Goal: Task Accomplishment & Management: Use online tool/utility

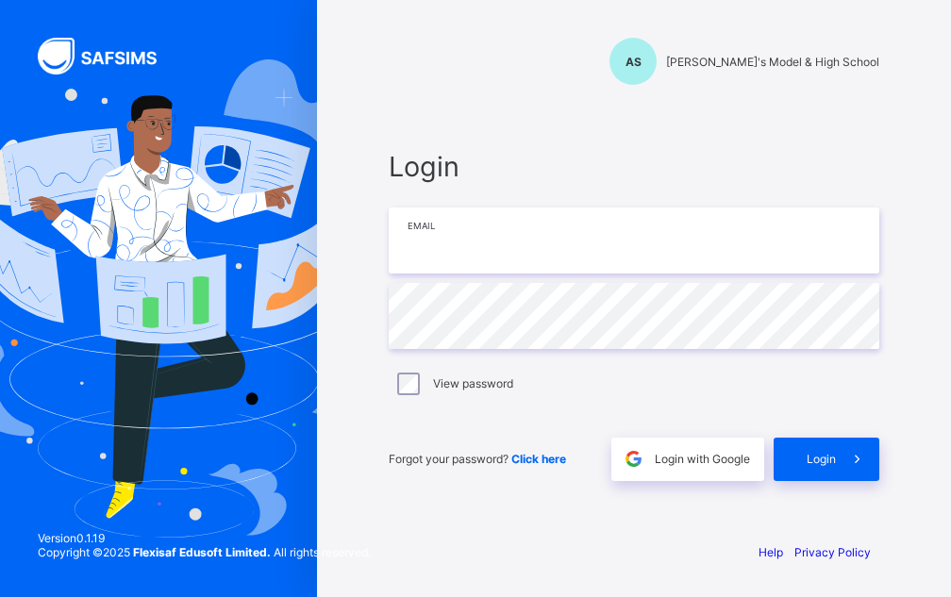
click at [434, 250] on input "email" at bounding box center [634, 241] width 491 height 66
type input "**********"
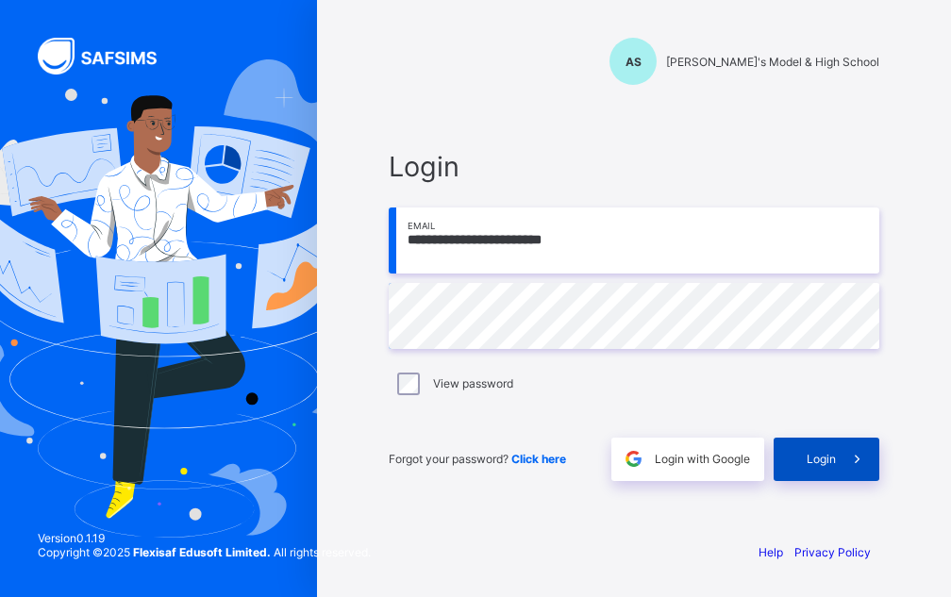
click at [816, 464] on span "Login" at bounding box center [821, 459] width 29 height 14
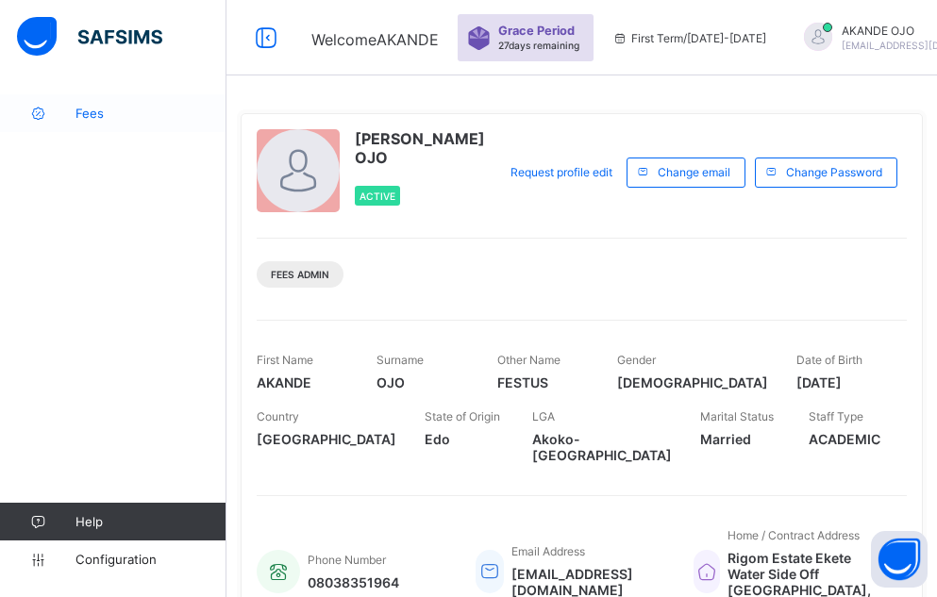
click at [80, 109] on span "Fees" at bounding box center [150, 113] width 151 height 15
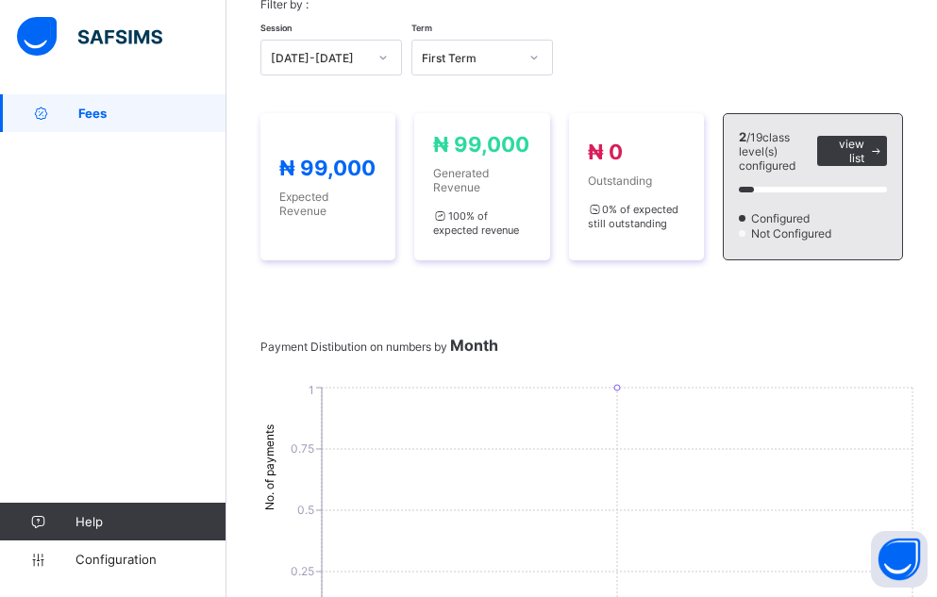
scroll to position [144, 0]
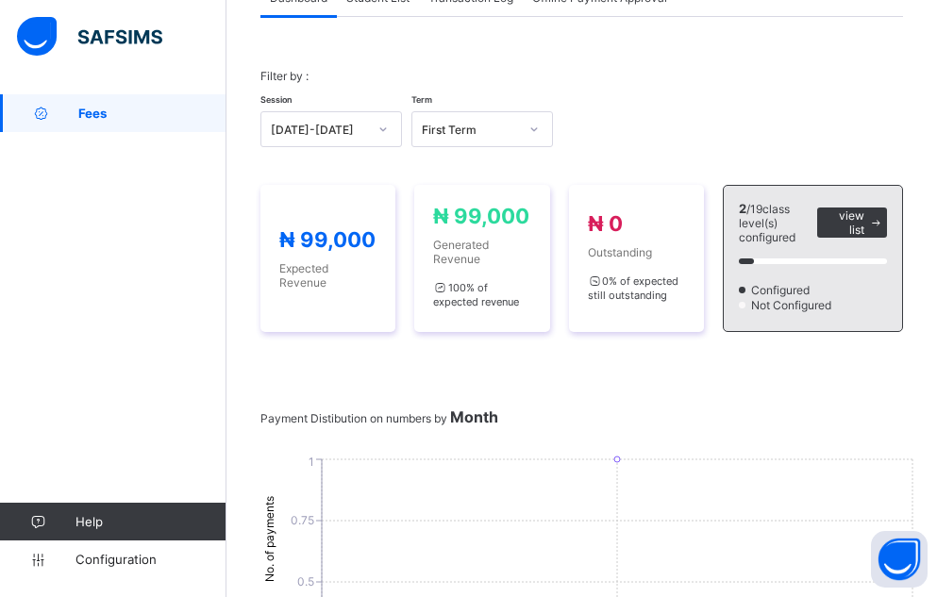
click at [408, 60] on div "Filter by : Session 2025-2026 Term First Term" at bounding box center [581, 108] width 642 height 116
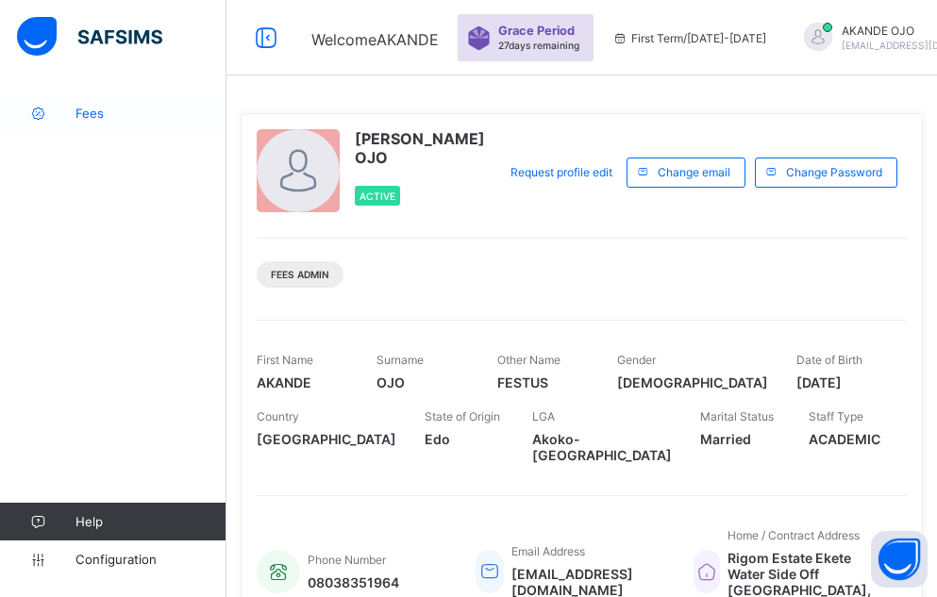
click at [71, 109] on icon at bounding box center [37, 114] width 75 height 14
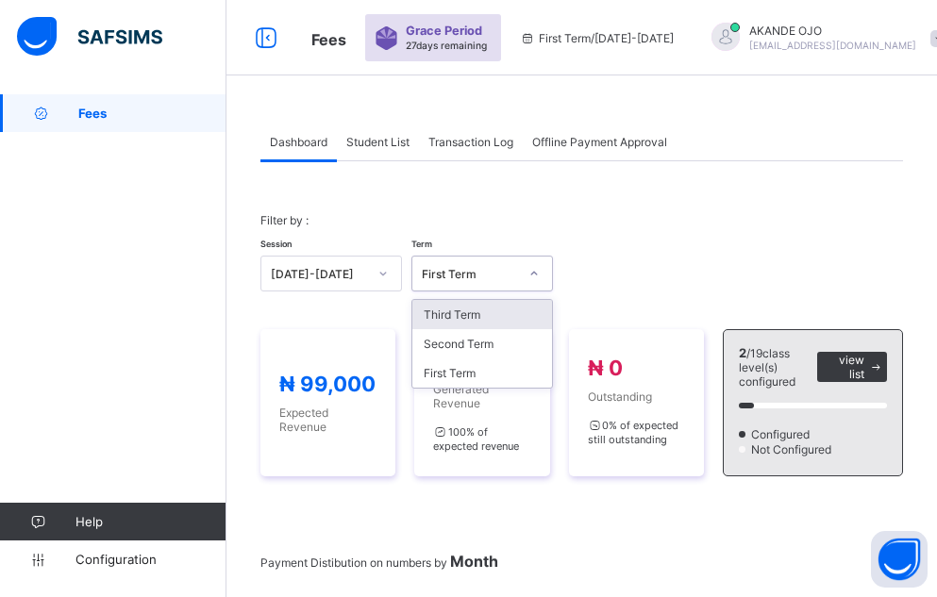
click at [525, 272] on div at bounding box center [534, 273] width 32 height 30
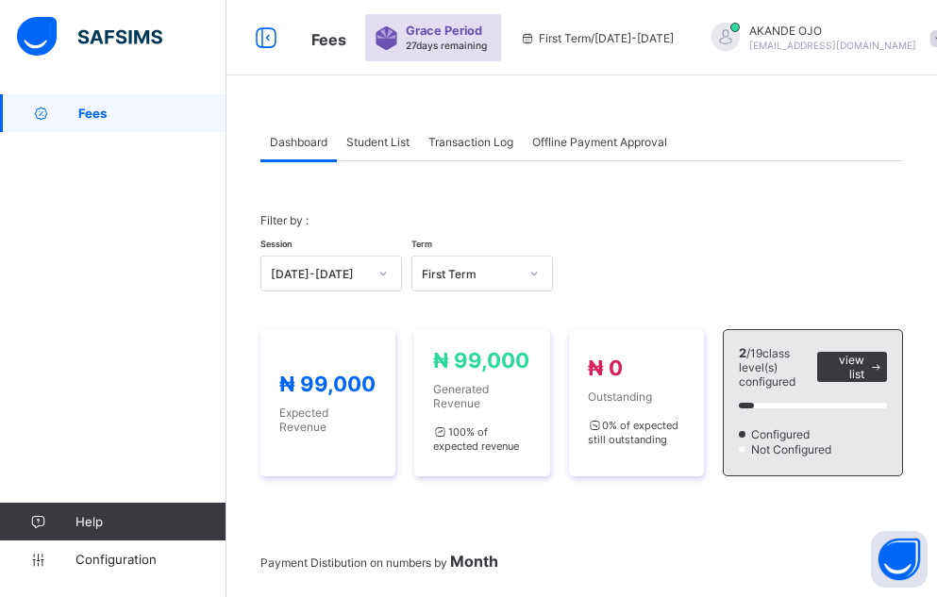
click at [608, 264] on div "Session 2025-2026 Term First Term" at bounding box center [581, 264] width 642 height 55
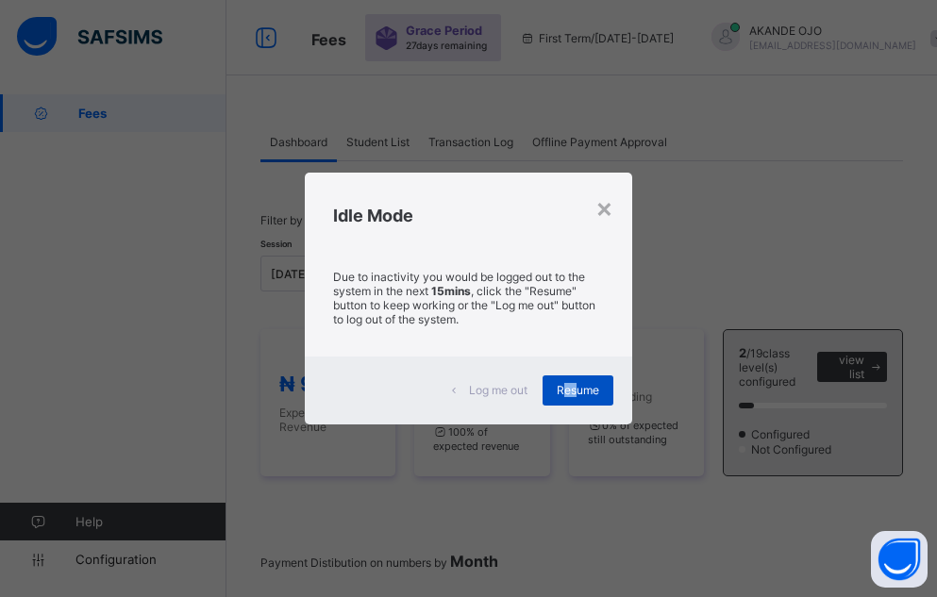
click at [576, 389] on span "Resume" at bounding box center [578, 390] width 42 height 14
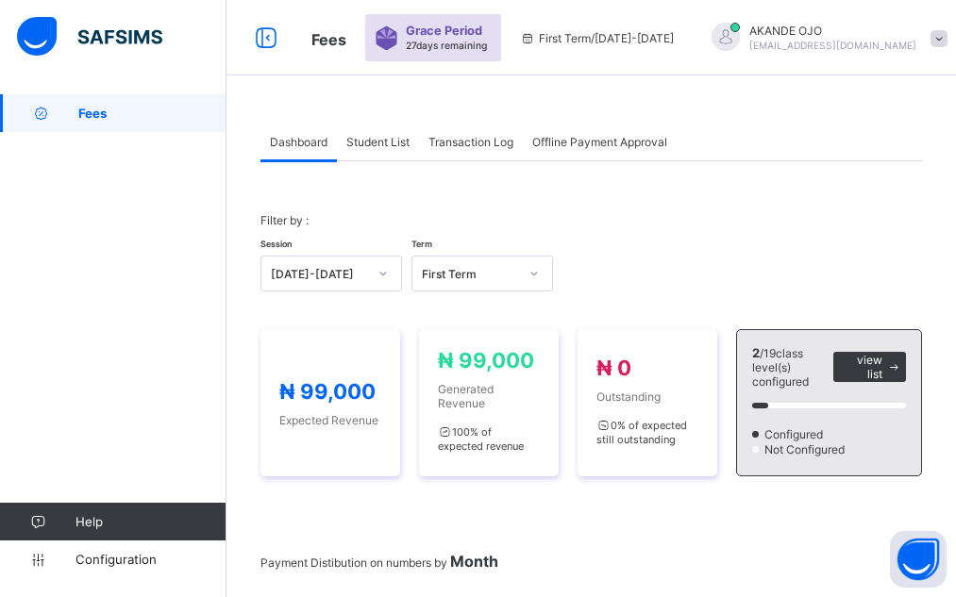
drag, startPoint x: 37, startPoint y: 267, endPoint x: 406, endPoint y: 207, distance: 373.8
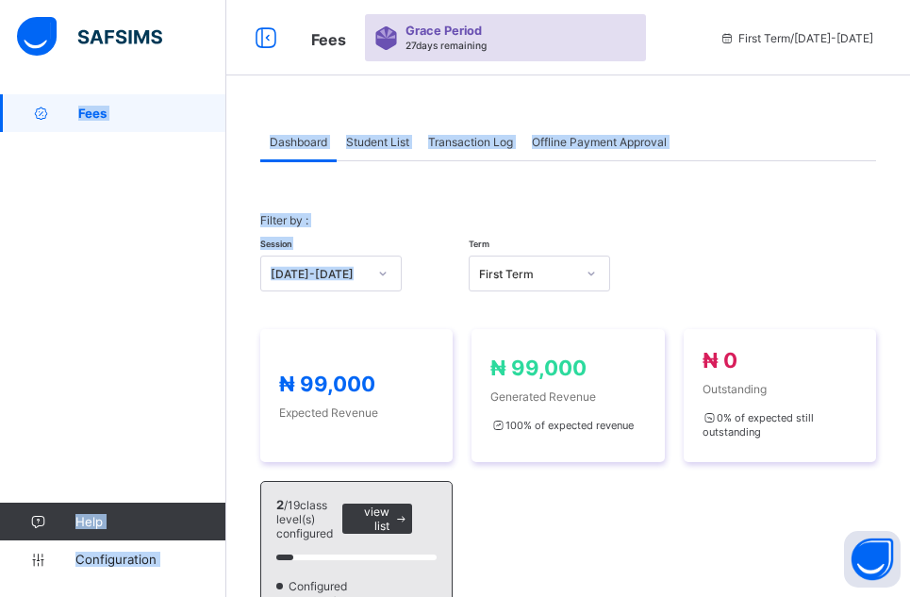
click at [490, 211] on div "Filter by : Session 2025-2026 Term First Term" at bounding box center [568, 252] width 616 height 116
click at [403, 214] on div "Filter by : Session 2025-2026 Term First Term" at bounding box center [568, 252] width 616 height 116
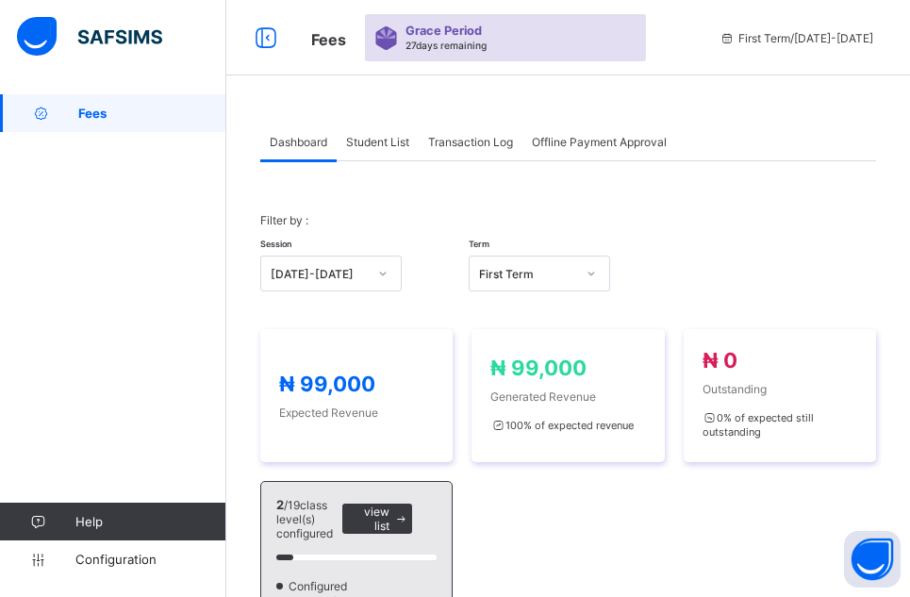
click at [105, 192] on div "Fees Help Configuration" at bounding box center [113, 336] width 226 height 522
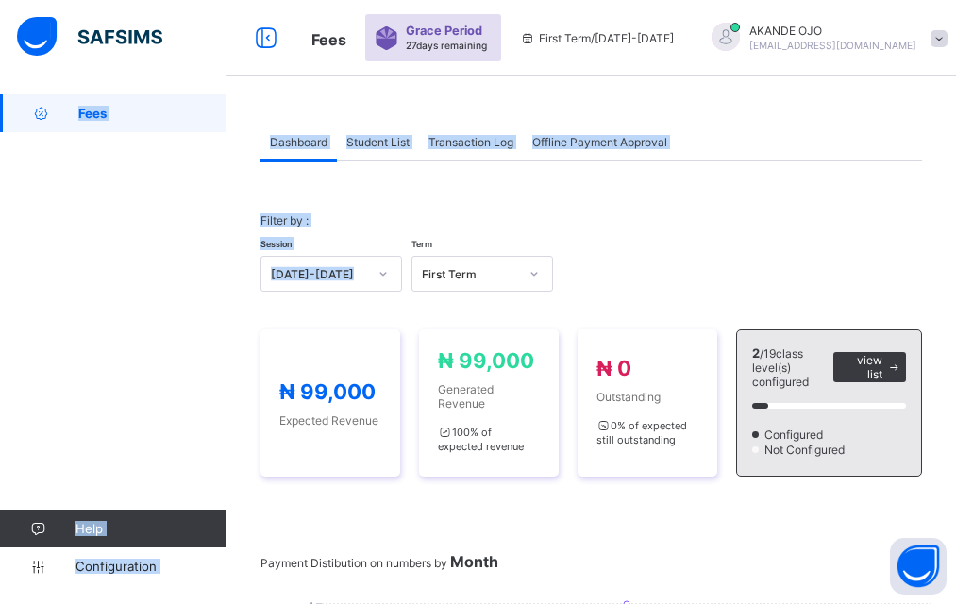
drag, startPoint x: 0, startPoint y: 469, endPoint x: 48, endPoint y: 324, distance: 153.0
click at [215, 318] on div "Fees Help Configuration" at bounding box center [113, 339] width 226 height 528
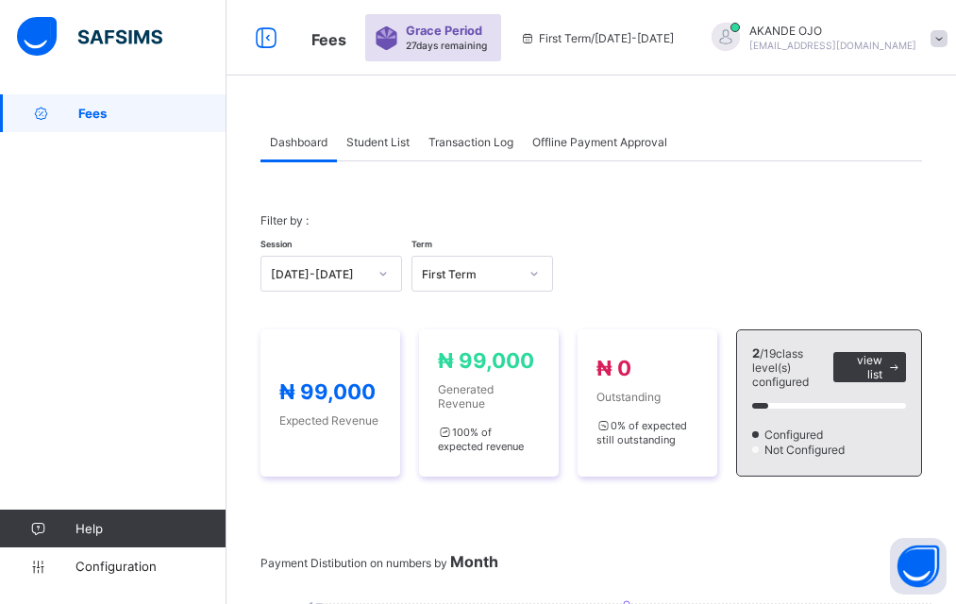
drag, startPoint x: 672, startPoint y: 292, endPoint x: 213, endPoint y: 250, distance: 460.4
click at [674, 290] on div "Filter by : Session 2025-2026 Term First Term" at bounding box center [590, 252] width 661 height 116
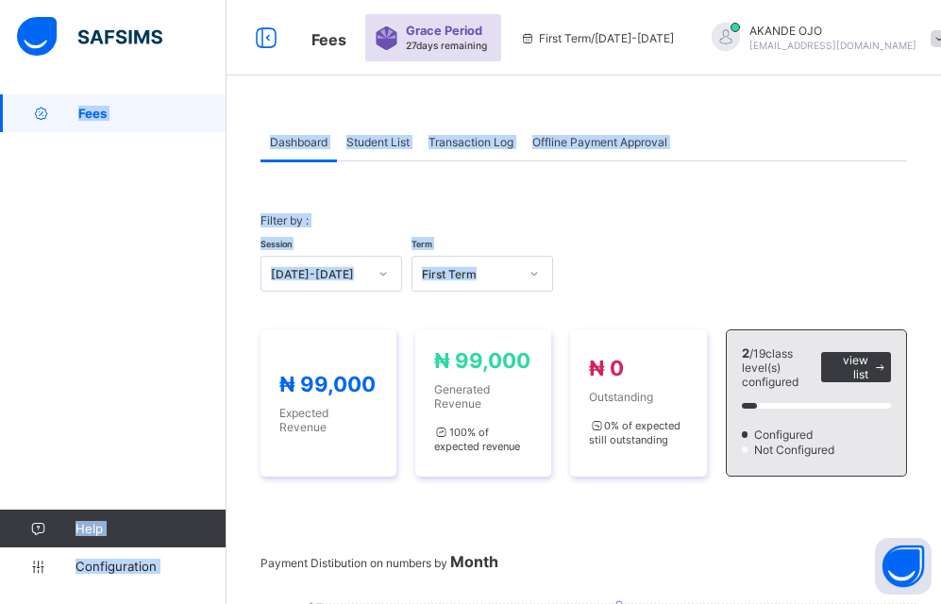
drag, startPoint x: 36, startPoint y: 382, endPoint x: -61, endPoint y: 344, distance: 104.2
click at [591, 249] on div "Session 2025-2026 Term First Term" at bounding box center [583, 264] width 646 height 55
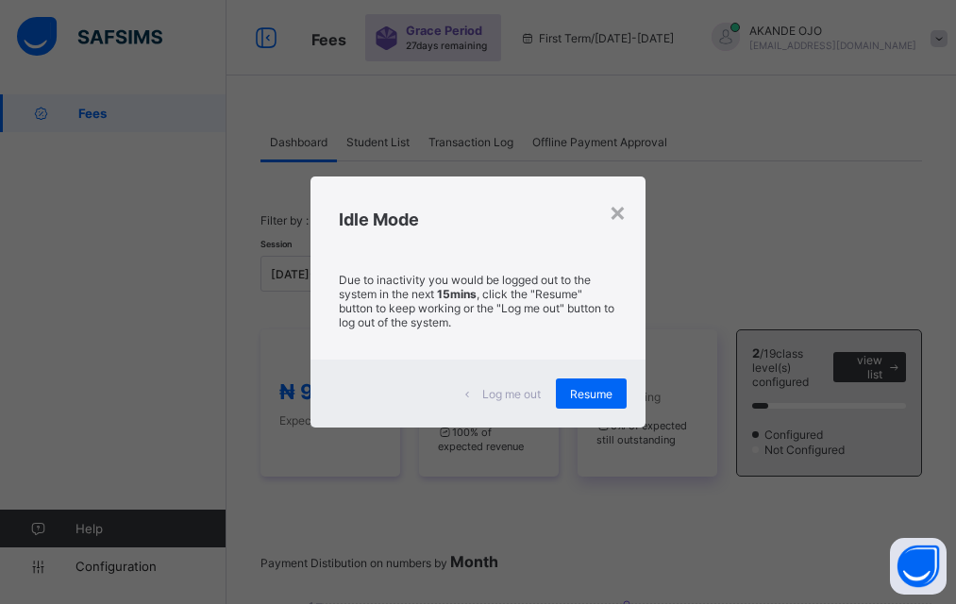
click at [592, 390] on span "Resume" at bounding box center [591, 394] width 42 height 14
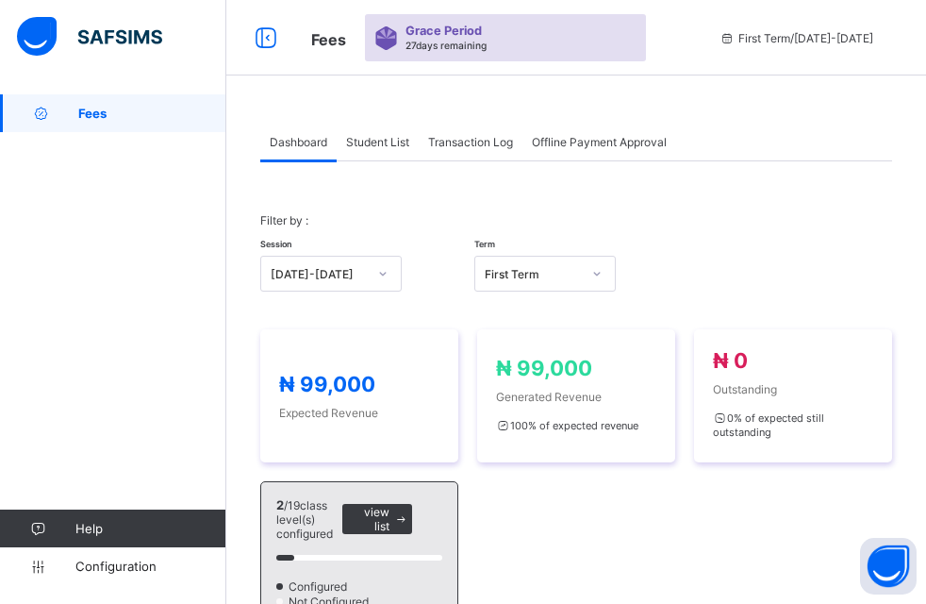
click at [205, 404] on div "Fees Help Configuration" at bounding box center [113, 339] width 226 height 528
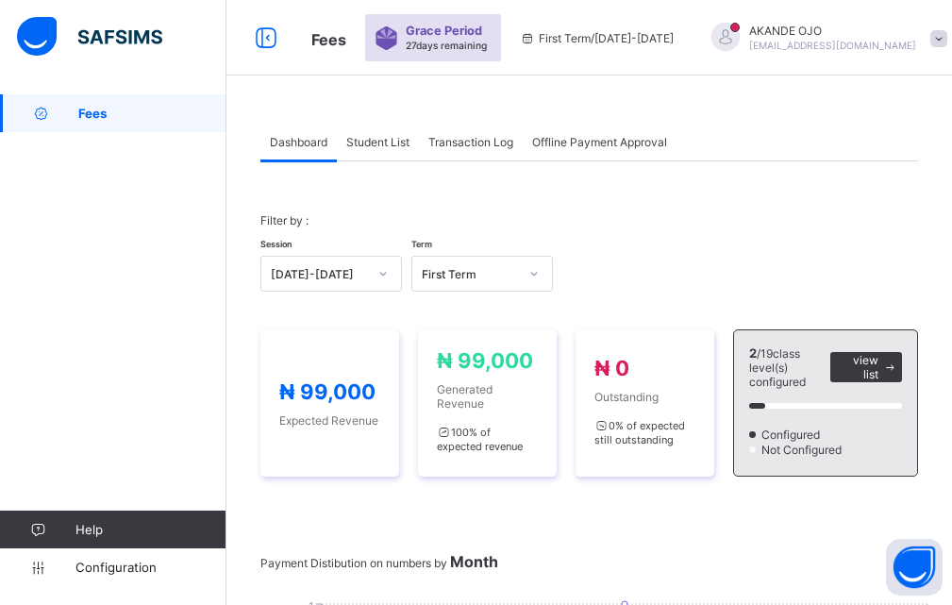
drag, startPoint x: 515, startPoint y: 162, endPoint x: 515, endPoint y: 221, distance: 58.5
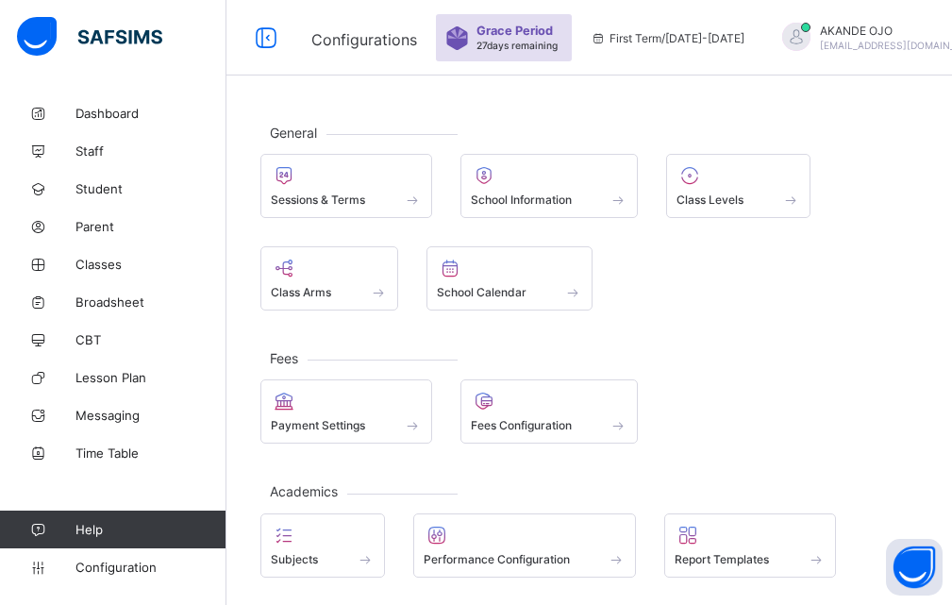
scroll to position [226, 0]
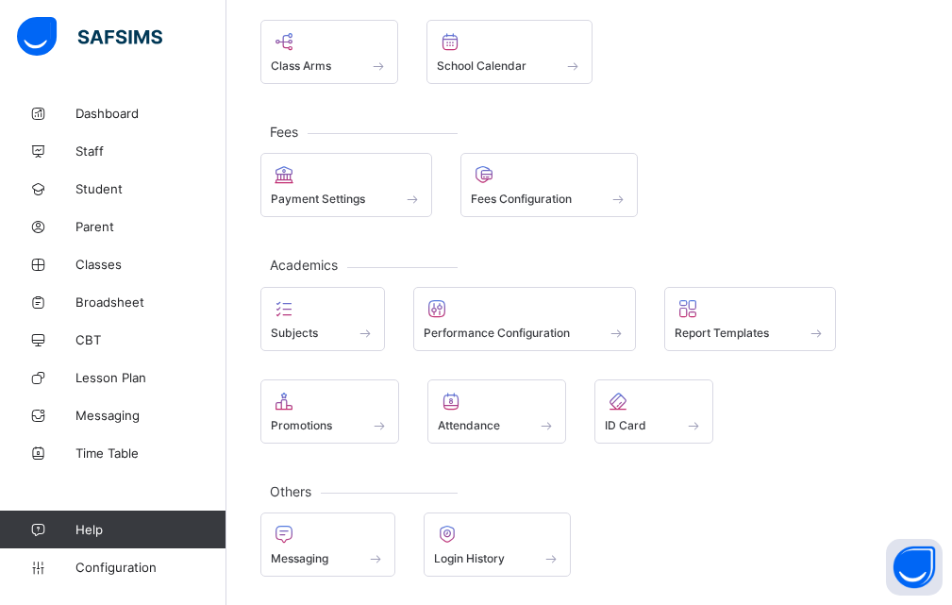
click at [912, 253] on div "General Sessions & Terms School Information Class Levels Class Arms School Cale…" at bounding box center [588, 236] width 725 height 737
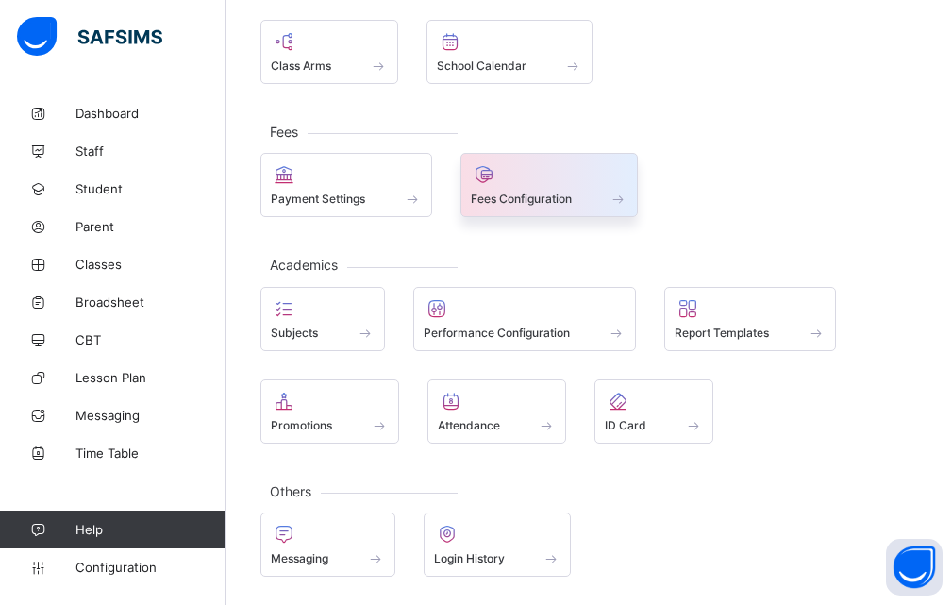
click at [505, 191] on div "Fees Configuration" at bounding box center [550, 199] width 158 height 16
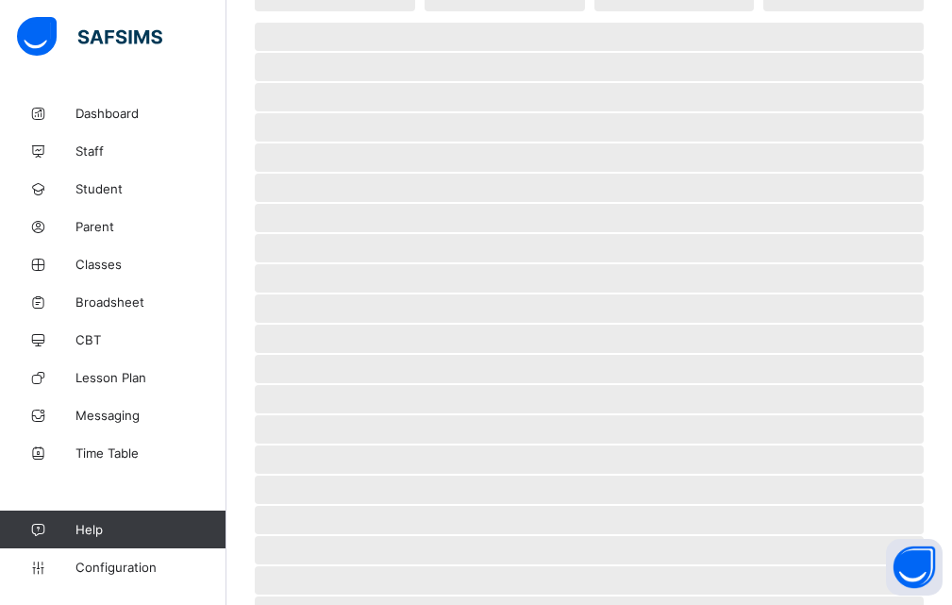
scroll to position [377, 0]
click at [722, 311] on span "‌" at bounding box center [589, 308] width 669 height 28
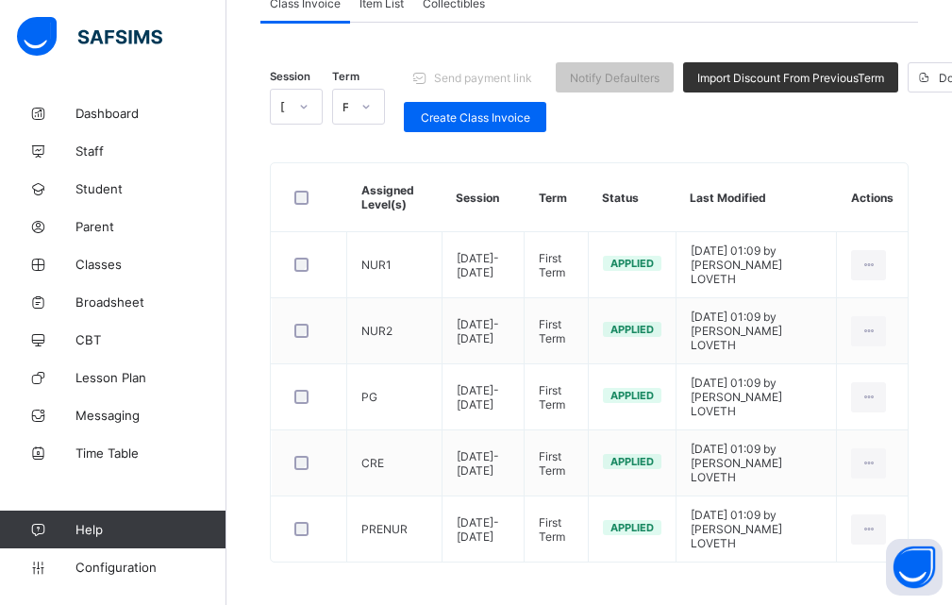
scroll to position [106, 0]
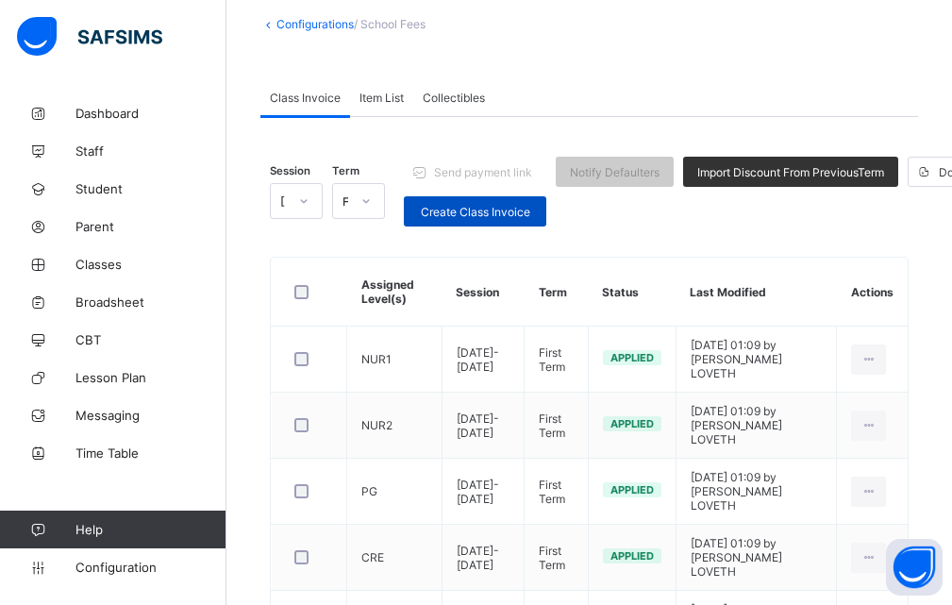
click at [466, 211] on span "Create Class Invoice" at bounding box center [475, 212] width 114 height 14
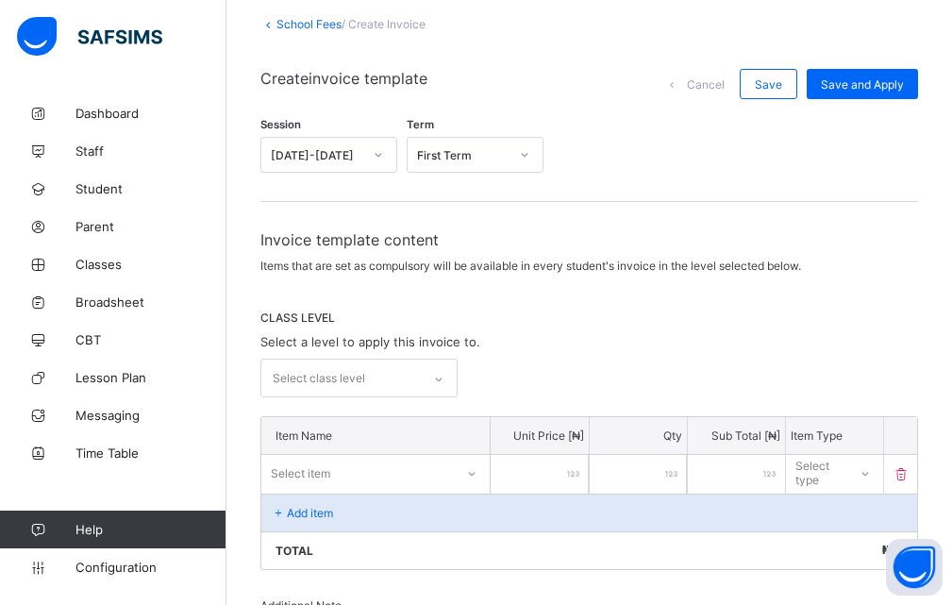
click at [632, 306] on div "Invoice template content Items that are set as compulsory will be available in …" at bounding box center [589, 576] width 658 height 693
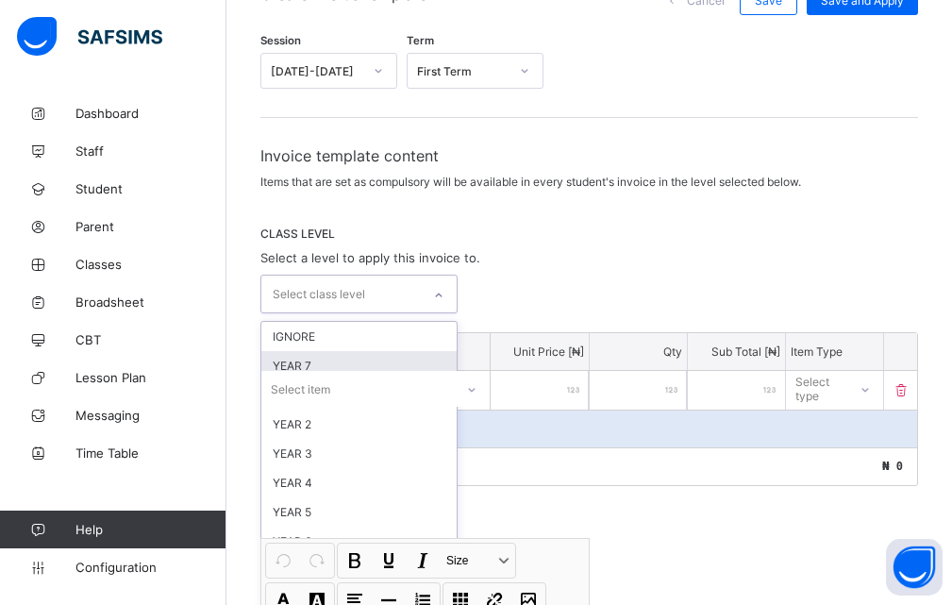
scroll to position [197, 0]
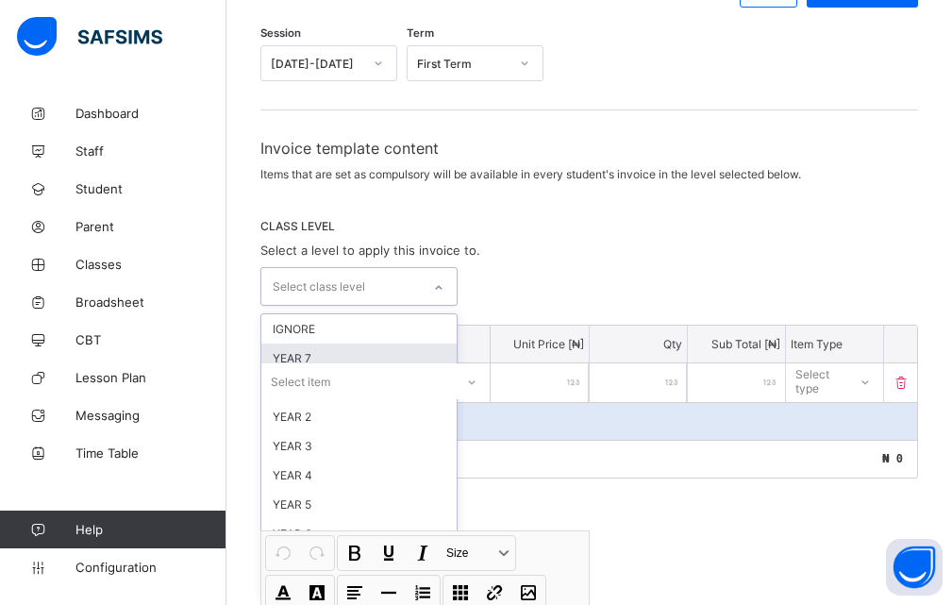
click at [440, 377] on div "Invoice template content Items that are set as compulsory will be available in …" at bounding box center [589, 485] width 658 height 693
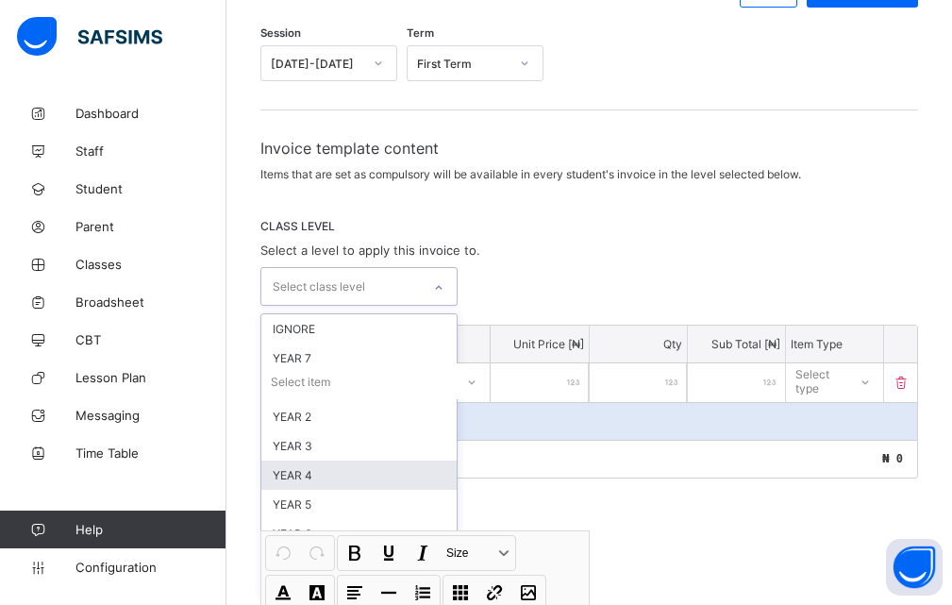
click at [436, 306] on div "option YEAR 4 focused, 6 of 14. 14 results available. Use Up and Down to choose…" at bounding box center [358, 286] width 197 height 39
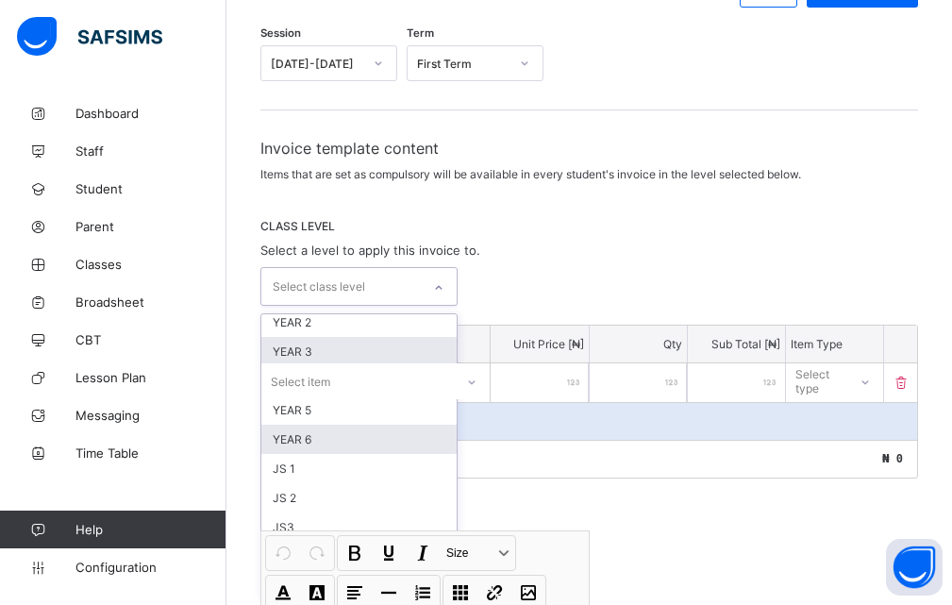
scroll to position [0, 0]
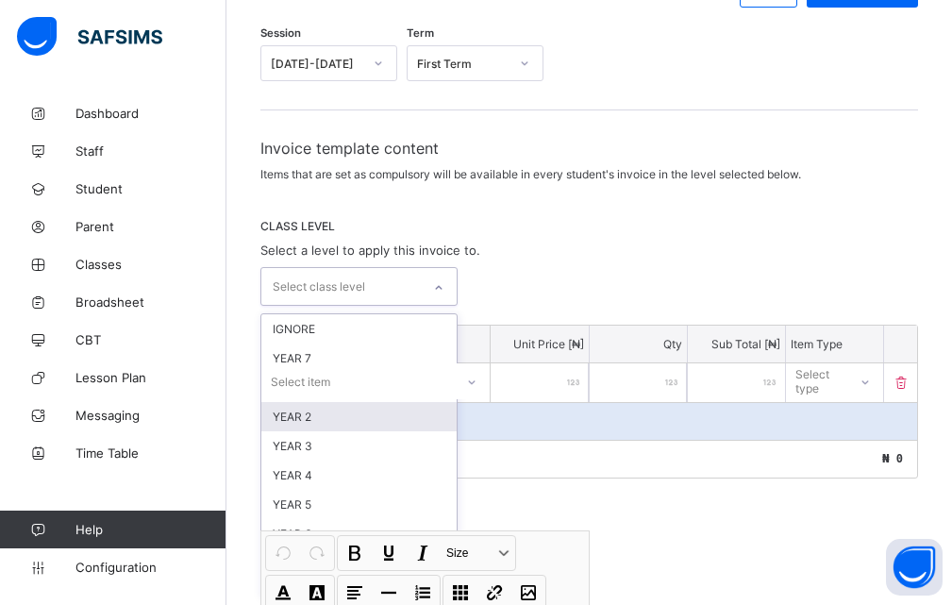
click at [308, 423] on div "YEAR 2" at bounding box center [358, 416] width 195 height 29
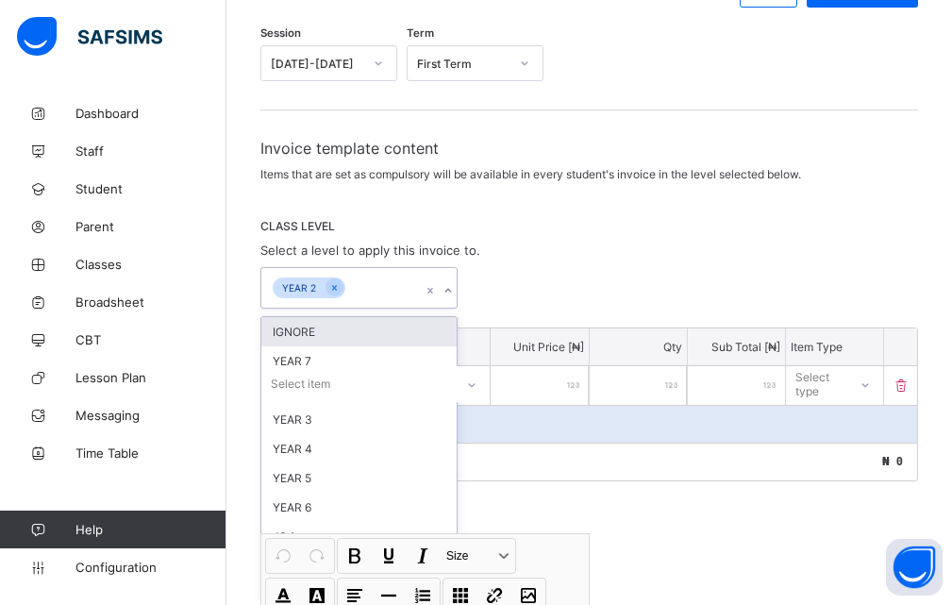
click at [651, 276] on div "option YEAR 2, selected. option IGNORE focused, 1 of 14. 13 results available. …" at bounding box center [589, 288] width 658 height 42
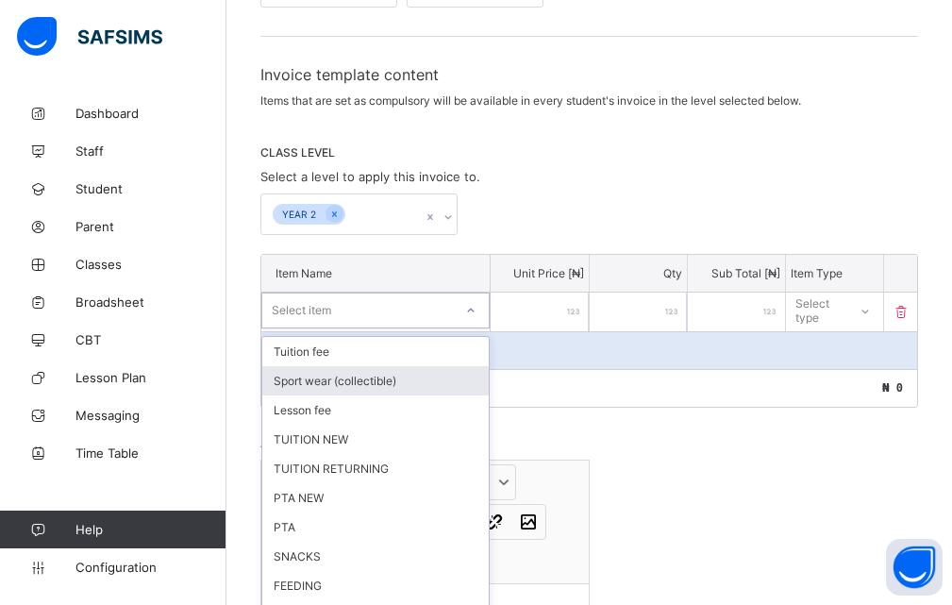
click at [347, 328] on div "option Sport wear (collectible) focused, 2 of 24. 24 results available. Use Up …" at bounding box center [375, 310] width 228 height 36
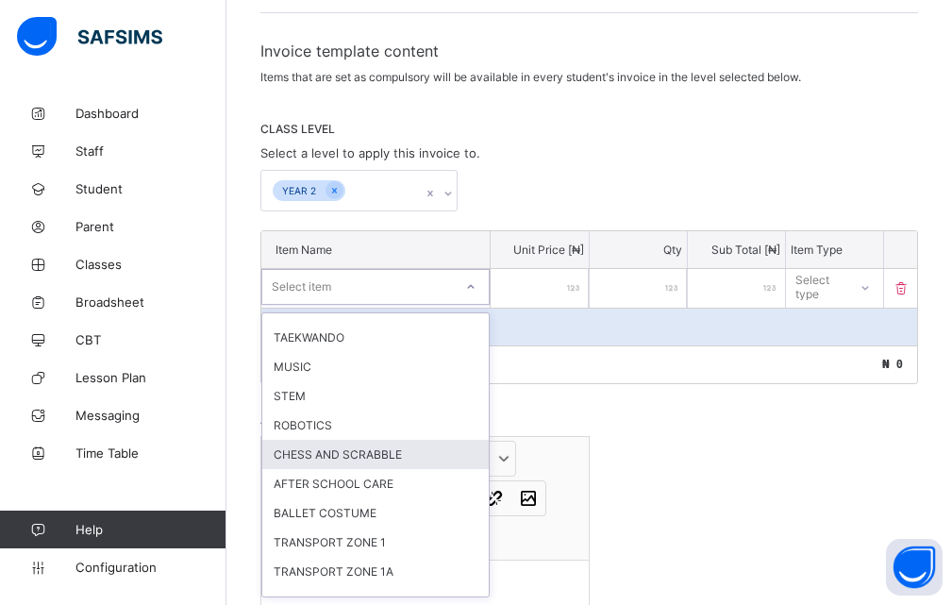
scroll to position [419, 0]
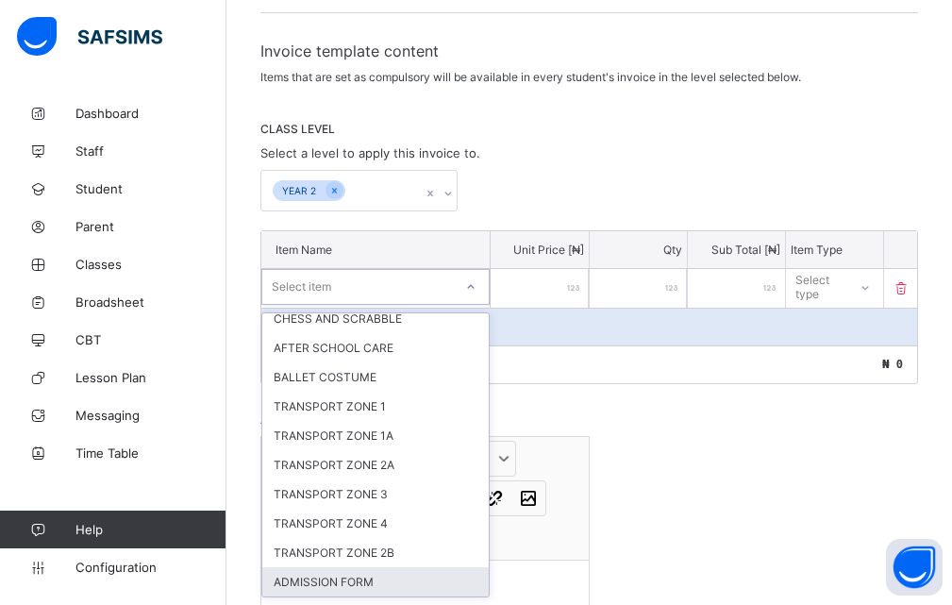
click at [321, 585] on div "ADMISSION FORM" at bounding box center [375, 581] width 226 height 29
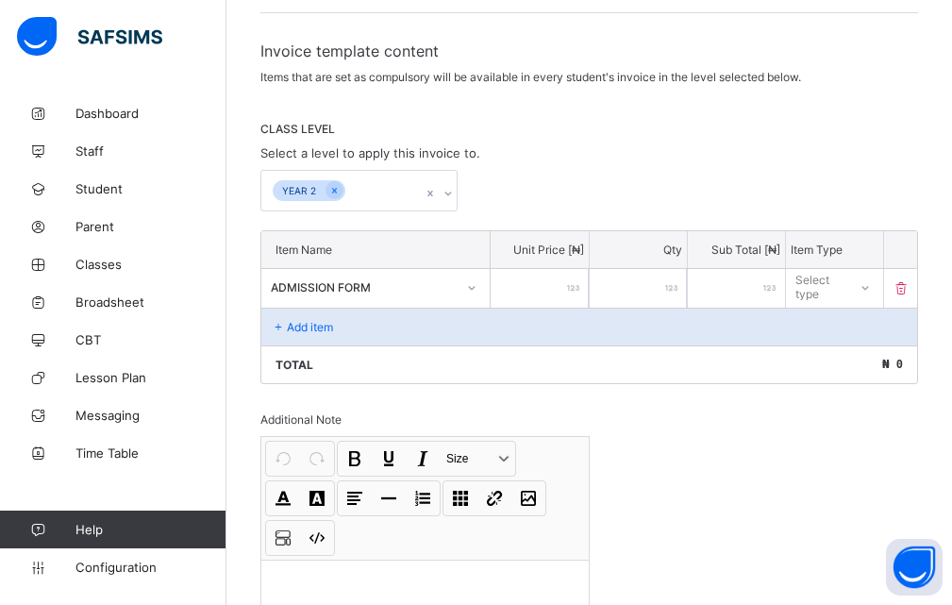
click at [643, 153] on div "CLASS LEVEL Select a level to apply this invoice to. YEAR 2" at bounding box center [589, 167] width 658 height 90
click at [545, 249] on p "Unit Price [ ₦ ]" at bounding box center [539, 249] width 88 height 14
click at [427, 242] on p "Item Name" at bounding box center [375, 249] width 200 height 14
click at [626, 289] on input "*" at bounding box center [638, 288] width 97 height 39
click at [555, 290] on input "number" at bounding box center [539, 288] width 97 height 39
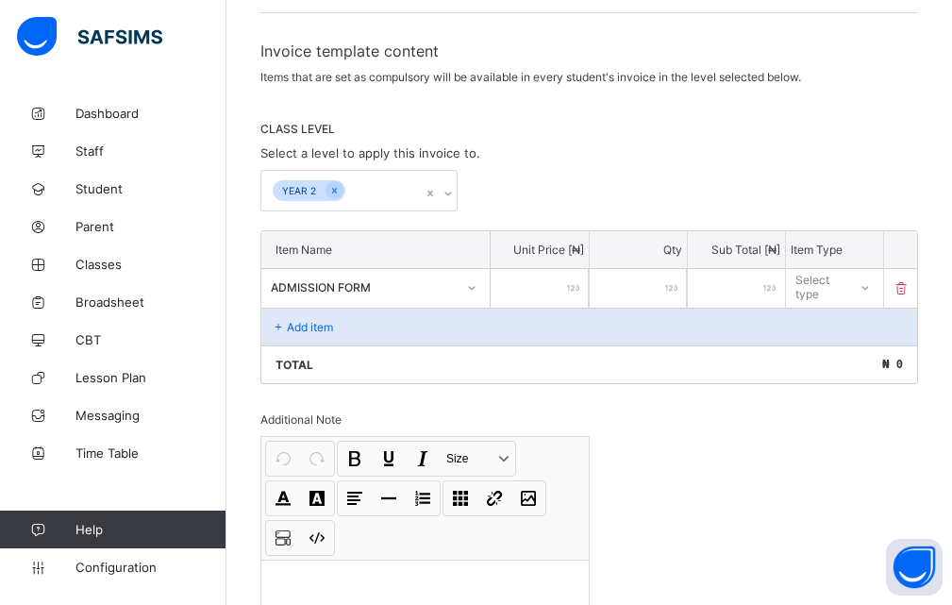
type input "*"
type input "**"
type input "***"
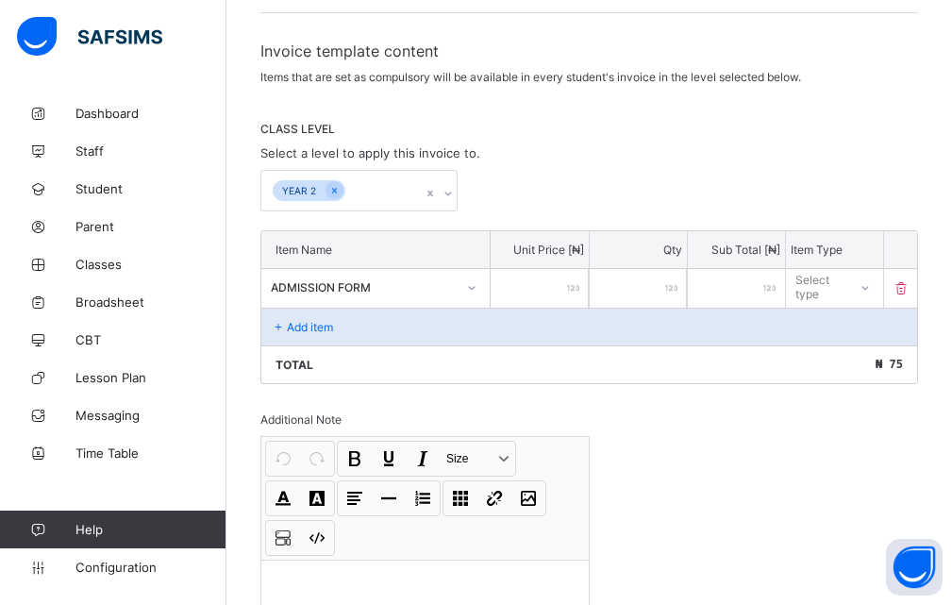
type input "***"
type input "****"
click at [683, 173] on div "YEAR 2" at bounding box center [589, 191] width 658 height 42
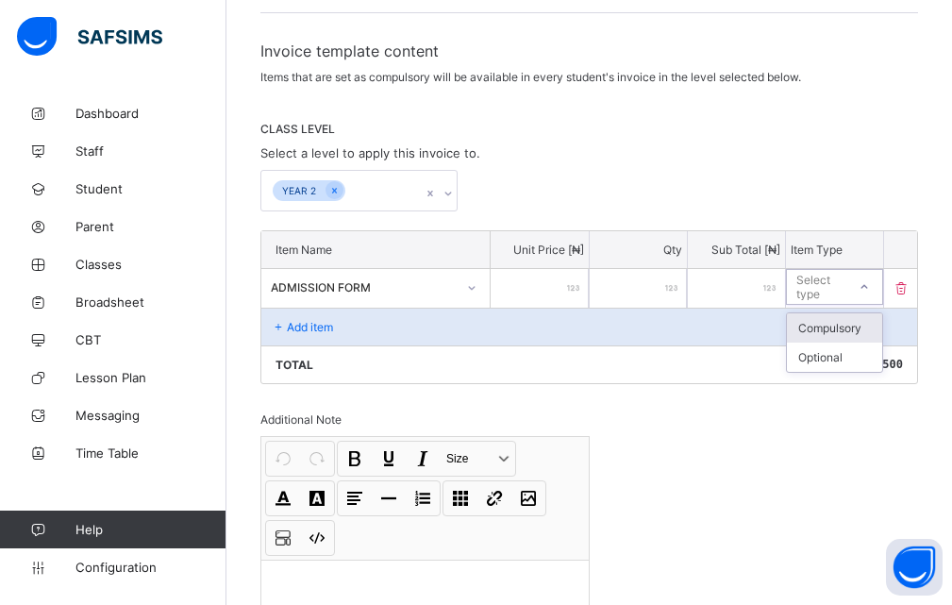
click at [870, 286] on icon at bounding box center [863, 286] width 11 height 19
click at [820, 357] on div "Optional" at bounding box center [834, 356] width 95 height 29
click at [300, 325] on p "Add item" at bounding box center [310, 327] width 46 height 14
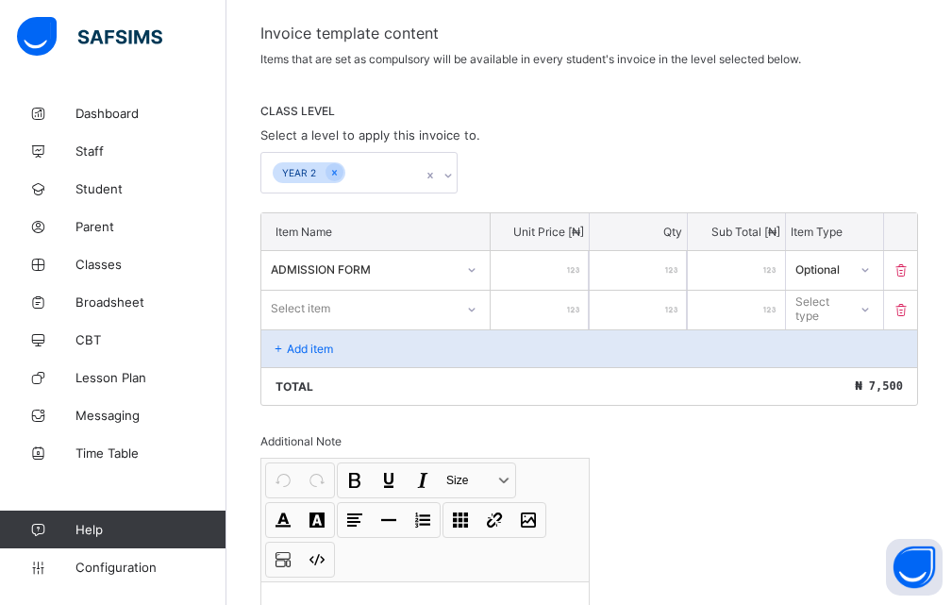
scroll to position [334, 0]
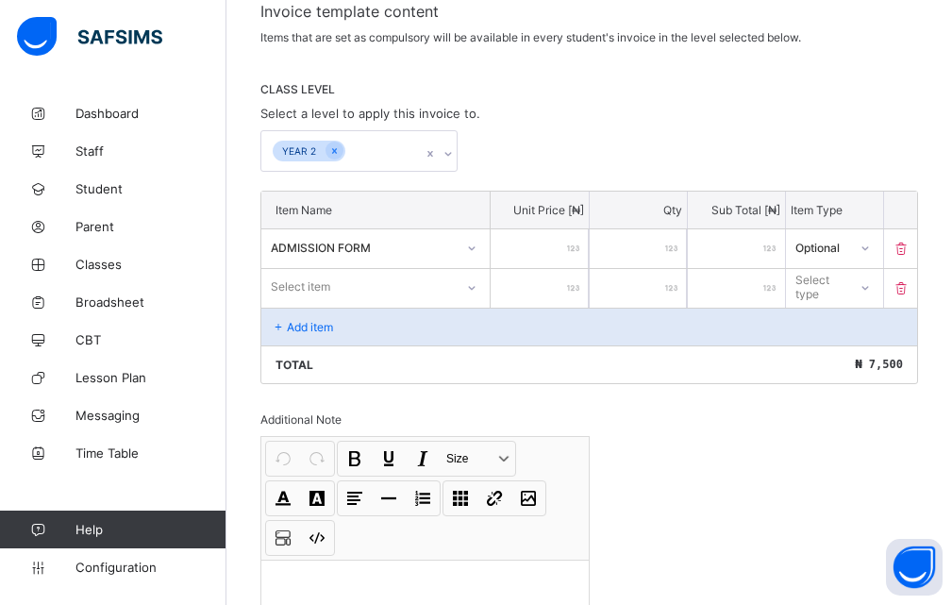
click at [475, 305] on div "Select item" at bounding box center [375, 287] width 228 height 36
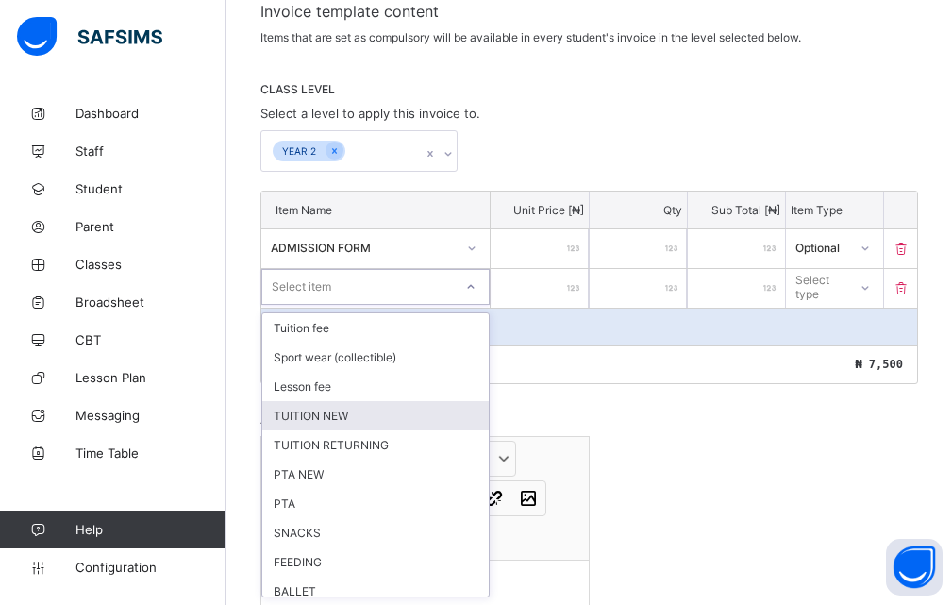
click at [334, 420] on div "TUITION NEW" at bounding box center [375, 415] width 226 height 29
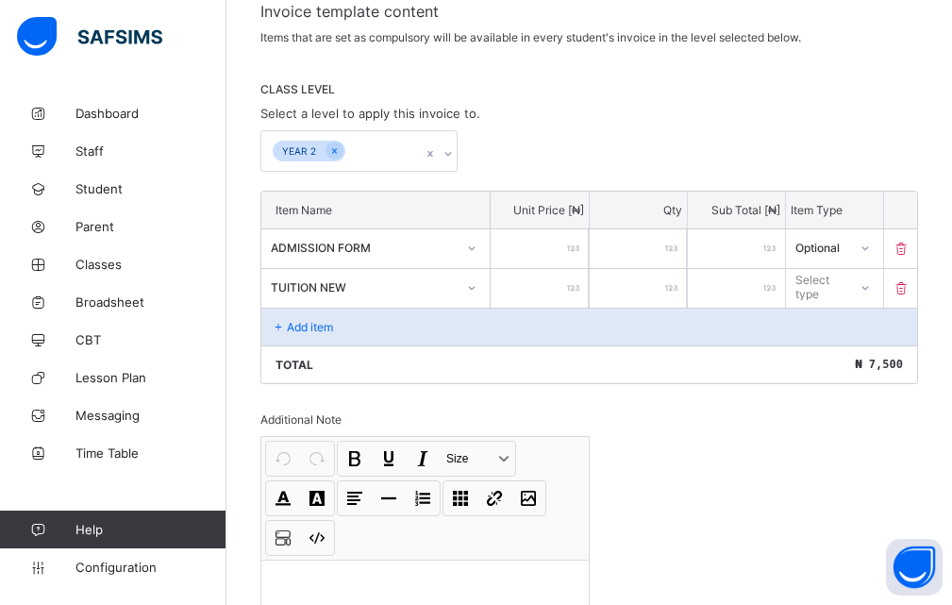
click at [527, 288] on input "number" at bounding box center [539, 288] width 97 height 39
type input "*"
type input "**"
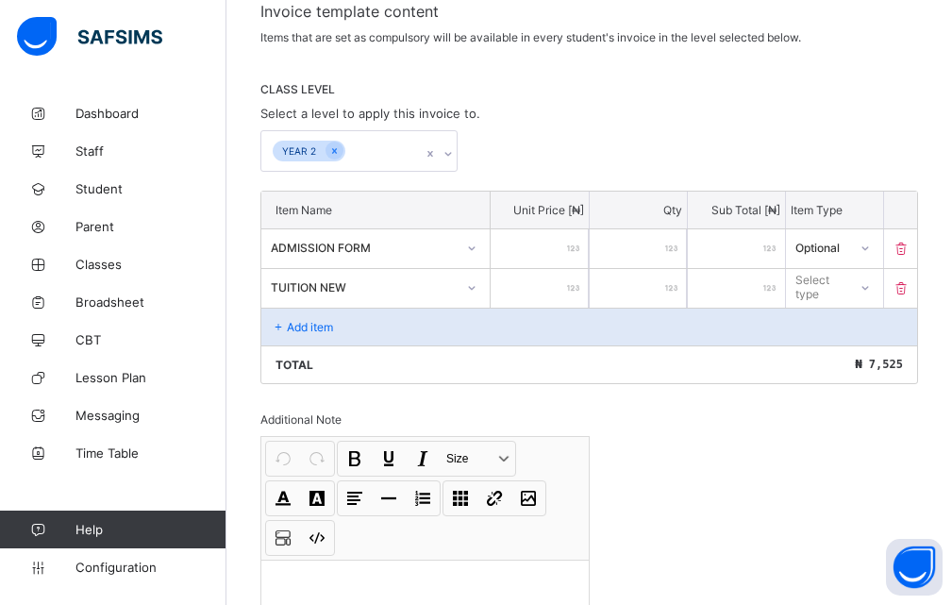
type input "***"
type input "****"
type input "*****"
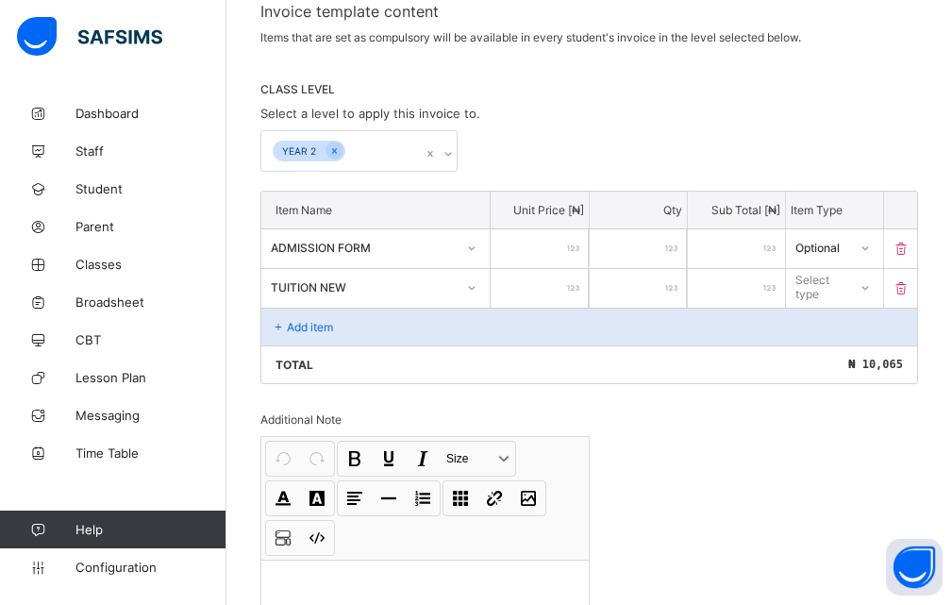
type input "*****"
type input "******"
click at [630, 155] on div "YEAR 2" at bounding box center [589, 151] width 658 height 42
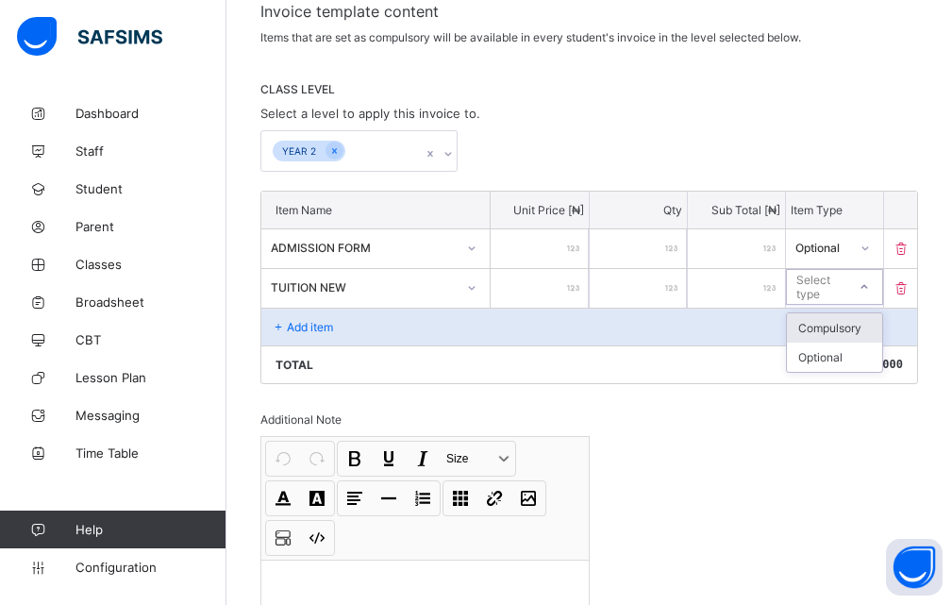
click at [837, 289] on div "Select type" at bounding box center [820, 287] width 48 height 36
click at [829, 355] on div "Optional" at bounding box center [834, 356] width 95 height 29
click at [310, 320] on p "Add item" at bounding box center [310, 327] width 46 height 14
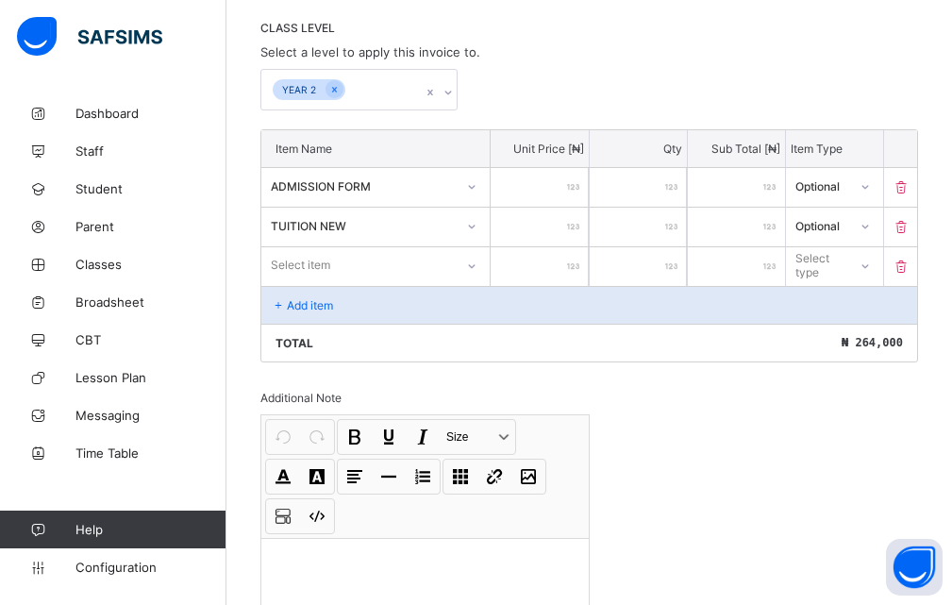
scroll to position [428, 0]
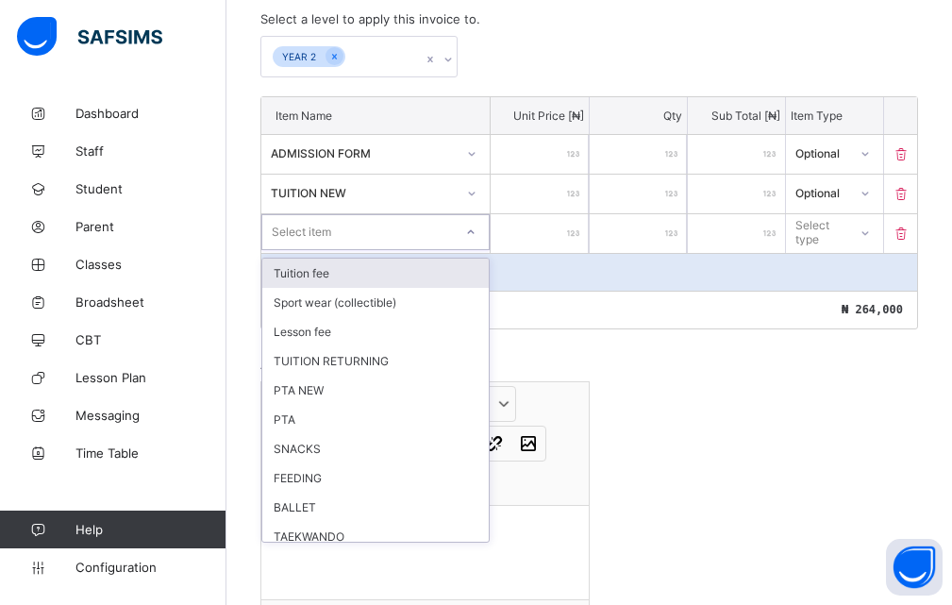
click at [483, 235] on div at bounding box center [471, 232] width 32 height 30
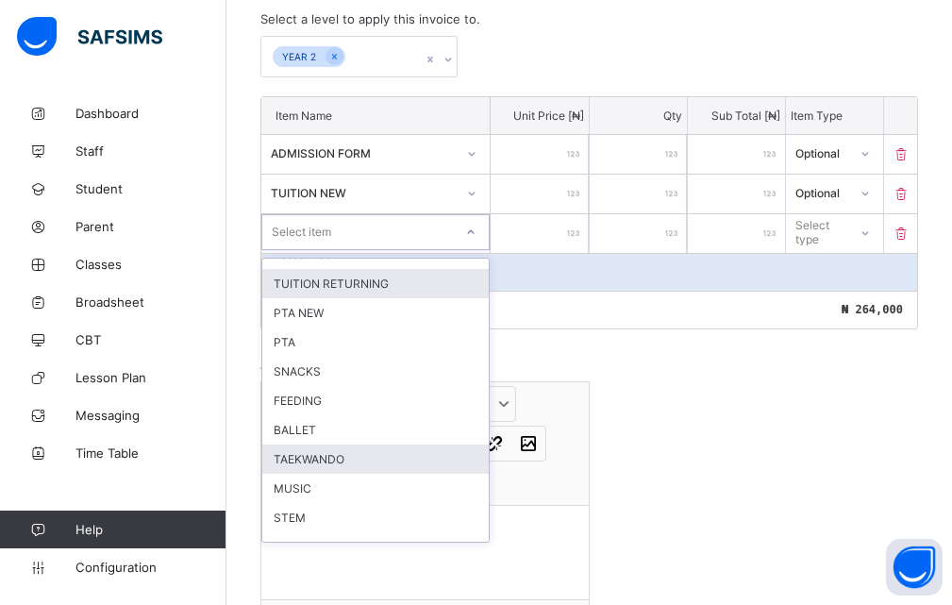
scroll to position [0, 0]
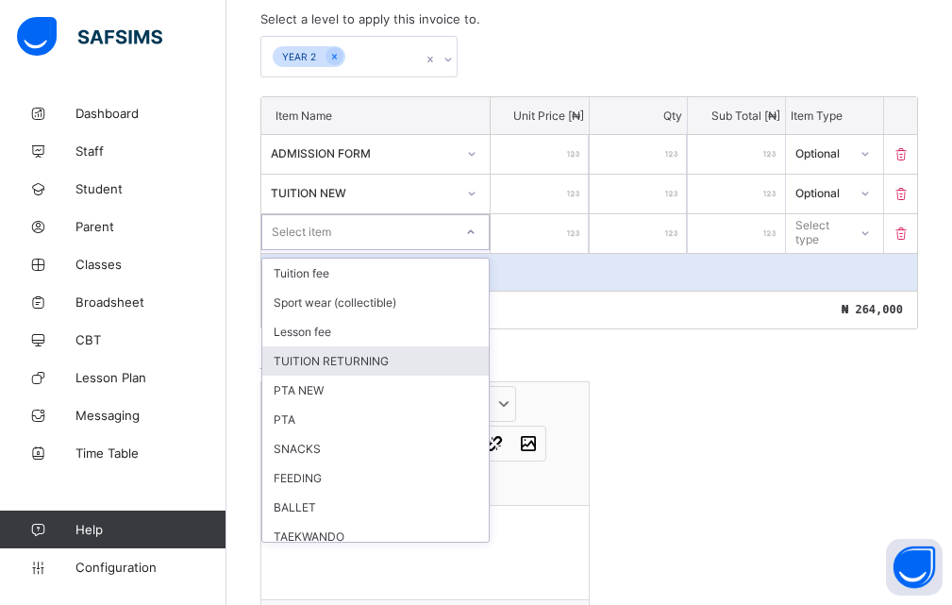
click at [352, 363] on div "TUITION RETURNING" at bounding box center [375, 360] width 226 height 29
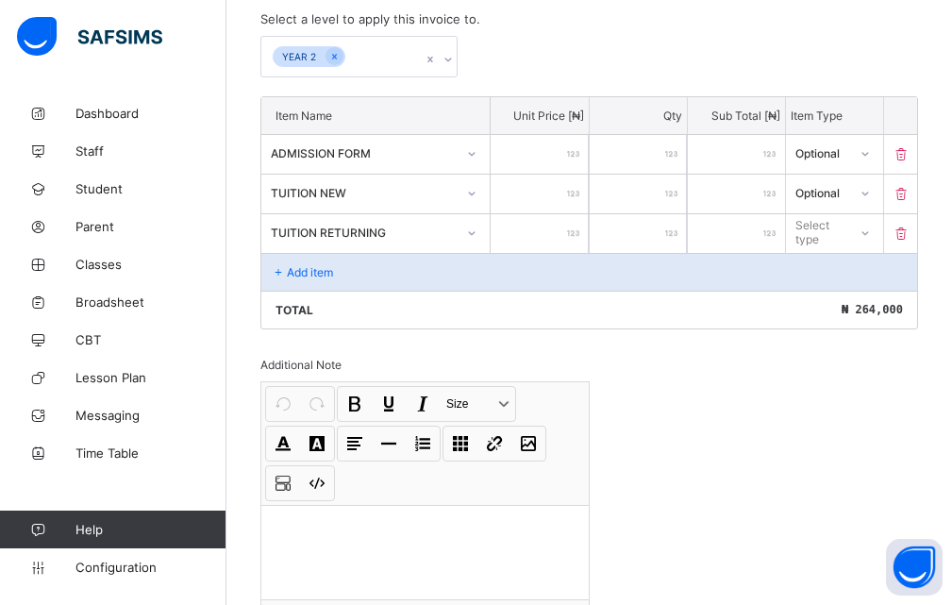
click at [560, 238] on input "number" at bounding box center [539, 233] width 97 height 39
type input "*"
type input "**"
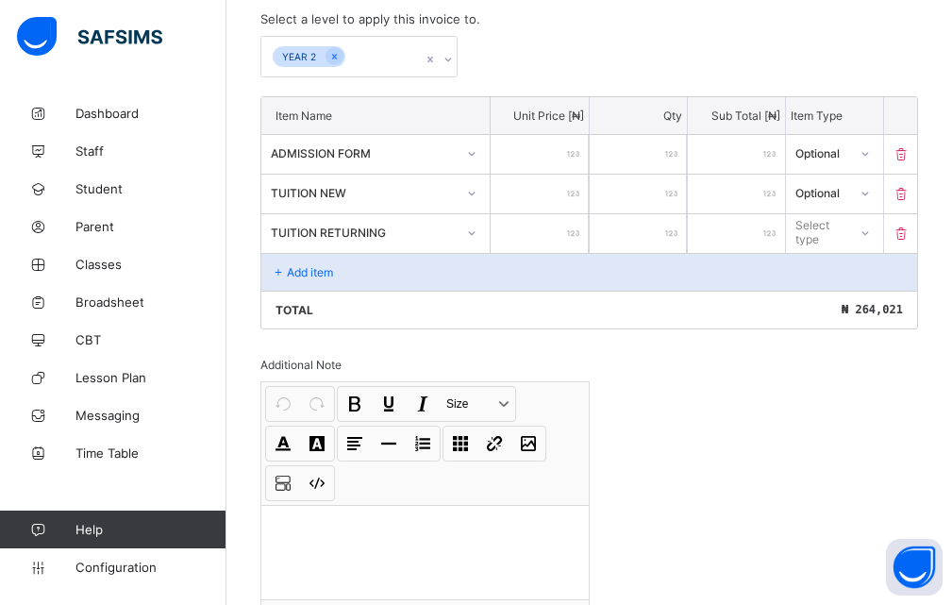
type input "***"
type input "****"
type input "*****"
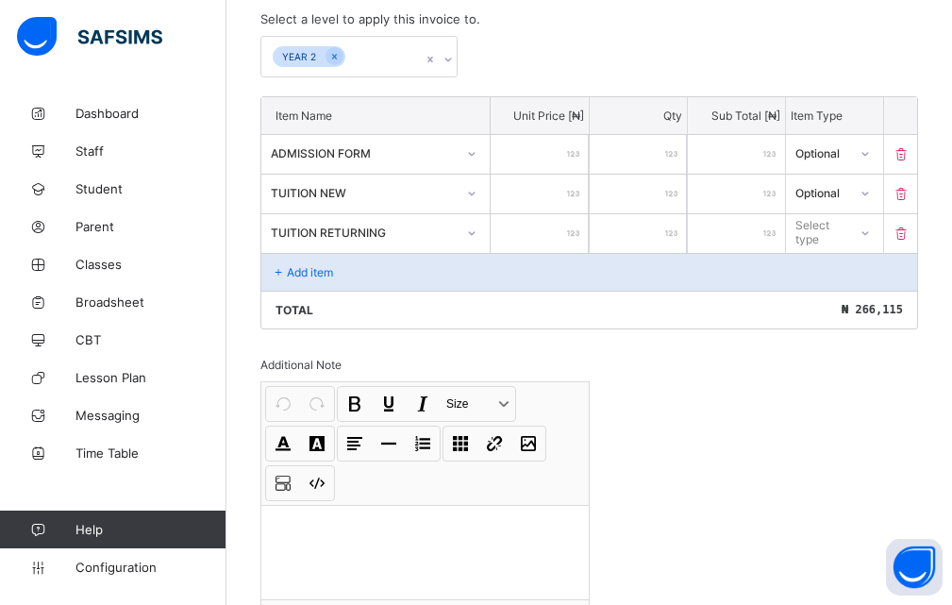
type input "*****"
type input "******"
click at [870, 231] on icon at bounding box center [863, 232] width 11 height 19
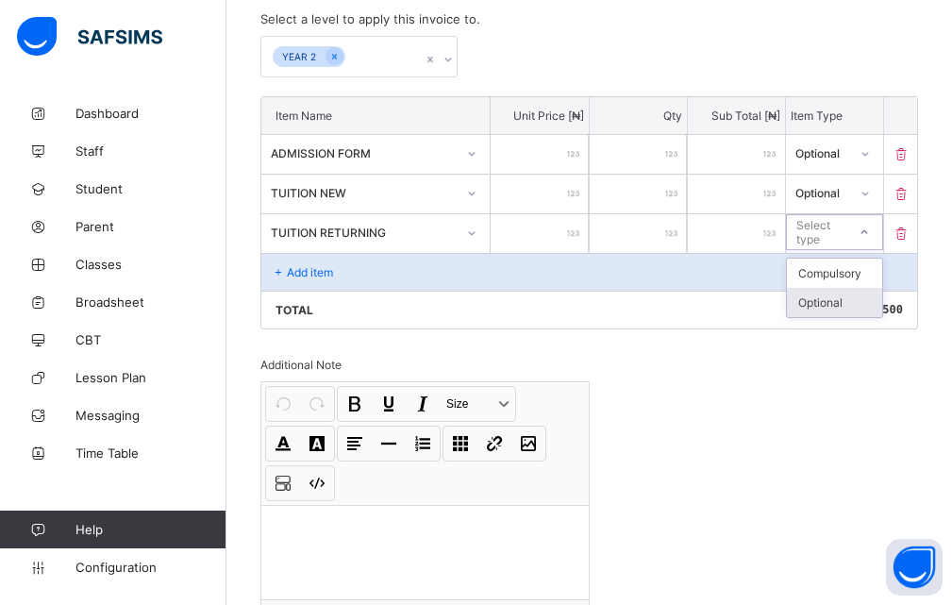
click at [821, 296] on div "Optional" at bounding box center [834, 302] width 95 height 29
click at [308, 272] on p "Add item" at bounding box center [310, 272] width 46 height 14
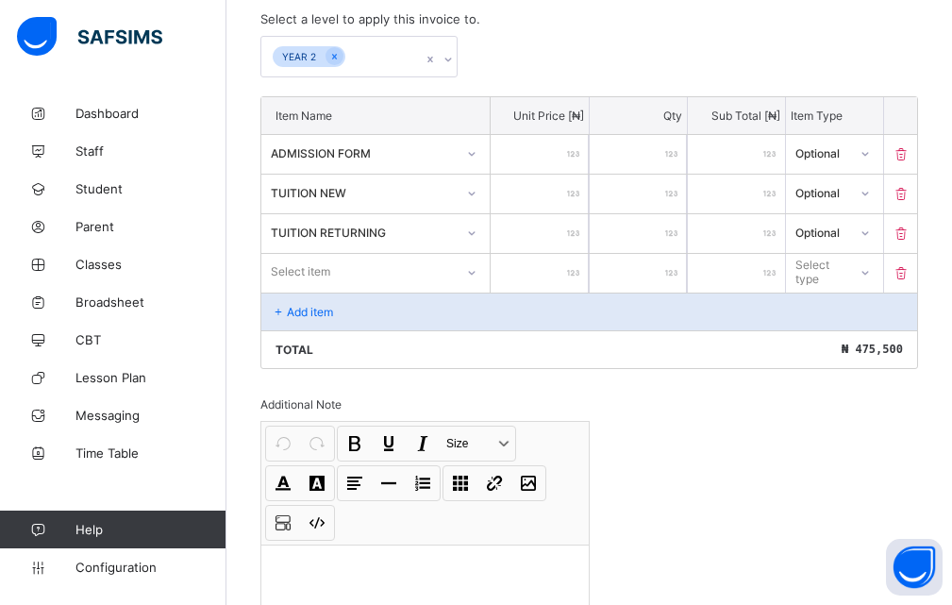
click at [306, 316] on p "Add item" at bounding box center [310, 312] width 46 height 14
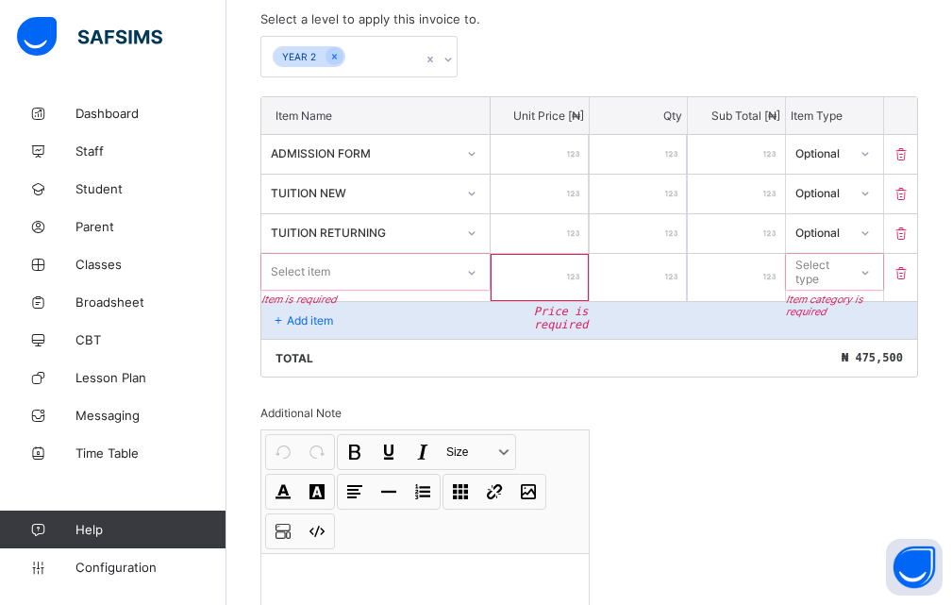
click at [635, 425] on div "Invoice template content Items that are set as compulsory will be available in …" at bounding box center [589, 320] width 658 height 824
click at [225, 241] on link "Parent" at bounding box center [113, 227] width 226 height 38
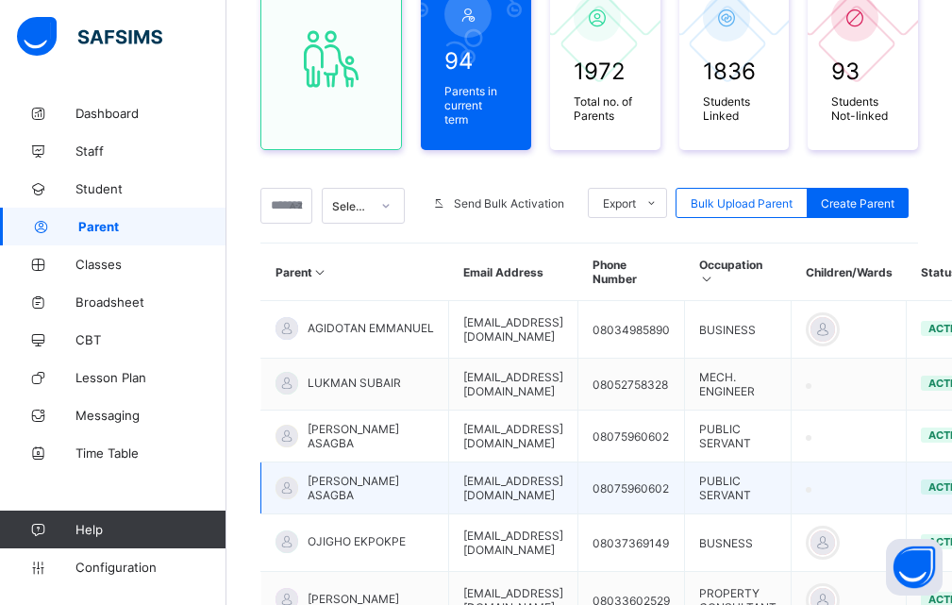
scroll to position [428, 0]
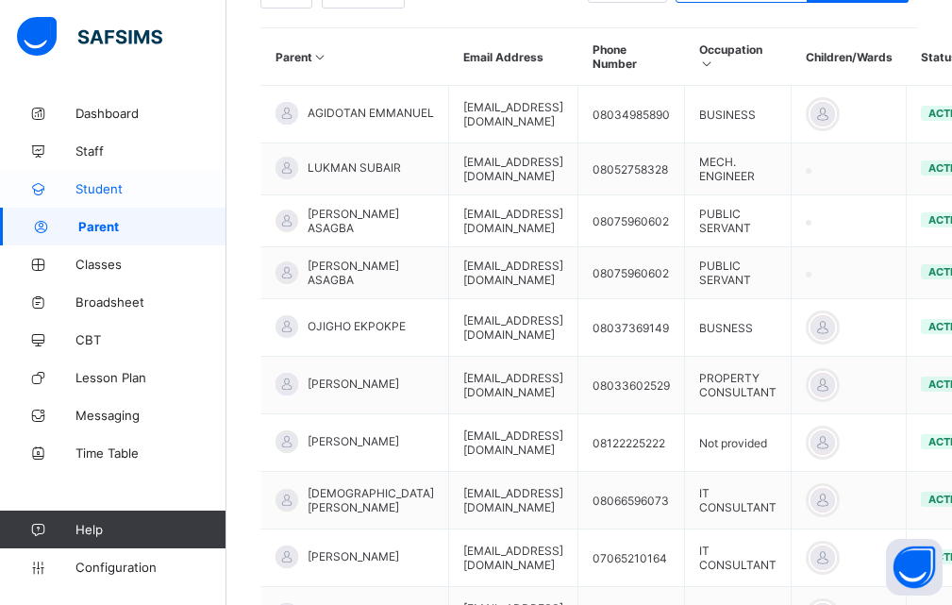
click at [154, 188] on span "Student" at bounding box center [150, 188] width 151 height 15
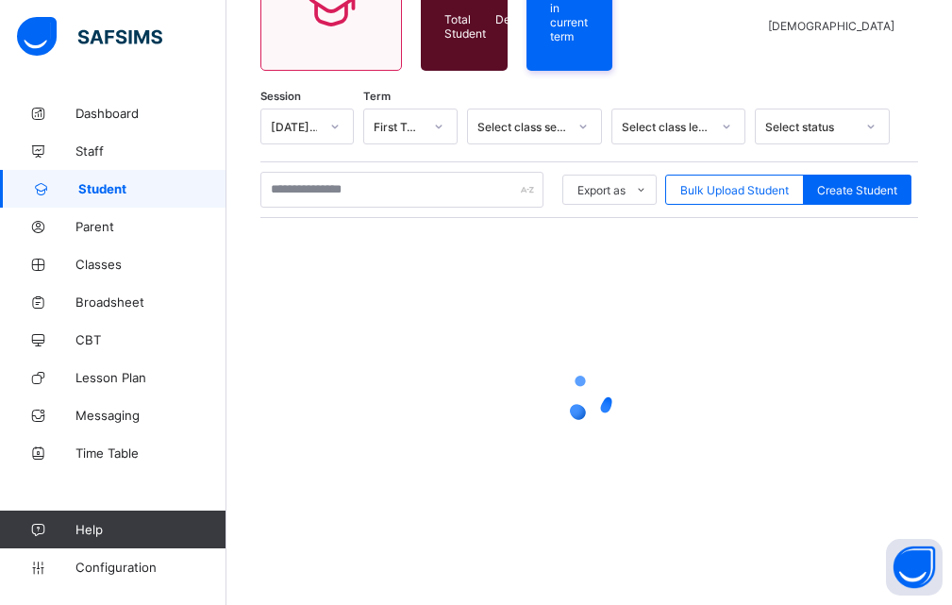
scroll to position [428, 0]
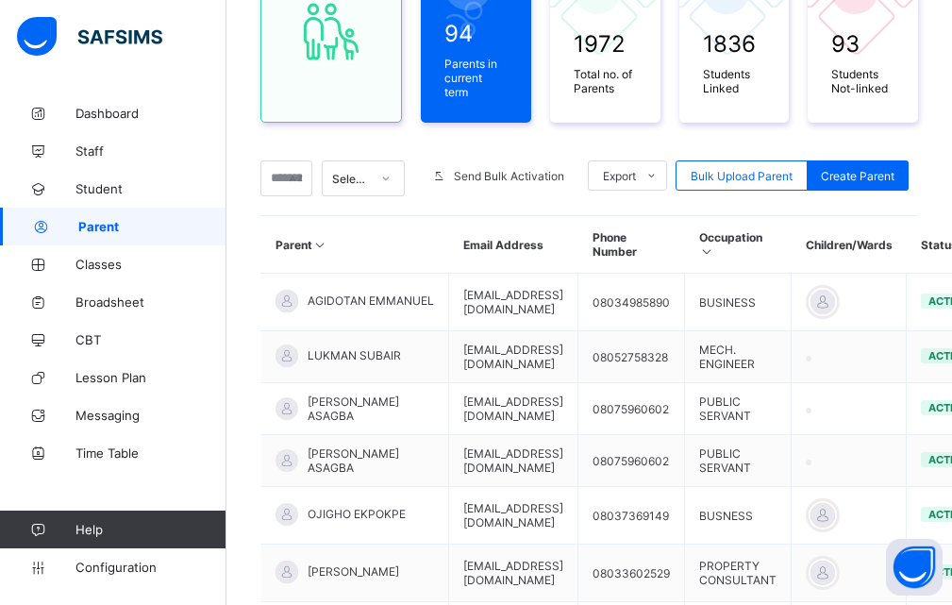
scroll to position [428, 0]
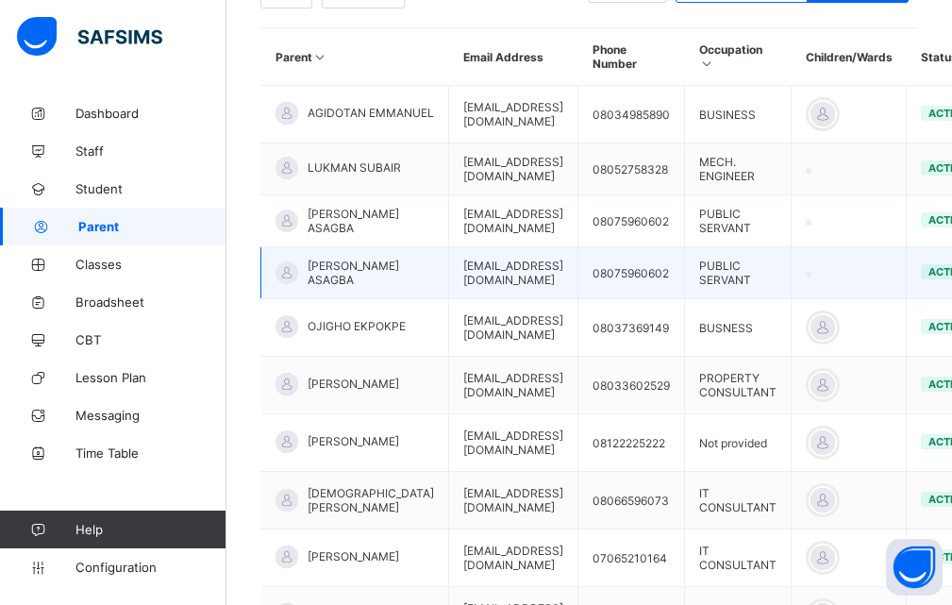
drag, startPoint x: 4, startPoint y: 0, endPoint x: 841, endPoint y: 249, distance: 873.9
click at [841, 249] on td at bounding box center [848, 273] width 115 height 52
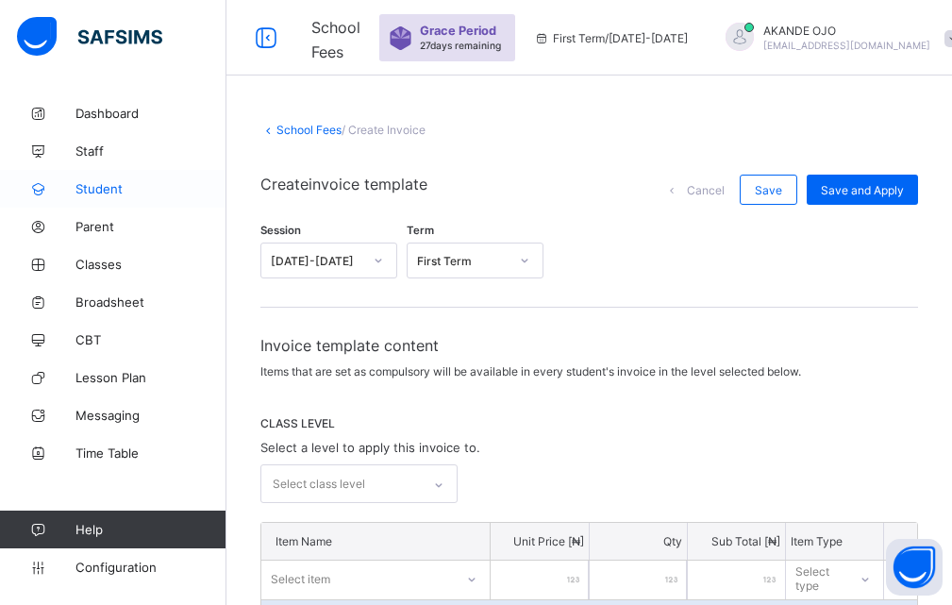
click at [73, 187] on icon at bounding box center [37, 189] width 75 height 14
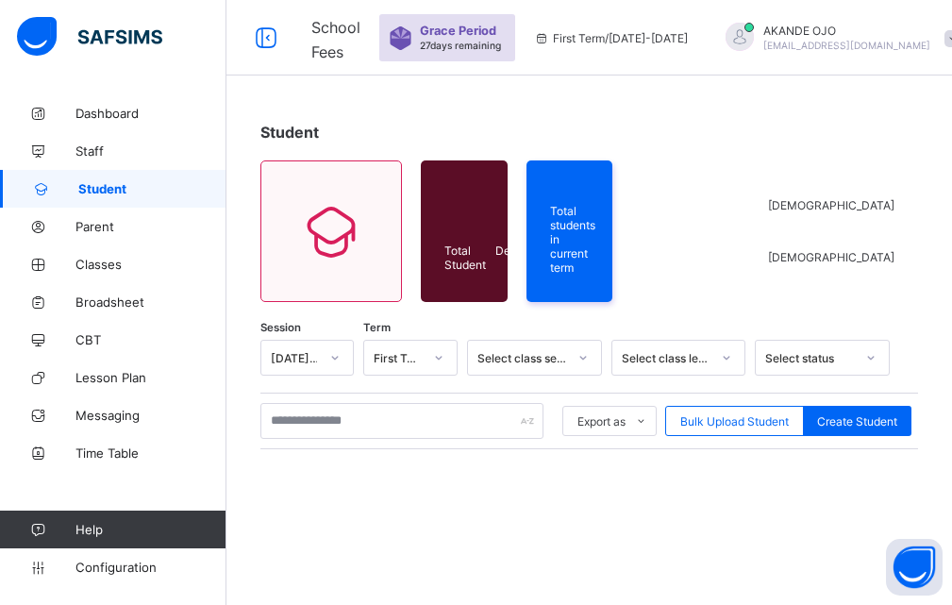
drag, startPoint x: 318, startPoint y: 457, endPoint x: 305, endPoint y: 444, distance: 18.0
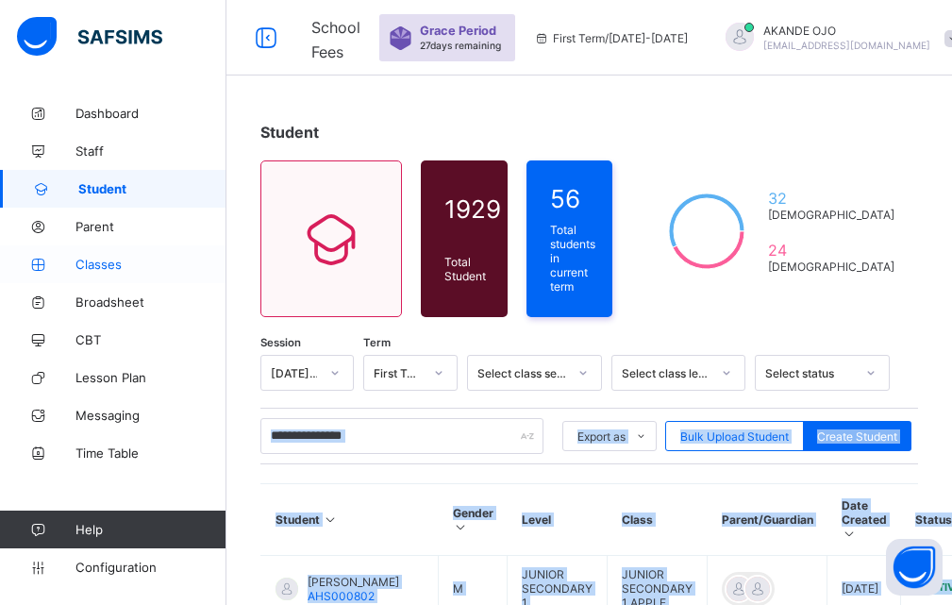
click at [201, 262] on span "Classes" at bounding box center [150, 264] width 151 height 15
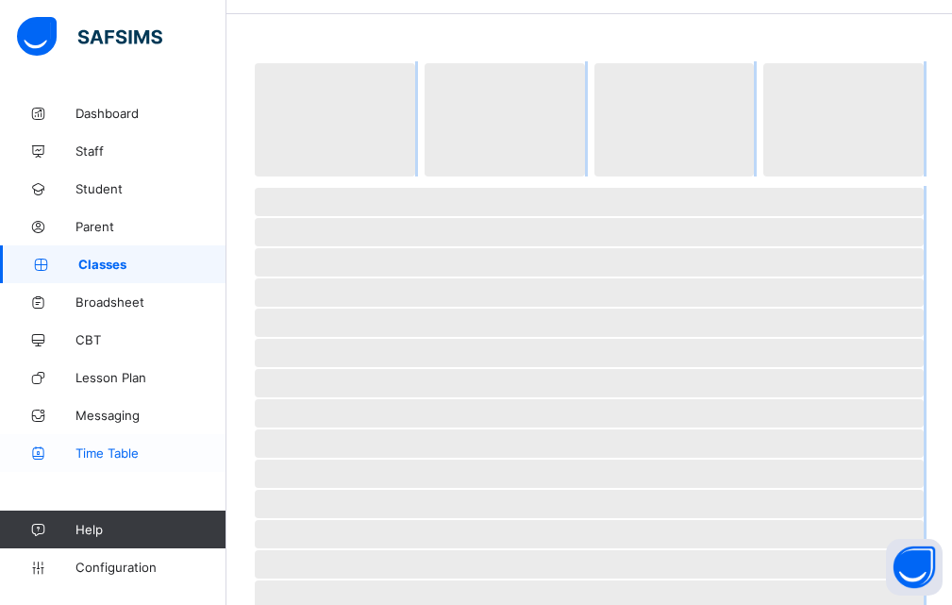
scroll to position [94, 0]
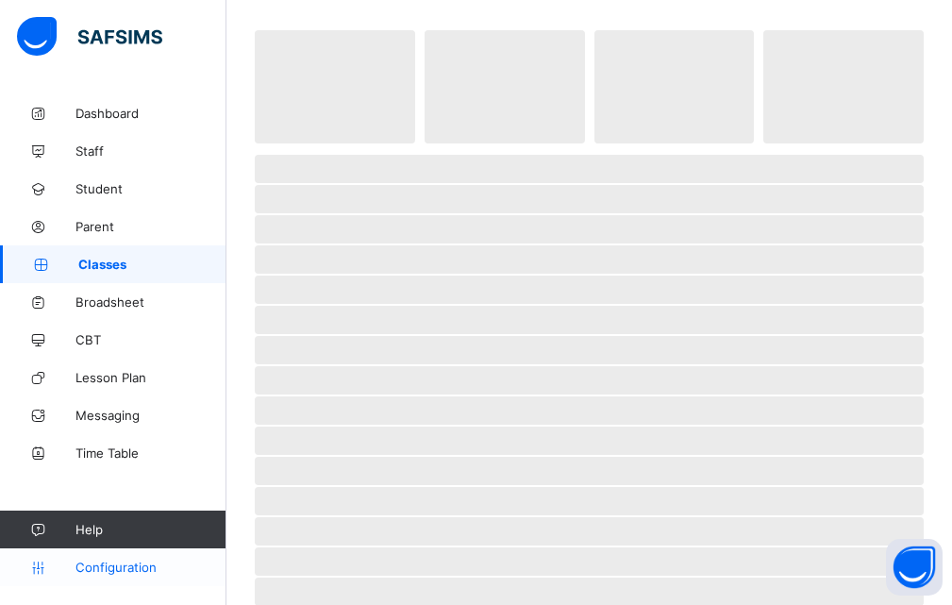
click at [77, 568] on span "Configuration" at bounding box center [150, 566] width 150 height 15
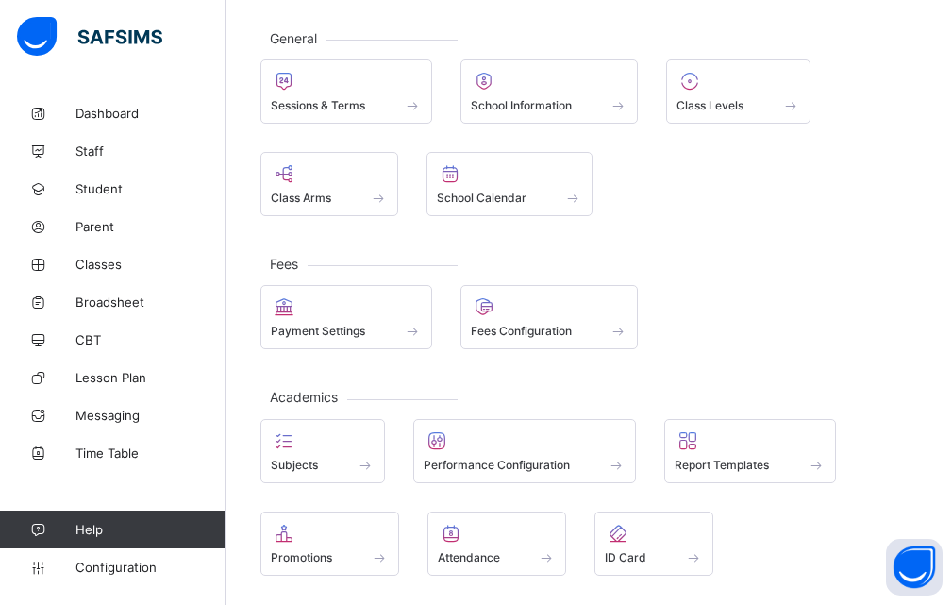
click at [720, 129] on div "Sessions & Terms School Information Class Levels Class Arms School Calendar" at bounding box center [589, 137] width 658 height 157
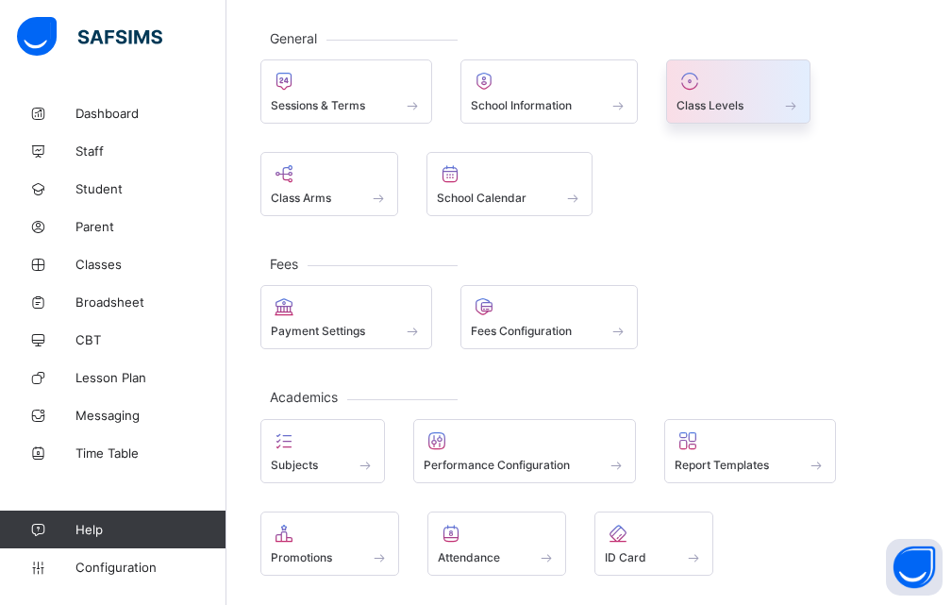
click at [680, 99] on span "Class Levels" at bounding box center [709, 105] width 67 height 14
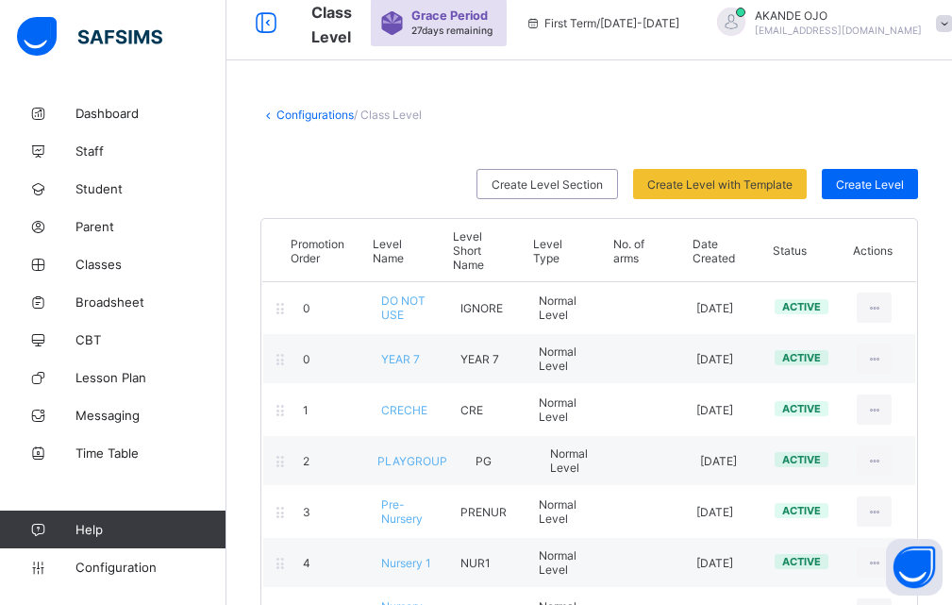
scroll to position [94, 0]
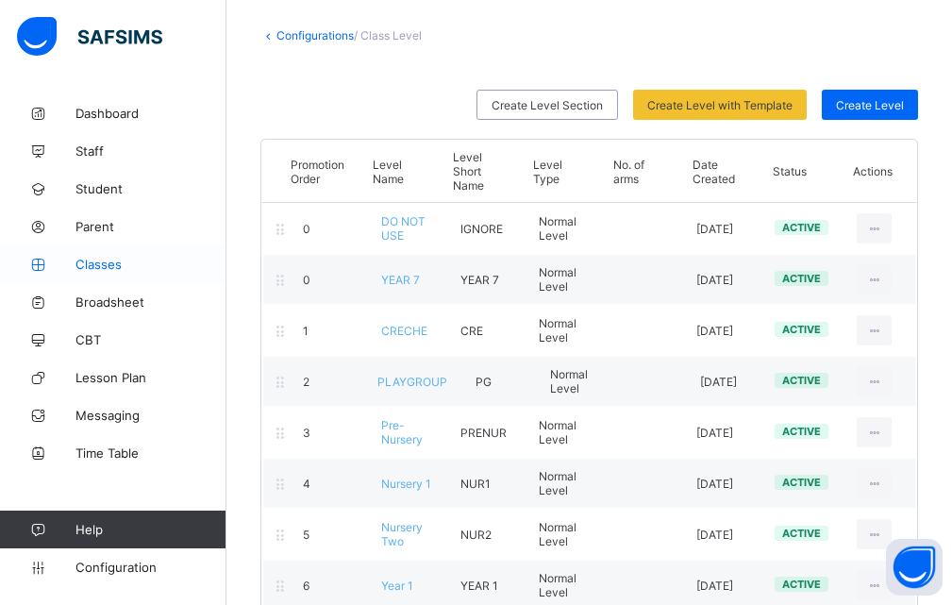
click at [129, 263] on span "Classes" at bounding box center [150, 264] width 151 height 15
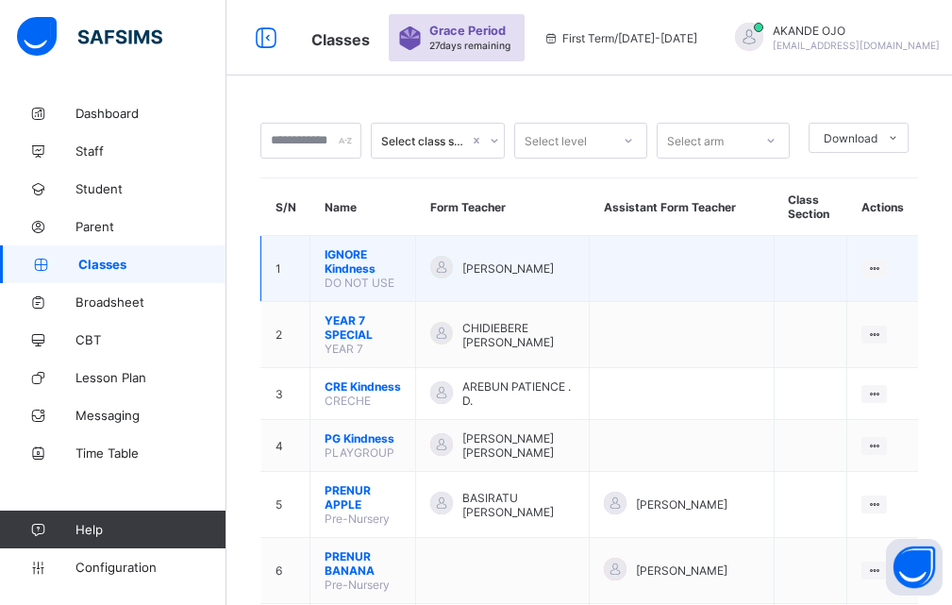
click at [643, 268] on td at bounding box center [682, 269] width 184 height 66
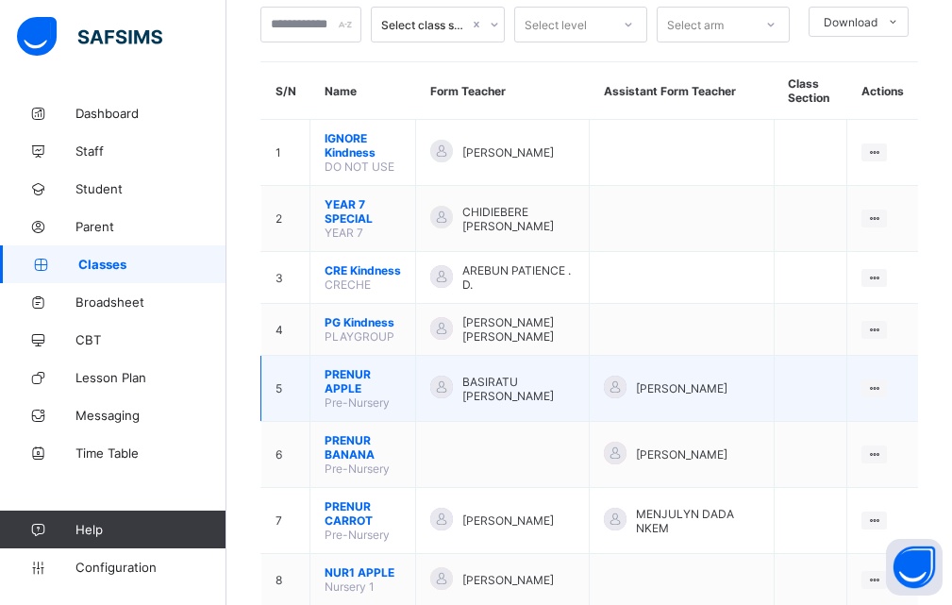
scroll to position [283, 0]
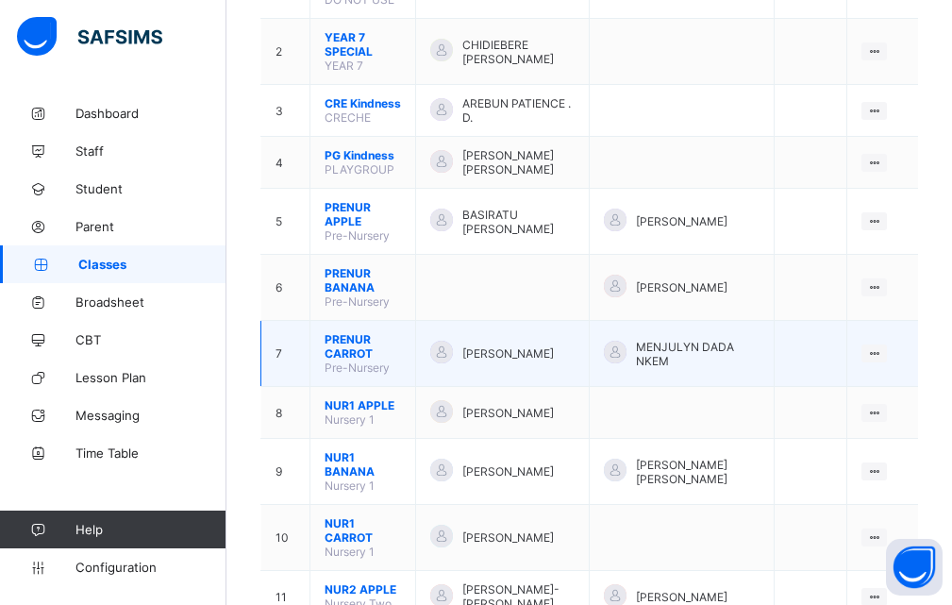
click at [638, 322] on td "MENJULYN DADA NKEM" at bounding box center [682, 354] width 184 height 66
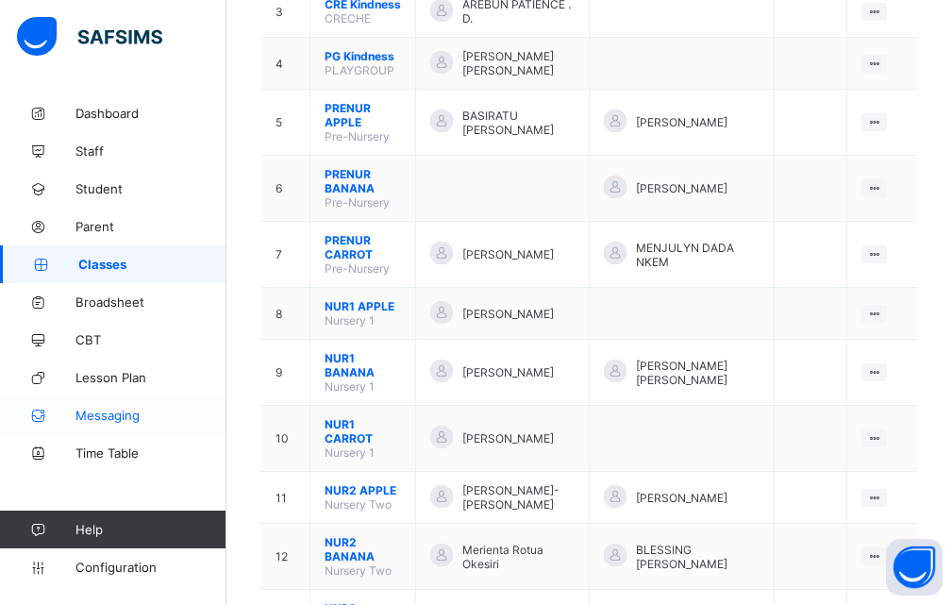
scroll to position [472, 0]
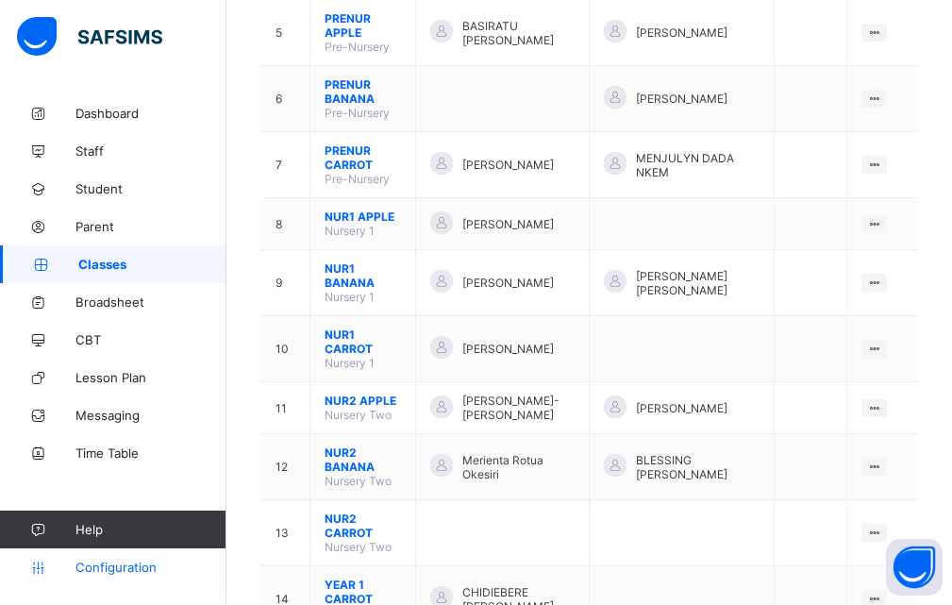
click at [85, 568] on span "Configuration" at bounding box center [150, 566] width 150 height 15
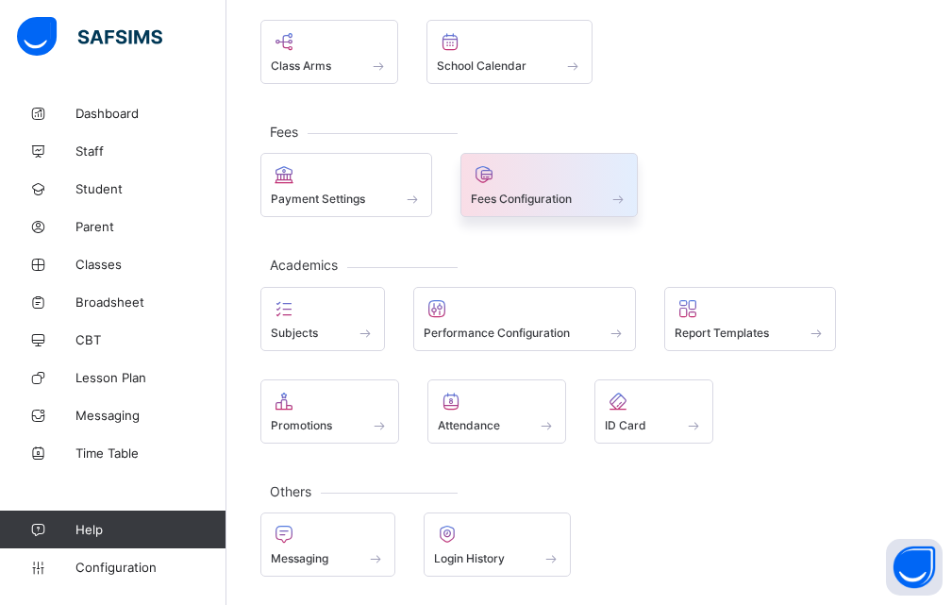
click at [502, 190] on span at bounding box center [550, 188] width 158 height 5
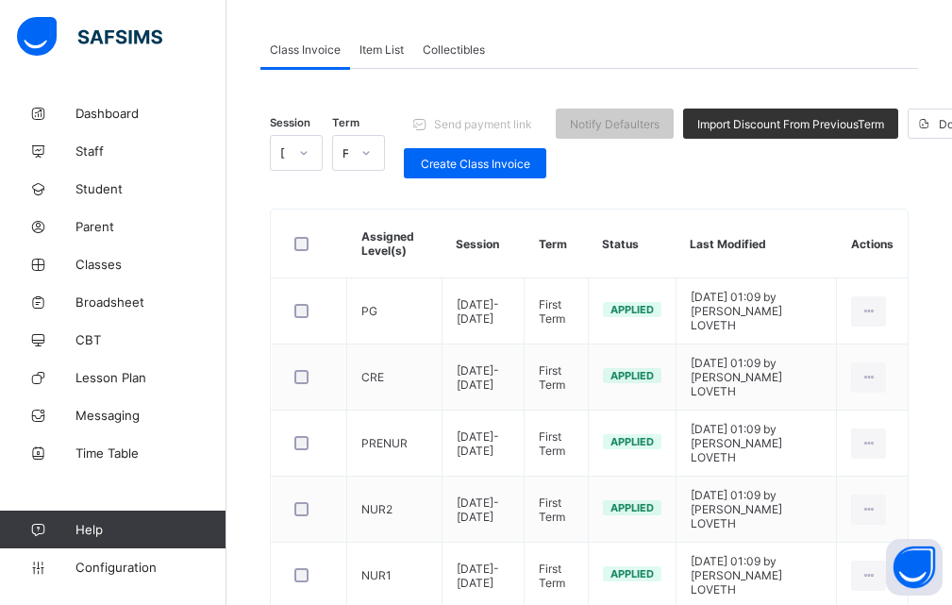
scroll to position [200, 0]
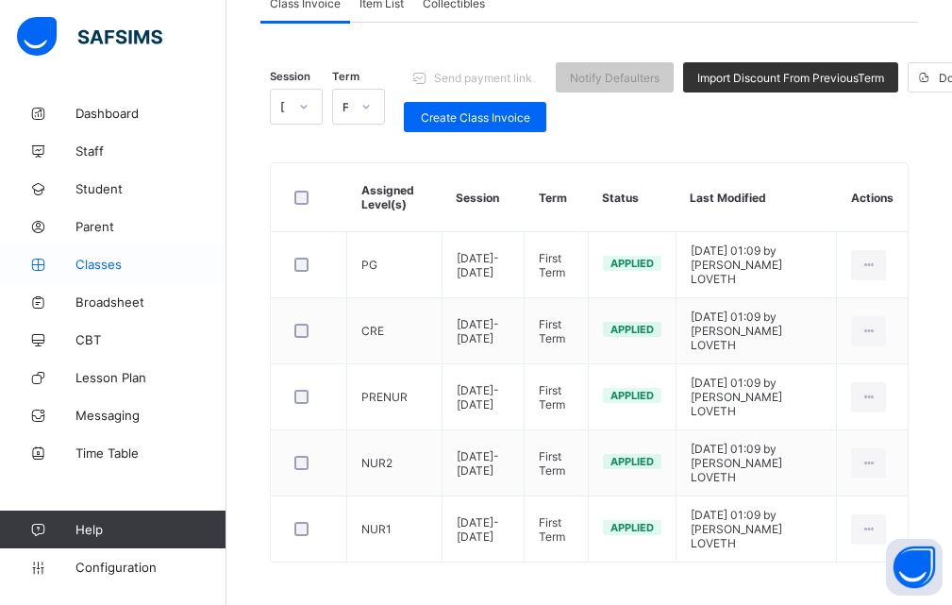
click at [94, 268] on span "Classes" at bounding box center [150, 264] width 151 height 15
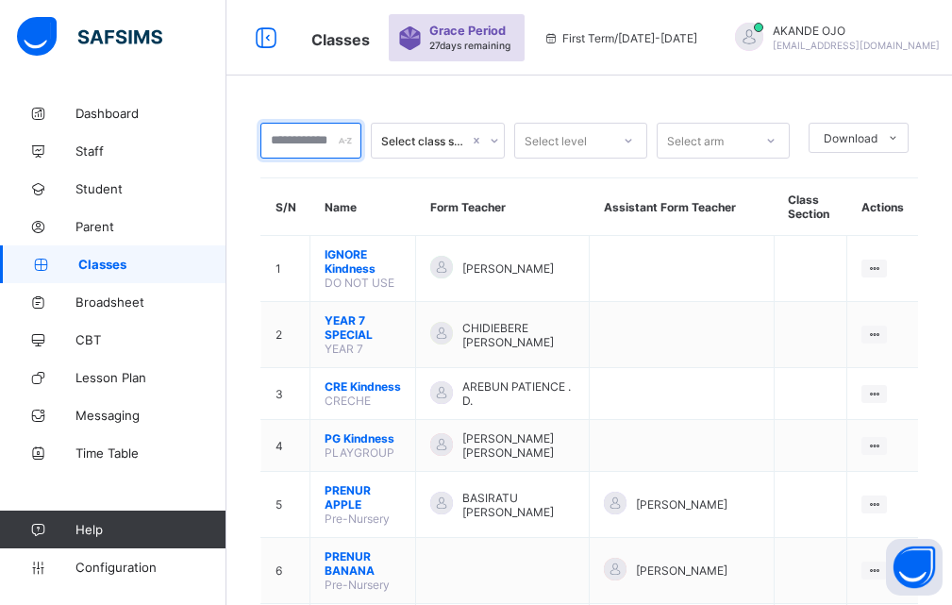
click at [337, 140] on input "text" at bounding box center [310, 141] width 101 height 36
click at [500, 140] on icon at bounding box center [494, 140] width 11 height 19
click at [497, 143] on icon at bounding box center [494, 140] width 11 height 19
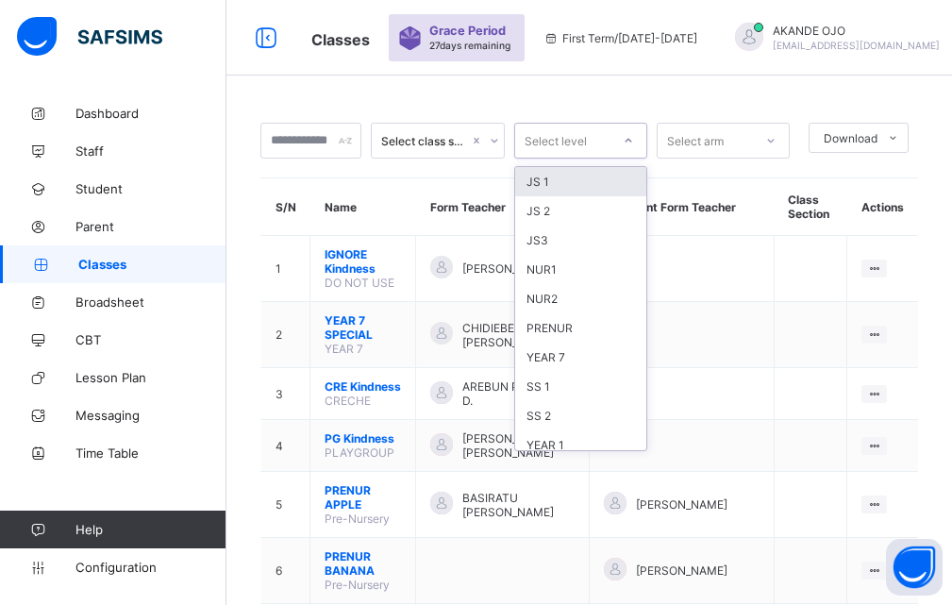
click at [634, 142] on icon at bounding box center [628, 140] width 11 height 19
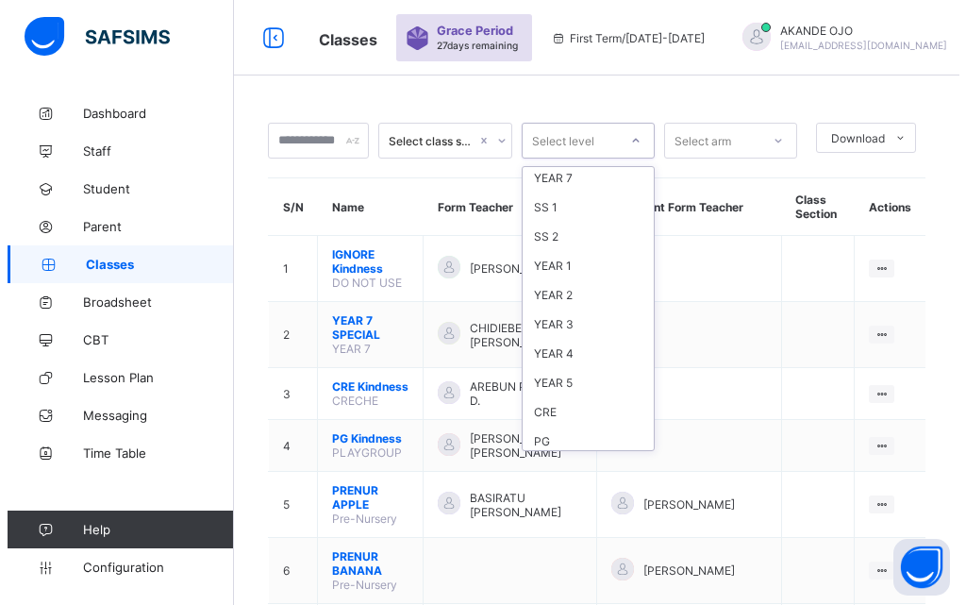
scroll to position [189, 0]
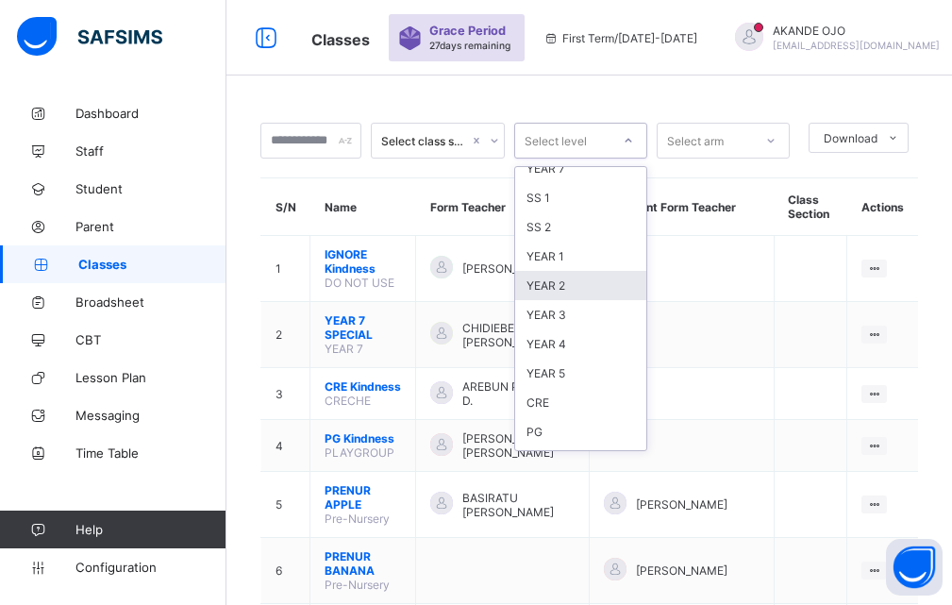
click at [580, 283] on div "YEAR 2" at bounding box center [580, 285] width 131 height 29
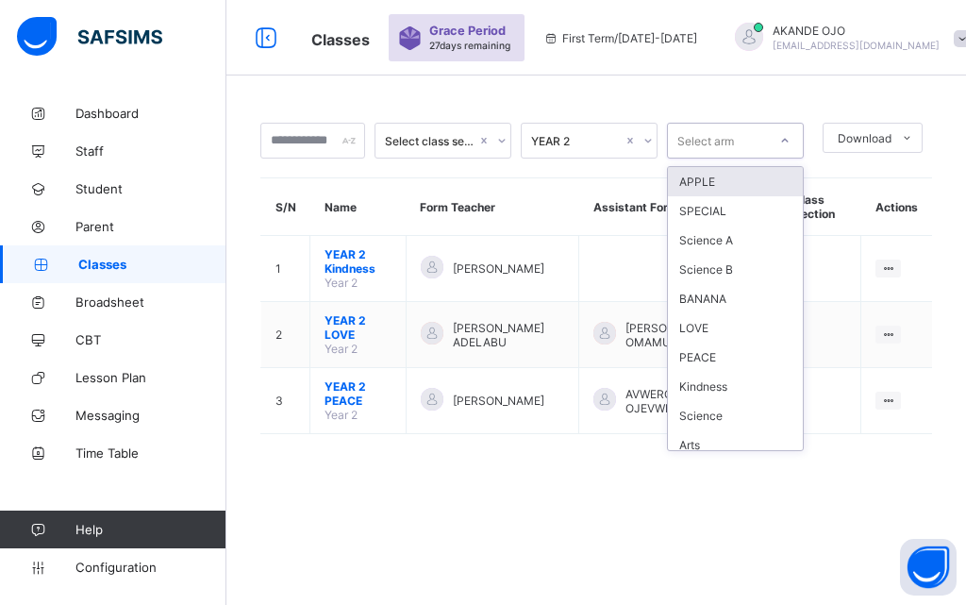
click at [783, 142] on icon at bounding box center [784, 140] width 11 height 19
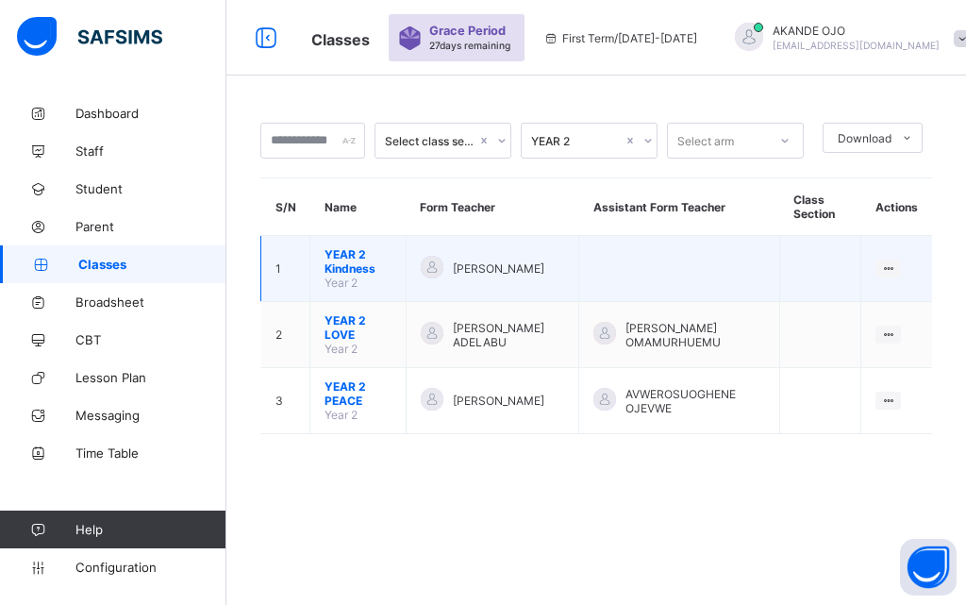
click at [835, 272] on td at bounding box center [820, 269] width 82 height 66
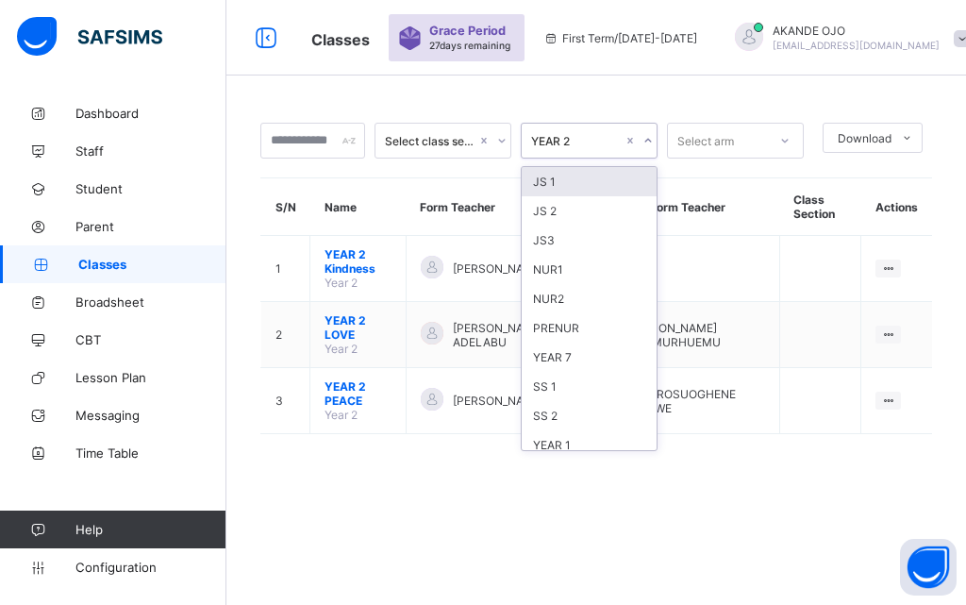
click at [644, 139] on icon at bounding box center [647, 140] width 11 height 19
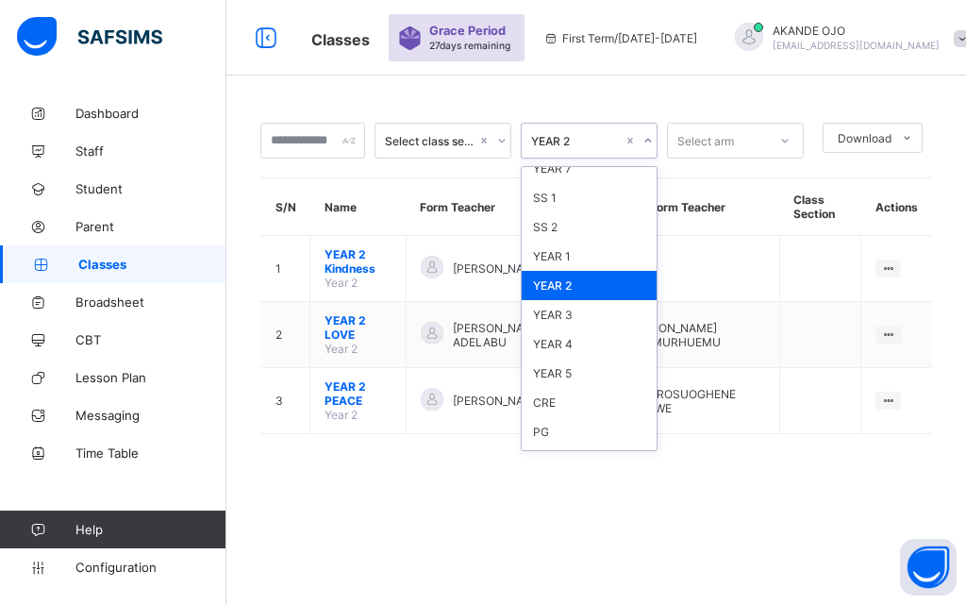
click at [570, 285] on div "YEAR 2" at bounding box center [589, 285] width 135 height 29
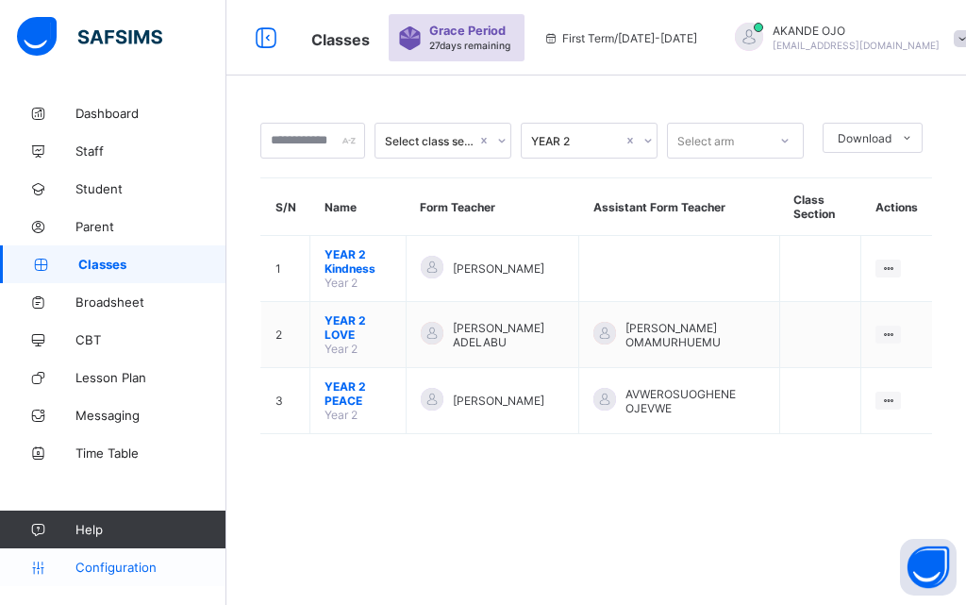
click at [98, 575] on link "Configuration" at bounding box center [112, 567] width 225 height 38
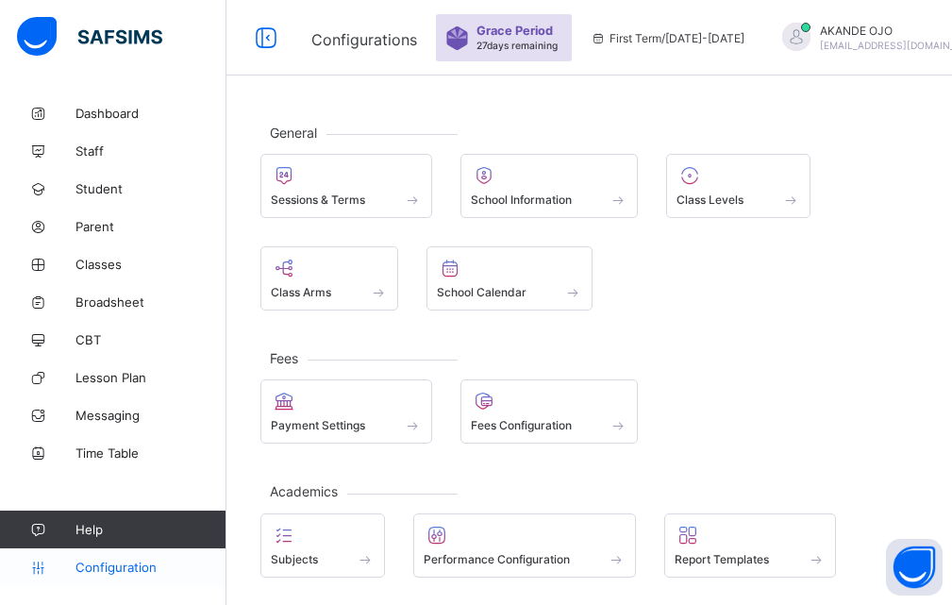
click at [78, 579] on link "Configuration" at bounding box center [112, 567] width 225 height 38
click at [118, 263] on span "Classes" at bounding box center [150, 264] width 151 height 15
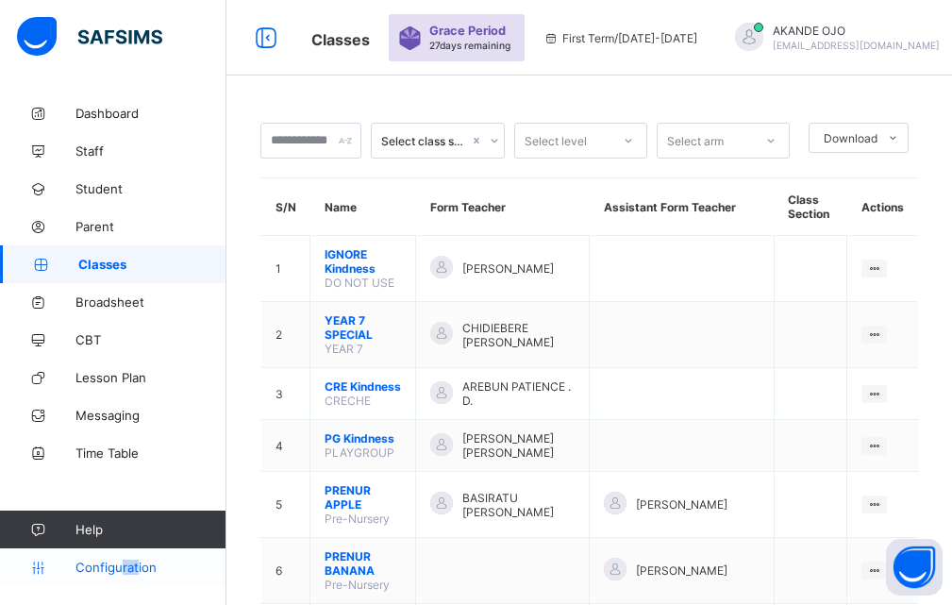
drag, startPoint x: 124, startPoint y: 576, endPoint x: 137, endPoint y: 578, distance: 13.3
click at [137, 578] on link "Configuration" at bounding box center [112, 567] width 225 height 38
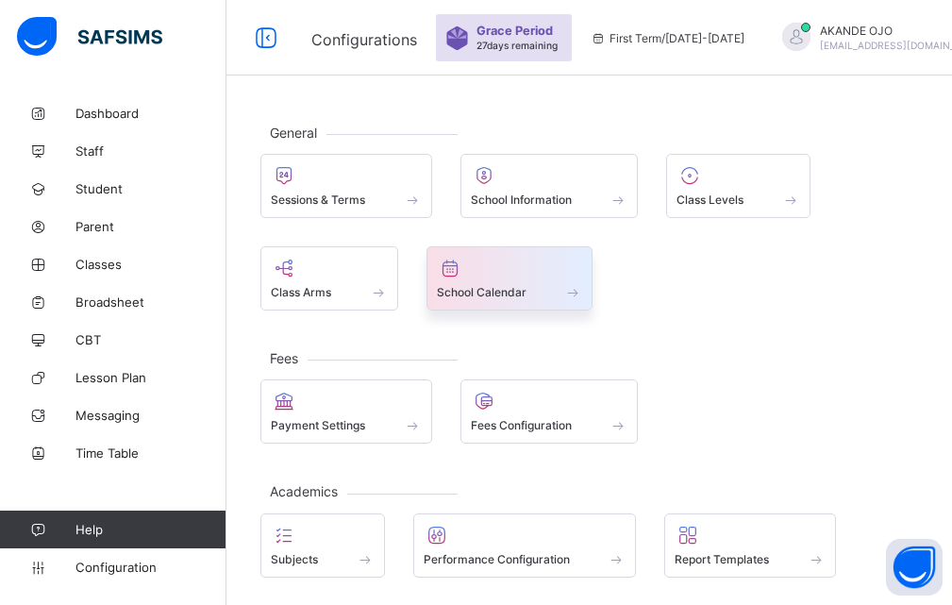
click at [471, 282] on span at bounding box center [510, 281] width 146 height 5
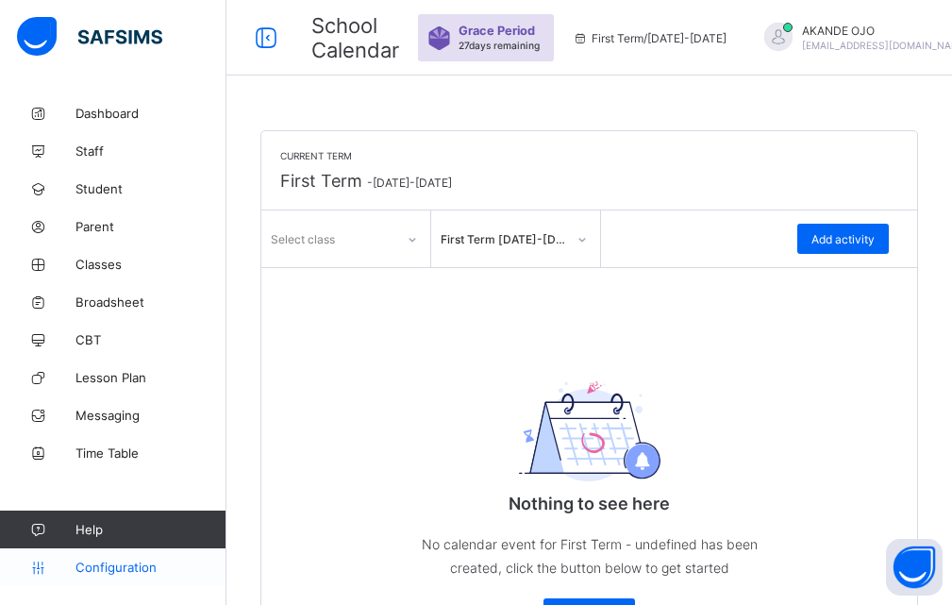
drag, startPoint x: 80, startPoint y: 572, endPoint x: 94, endPoint y: 558, distance: 19.4
click at [84, 572] on span "Configuration" at bounding box center [150, 566] width 150 height 15
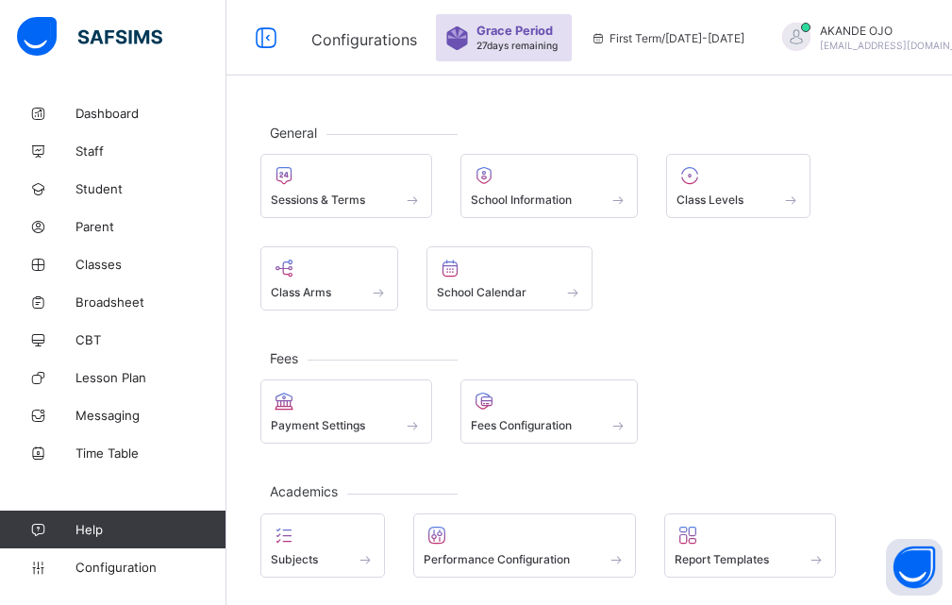
click at [341, 35] on span "Configurations" at bounding box center [364, 39] width 106 height 19
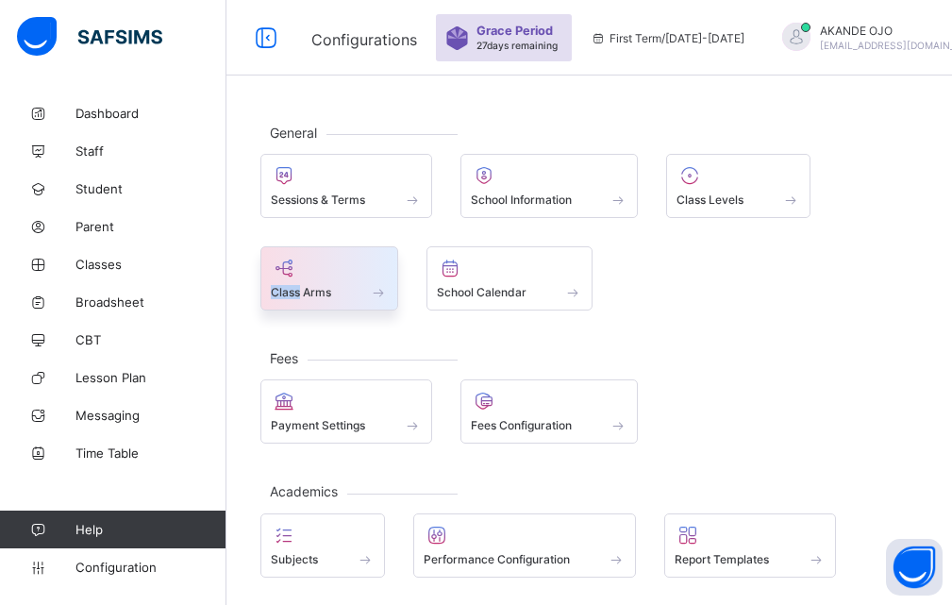
drag, startPoint x: 300, startPoint y: 291, endPoint x: 305, endPoint y: 267, distance: 24.1
click at [305, 267] on div "Class Arms" at bounding box center [329, 278] width 138 height 64
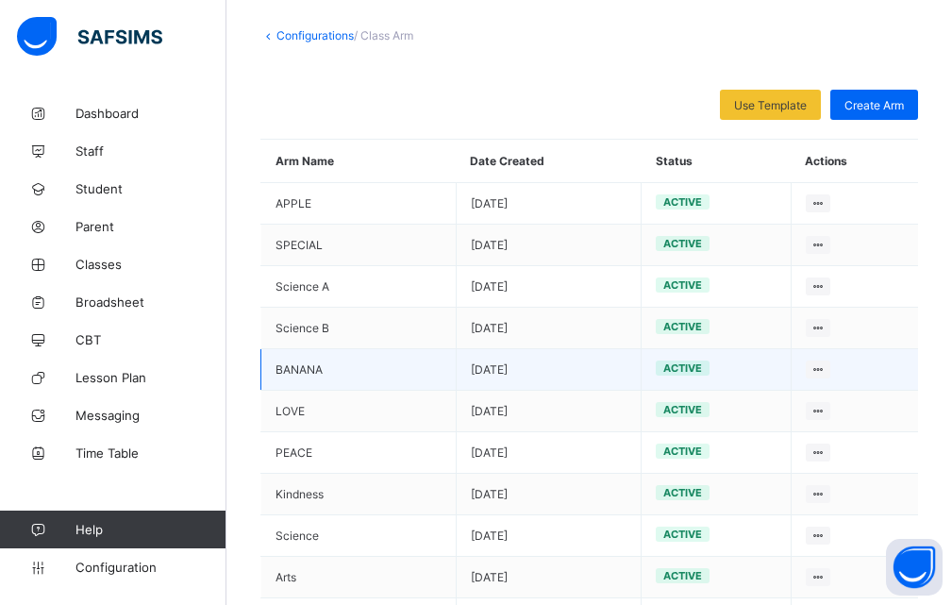
scroll to position [171, 0]
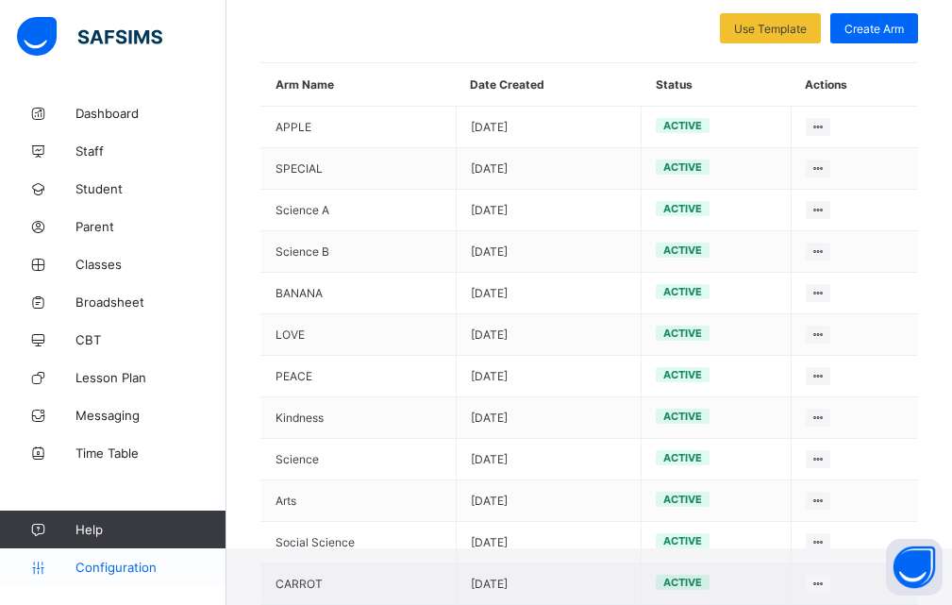
click at [69, 575] on link "Configuration" at bounding box center [112, 567] width 225 height 38
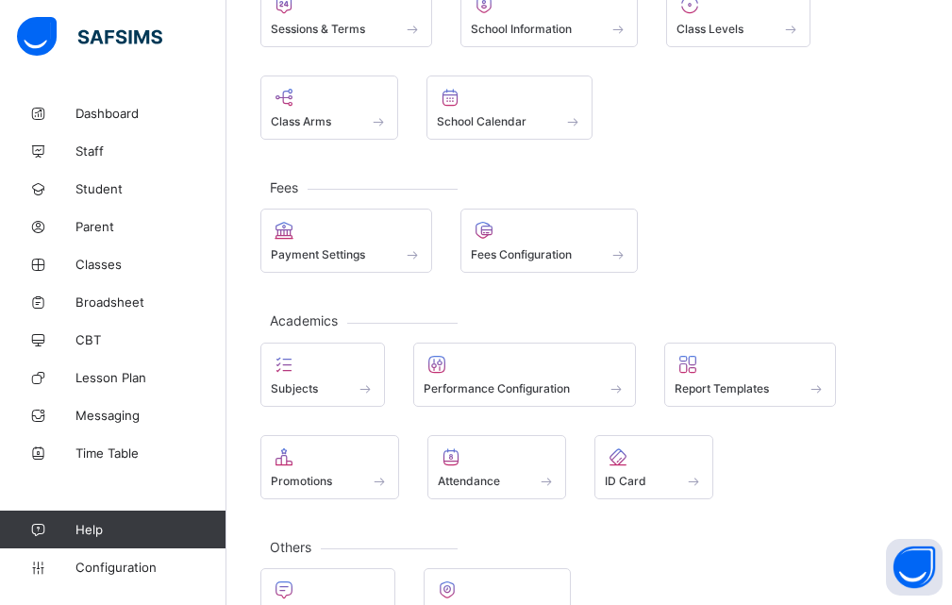
click at [273, 191] on span "Fees" at bounding box center [283, 187] width 47 height 16
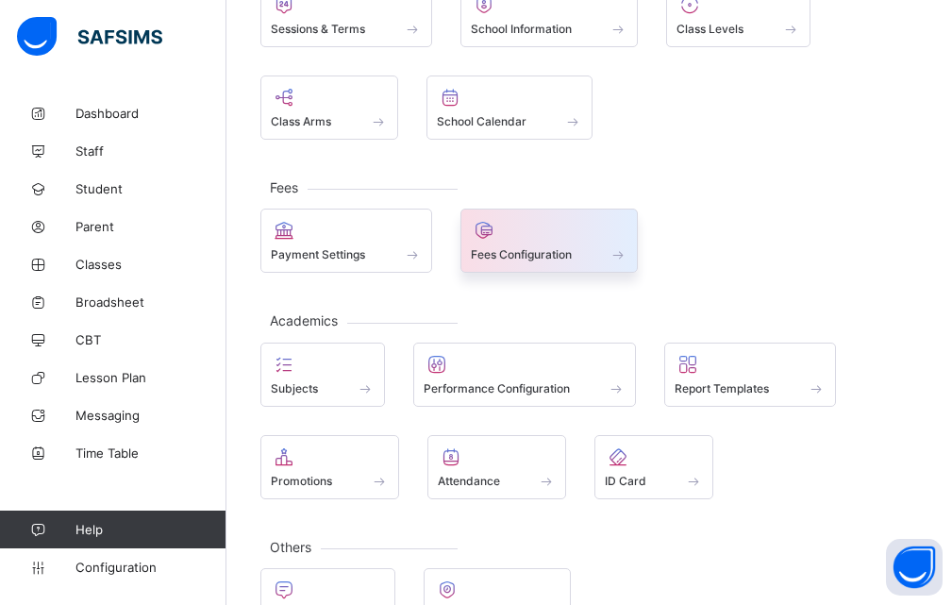
drag, startPoint x: 502, startPoint y: 238, endPoint x: 511, endPoint y: 241, distance: 9.8
click at [511, 241] on div at bounding box center [550, 230] width 158 height 23
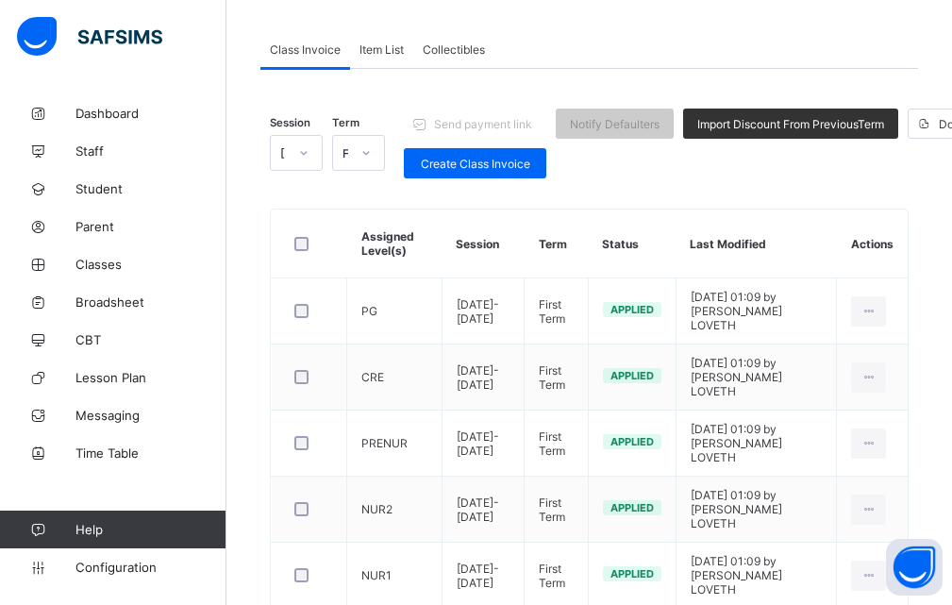
scroll to position [171, 0]
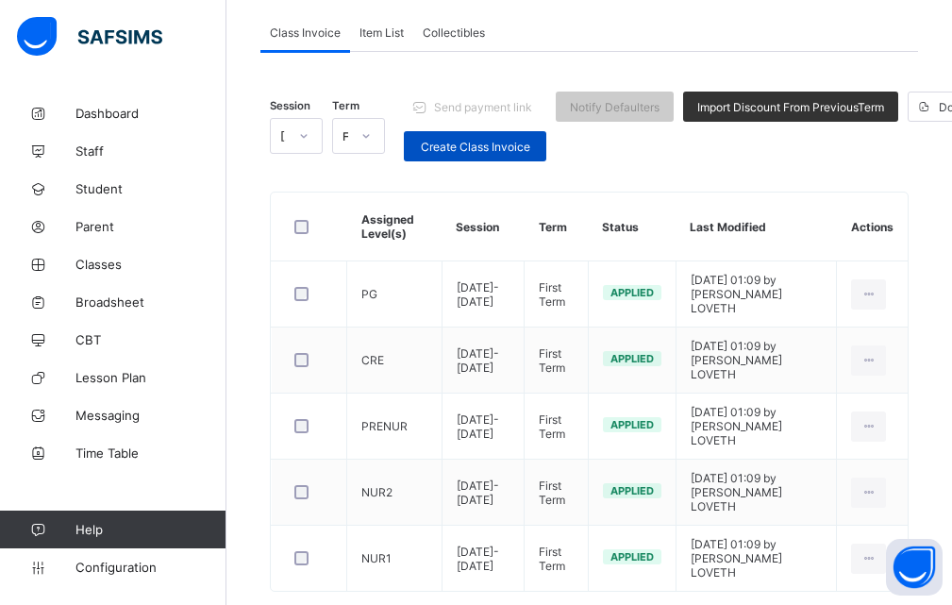
click at [474, 142] on span "Create Class Invoice" at bounding box center [475, 147] width 114 height 14
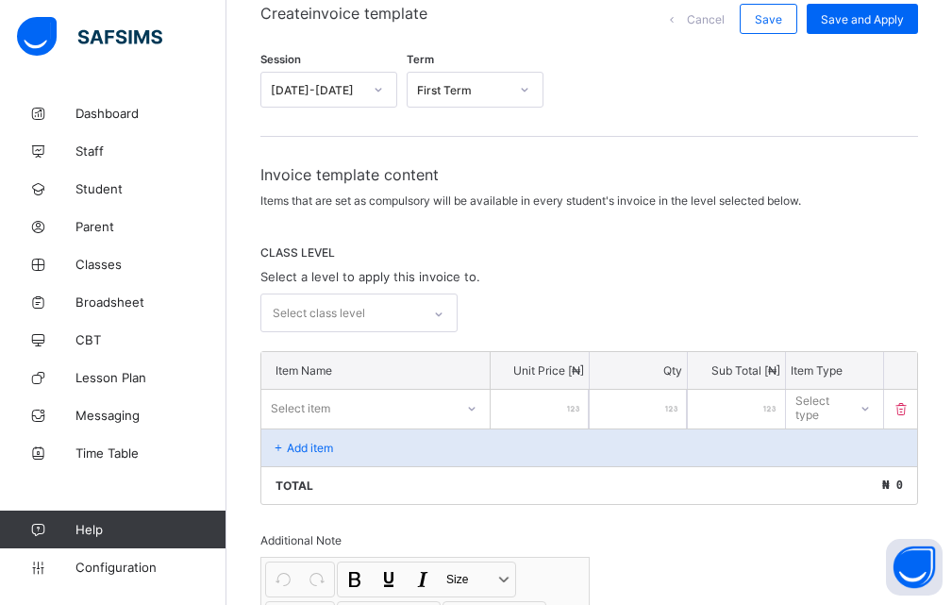
click at [688, 275] on div "CLASS LEVEL Select a level to apply this invoice to. Select class level" at bounding box center [589, 288] width 658 height 87
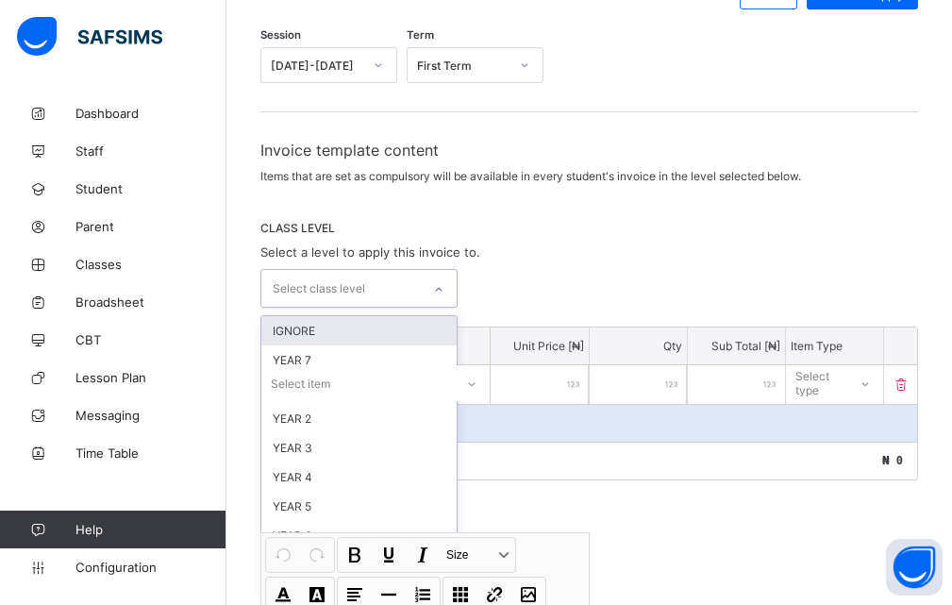
scroll to position [197, 0]
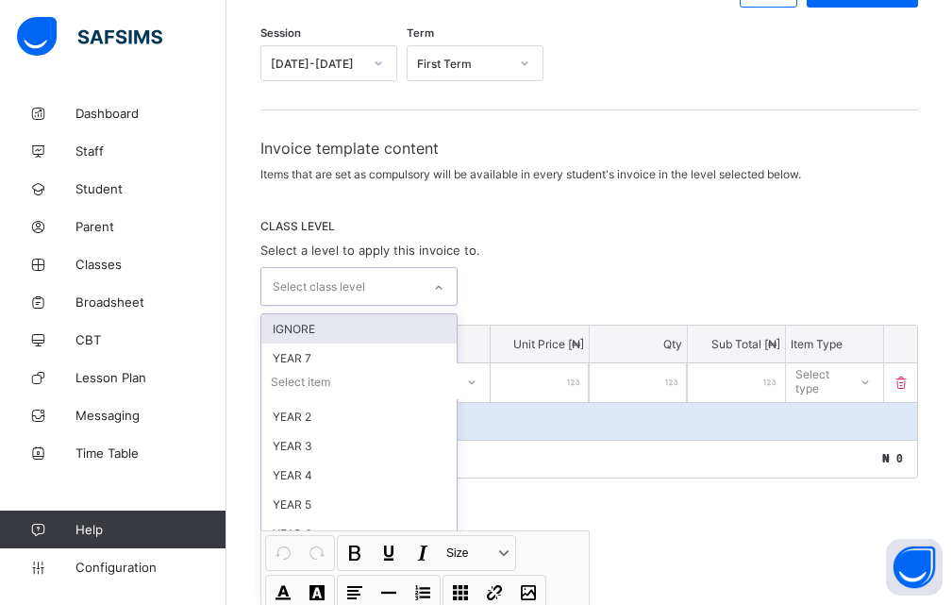
click at [436, 311] on div "Invoice template content Items that are set as compulsory will be available in …" at bounding box center [589, 485] width 658 height 693
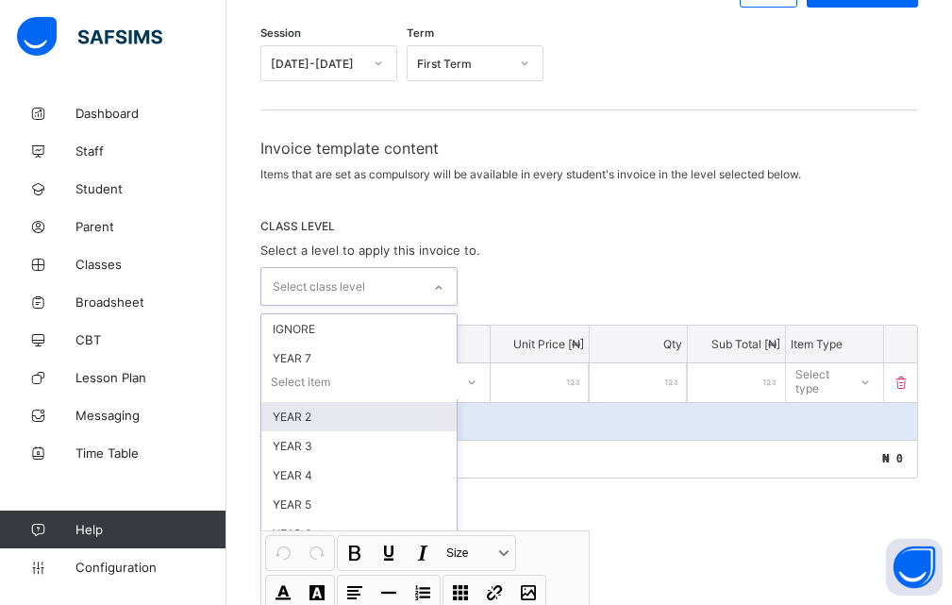
click at [308, 420] on div "YEAR 2" at bounding box center [358, 416] width 195 height 29
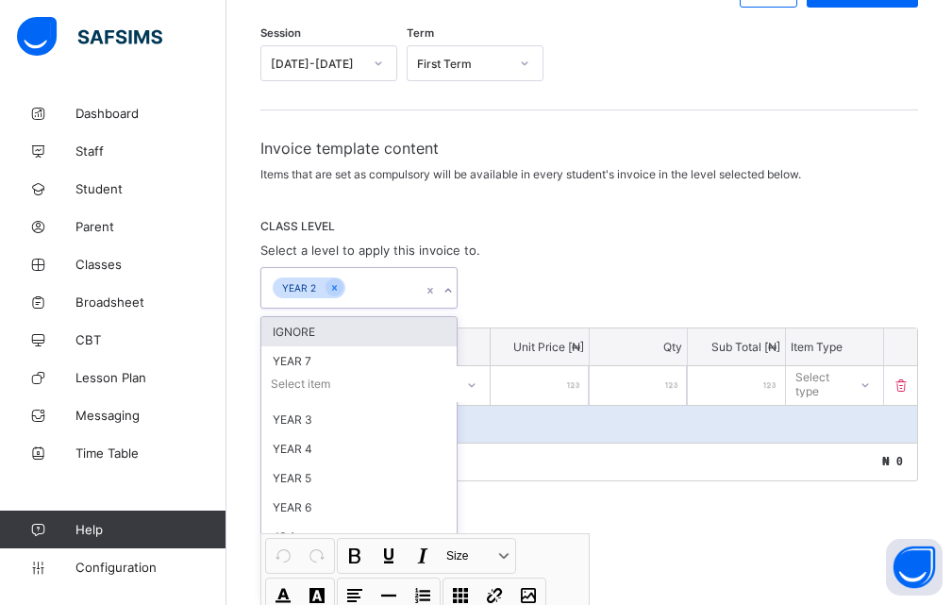
click at [448, 288] on icon at bounding box center [447, 290] width 11 height 19
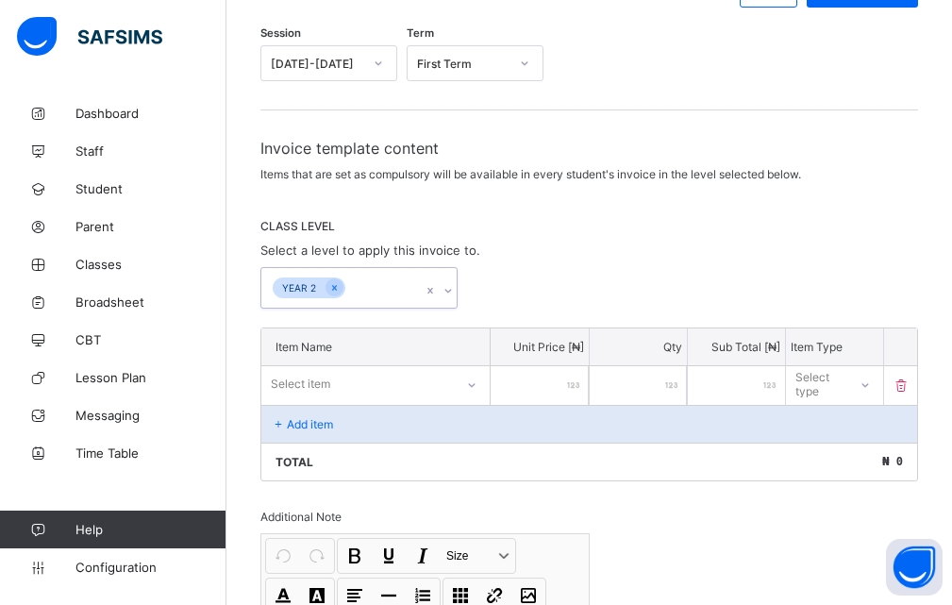
click at [311, 289] on div "YEAR 2" at bounding box center [299, 288] width 53 height 22
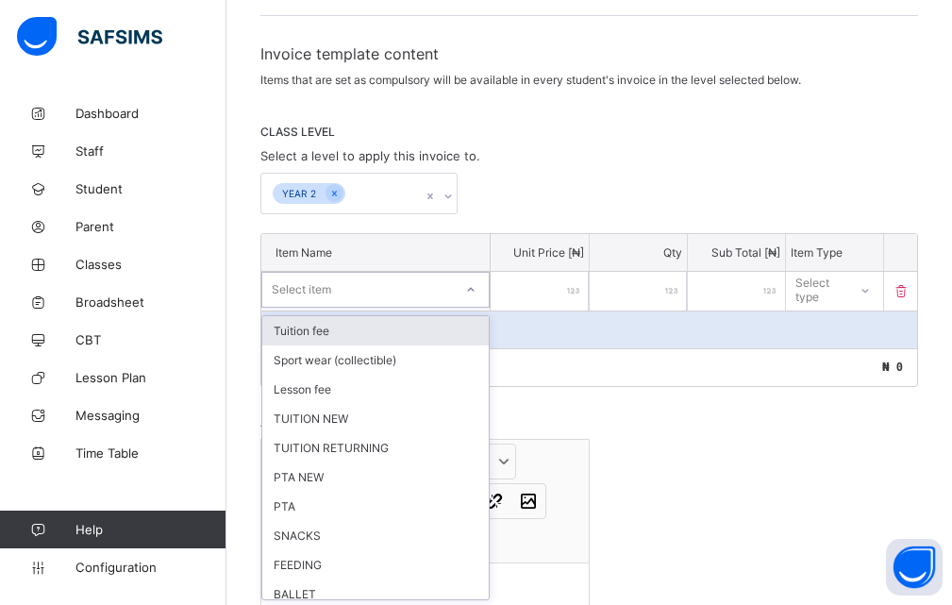
click at [473, 289] on icon at bounding box center [470, 289] width 11 height 19
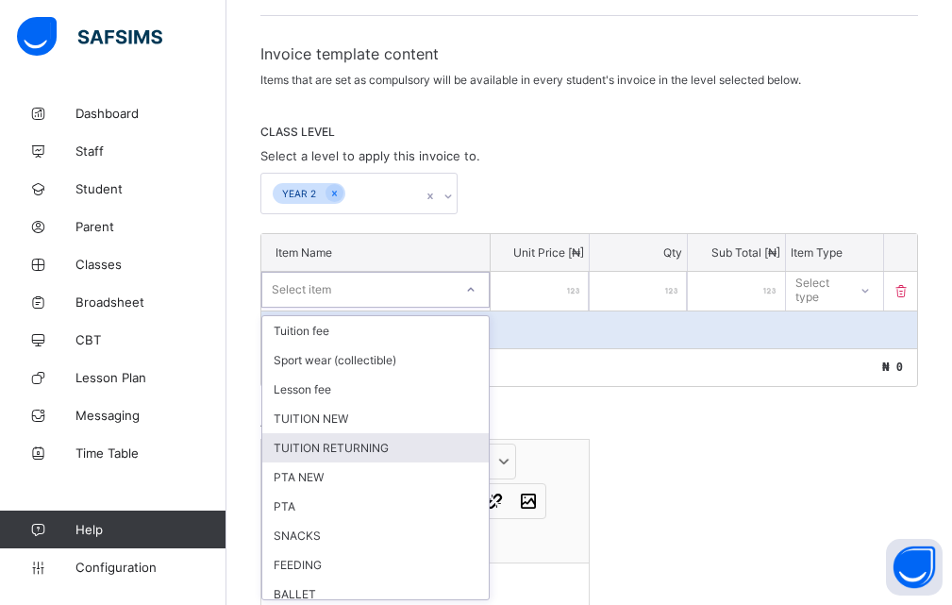
click at [333, 450] on div "TUITION RETURNING" at bounding box center [375, 447] width 226 height 29
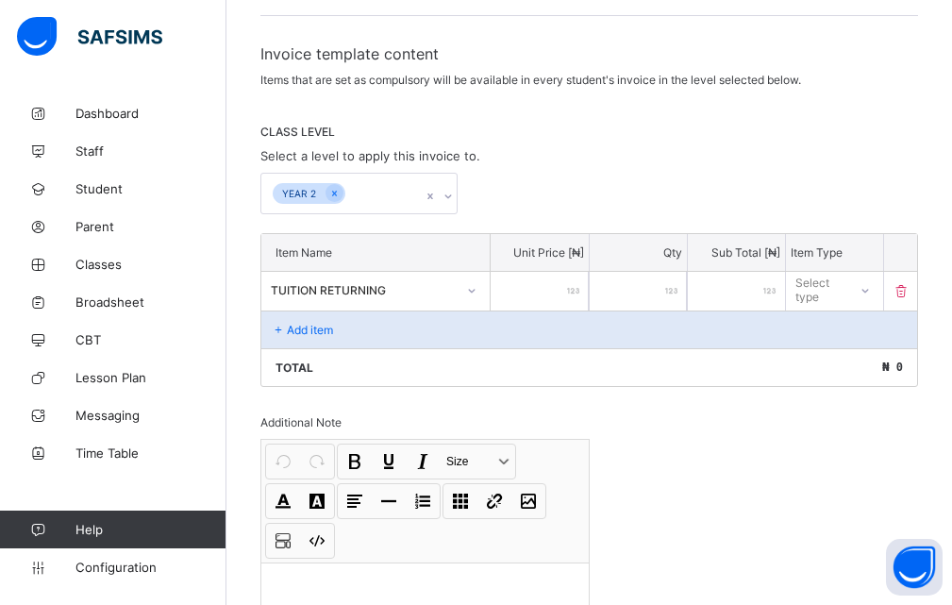
click at [558, 207] on div "YEAR 2" at bounding box center [589, 194] width 658 height 42
click at [555, 289] on input "number" at bounding box center [539, 291] width 97 height 39
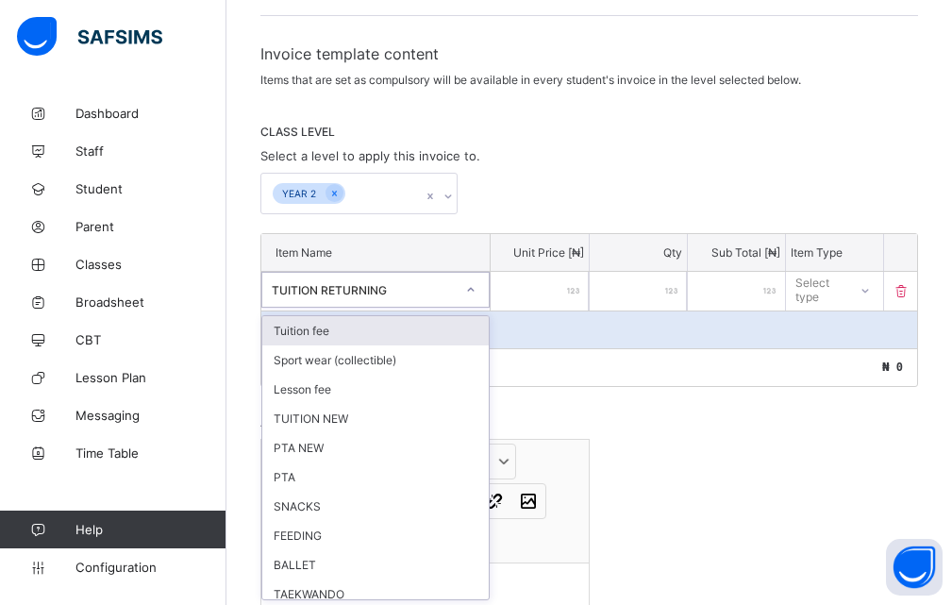
click at [476, 293] on icon at bounding box center [470, 289] width 11 height 19
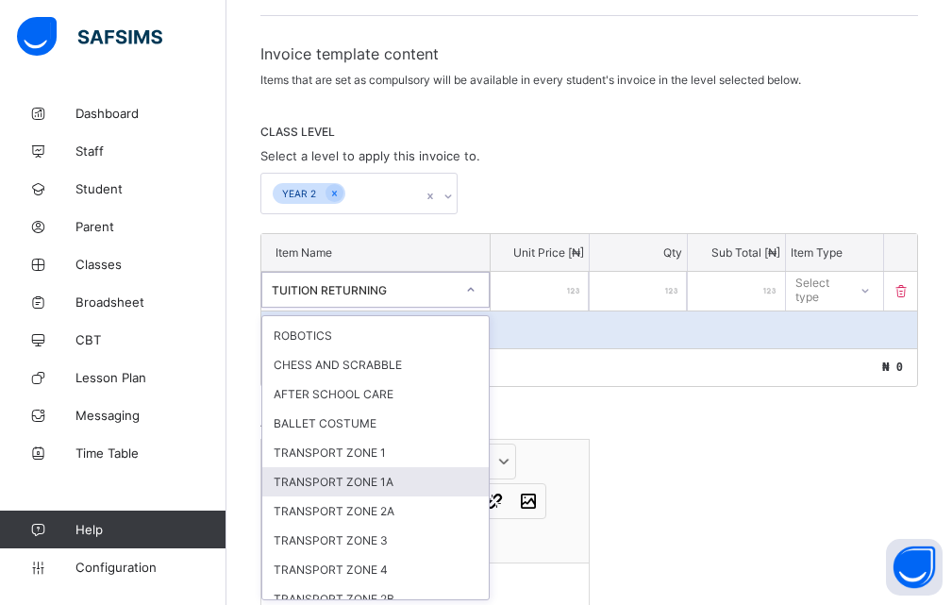
scroll to position [390, 0]
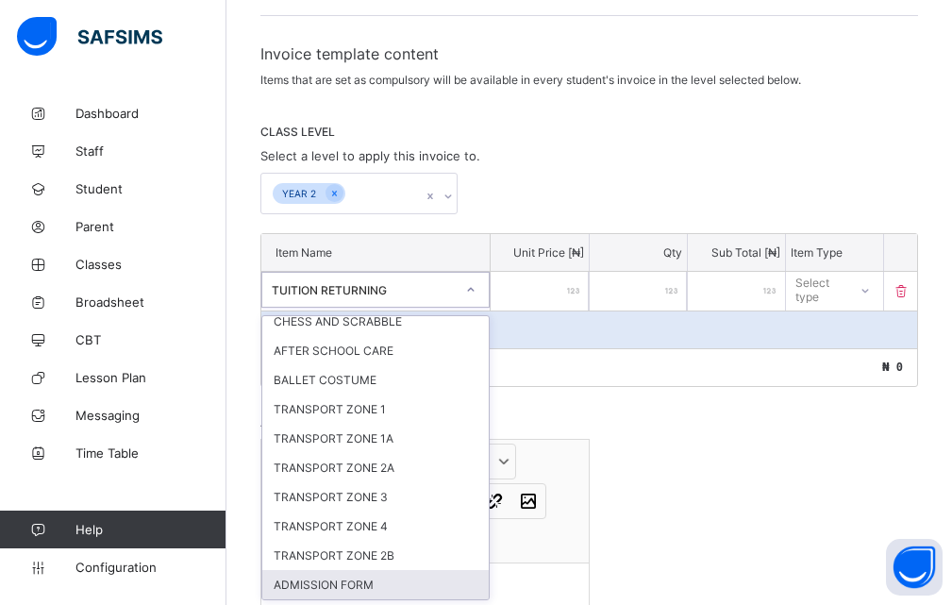
click at [327, 589] on div "ADMISSION FORM" at bounding box center [375, 584] width 226 height 29
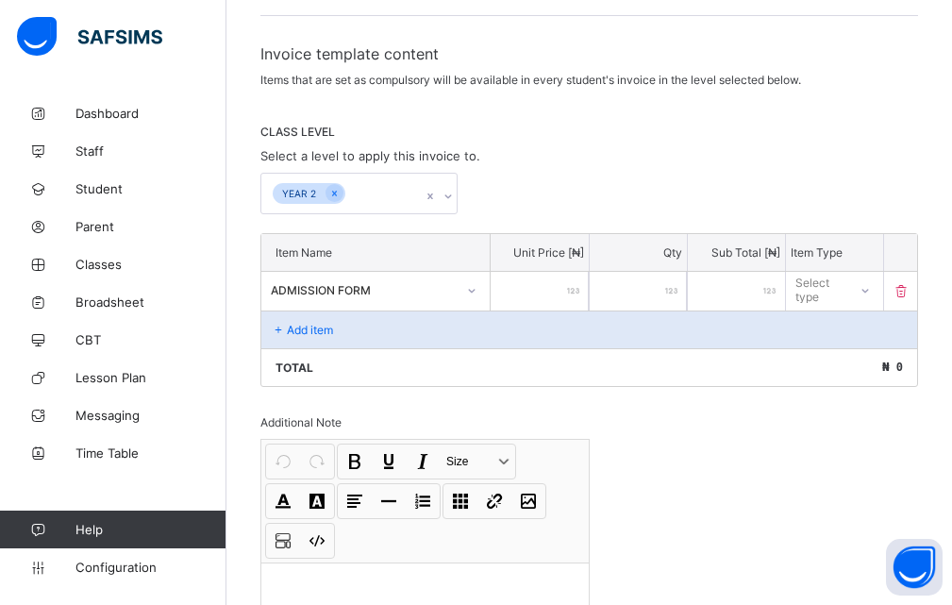
click at [556, 284] on input "number" at bounding box center [539, 291] width 97 height 39
type input "*"
type input "**"
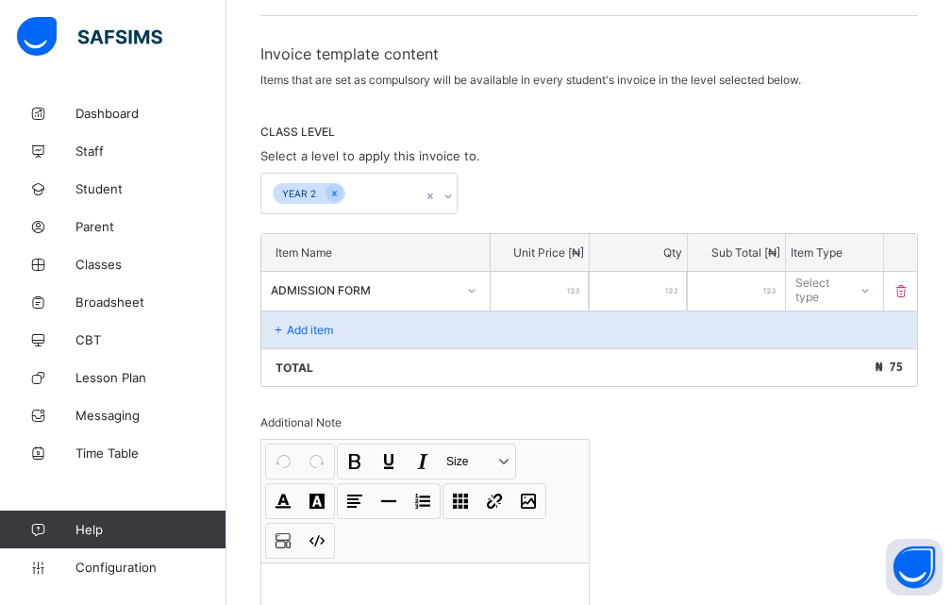
type input "***"
type input "****"
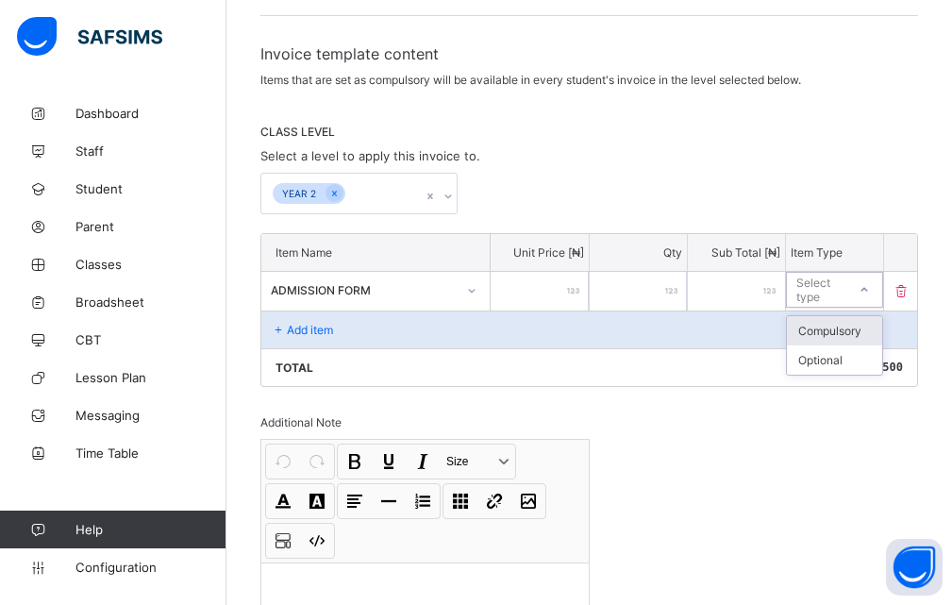
click at [822, 292] on div "Select type" at bounding box center [820, 290] width 48 height 36
click at [822, 362] on div "Optional" at bounding box center [834, 359] width 95 height 29
click at [313, 334] on p "Add item" at bounding box center [310, 330] width 46 height 14
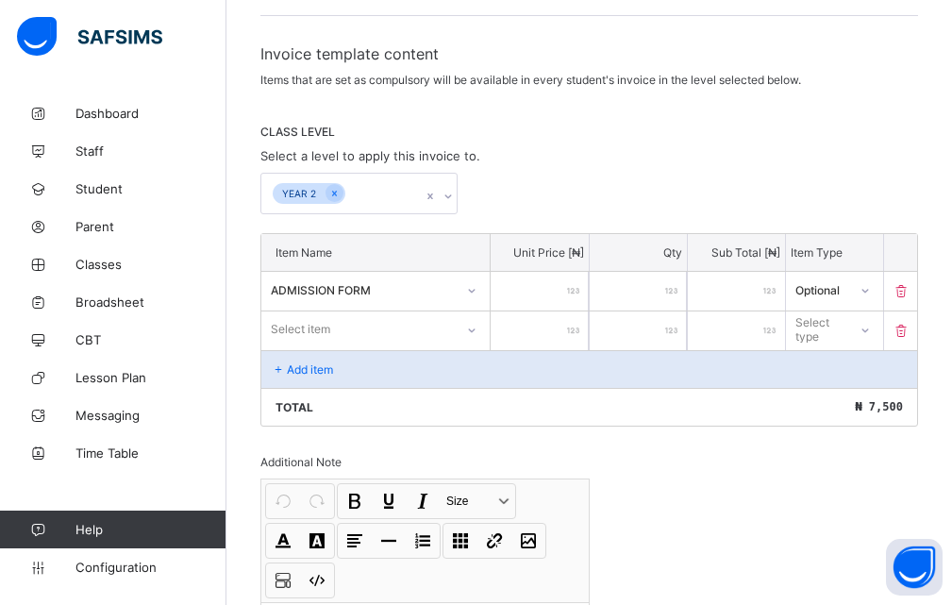
click at [301, 371] on p "Add item" at bounding box center [310, 369] width 46 height 14
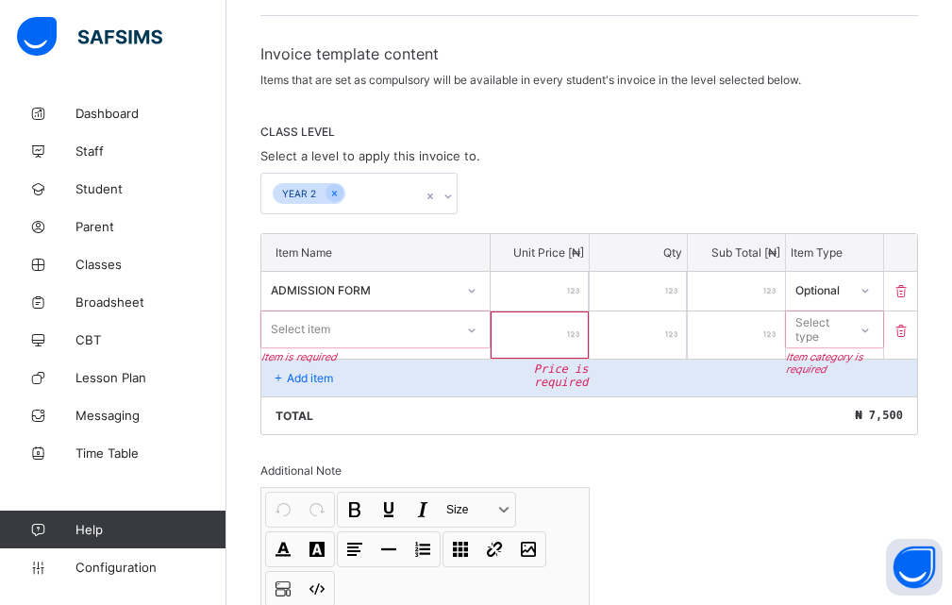
click at [340, 236] on div "Item Name" at bounding box center [375, 252] width 229 height 37
click at [575, 438] on div "Invoice template content Items that are set as compulsory will be available in …" at bounding box center [589, 416] width 658 height 744
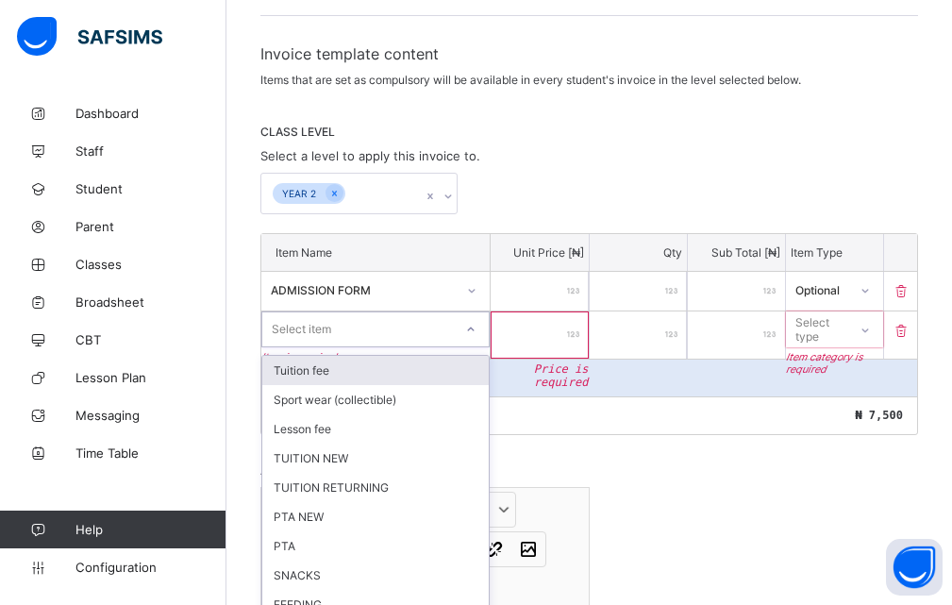
scroll to position [334, 0]
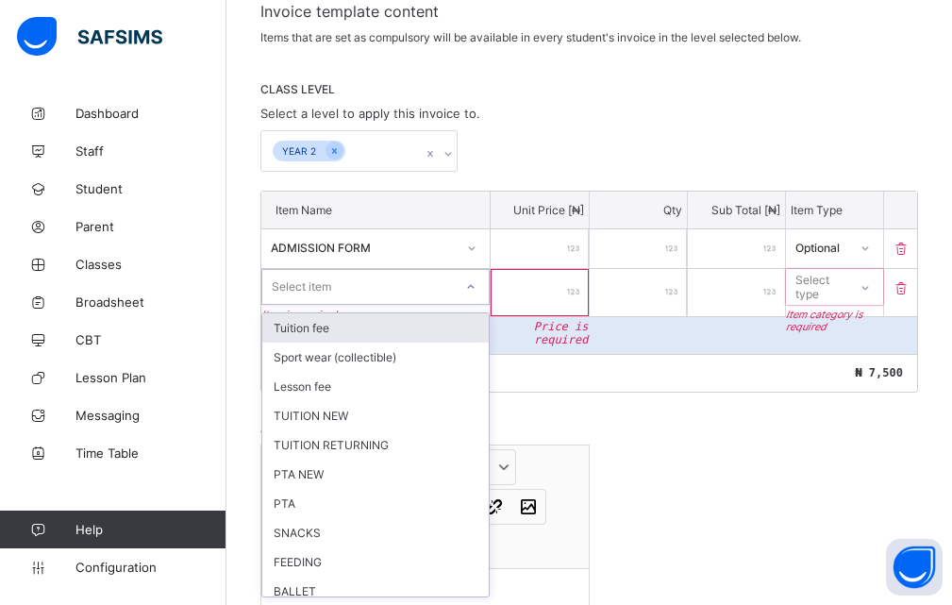
click at [476, 305] on div "option Tuition fee focused, 1 of 23. 23 results available. Use Up and Down to c…" at bounding box center [375, 287] width 228 height 36
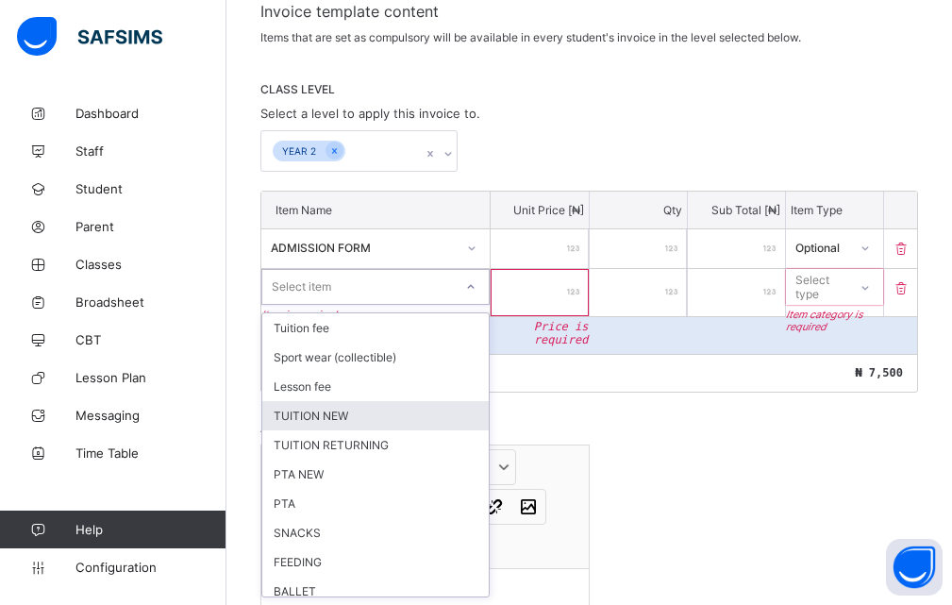
click at [313, 419] on div "TUITION NEW" at bounding box center [375, 415] width 226 height 29
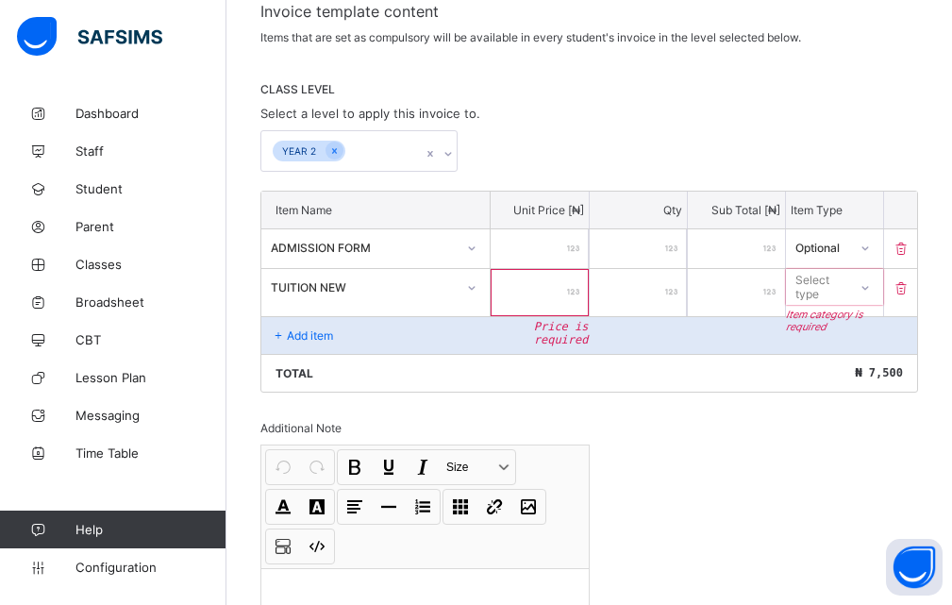
click at [532, 290] on input "number" at bounding box center [539, 292] width 97 height 47
type input "*"
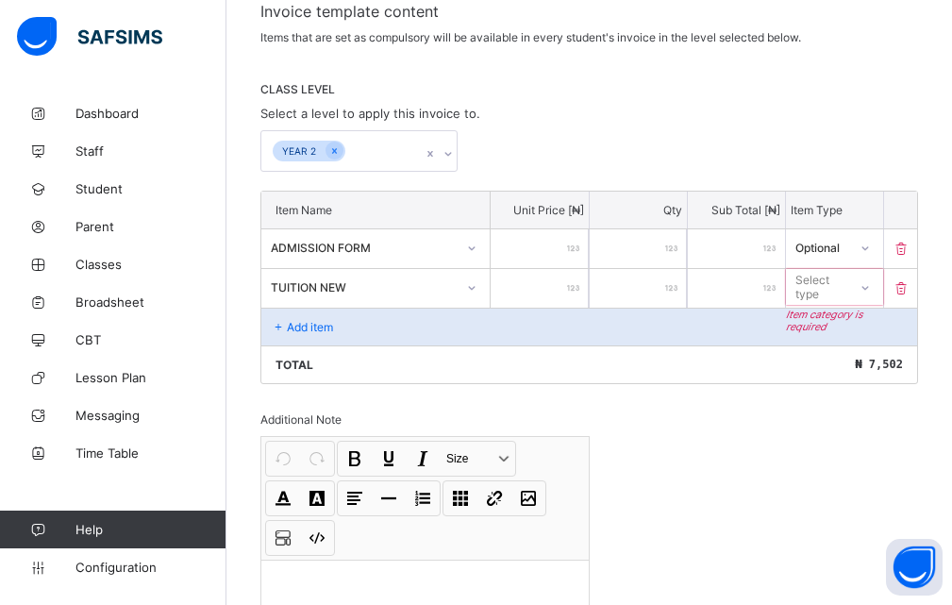
type input "**"
type input "***"
type input "****"
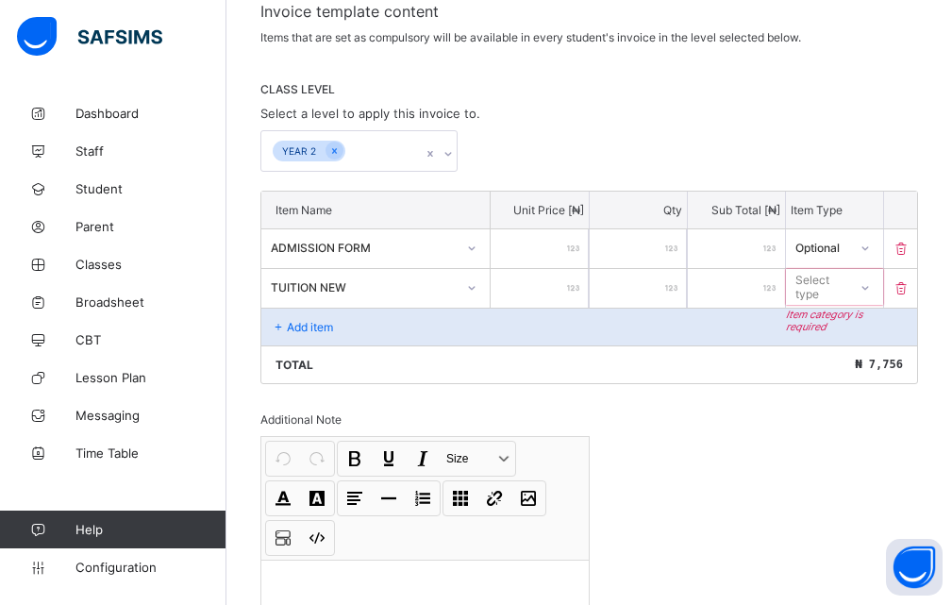
type input "****"
type input "*****"
type input "******"
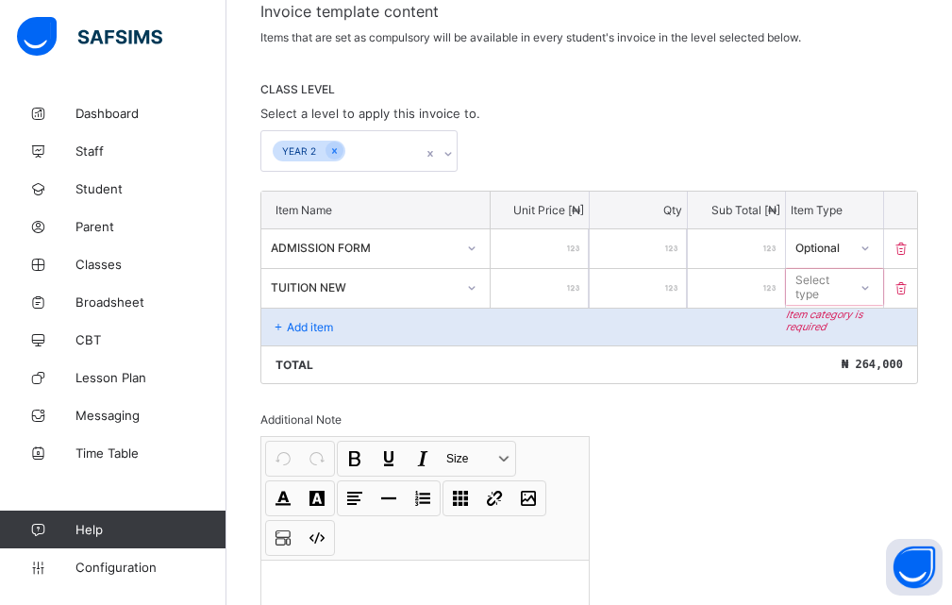
type input "******"
click at [828, 290] on div "Select type" at bounding box center [820, 287] width 48 height 36
click at [824, 358] on div "Optional" at bounding box center [834, 356] width 95 height 29
click at [311, 326] on p "Add item" at bounding box center [310, 327] width 46 height 14
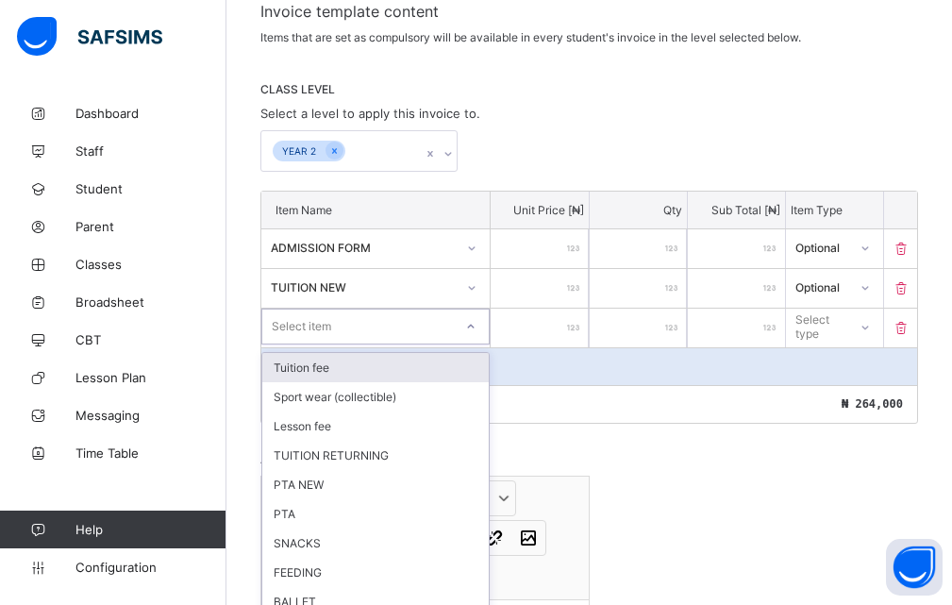
scroll to position [374, 0]
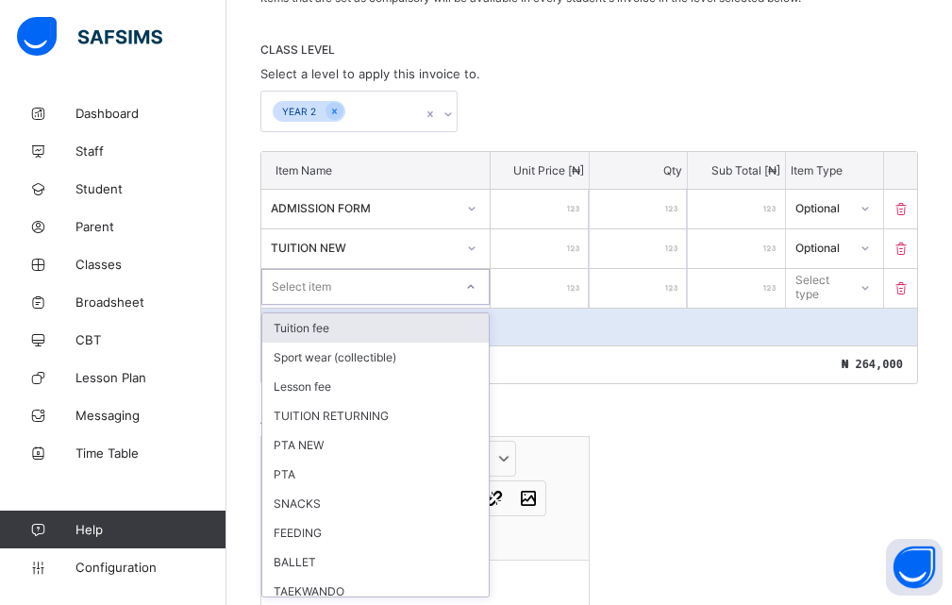
click at [473, 305] on div "option Tuition fee focused, 1 of 22. 22 results available. Use Up and Down to c…" at bounding box center [375, 287] width 228 height 36
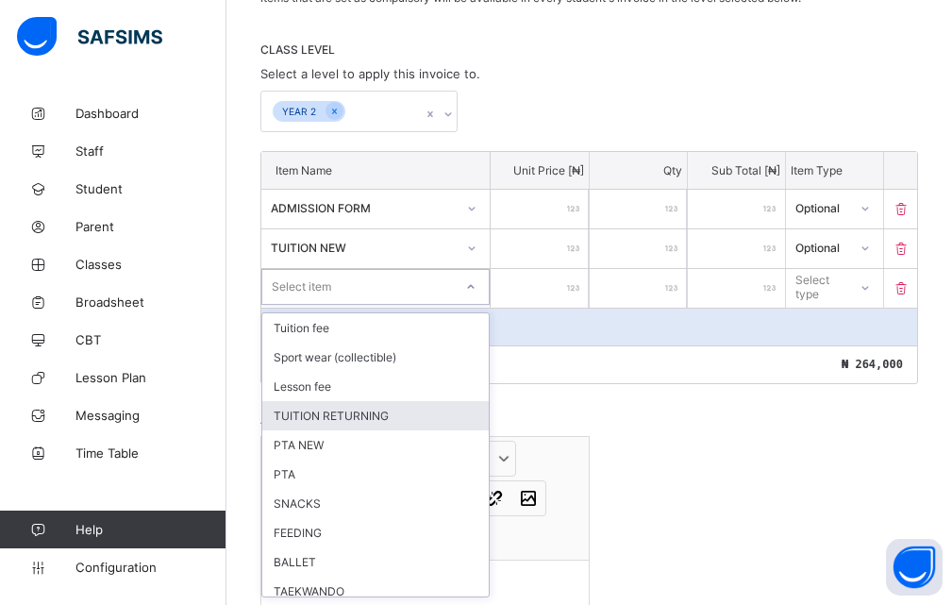
click at [357, 417] on div "TUITION RETURNING" at bounding box center [375, 415] width 226 height 29
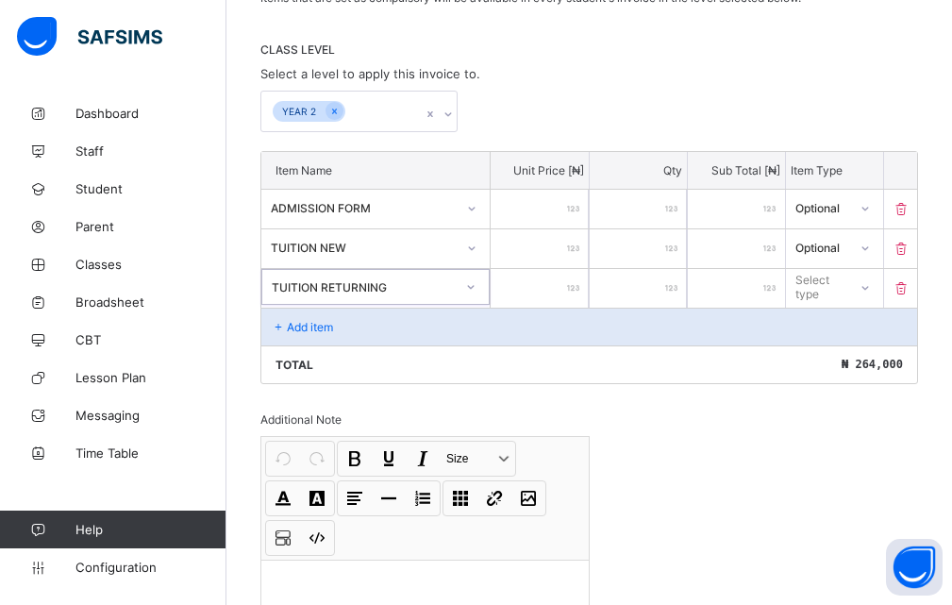
click at [570, 287] on input "number" at bounding box center [539, 288] width 97 height 39
type input "*"
type input "**"
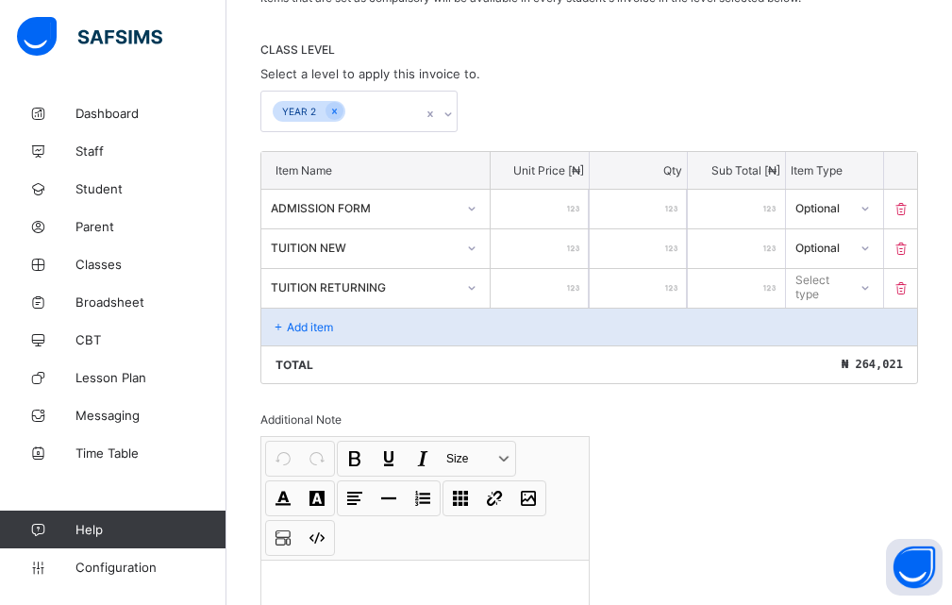
type input "***"
type input "****"
type input "*****"
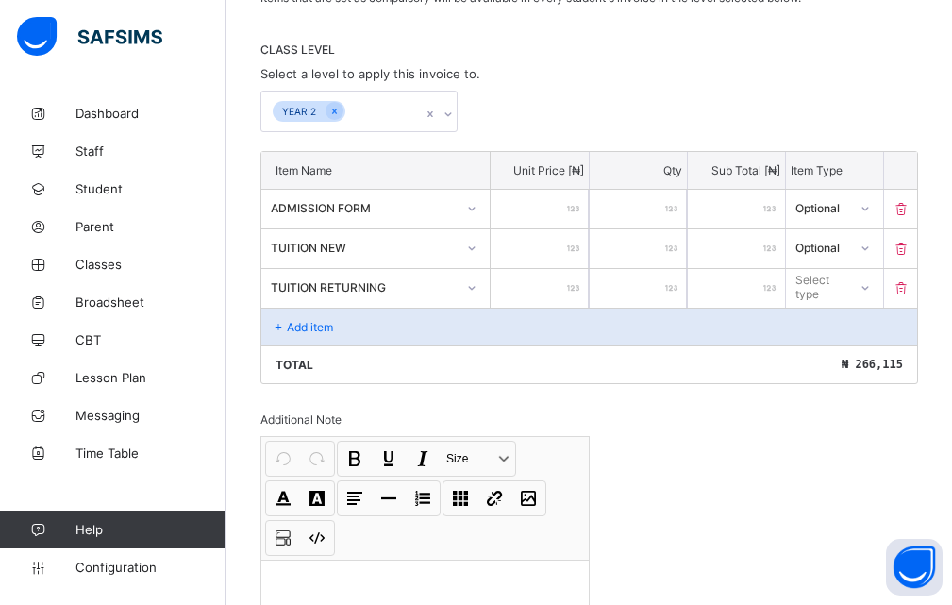
type input "*****"
type input "******"
click at [837, 284] on div "Select type" at bounding box center [820, 287] width 48 height 36
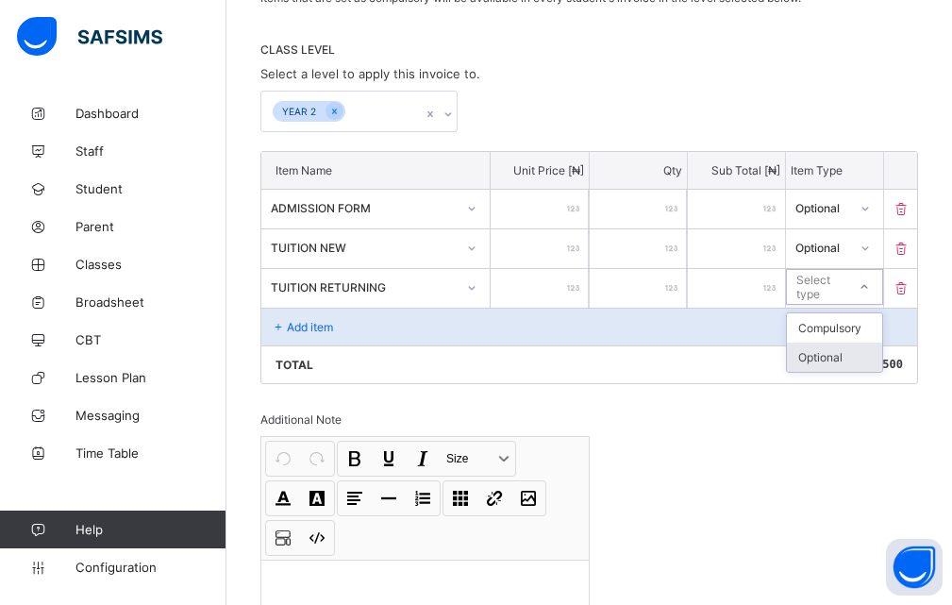
click at [824, 358] on div "Optional" at bounding box center [834, 356] width 95 height 29
click at [351, 329] on div "Add item" at bounding box center [589, 327] width 656 height 38
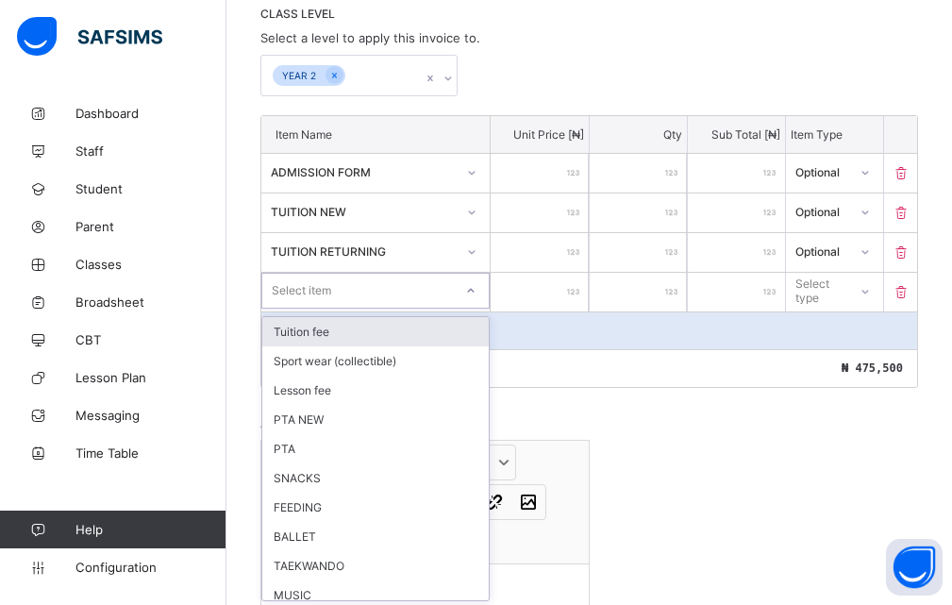
click at [479, 308] on div "option Tuition fee focused, 1 of 21. 21 results available. Use Up and Down to c…" at bounding box center [375, 291] width 228 height 36
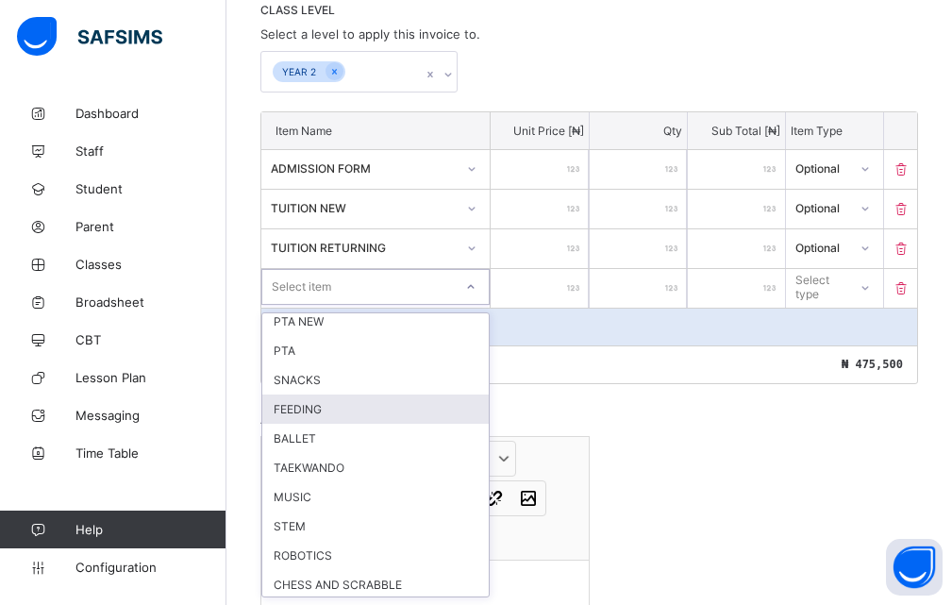
scroll to position [0, 0]
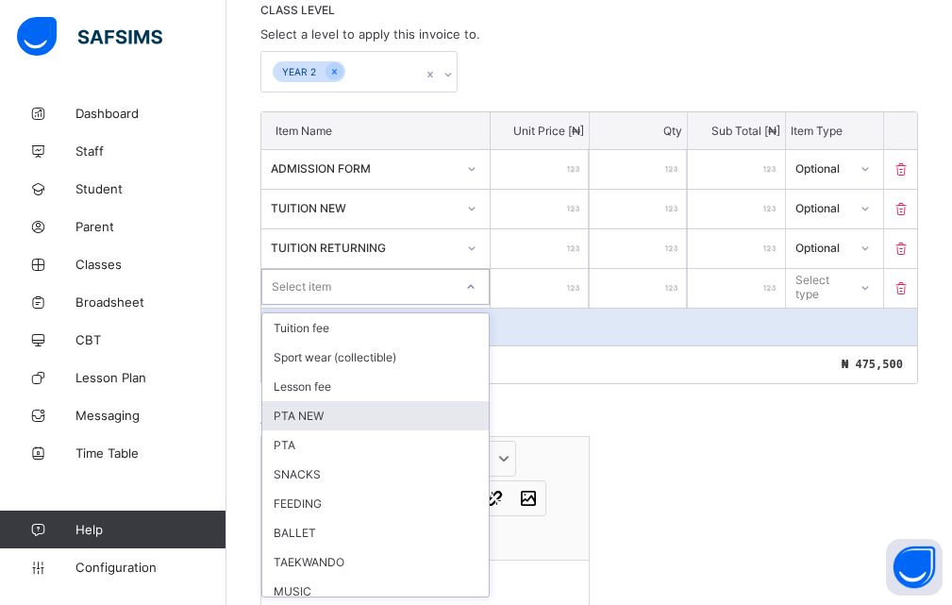
click at [337, 415] on div "PTA NEW" at bounding box center [375, 415] width 226 height 29
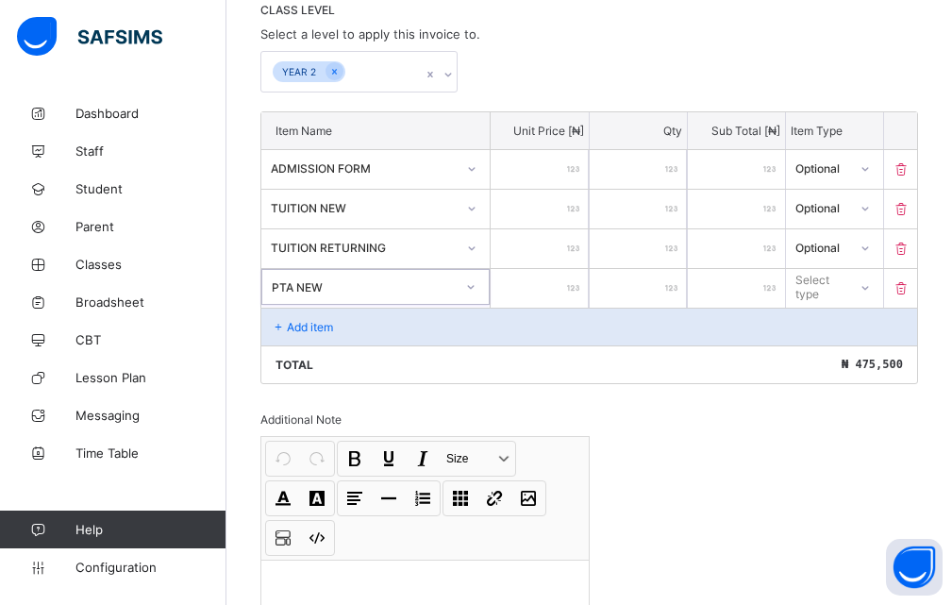
click at [575, 285] on div at bounding box center [539, 288] width 97 height 39
click at [544, 288] on input "number" at bounding box center [539, 288] width 97 height 39
type input "*"
type input "**"
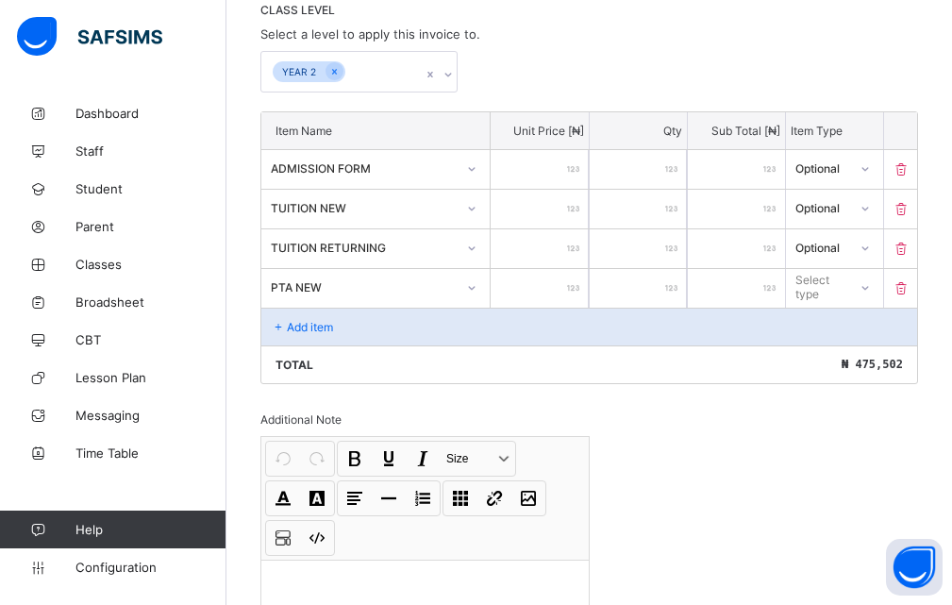
type input "**"
type input "***"
type input "****"
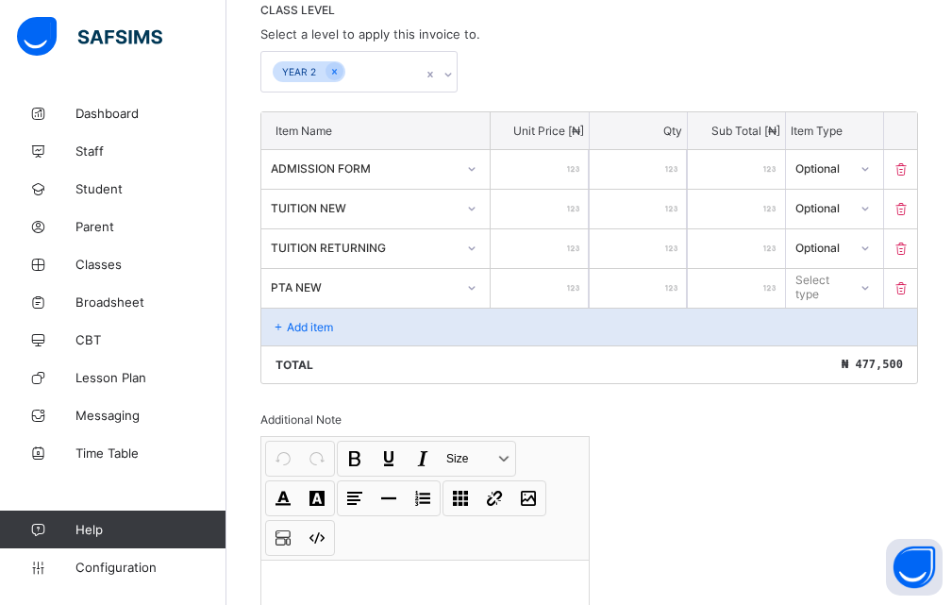
type input "****"
click at [870, 289] on icon at bounding box center [863, 286] width 11 height 19
click at [828, 356] on div "Optional" at bounding box center [834, 356] width 95 height 29
click at [327, 324] on p "Add item" at bounding box center [310, 327] width 46 height 14
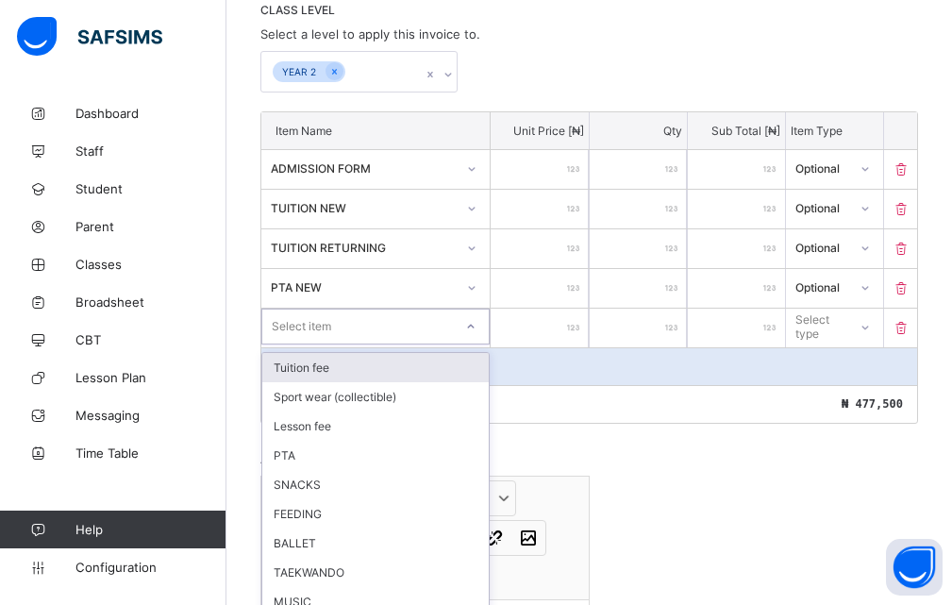
scroll to position [453, 0]
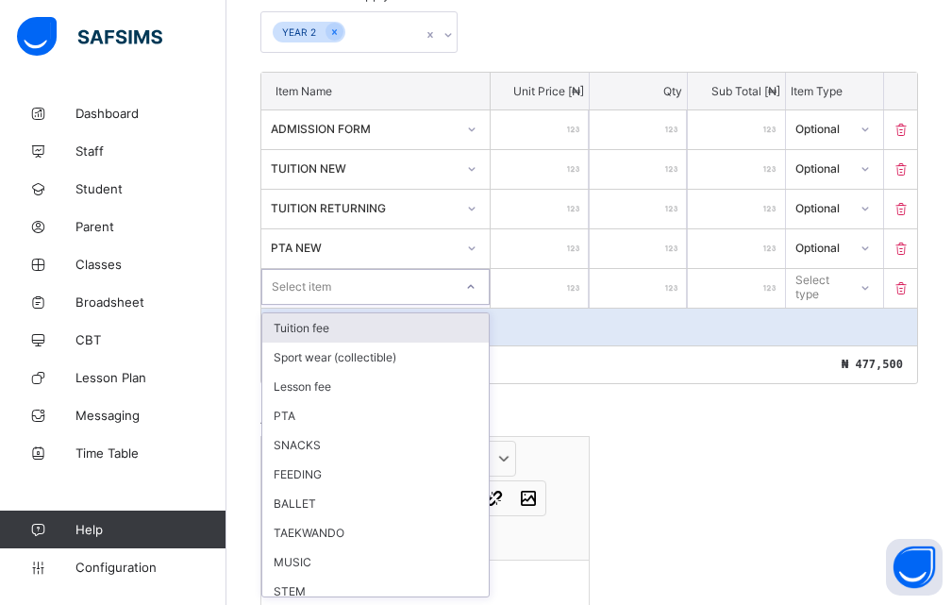
click at [473, 305] on div "option Tuition fee focused, 1 of 20. 20 results available. Use Up and Down to c…" at bounding box center [375, 287] width 228 height 36
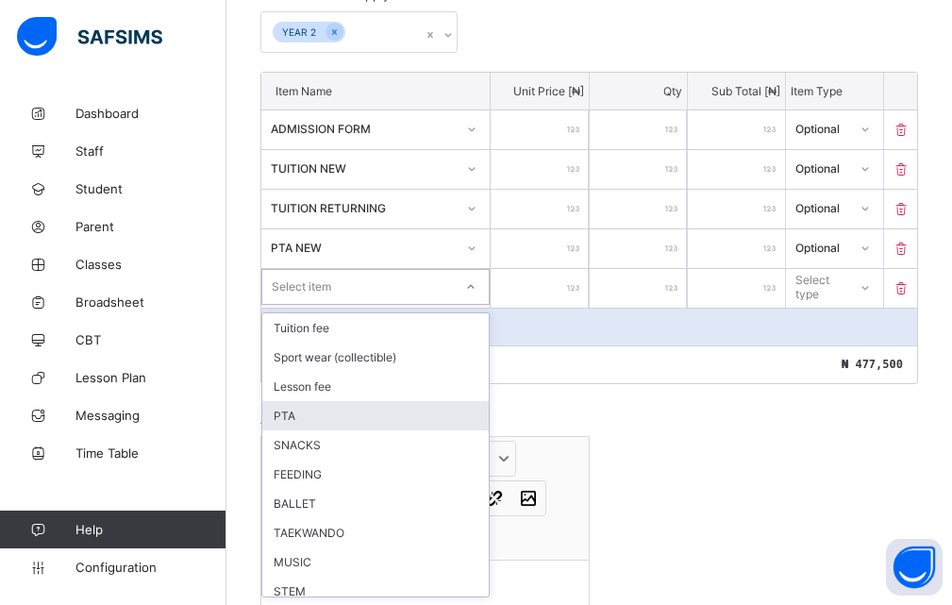
click at [347, 418] on div "PTA" at bounding box center [375, 415] width 226 height 29
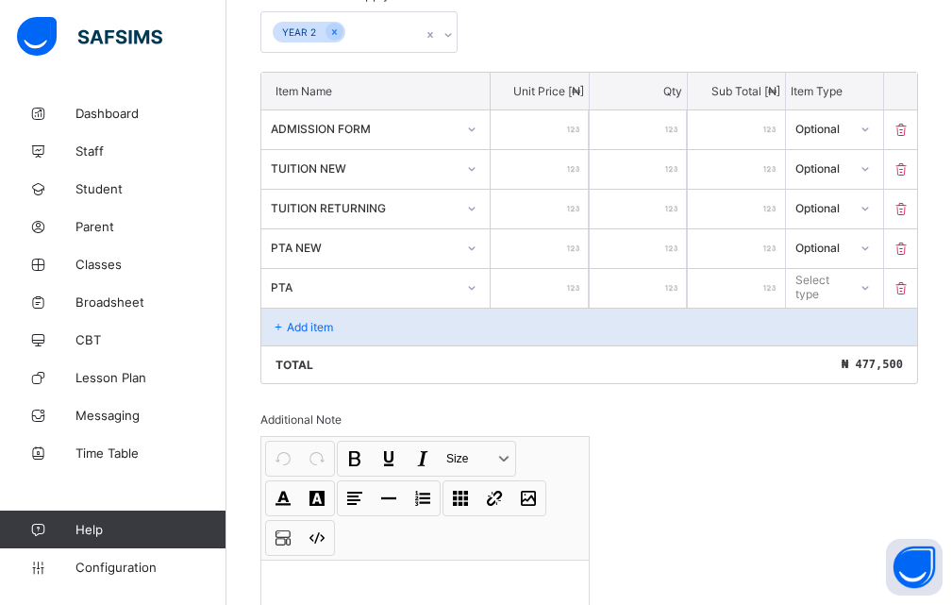
click at [566, 282] on input "number" at bounding box center [539, 288] width 97 height 39
type input "*"
type input "**"
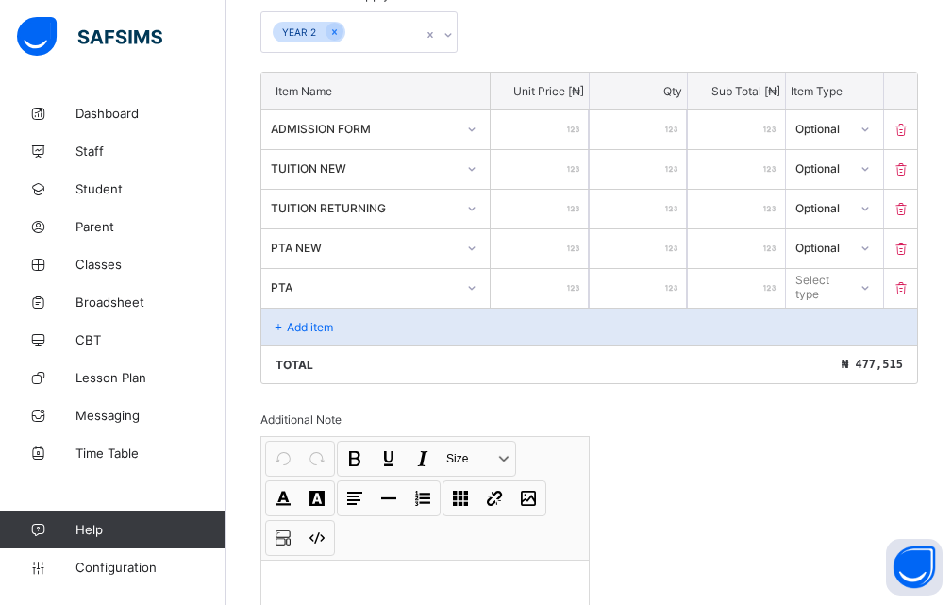
type input "***"
type input "****"
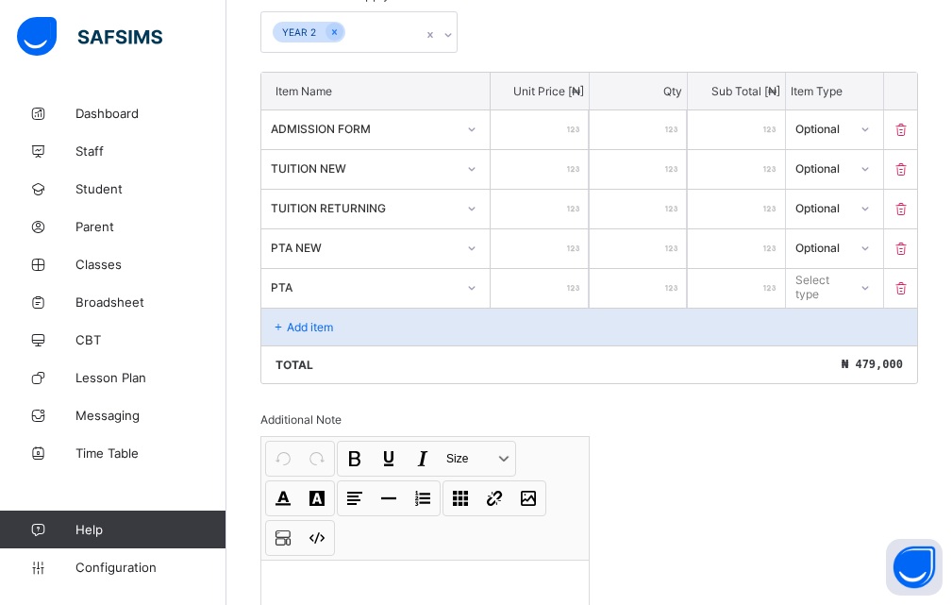
click at [820, 285] on div "Select type" at bounding box center [820, 287] width 50 height 36
click at [816, 355] on div "Optional" at bounding box center [834, 356] width 95 height 29
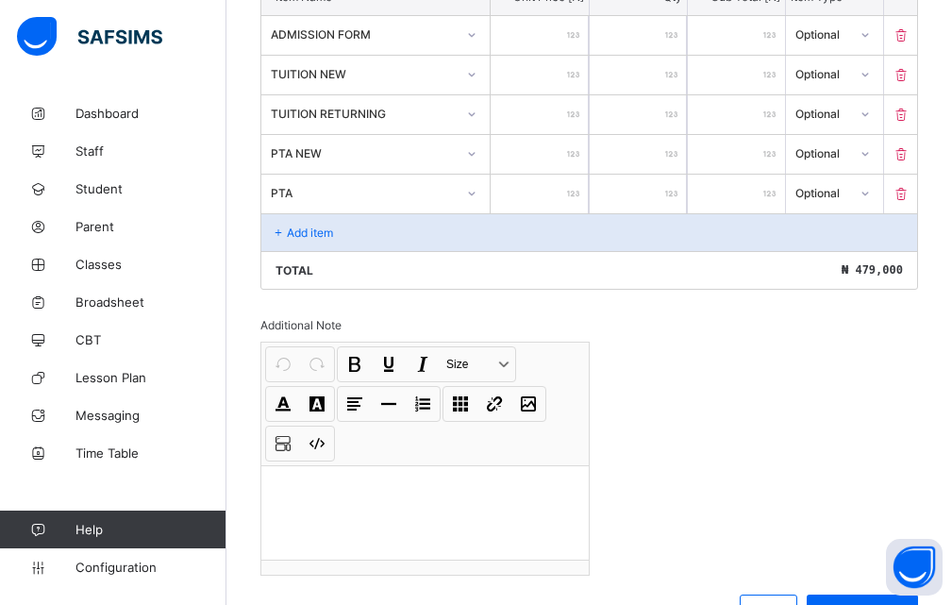
click at [301, 235] on p "Add item" at bounding box center [310, 232] width 46 height 14
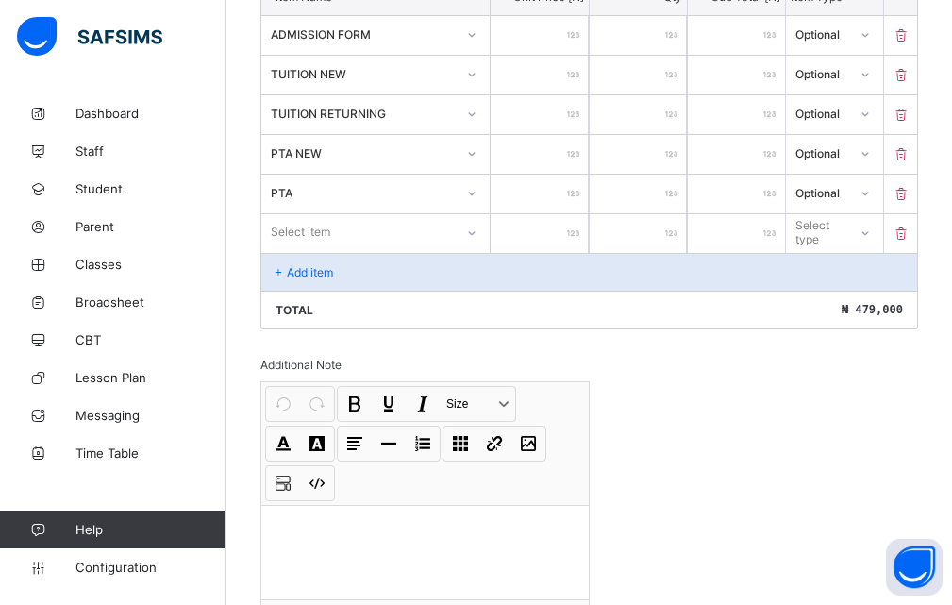
click at [475, 235] on icon at bounding box center [471, 233] width 11 height 19
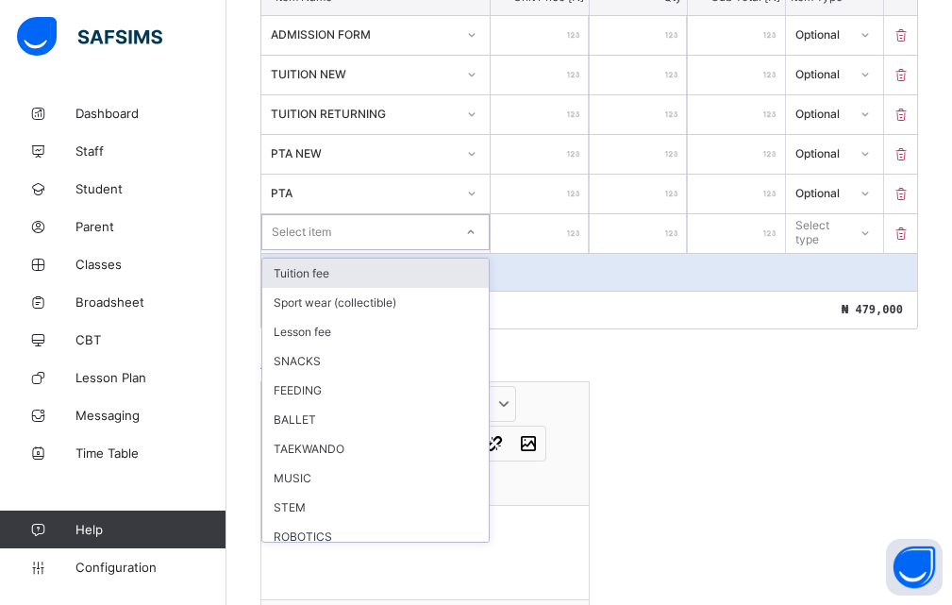
click at [474, 233] on icon at bounding box center [470, 232] width 11 height 19
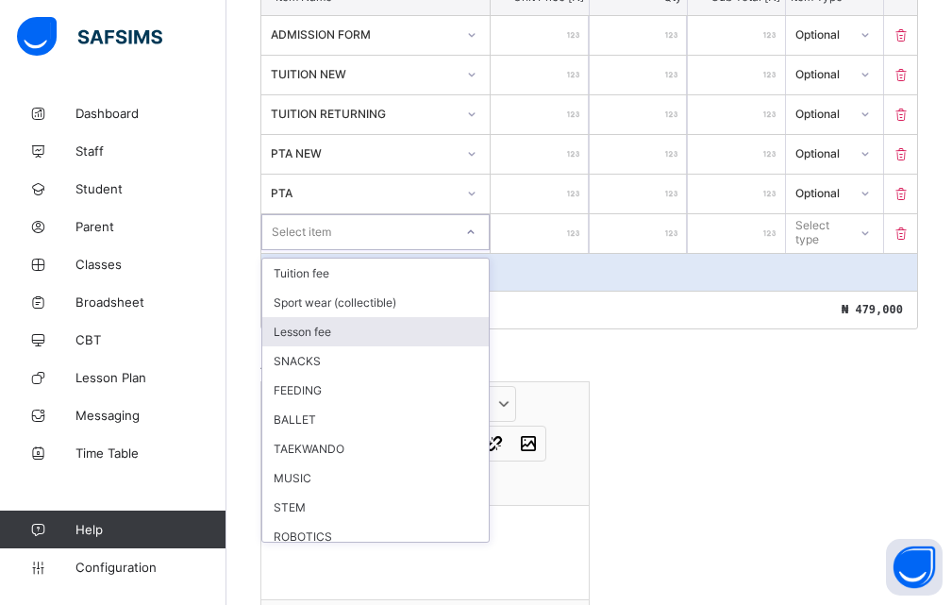
click at [339, 335] on div "Lesson fee" at bounding box center [375, 331] width 226 height 29
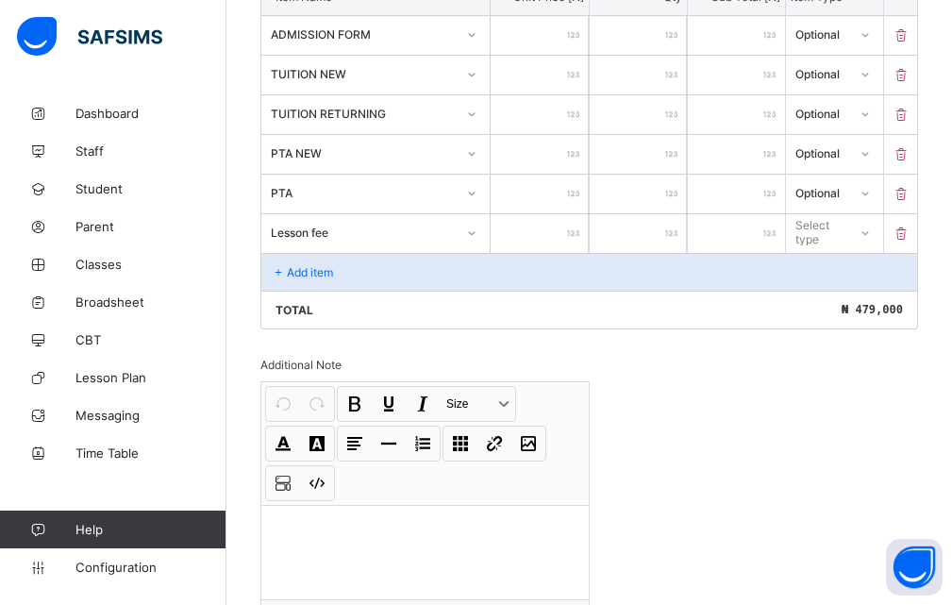
click at [563, 236] on input "number" at bounding box center [539, 233] width 97 height 39
type input "*"
type input "**"
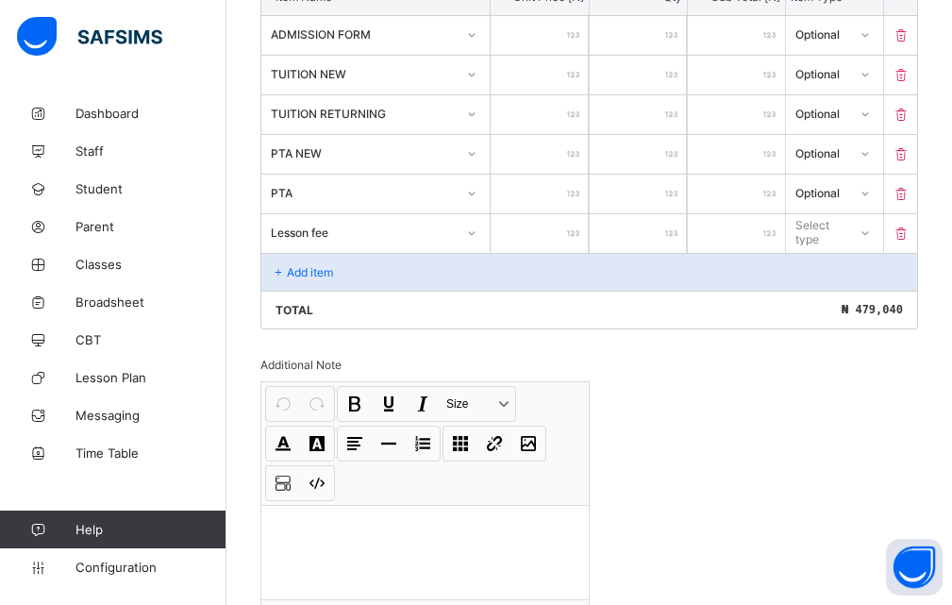
type input "***"
type input "****"
type input "*****"
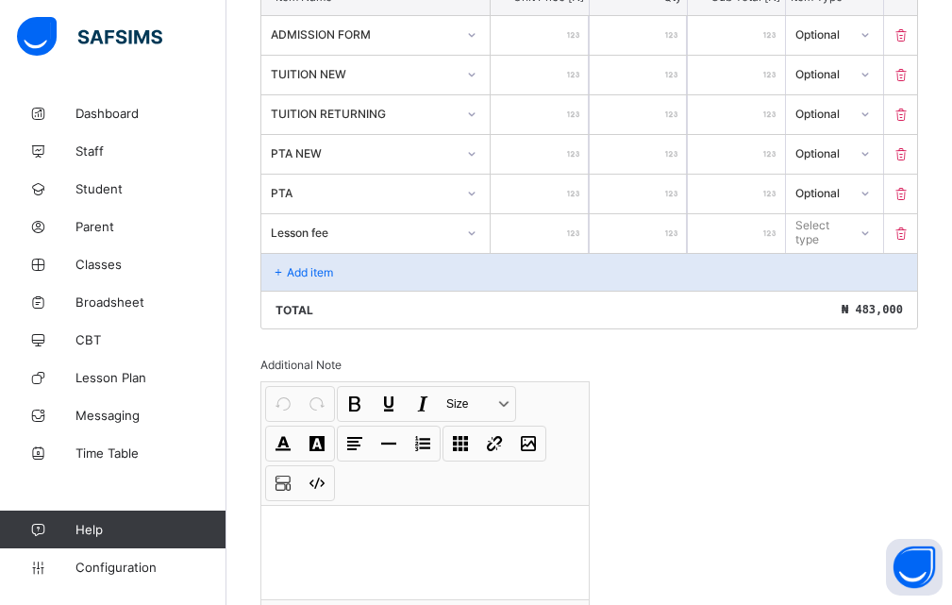
type input "*****"
click at [861, 235] on div at bounding box center [864, 232] width 36 height 34
click at [828, 303] on div "Optional" at bounding box center [834, 302] width 95 height 29
click at [323, 275] on p "Add item" at bounding box center [310, 272] width 46 height 14
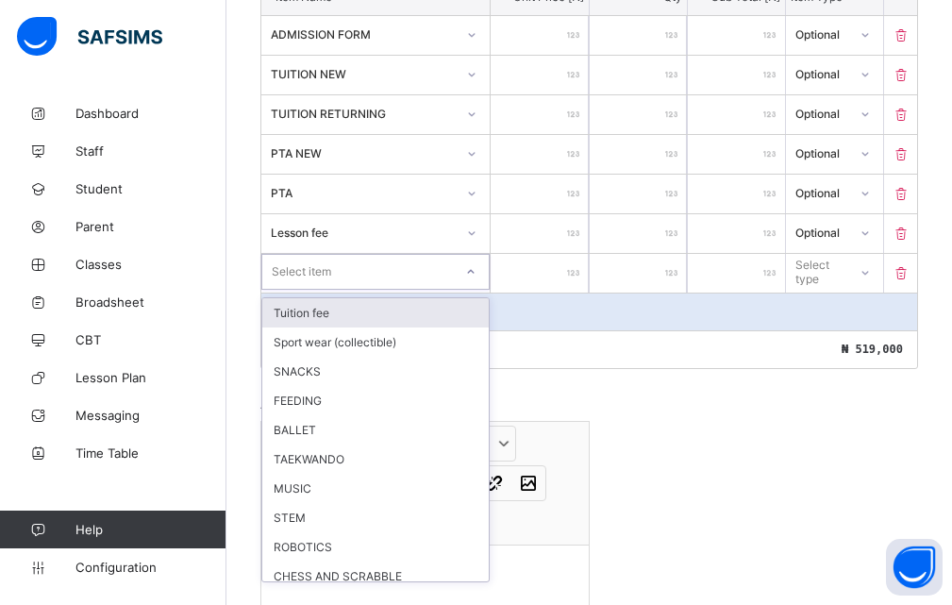
click at [476, 273] on icon at bounding box center [470, 271] width 11 height 19
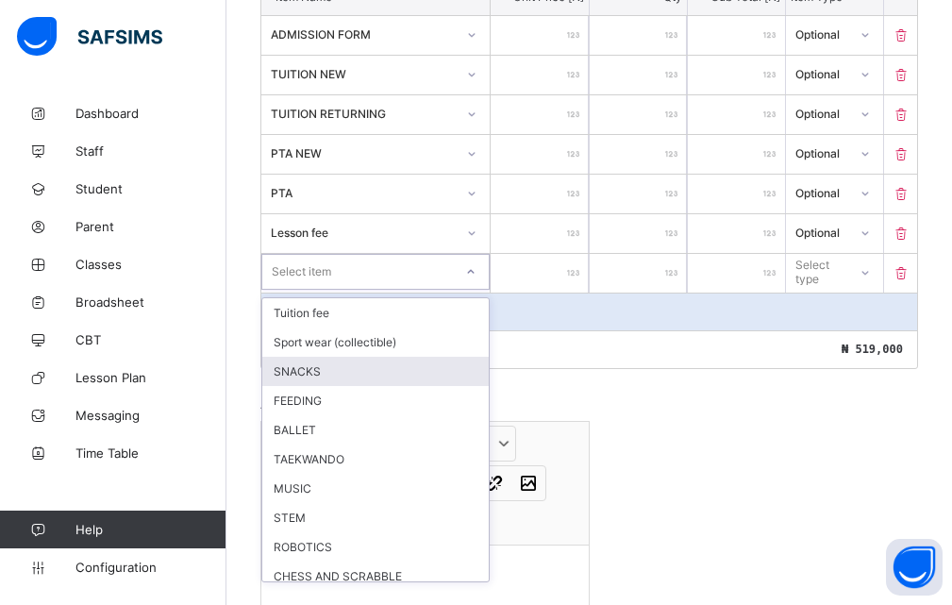
click at [314, 375] on div "SNACKS" at bounding box center [375, 371] width 226 height 29
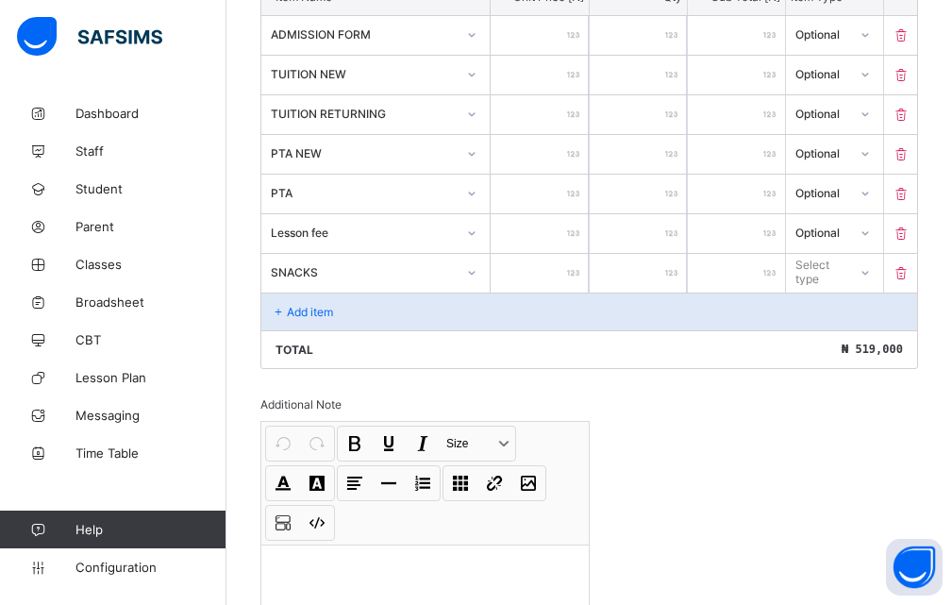
click at [570, 274] on input "number" at bounding box center [539, 273] width 97 height 39
type input "*"
type input "**"
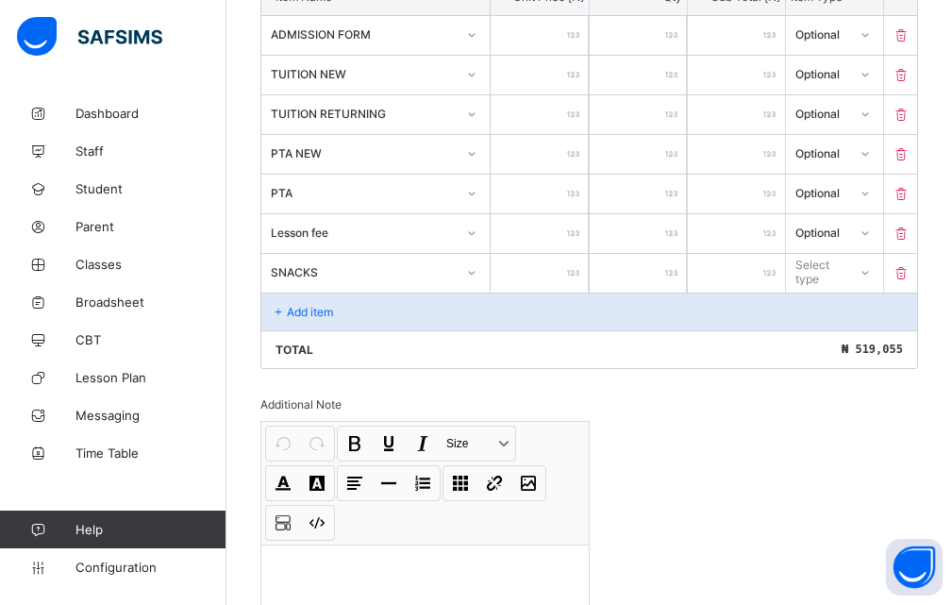
type input "***"
type input "****"
type input "*****"
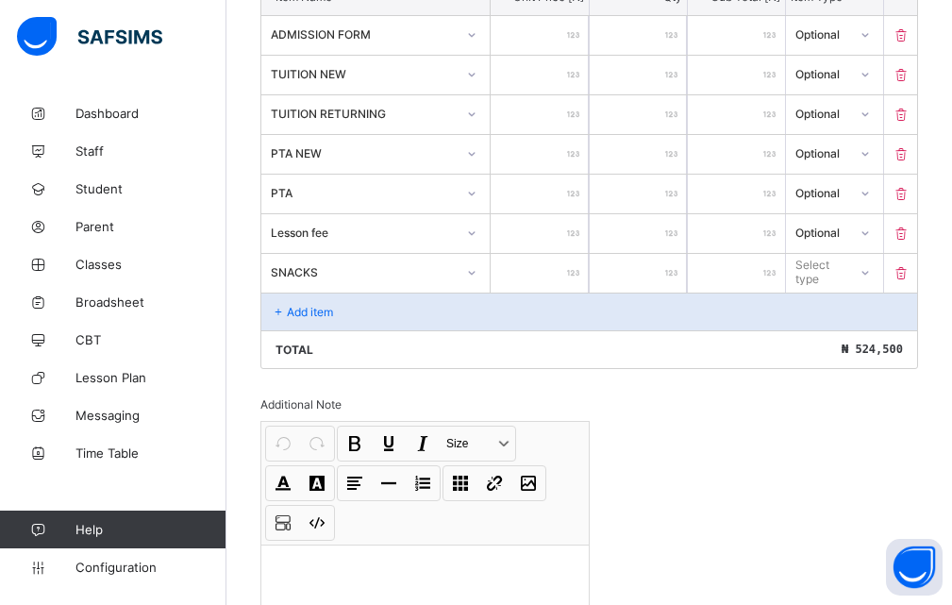
type input "*****"
click at [824, 266] on div "Select type" at bounding box center [820, 272] width 48 height 36
click at [870, 267] on icon at bounding box center [863, 271] width 11 height 19
click at [824, 270] on div "Select type" at bounding box center [820, 272] width 48 height 36
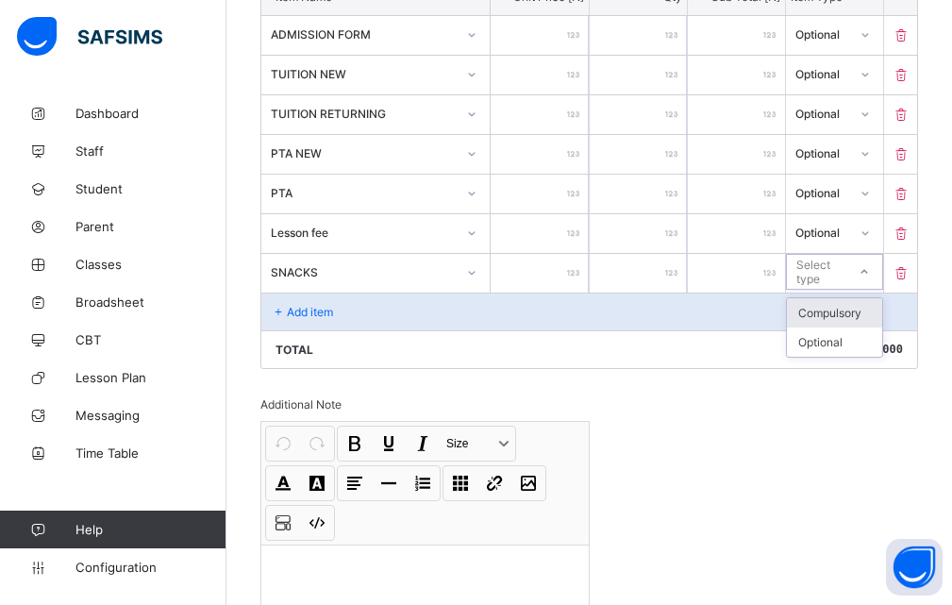
click at [842, 273] on div "Select type" at bounding box center [820, 272] width 48 height 36
click at [827, 342] on div "Optional" at bounding box center [834, 341] width 95 height 29
click at [515, 217] on input "*****" at bounding box center [539, 233] width 97 height 39
click at [314, 310] on p "Add item" at bounding box center [310, 312] width 46 height 14
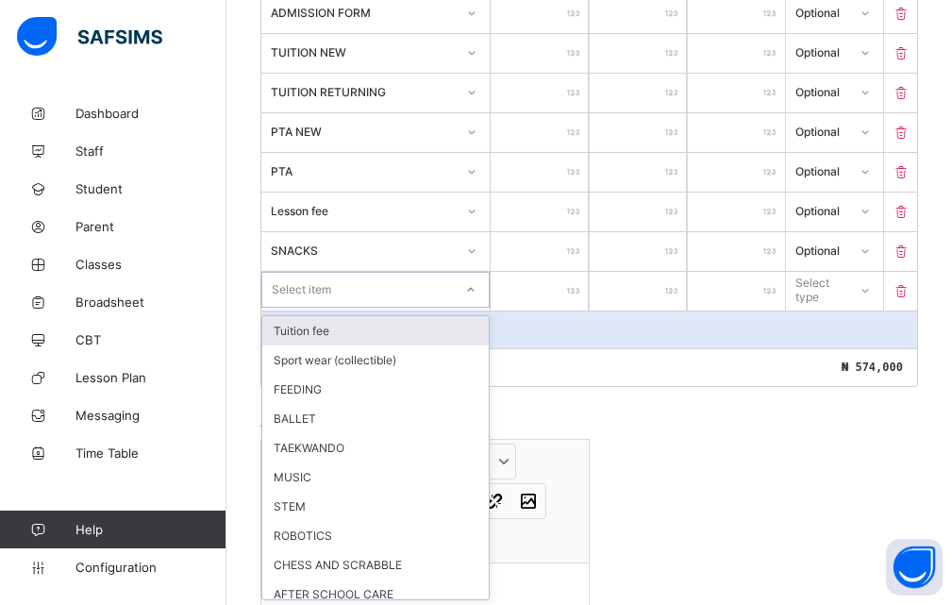
click at [479, 302] on div at bounding box center [471, 290] width 36 height 34
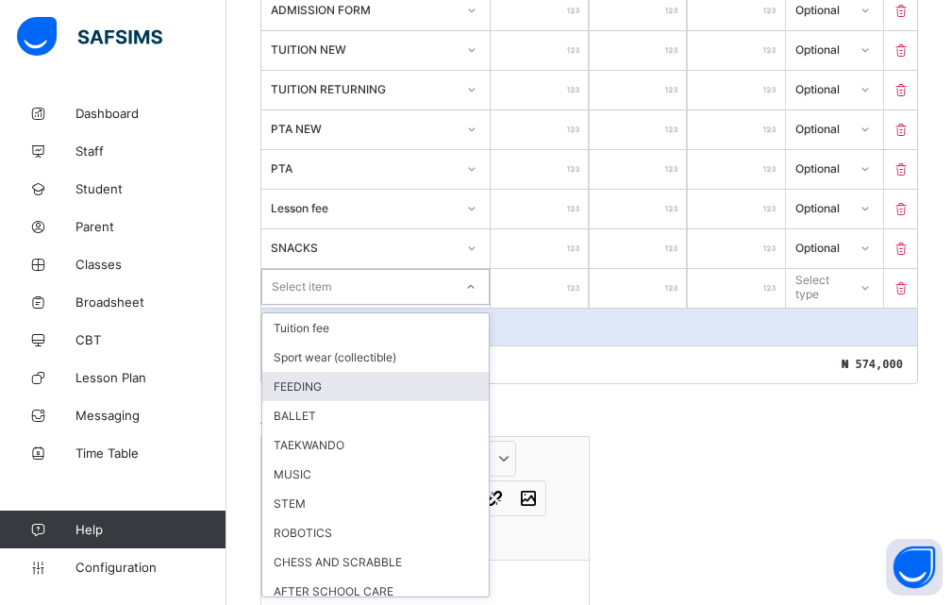
click at [321, 384] on div "FEEDING" at bounding box center [375, 386] width 226 height 29
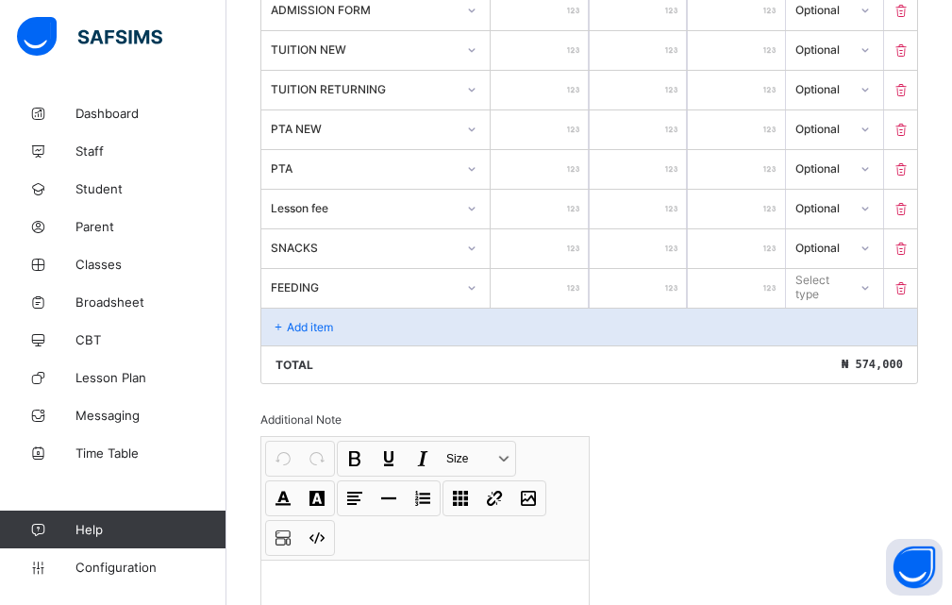
click at [574, 285] on div at bounding box center [539, 288] width 97 height 39
click at [570, 289] on input "number" at bounding box center [539, 288] width 97 height 39
type input "*"
type input "**"
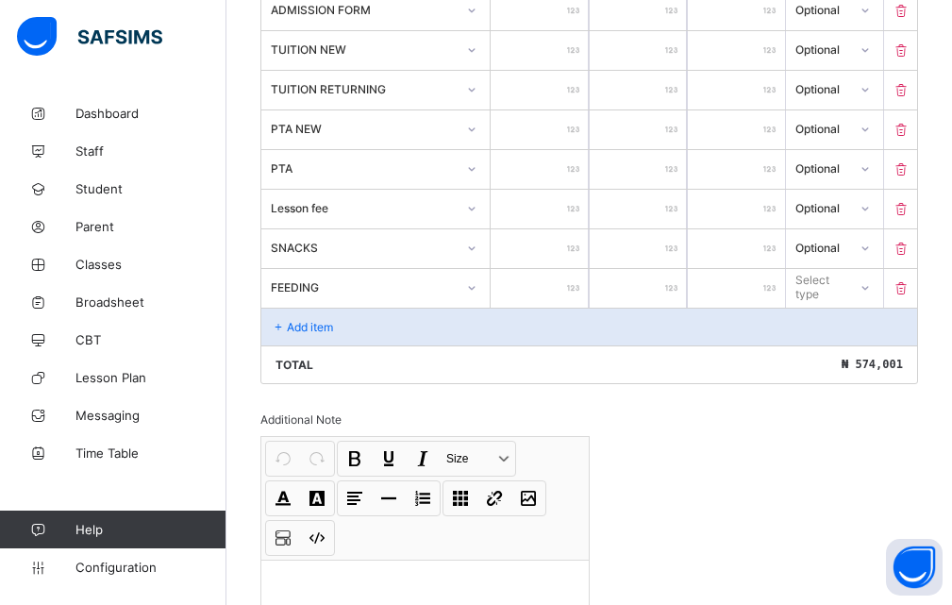
type input "**"
type input "***"
click at [628, 382] on div "Total ₦ 574,108" at bounding box center [589, 364] width 656 height 38
click at [583, 287] on div "***" at bounding box center [539, 288] width 97 height 39
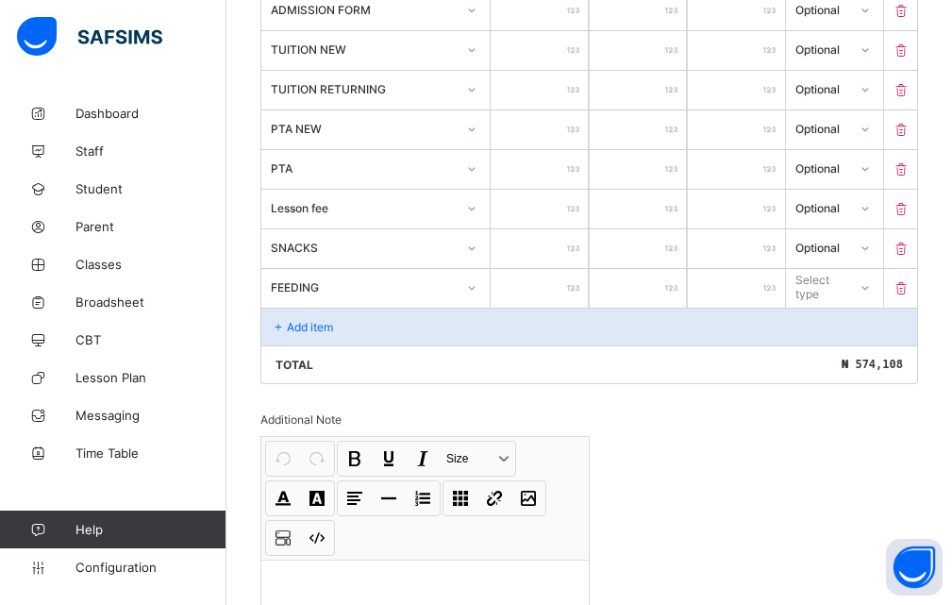
click at [580, 285] on div "***" at bounding box center [539, 288] width 97 height 39
click at [583, 285] on div "***" at bounding box center [539, 288] width 97 height 39
click at [559, 286] on input "***" at bounding box center [539, 288] width 97 height 39
click at [583, 284] on div "***" at bounding box center [539, 288] width 97 height 39
type input "*"
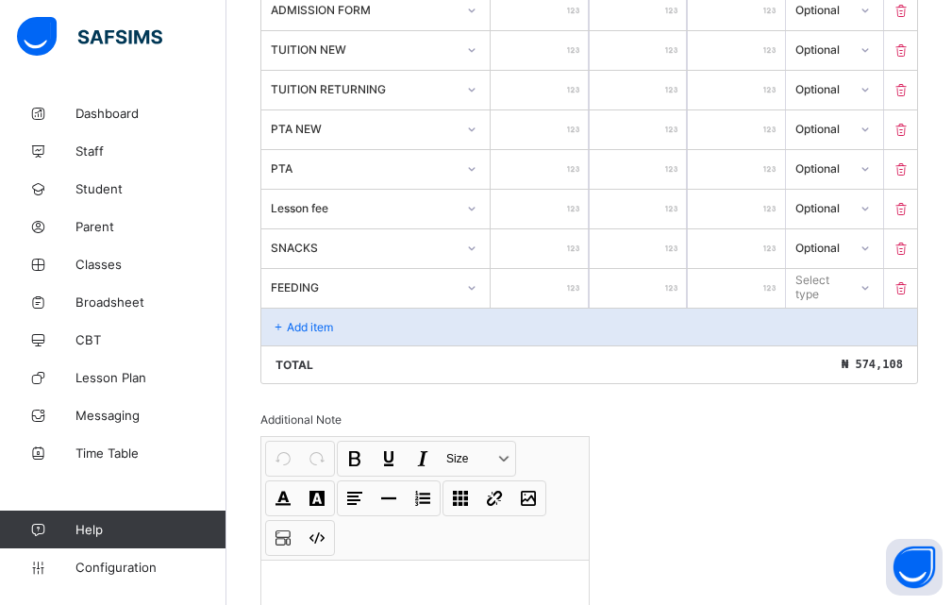
type input "*"
click at [658, 368] on div "Total ₦ 574,001" at bounding box center [589, 364] width 656 height 38
click at [575, 293] on div "*" at bounding box center [539, 288] width 97 height 39
click at [577, 283] on div "*" at bounding box center [539, 288] width 97 height 39
click at [577, 289] on div "*" at bounding box center [539, 288] width 97 height 39
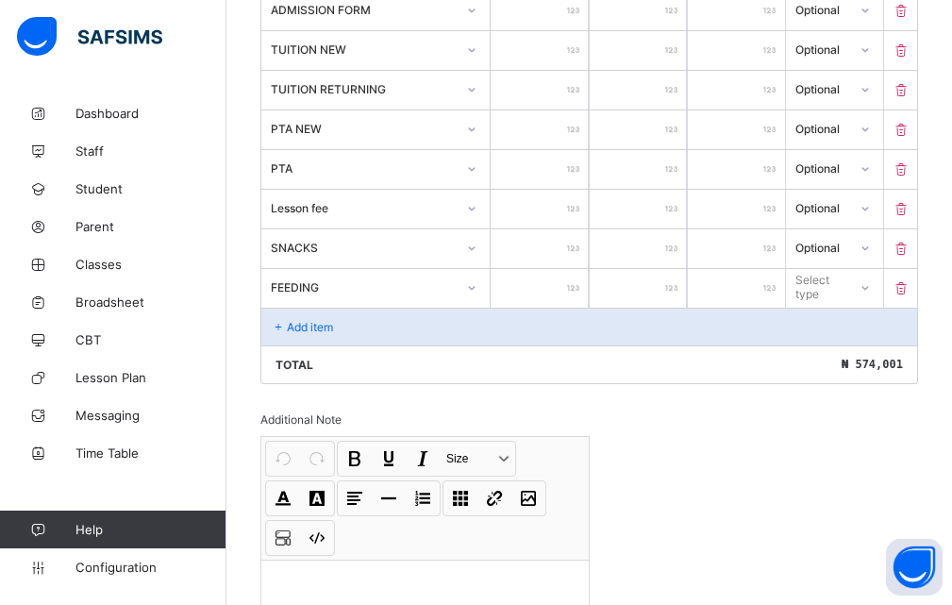
click at [577, 282] on div "*" at bounding box center [539, 288] width 97 height 39
click at [579, 283] on div "*" at bounding box center [539, 288] width 97 height 39
type input "*"
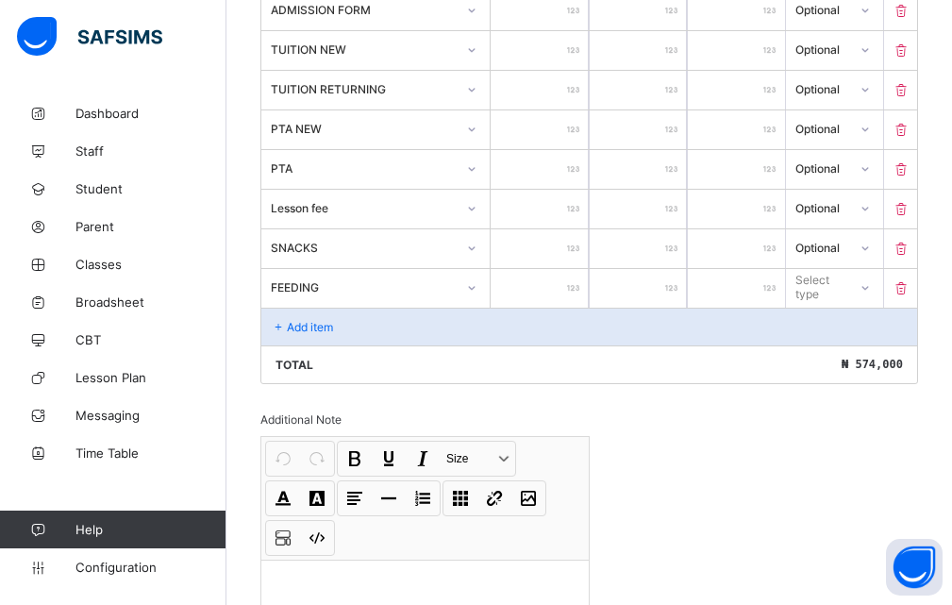
type input "*"
type input "**"
type input "***"
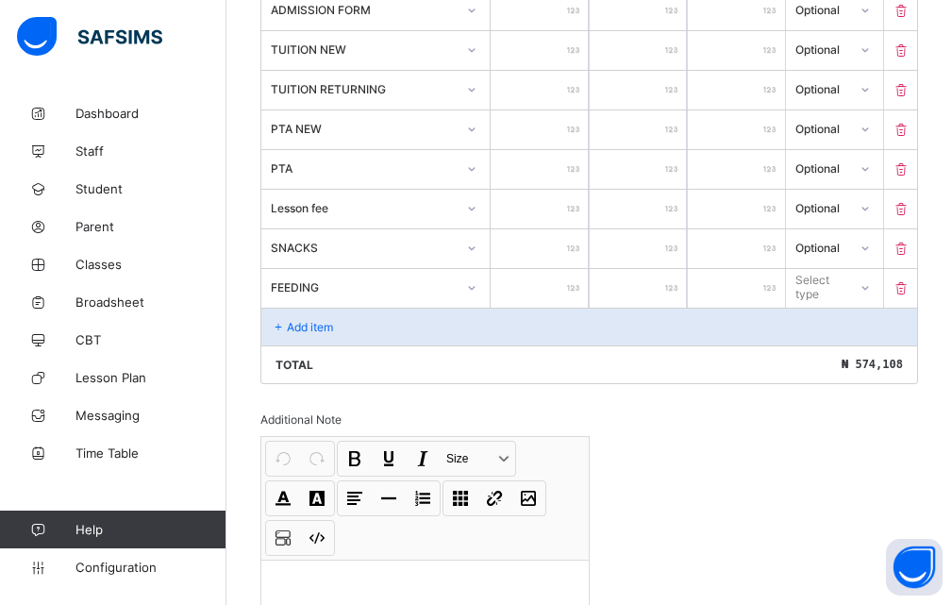
type input "****"
type input "*****"
type input "******"
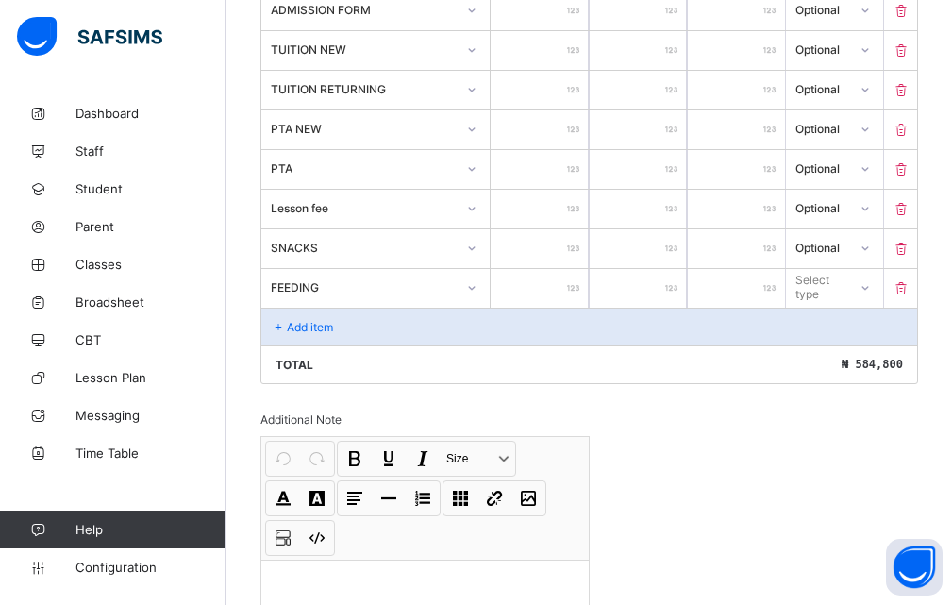
type input "******"
click at [871, 286] on icon at bounding box center [864, 287] width 11 height 19
click at [835, 282] on div "Select type" at bounding box center [820, 287] width 50 height 36
click at [832, 363] on div "Optional" at bounding box center [834, 356] width 95 height 29
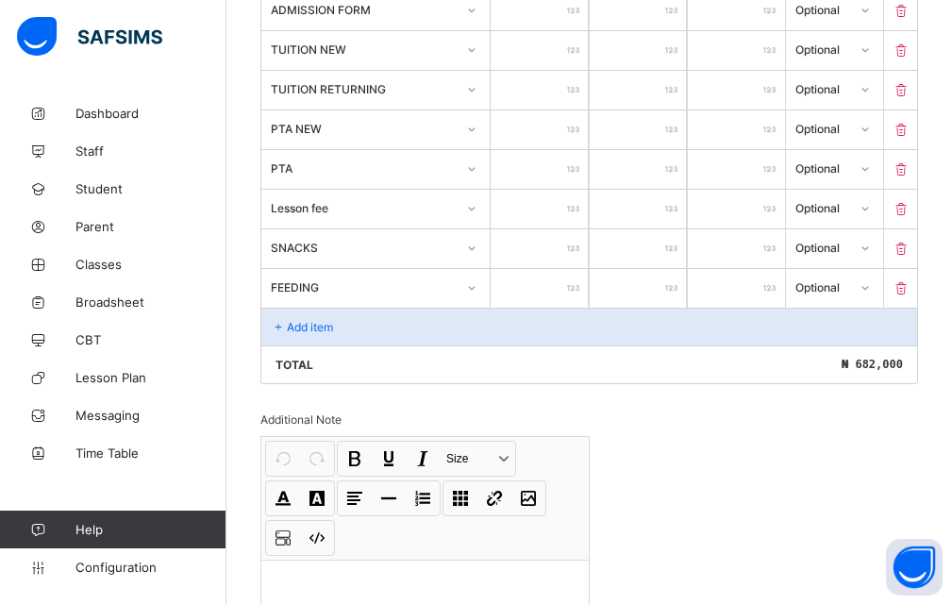
click at [291, 325] on p "Add item" at bounding box center [310, 327] width 46 height 14
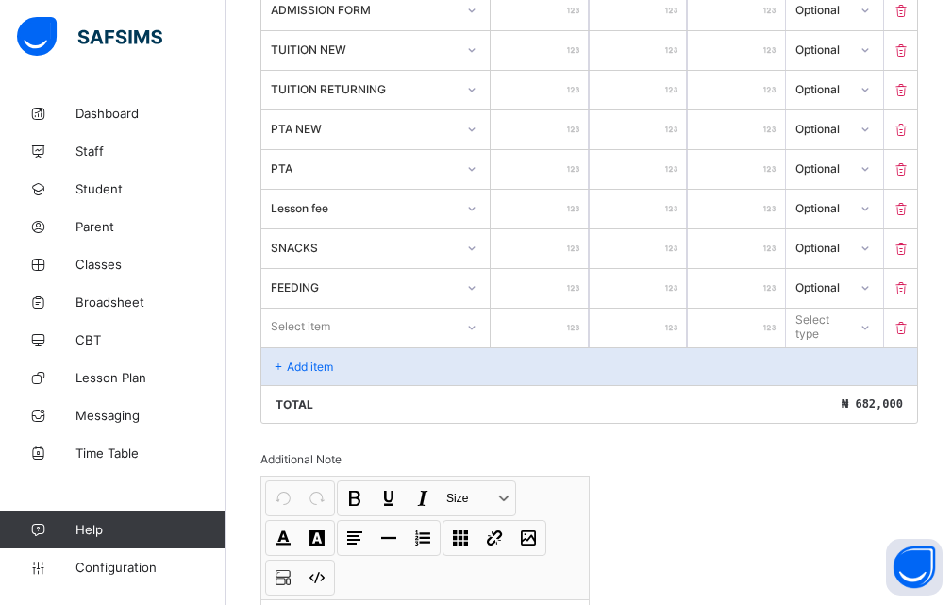
click at [445, 188] on div "PTA" at bounding box center [375, 169] width 229 height 39
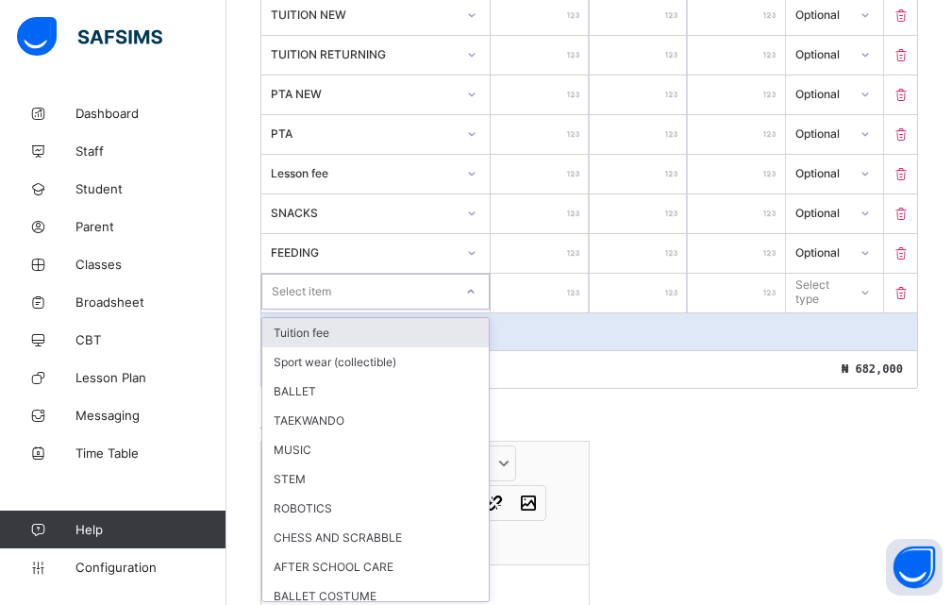
scroll to position [611, 0]
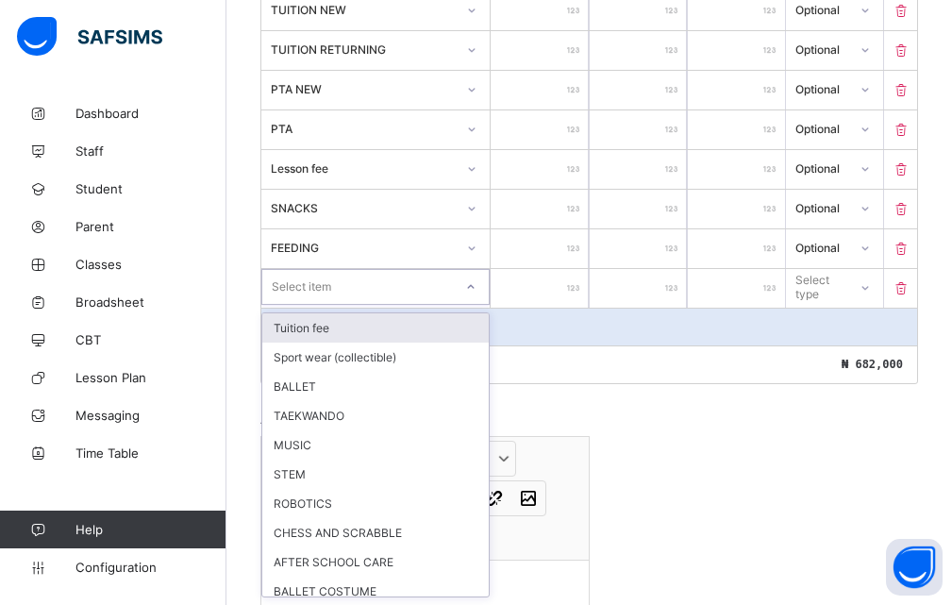
click at [481, 305] on div "option Tuition fee focused, 1 of 16. 16 results available. Use Up and Down to c…" at bounding box center [375, 287] width 228 height 36
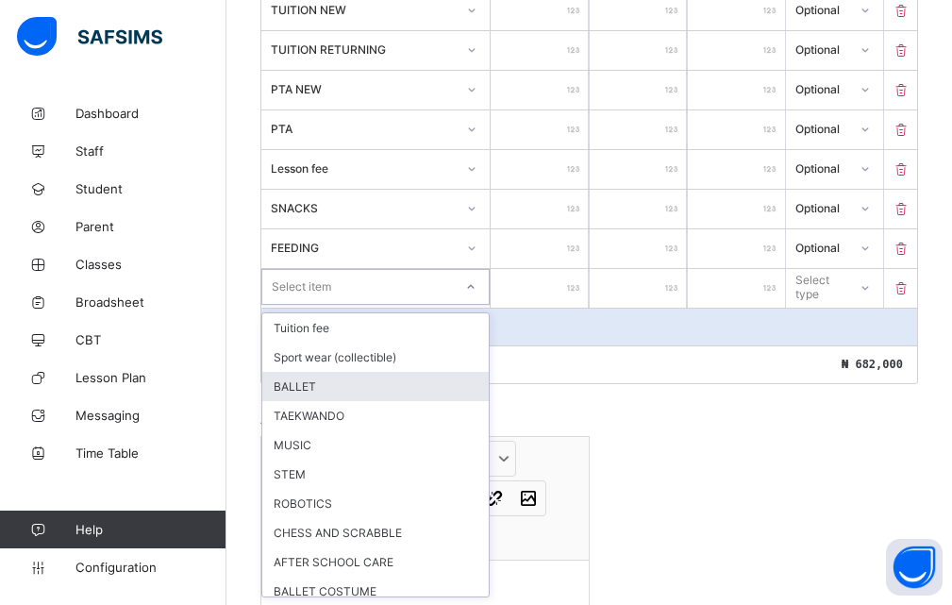
click at [298, 383] on div "BALLET" at bounding box center [375, 386] width 226 height 29
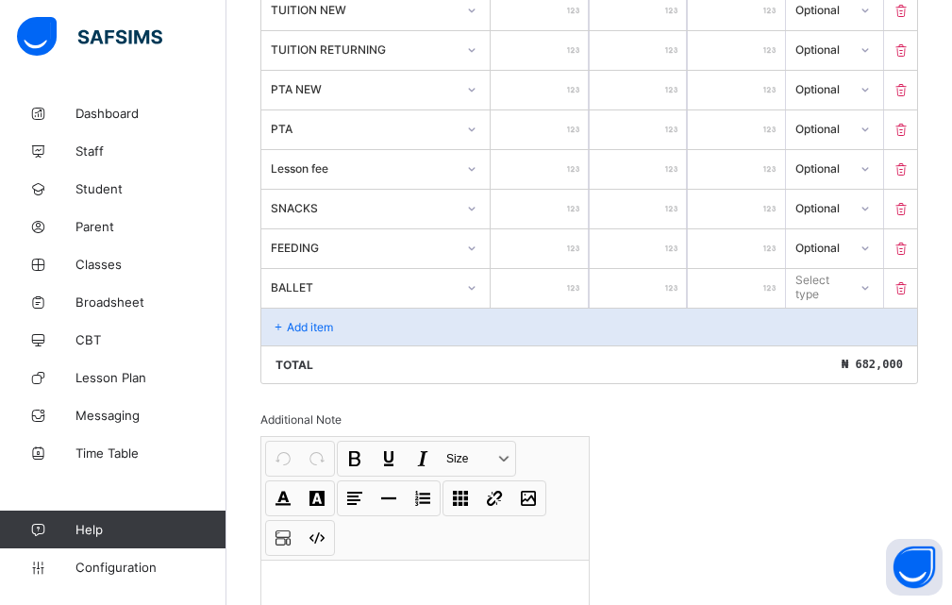
click at [580, 289] on div at bounding box center [539, 288] width 97 height 39
click at [565, 290] on input "number" at bounding box center [539, 288] width 97 height 39
type input "*"
type input "**"
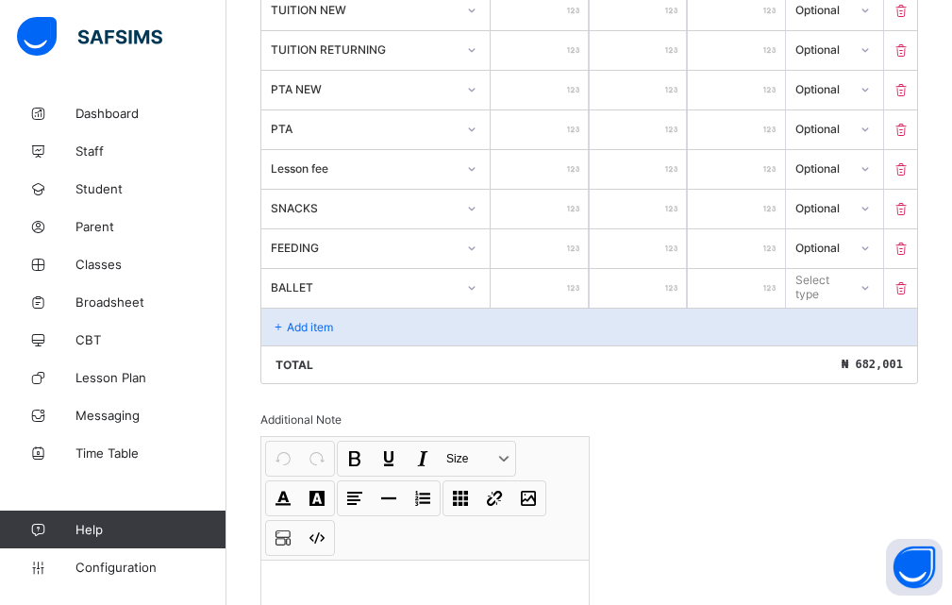
type input "**"
type input "***"
type input "****"
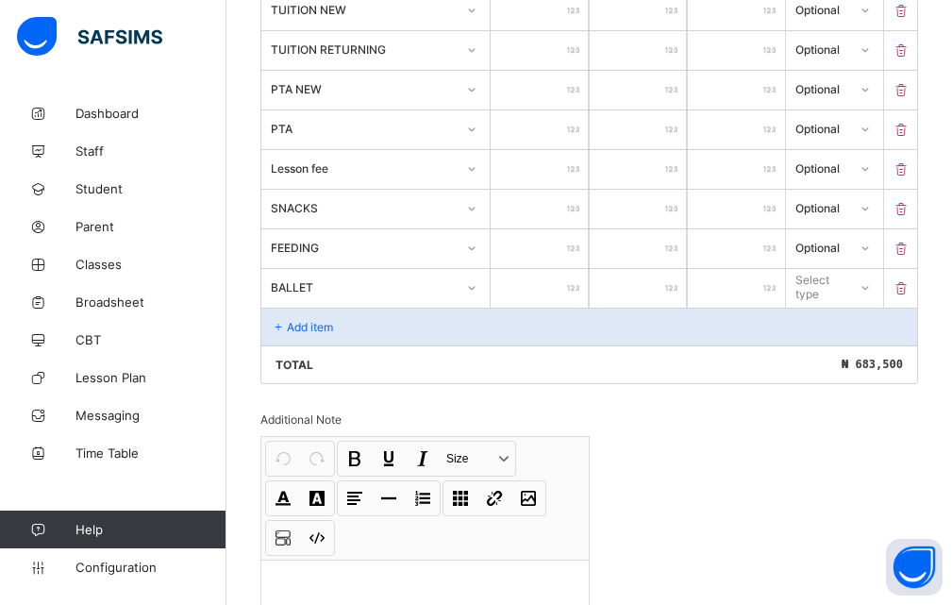
type input "*****"
click at [837, 281] on div "Select type" at bounding box center [820, 287] width 48 height 36
click at [811, 285] on div "Select type" at bounding box center [820, 287] width 48 height 36
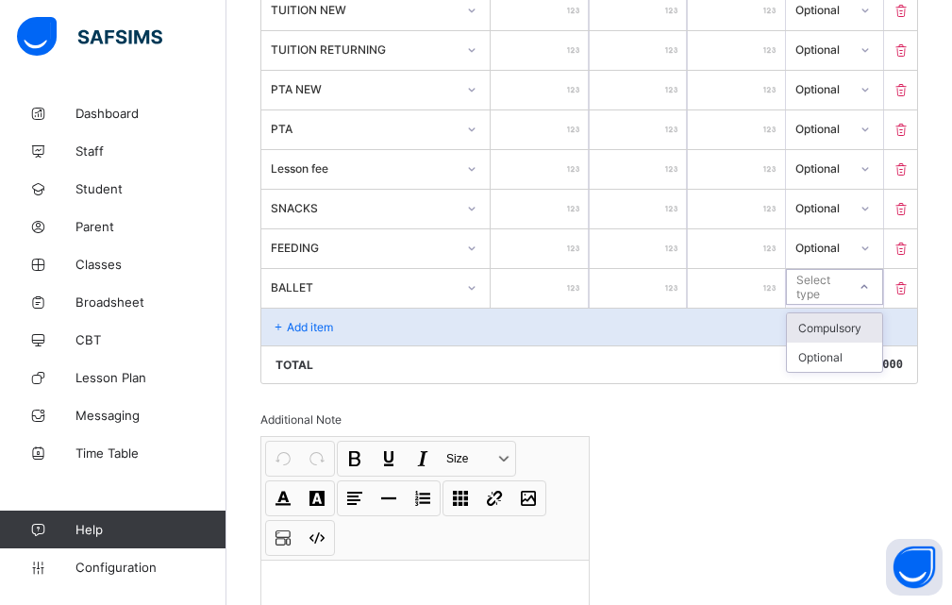
click at [833, 288] on div "Select type" at bounding box center [820, 287] width 48 height 36
click at [841, 363] on div "Optional" at bounding box center [834, 356] width 95 height 29
click at [323, 325] on p "Add item" at bounding box center [310, 327] width 46 height 14
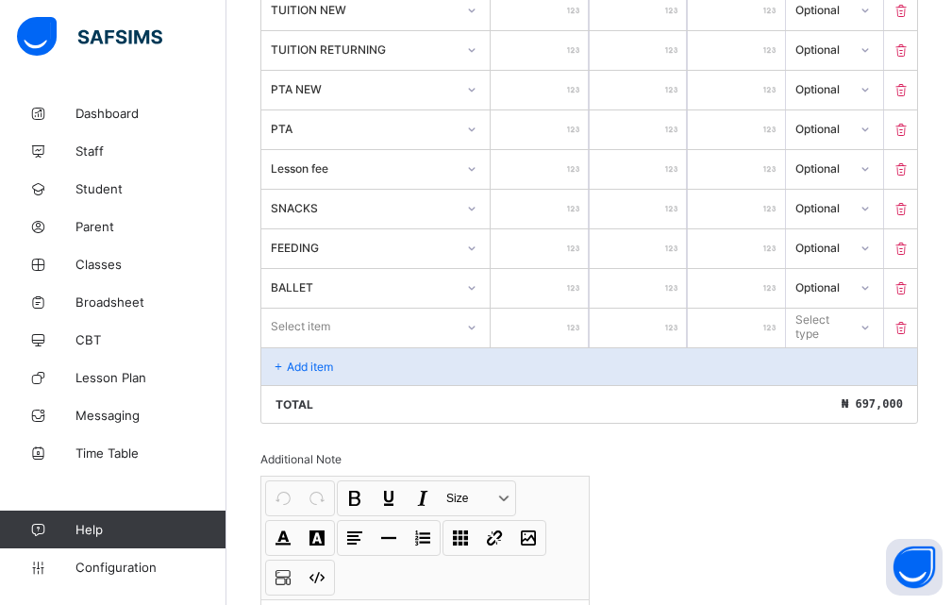
scroll to position [651, 0]
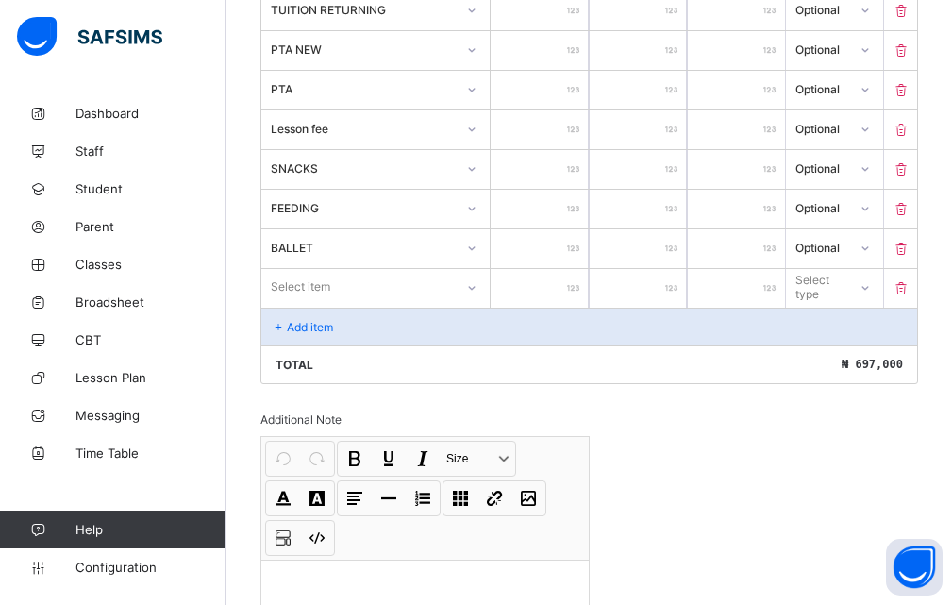
click at [478, 305] on div "Select item" at bounding box center [375, 287] width 228 height 36
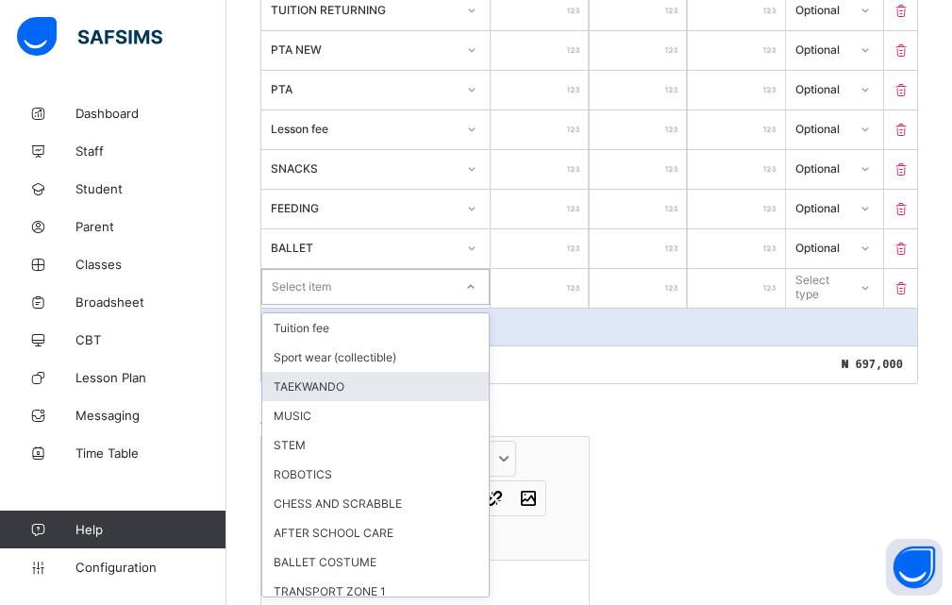
click at [318, 384] on div "TAEKWANDO" at bounding box center [375, 386] width 226 height 29
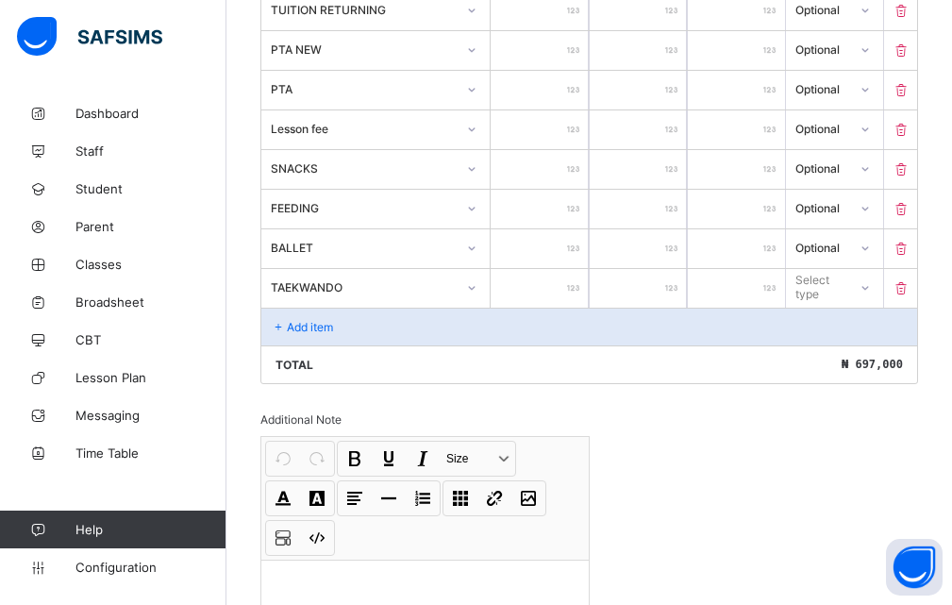
click at [572, 284] on input "number" at bounding box center [539, 288] width 97 height 39
click at [532, 338] on div "Add item" at bounding box center [589, 327] width 656 height 38
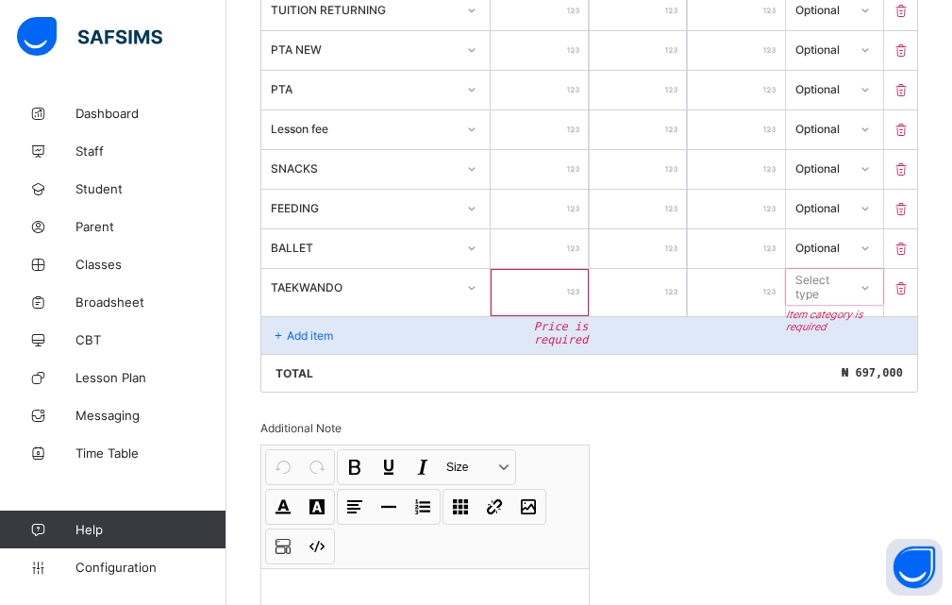
click at [567, 293] on input "number" at bounding box center [539, 292] width 97 height 47
type input "*"
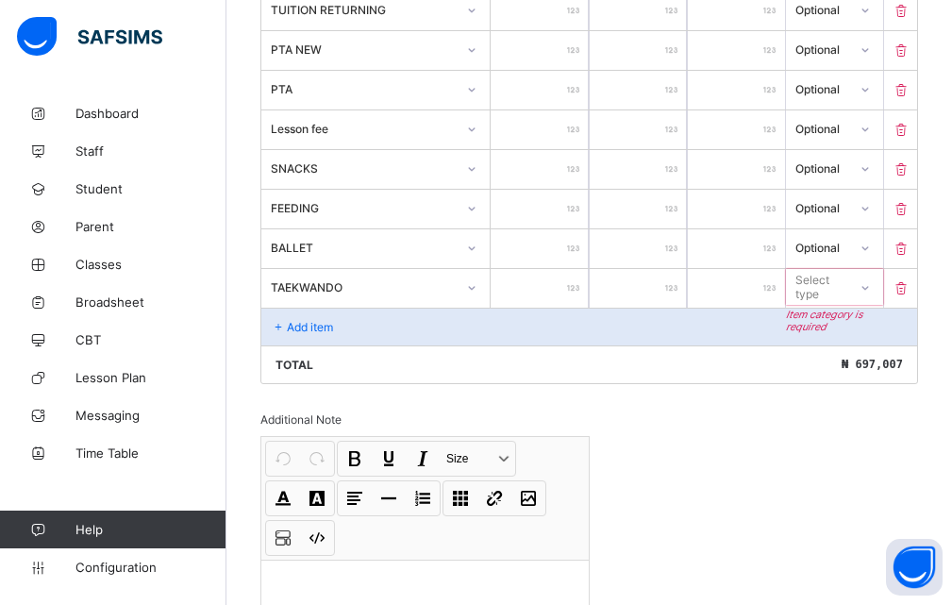
type input "**"
type input "***"
type input "****"
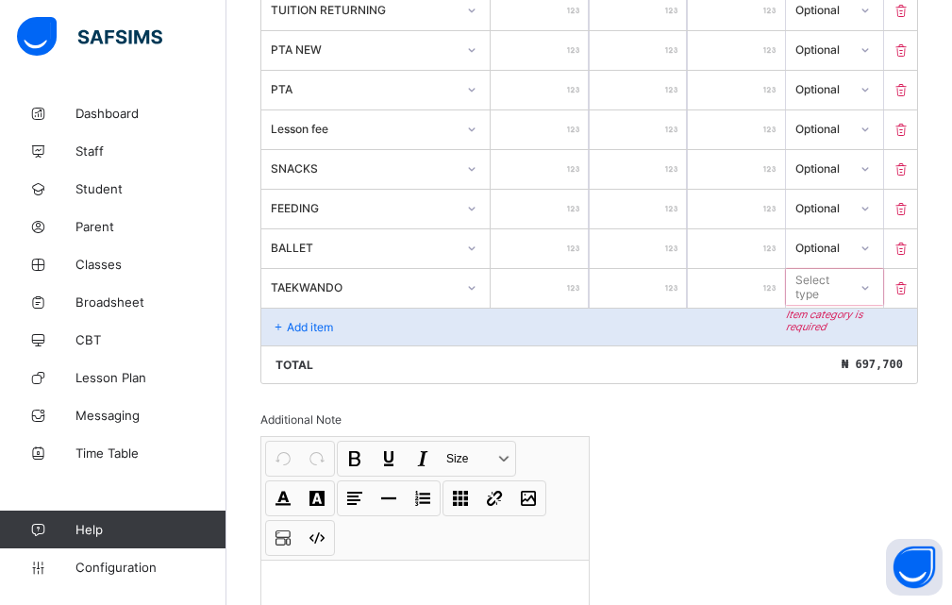
type input "****"
click at [866, 286] on div at bounding box center [864, 287] width 32 height 30
click at [843, 358] on div "Optional" at bounding box center [834, 356] width 95 height 29
click at [335, 332] on div "Add item" at bounding box center [589, 327] width 656 height 38
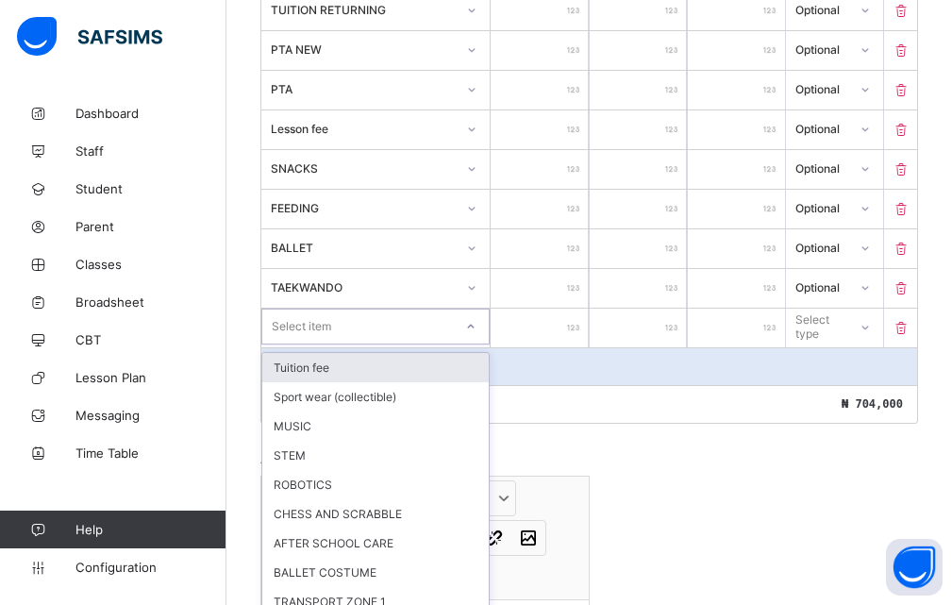
scroll to position [691, 0]
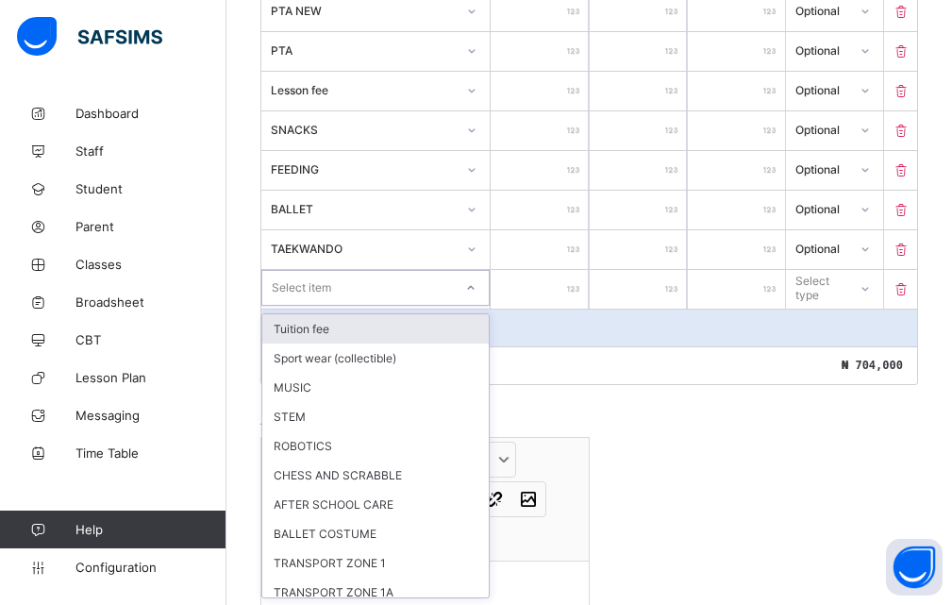
click at [477, 306] on div "option Tuition fee focused, 1 of 14. 14 results available. Use Up and Down to c…" at bounding box center [375, 288] width 228 height 36
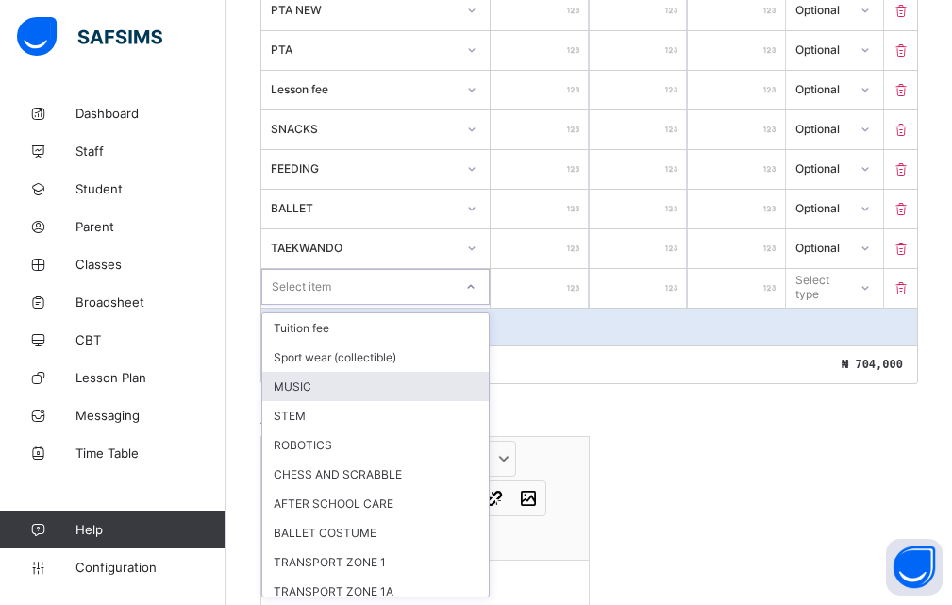
click at [296, 387] on div "MUSIC" at bounding box center [375, 386] width 226 height 29
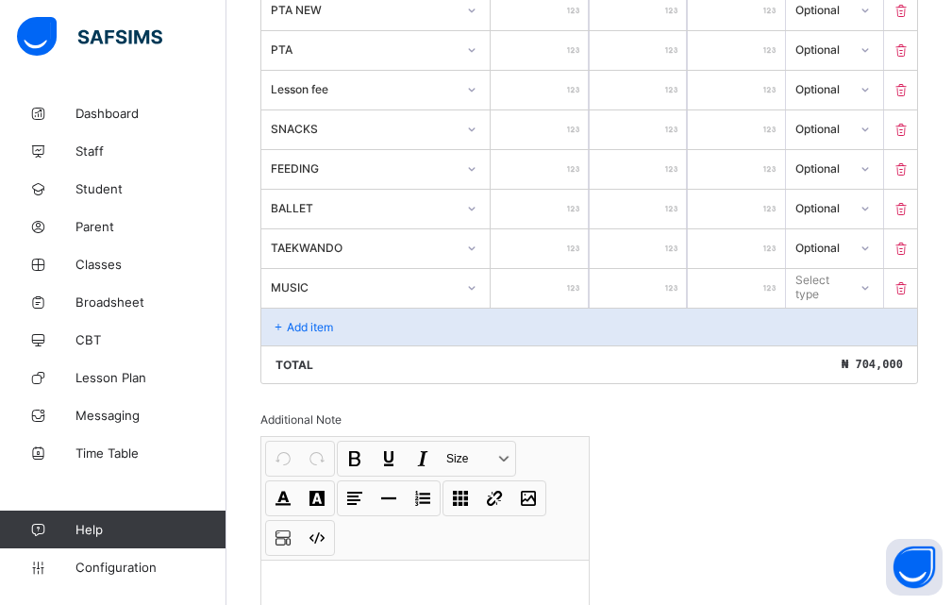
click at [574, 286] on div at bounding box center [539, 288] width 97 height 39
click at [583, 288] on div at bounding box center [539, 288] width 97 height 39
type input "*"
type input "***"
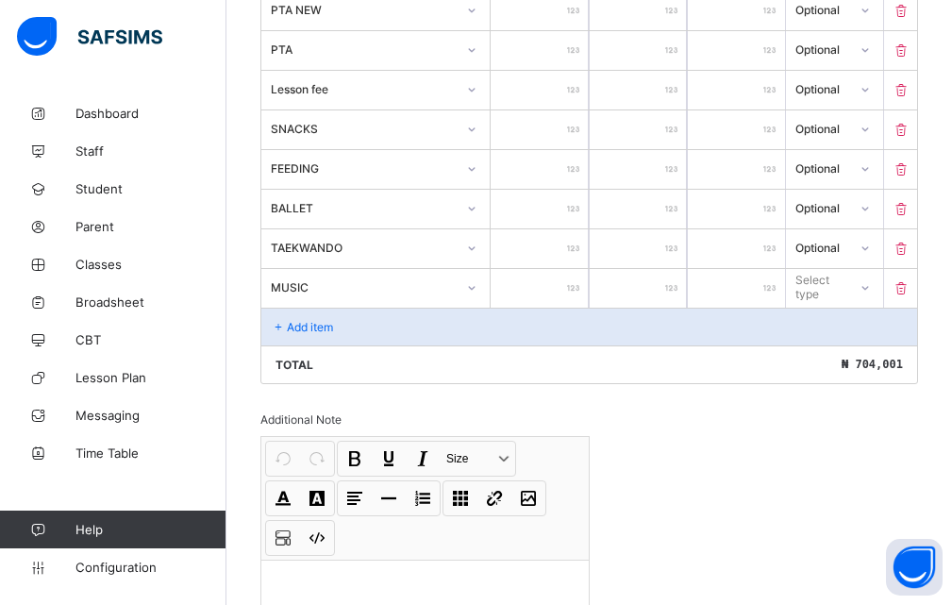
type input "***"
type input "****"
type input "*****"
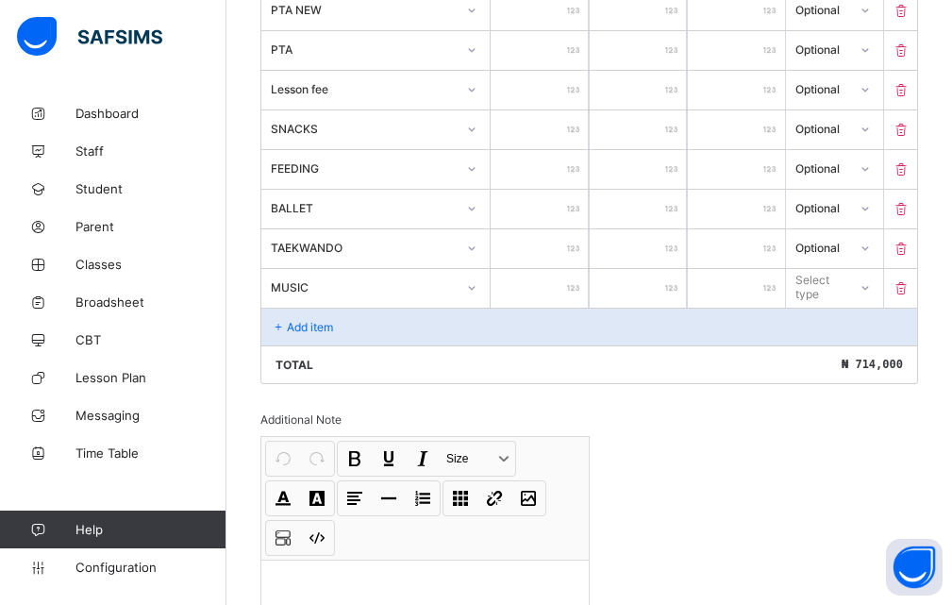
type input "*****"
click at [827, 282] on div "Select type" at bounding box center [820, 287] width 48 height 36
click at [834, 278] on div "Select type" at bounding box center [820, 287] width 48 height 36
click at [818, 358] on div "Optional" at bounding box center [834, 356] width 95 height 29
click at [457, 190] on div "BALLET" at bounding box center [375, 208] width 228 height 36
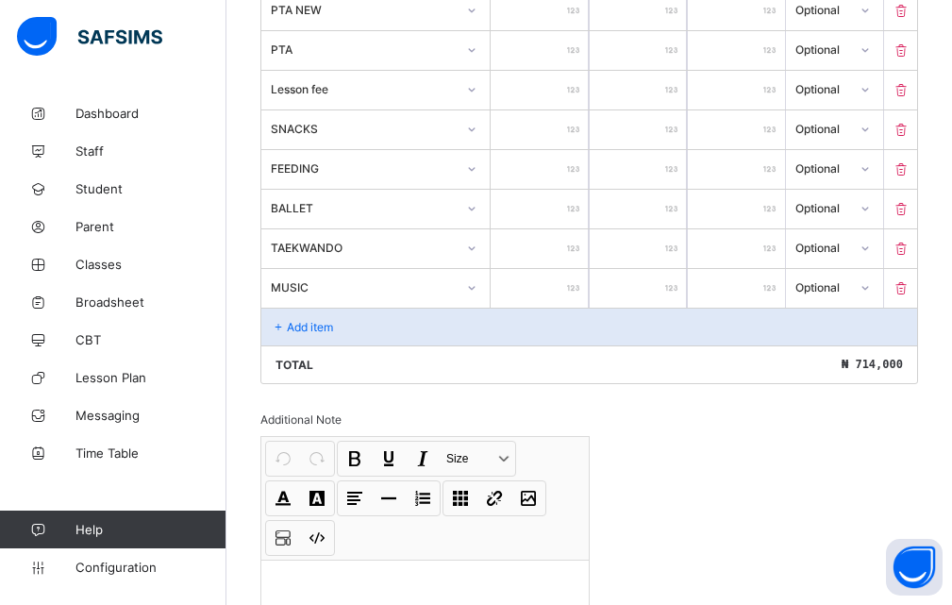
click at [342, 324] on div "Add item" at bounding box center [589, 327] width 656 height 38
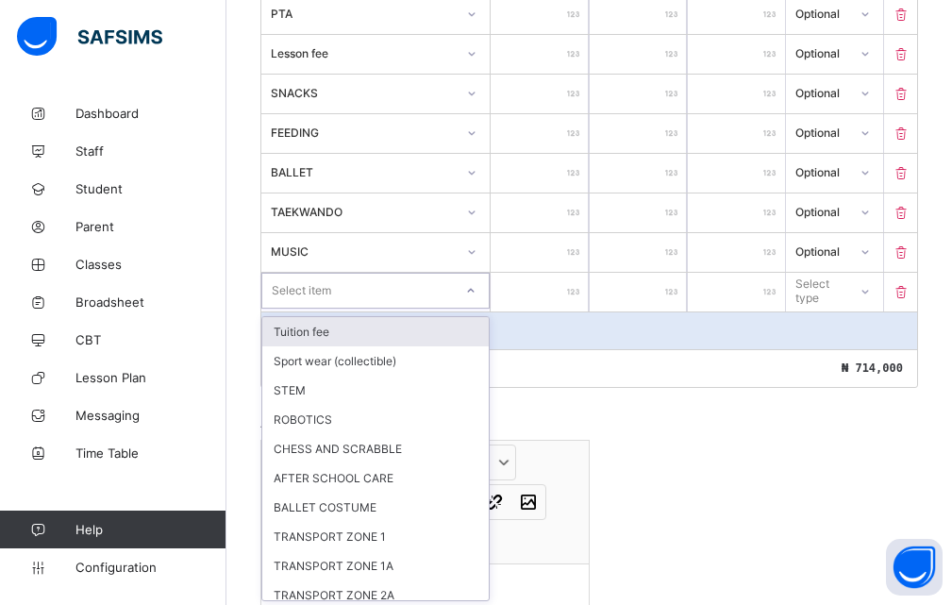
click at [475, 308] on div "option Tuition fee focused, 1 of 13. 13 results available. Use Up and Down to c…" at bounding box center [375, 291] width 228 height 36
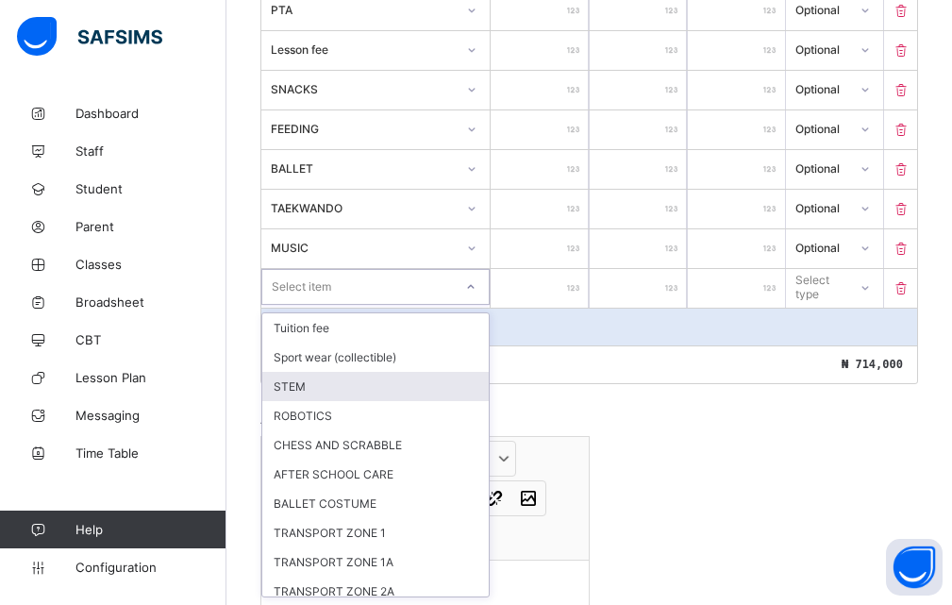
click at [306, 388] on div "STEM" at bounding box center [375, 386] width 226 height 29
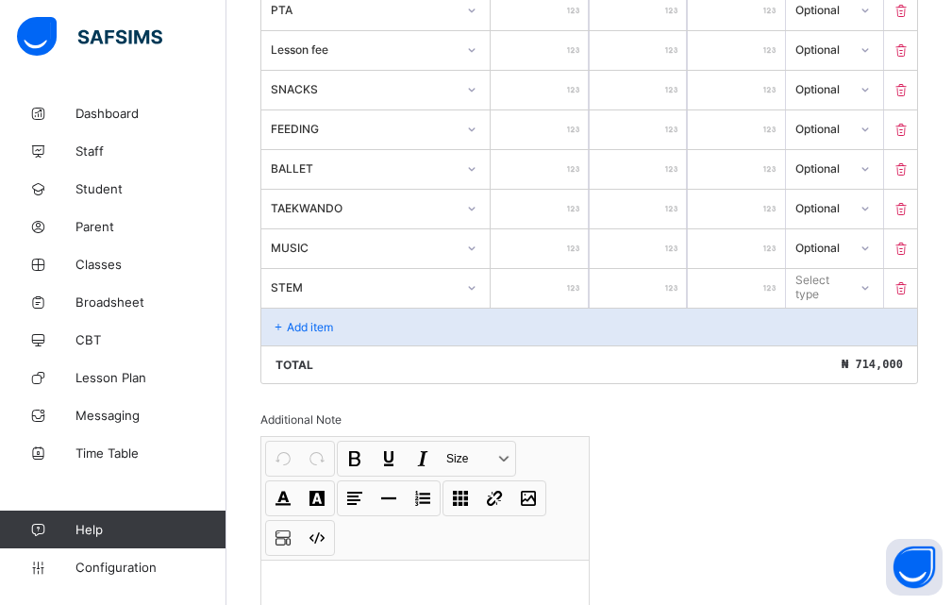
click at [584, 291] on div at bounding box center [539, 288] width 97 height 39
click at [575, 285] on div at bounding box center [539, 288] width 97 height 39
click at [584, 290] on div at bounding box center [539, 288] width 97 height 39
click at [583, 327] on div "Add item" at bounding box center [589, 327] width 656 height 38
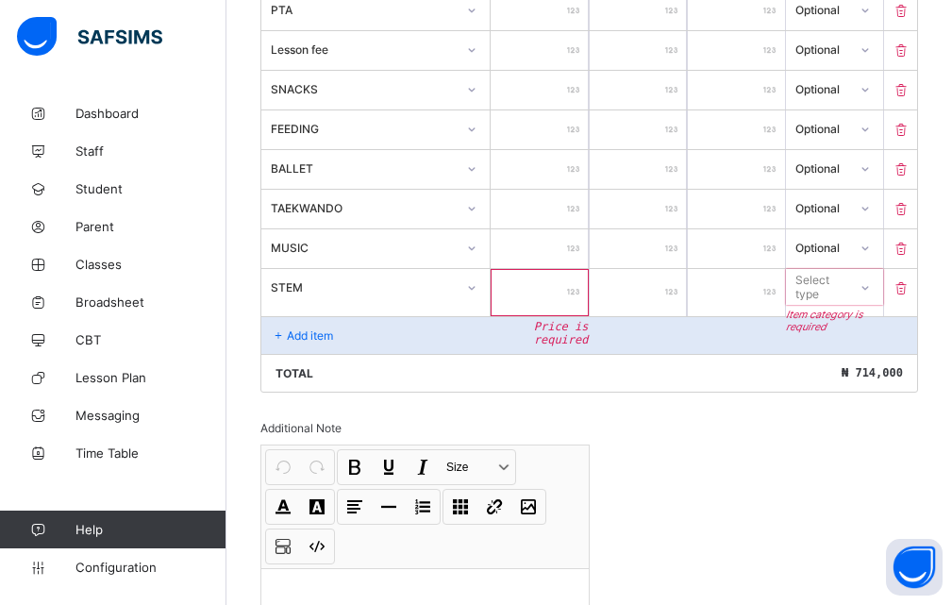
click at [633, 303] on input "*" at bounding box center [638, 292] width 97 height 47
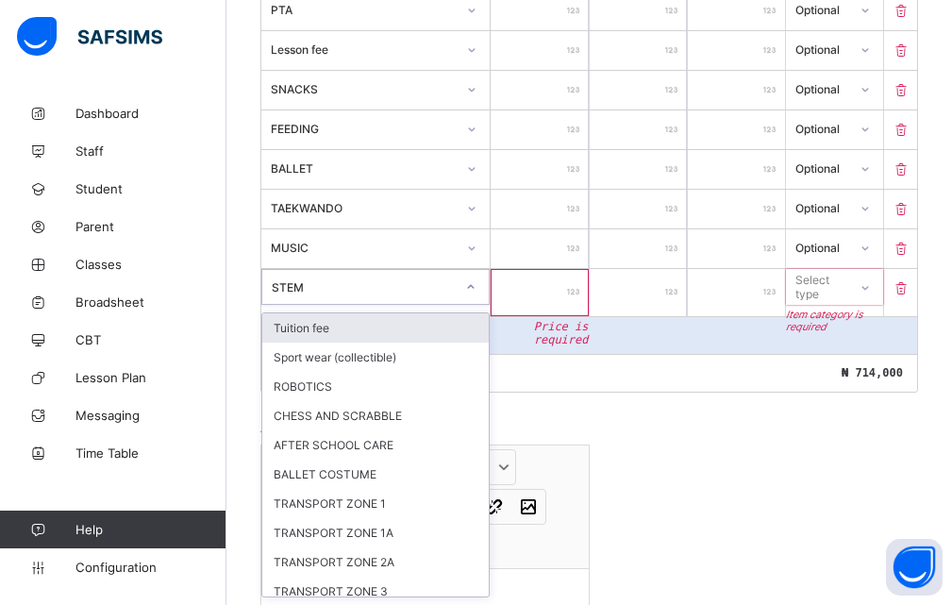
click at [441, 293] on div "STEM" at bounding box center [363, 286] width 183 height 14
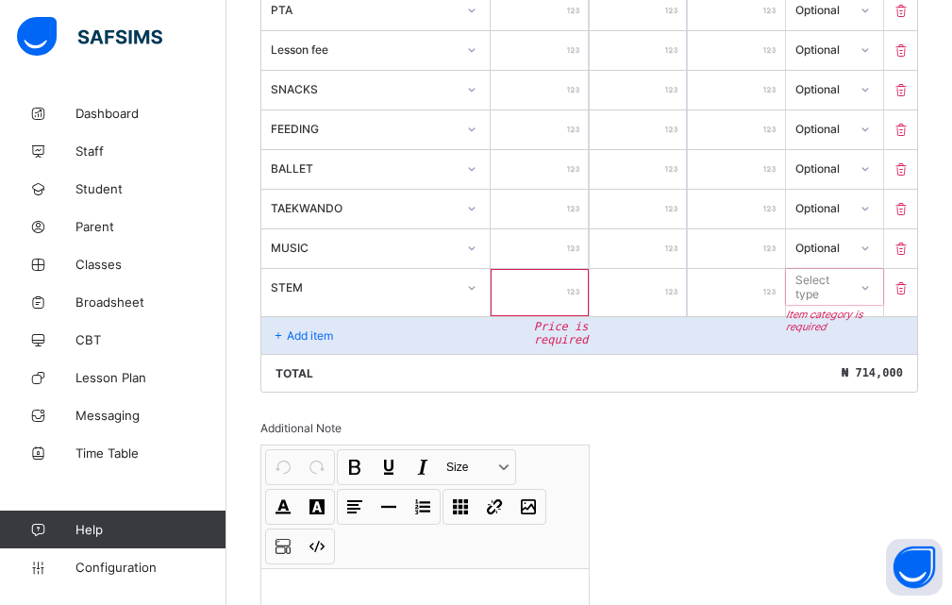
click at [632, 291] on input "*" at bounding box center [638, 292] width 97 height 47
click at [634, 369] on div "Total ₦ 714,000" at bounding box center [589, 373] width 656 height 38
click at [578, 285] on input "number" at bounding box center [539, 292] width 97 height 47
type input "*"
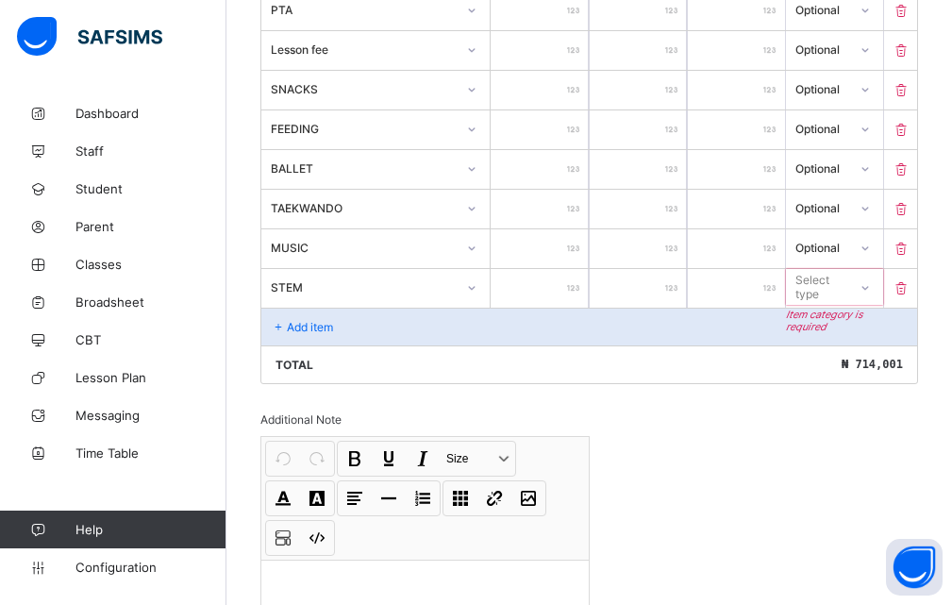
type input "**"
type input "***"
type input "****"
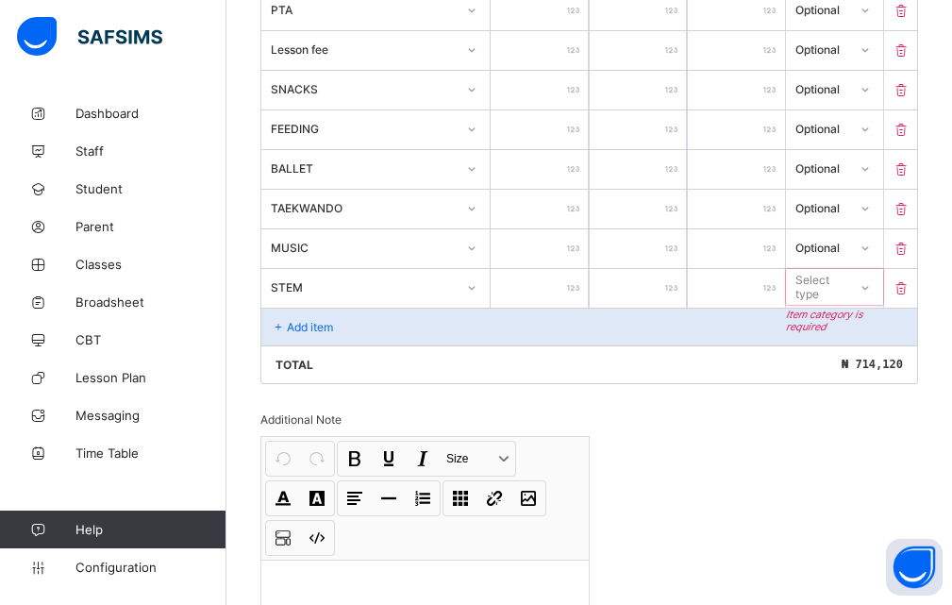
type input "****"
type input "*****"
click at [814, 280] on div "Select type" at bounding box center [820, 287] width 48 height 36
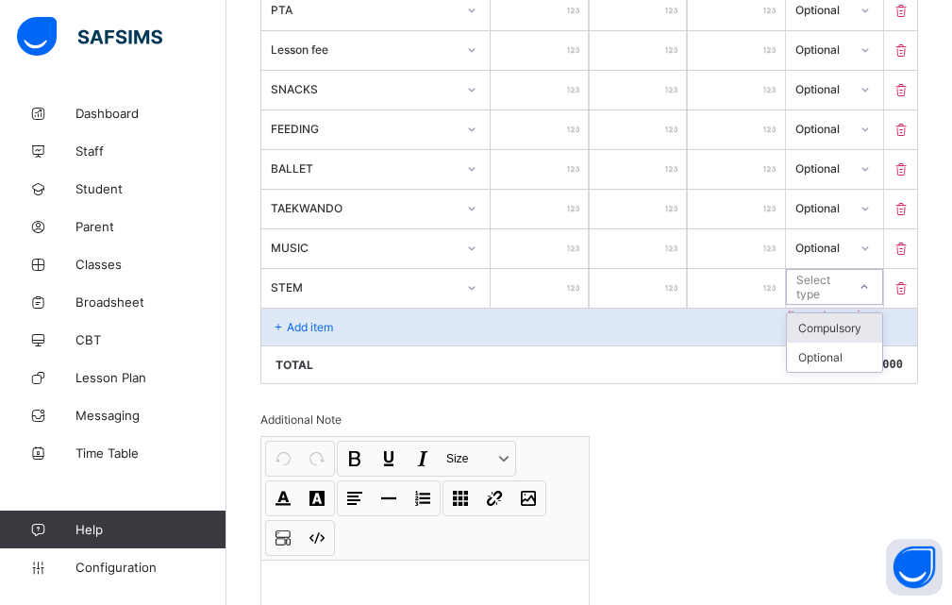
click at [828, 284] on div "Select type" at bounding box center [820, 287] width 48 height 36
click at [820, 363] on div "Optional" at bounding box center [834, 356] width 95 height 29
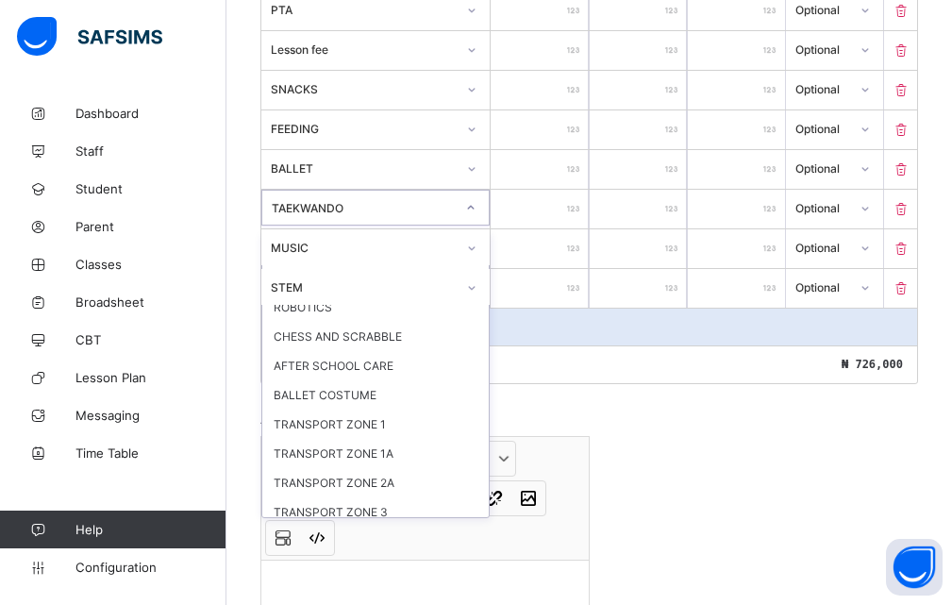
click at [455, 207] on div "TAEKWANDO" at bounding box center [363, 207] width 183 height 14
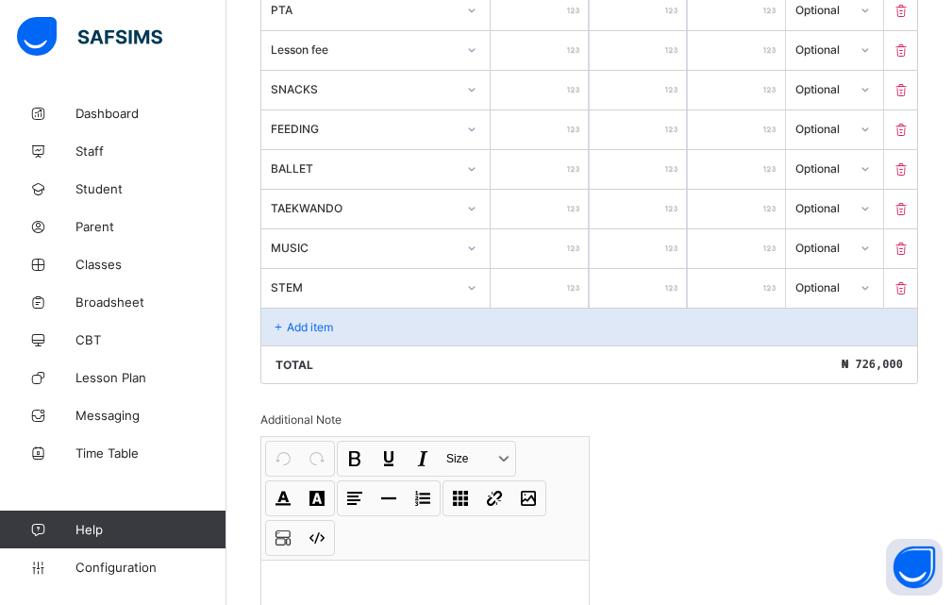
click at [651, 380] on div "Total ₦ 726,000" at bounding box center [589, 364] width 656 height 38
click at [299, 315] on div "Add item" at bounding box center [589, 327] width 656 height 38
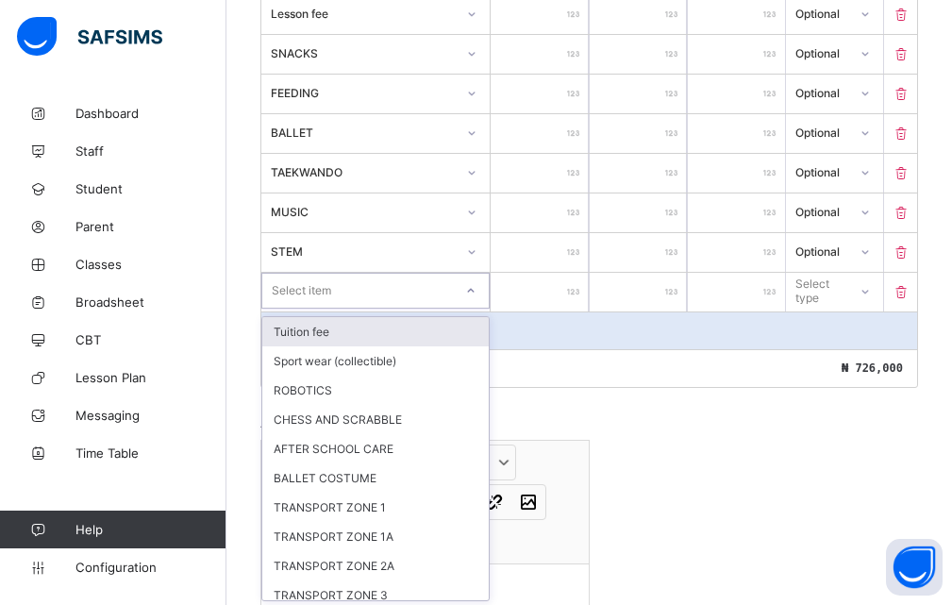
scroll to position [770, 0]
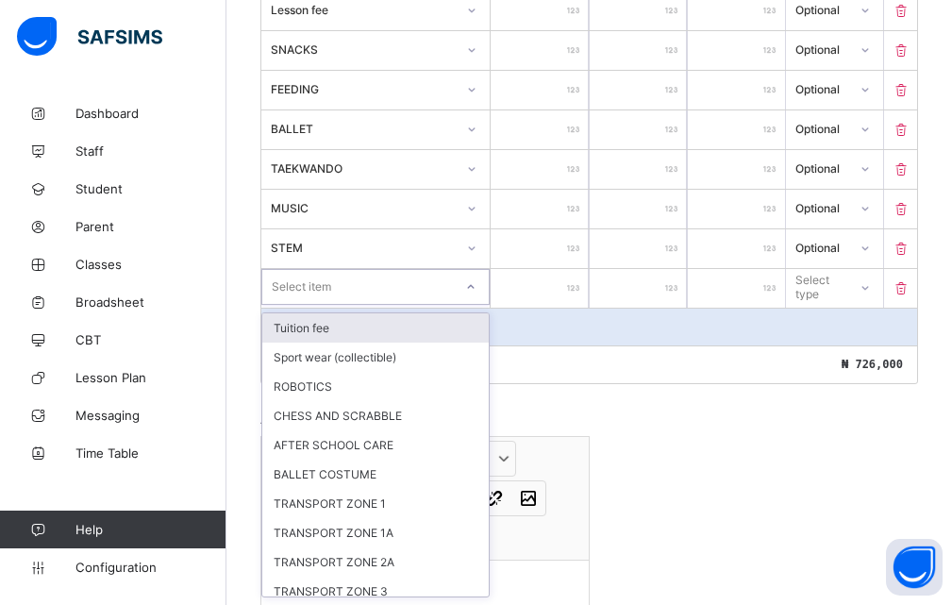
click at [479, 305] on div "option Tuition fee focused, 1 of 12. 12 results available. Use Up and Down to c…" at bounding box center [375, 287] width 228 height 36
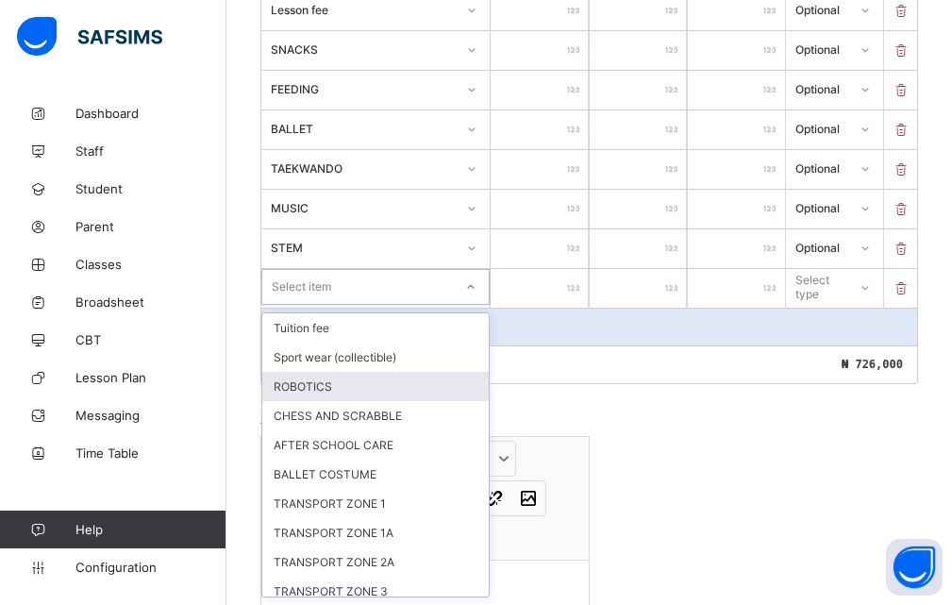
click at [304, 384] on div "ROBOTICS" at bounding box center [375, 386] width 226 height 29
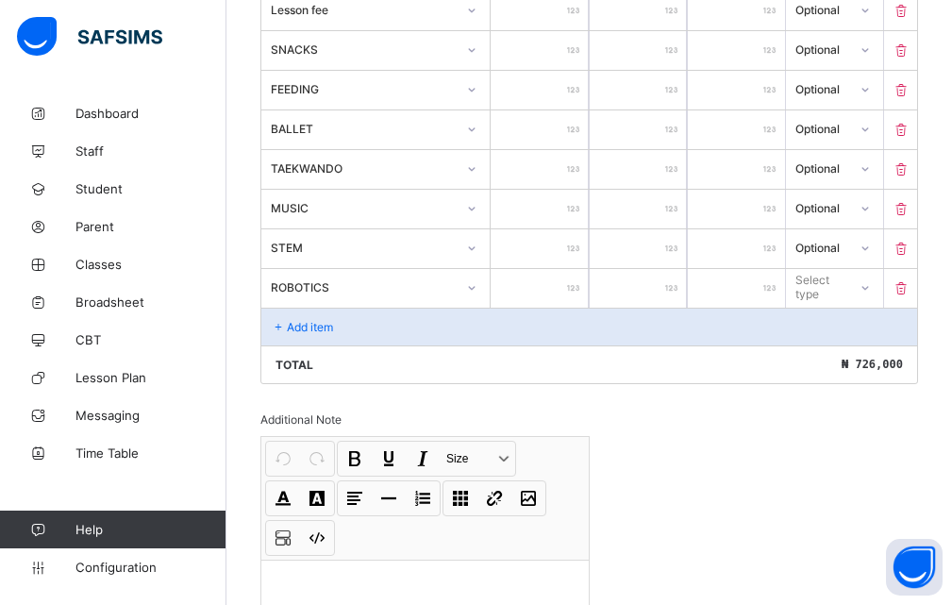
click at [584, 287] on div at bounding box center [539, 288] width 97 height 39
click at [575, 288] on div at bounding box center [539, 288] width 97 height 39
click at [584, 289] on div at bounding box center [539, 288] width 97 height 39
click at [583, 290] on div at bounding box center [539, 288] width 97 height 39
click at [567, 279] on input "number" at bounding box center [539, 288] width 97 height 39
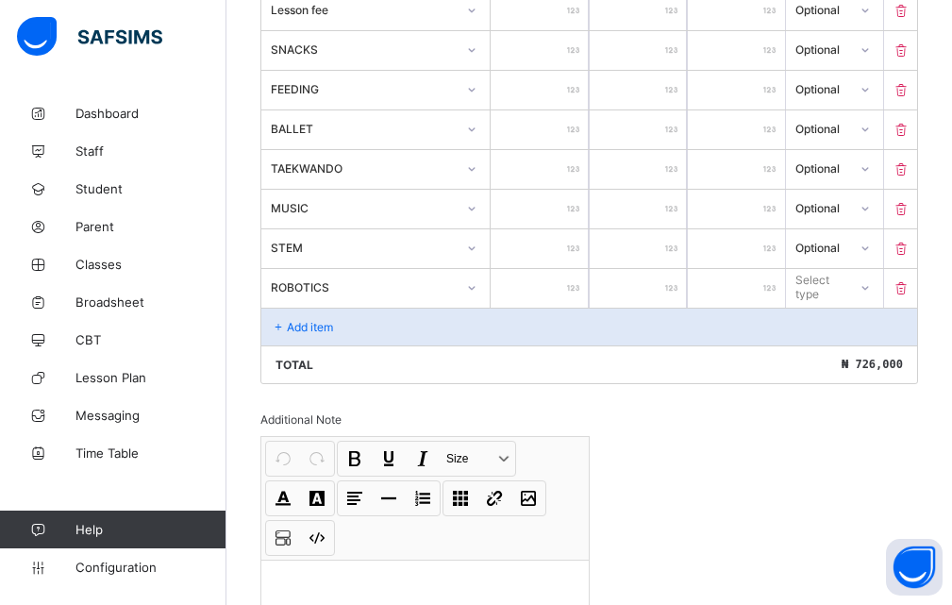
type input "*"
type input "**"
type input "***"
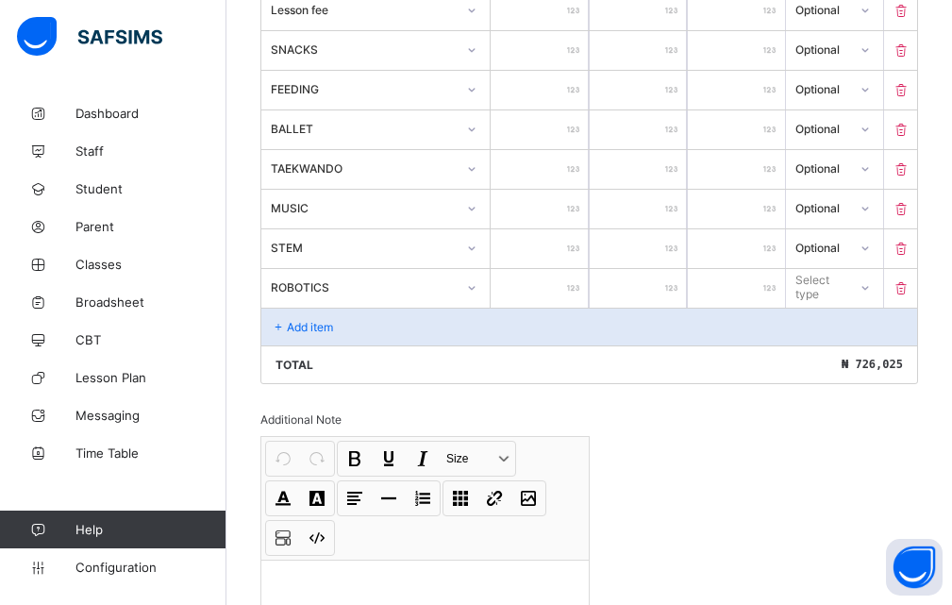
type input "***"
type input "*****"
click at [822, 292] on div "Select type" at bounding box center [820, 287] width 48 height 36
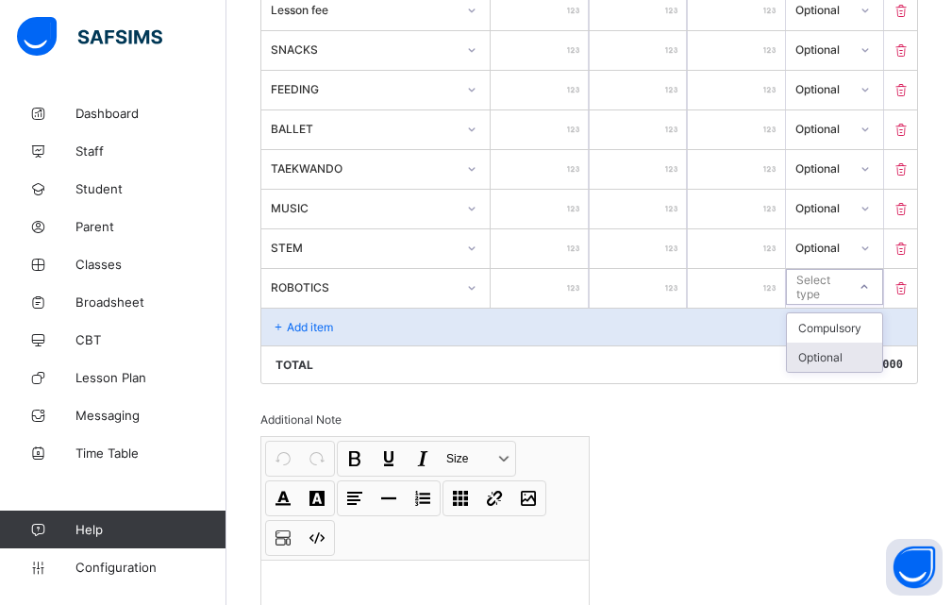
click at [813, 354] on div "Optional" at bounding box center [834, 356] width 95 height 29
click at [297, 324] on p "Add item" at bounding box center [310, 327] width 46 height 14
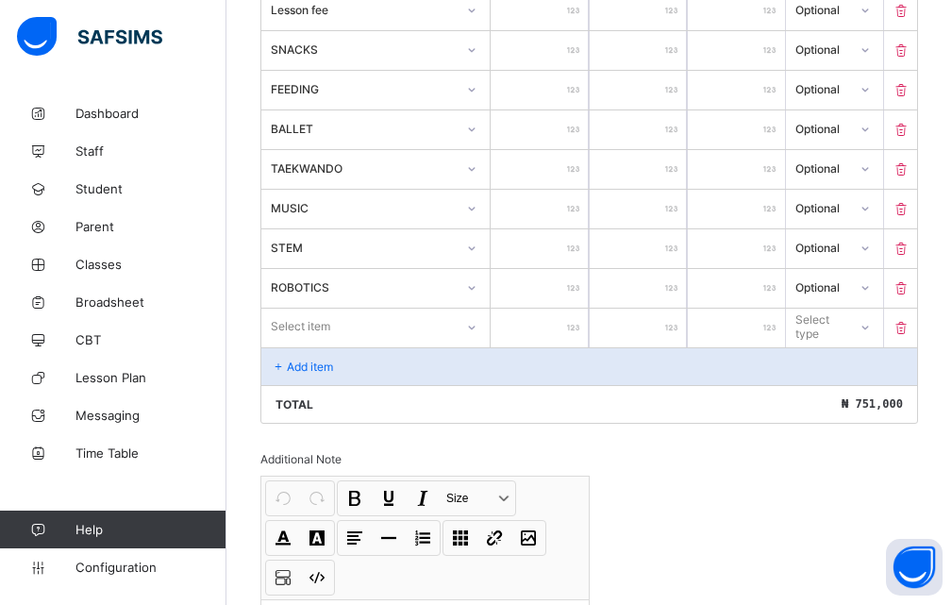
click at [648, 233] on input "*" at bounding box center [638, 248] width 97 height 39
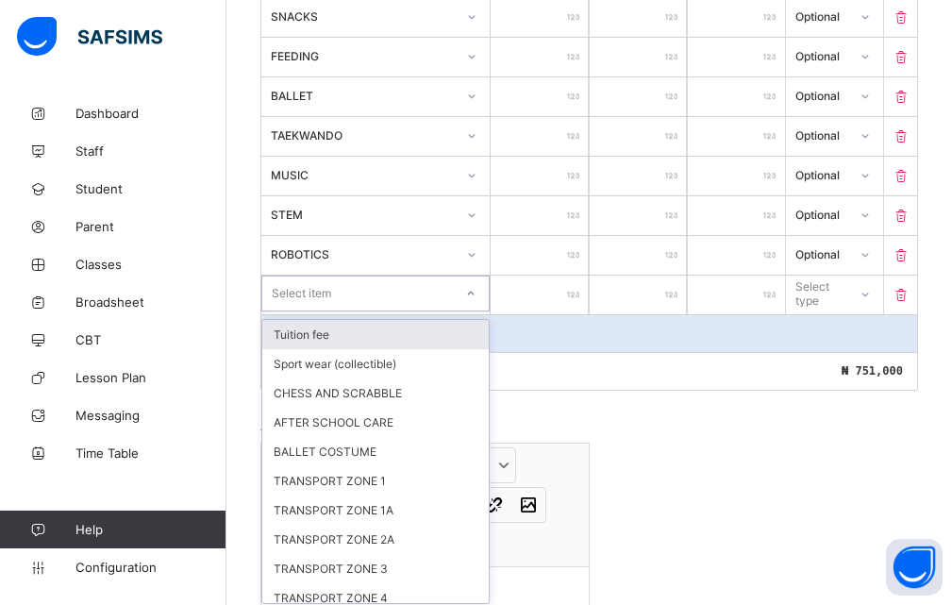
scroll to position [809, 0]
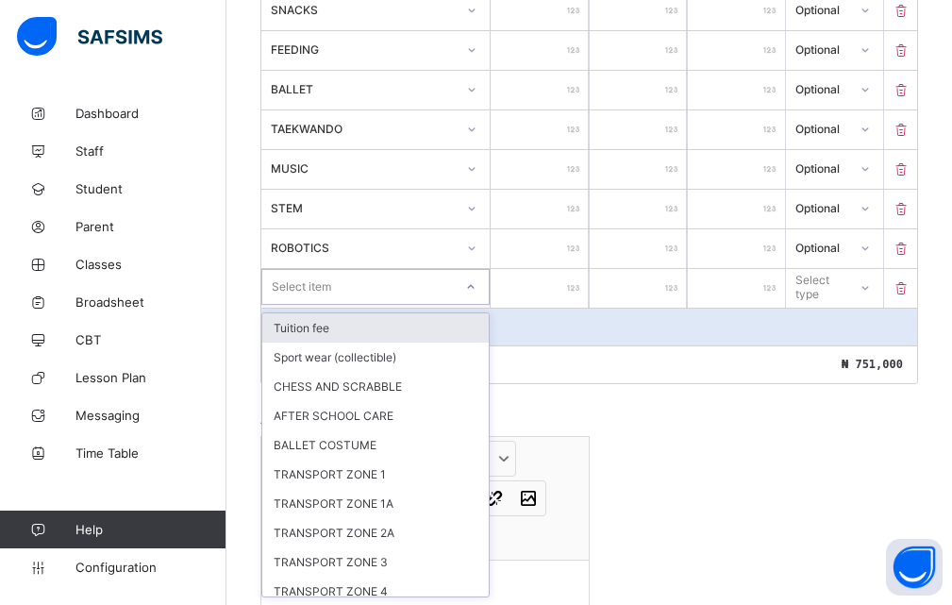
click at [479, 305] on div "option Tuition fee focused, 1 of 11. 11 results available. Use Up and Down to c…" at bounding box center [375, 287] width 228 height 36
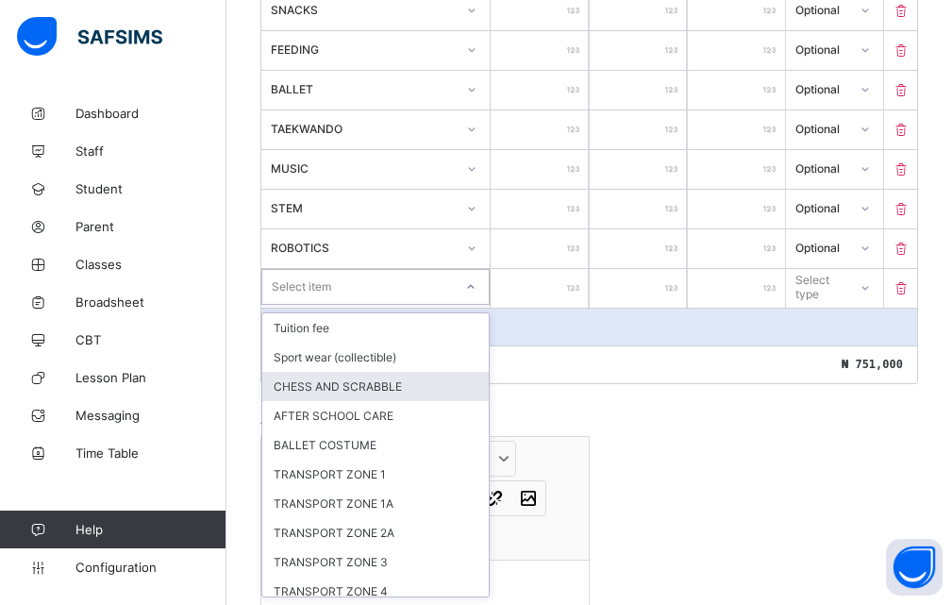
click at [335, 388] on div "CHESS AND SCRABBLE" at bounding box center [375, 386] width 226 height 29
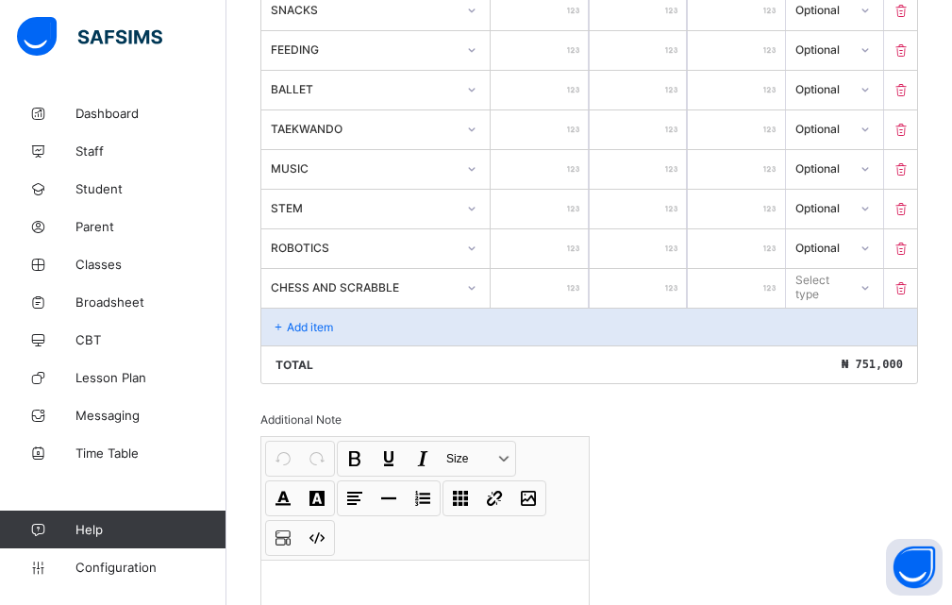
click at [576, 286] on div at bounding box center [539, 288] width 97 height 39
click at [581, 286] on div at bounding box center [539, 288] width 97 height 39
click at [580, 286] on div at bounding box center [539, 288] width 97 height 39
click at [622, 339] on div "Add item" at bounding box center [589, 327] width 656 height 38
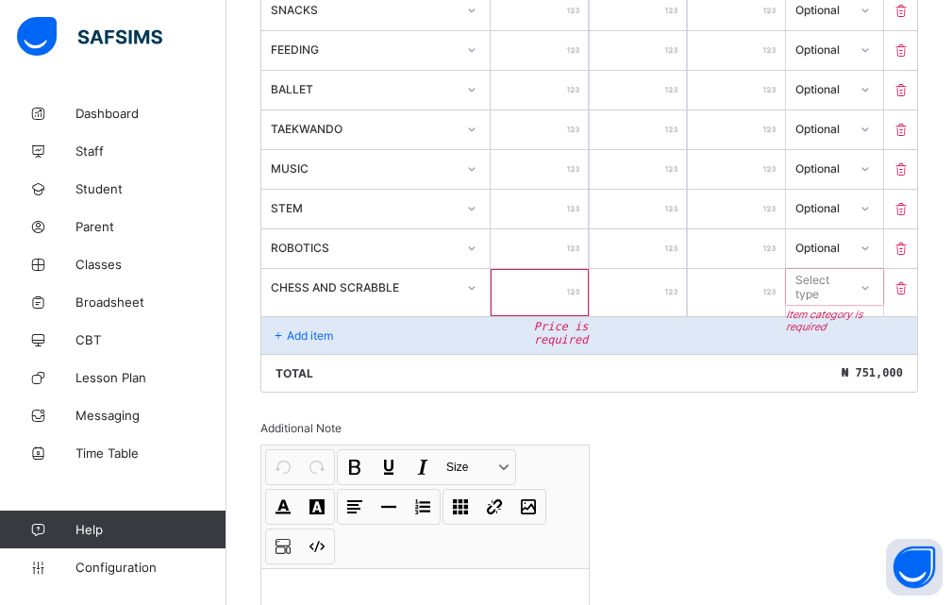
click at [579, 301] on input "number" at bounding box center [539, 292] width 97 height 47
click at [691, 373] on div "Total ₦ 751,000" at bounding box center [589, 373] width 656 height 38
click at [583, 292] on div at bounding box center [539, 292] width 97 height 47
click at [576, 293] on div at bounding box center [539, 292] width 97 height 47
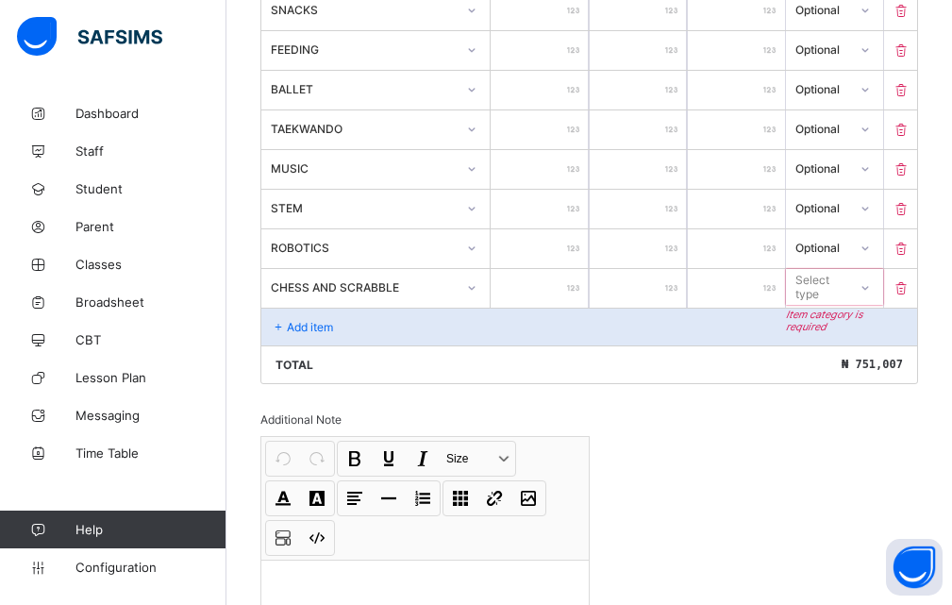
type input "*"
type input "**"
type input "***"
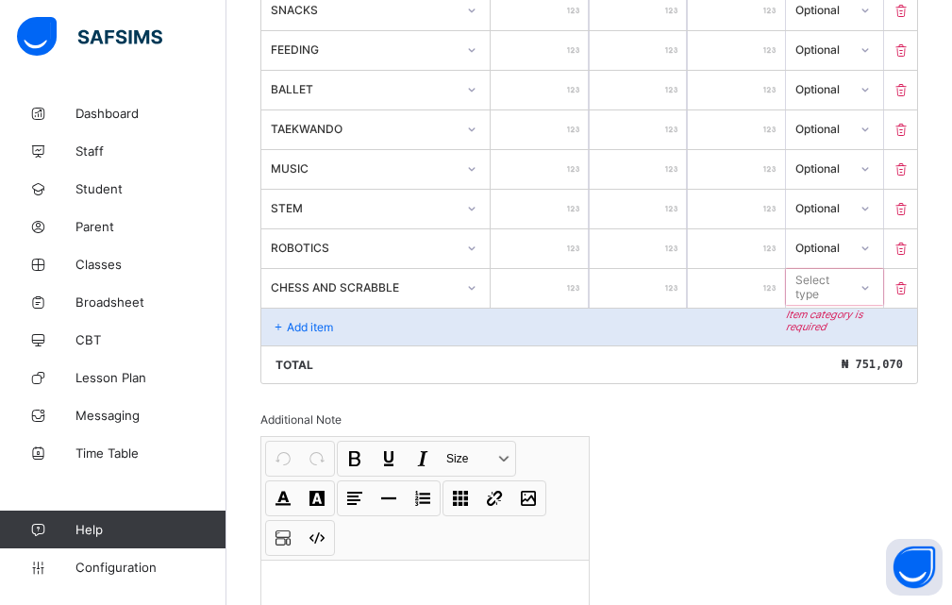
type input "***"
type input "****"
click at [837, 287] on div "Select type" at bounding box center [820, 287] width 50 height 36
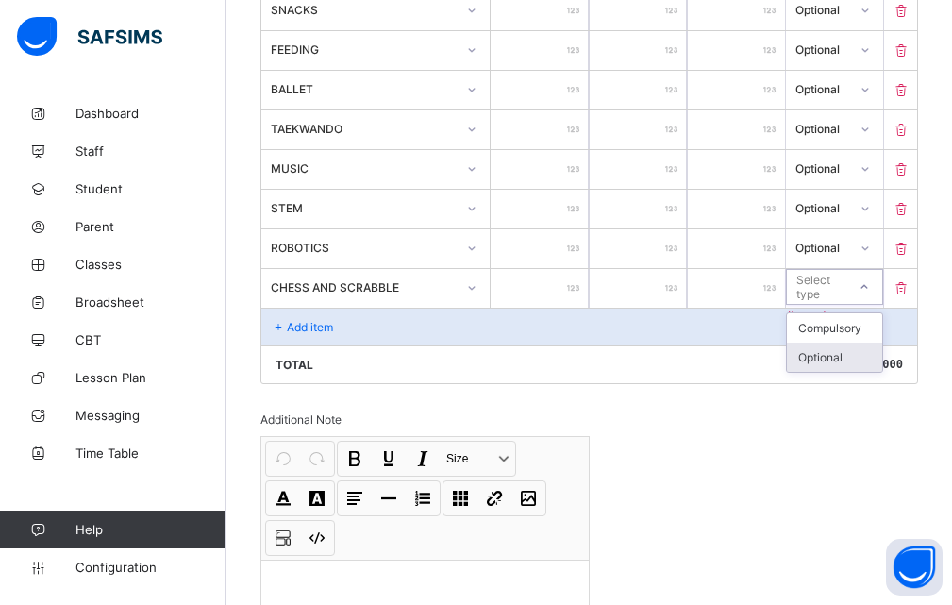
click at [816, 358] on div "Optional" at bounding box center [834, 356] width 95 height 29
click at [347, 324] on div "Add item" at bounding box center [589, 327] width 656 height 38
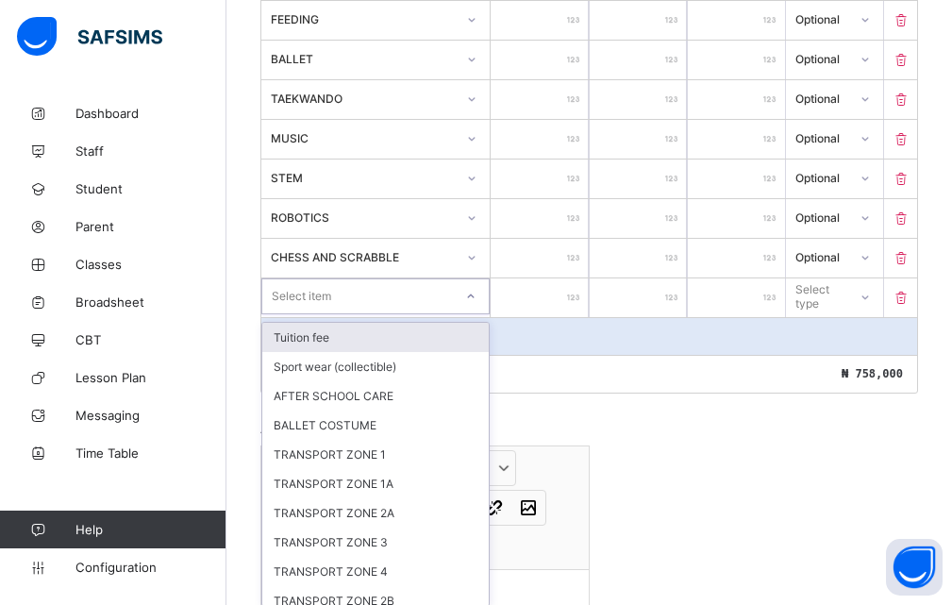
scroll to position [849, 0]
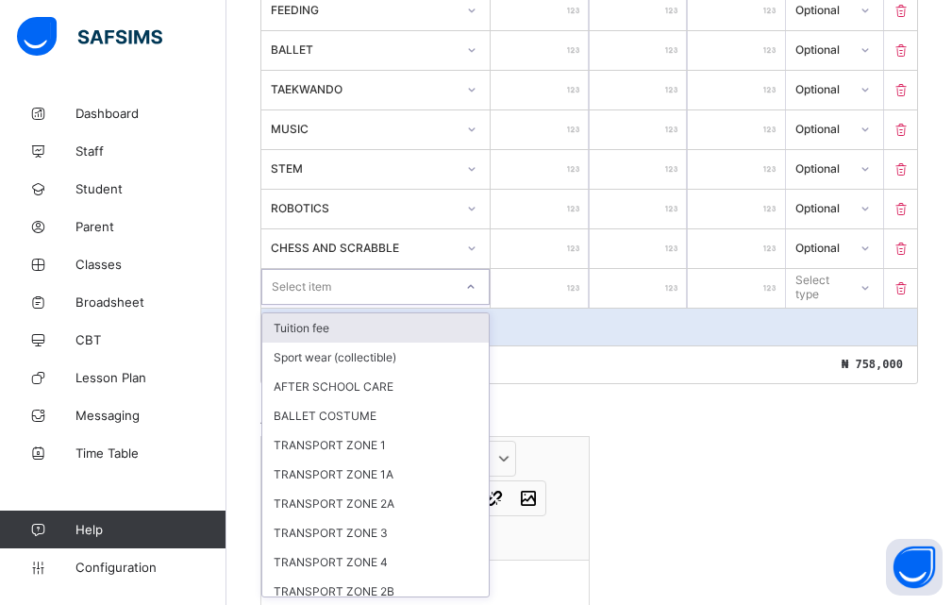
click at [477, 305] on div "option Tuition fee focused, 1 of 10. 10 results available. Use Up and Down to c…" at bounding box center [375, 287] width 228 height 36
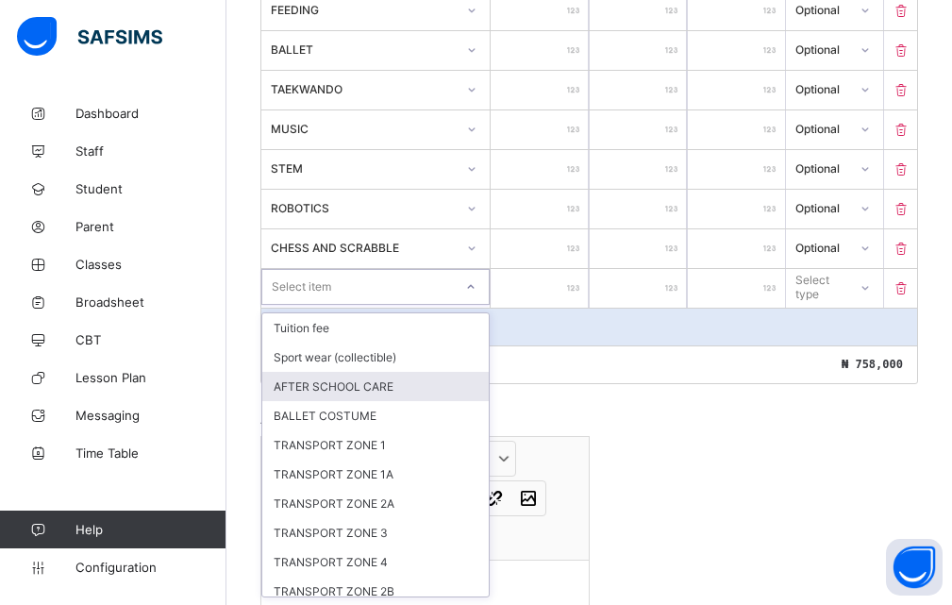
click at [372, 384] on div "AFTER SCHOOL CARE" at bounding box center [375, 386] width 226 height 29
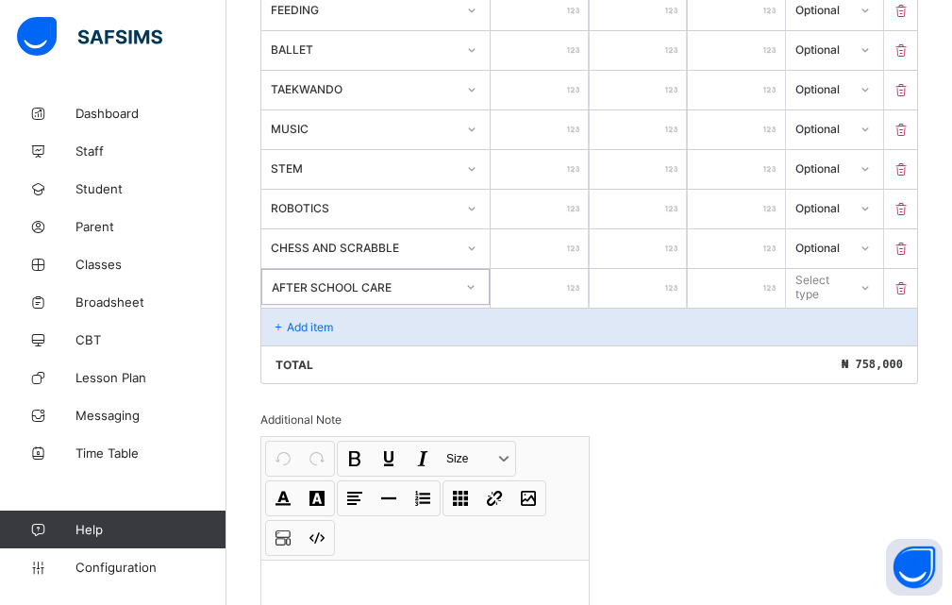
type input "*"
click at [586, 290] on input "*" at bounding box center [539, 288] width 97 height 39
type input "*"
click at [617, 373] on div "Total ₦ 758,001" at bounding box center [589, 364] width 656 height 38
click at [583, 287] on div "*" at bounding box center [539, 288] width 97 height 39
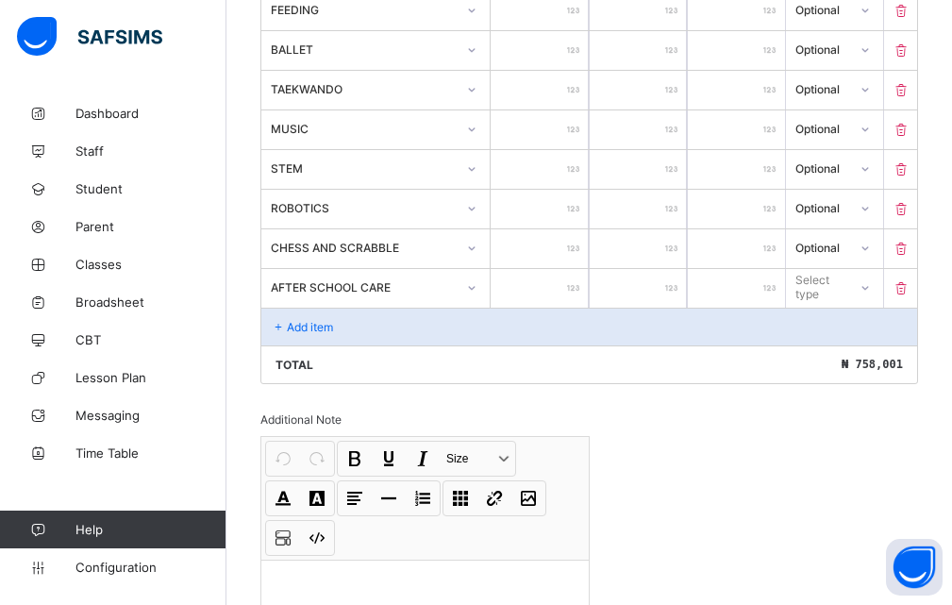
type input "*"
click at [587, 289] on input "*" at bounding box center [539, 288] width 97 height 39
type input "*"
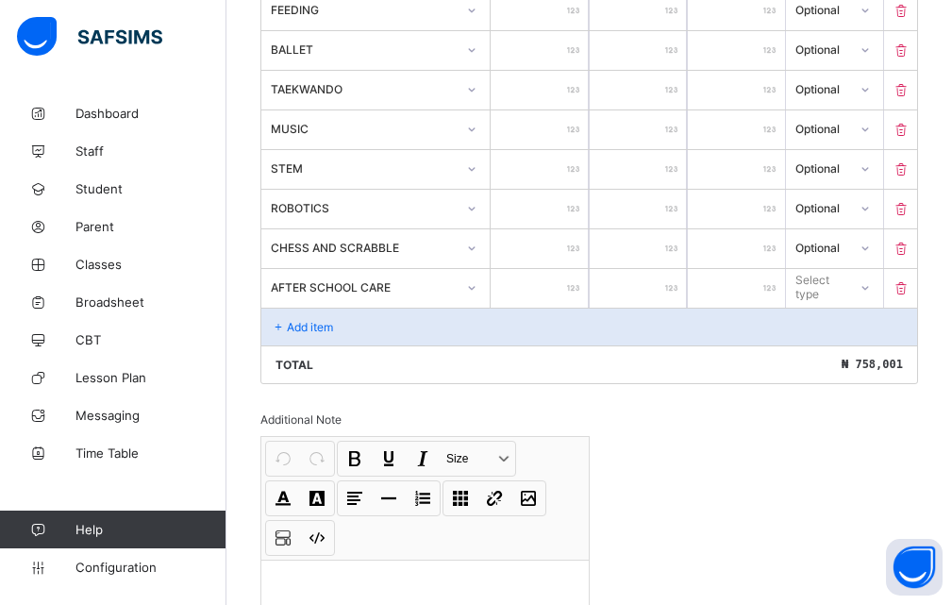
type input "**"
type input "*"
click at [819, 285] on div "Select type" at bounding box center [820, 287] width 48 height 36
click at [818, 358] on div "Optional" at bounding box center [834, 356] width 95 height 29
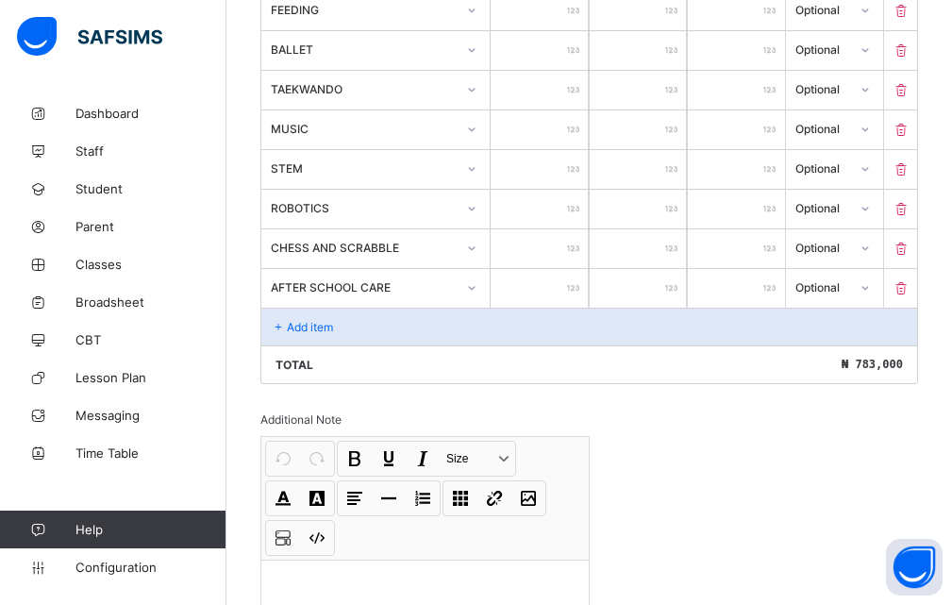
click at [318, 332] on p "Add item" at bounding box center [310, 327] width 46 height 14
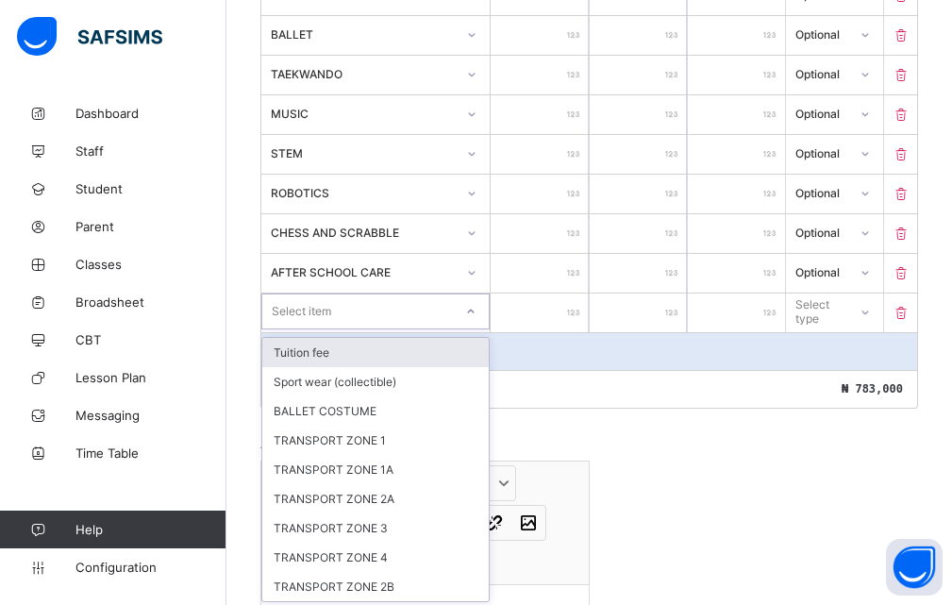
scroll to position [869, 0]
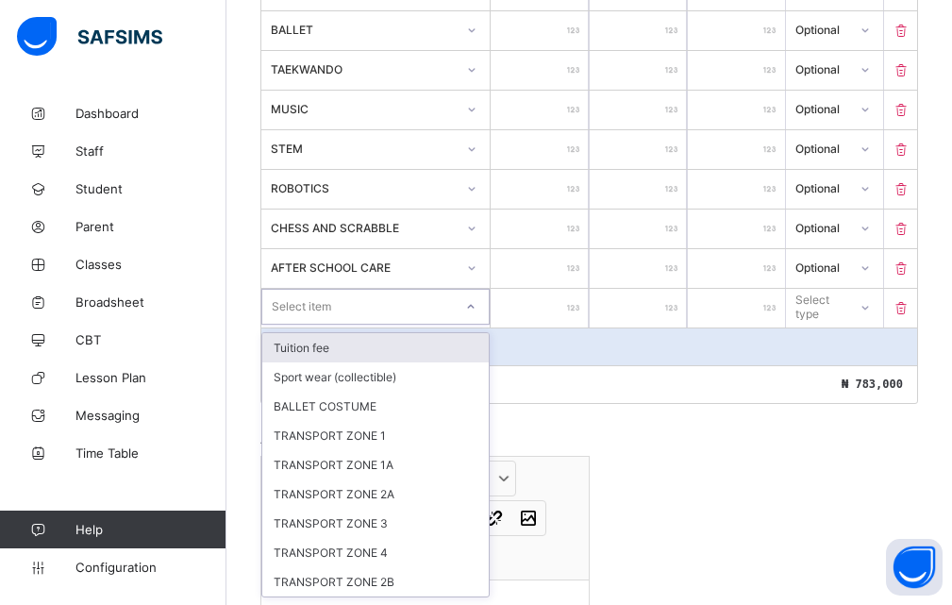
click at [474, 325] on div "option Tuition fee focused, 1 of 9. 9 results available. Use Up and Down to cho…" at bounding box center [375, 308] width 229 height 39
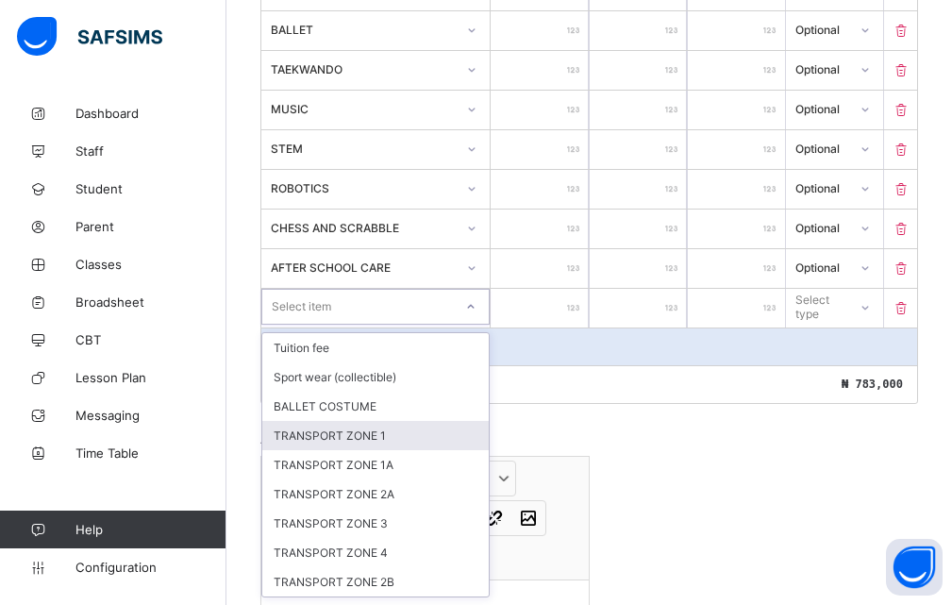
click at [357, 436] on div "TRANSPORT ZONE 1" at bounding box center [375, 435] width 226 height 29
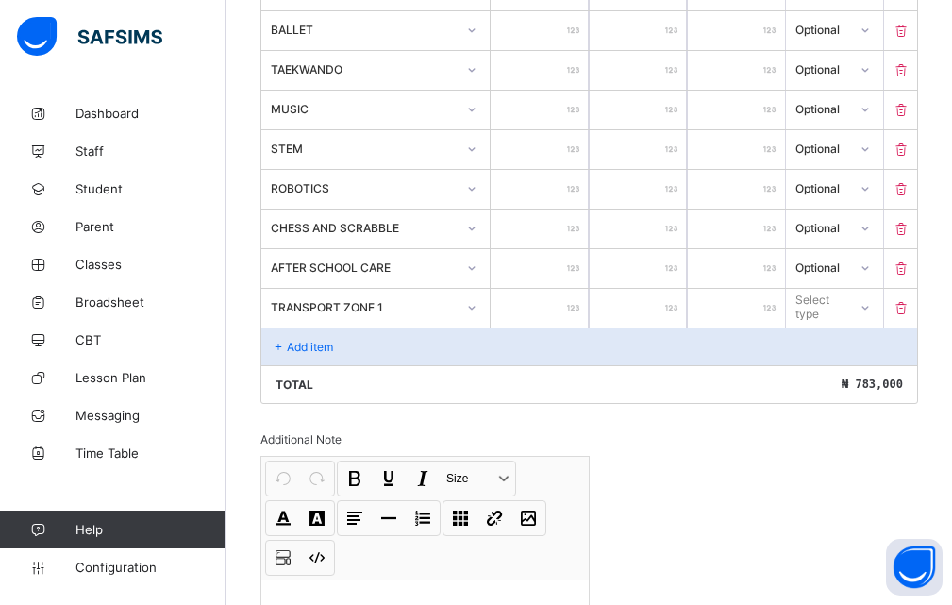
click at [575, 310] on div at bounding box center [539, 308] width 97 height 39
click at [580, 311] on div at bounding box center [539, 308] width 97 height 39
click at [872, 304] on div at bounding box center [864, 306] width 32 height 30
click at [870, 304] on icon at bounding box center [863, 306] width 11 height 19
click at [829, 377] on div "Optional" at bounding box center [834, 376] width 95 height 29
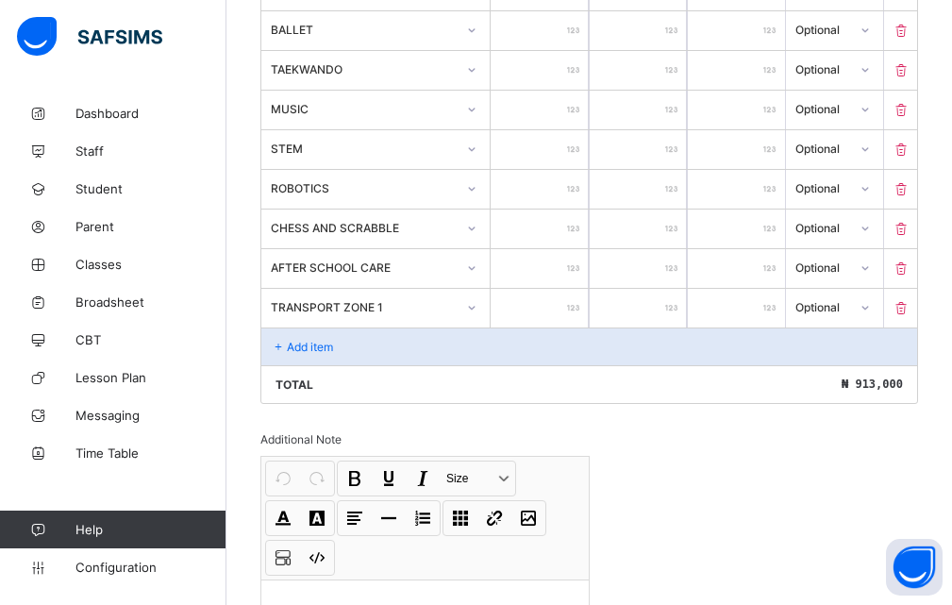
click at [414, 342] on div "Add item" at bounding box center [589, 346] width 656 height 38
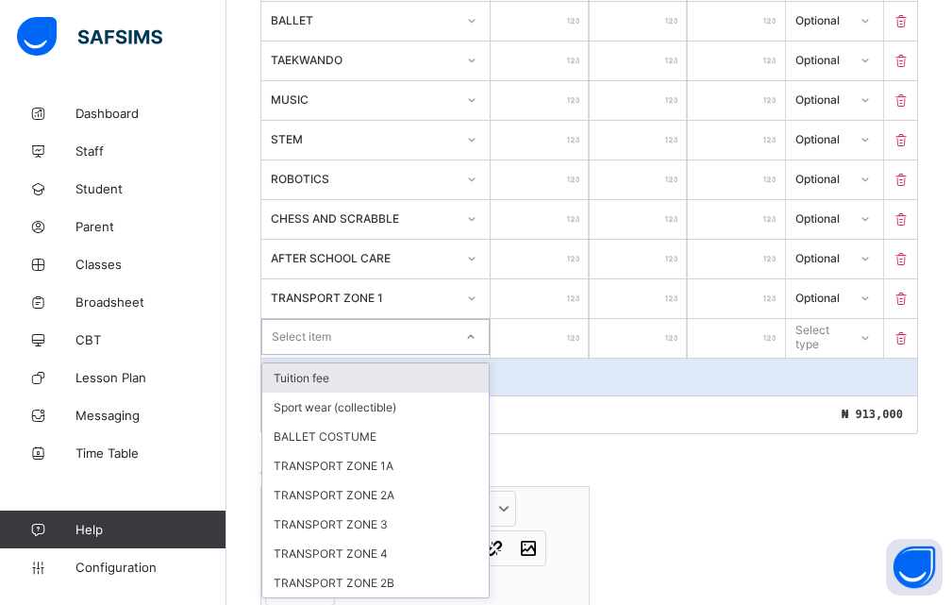
click at [477, 349] on div at bounding box center [471, 337] width 32 height 30
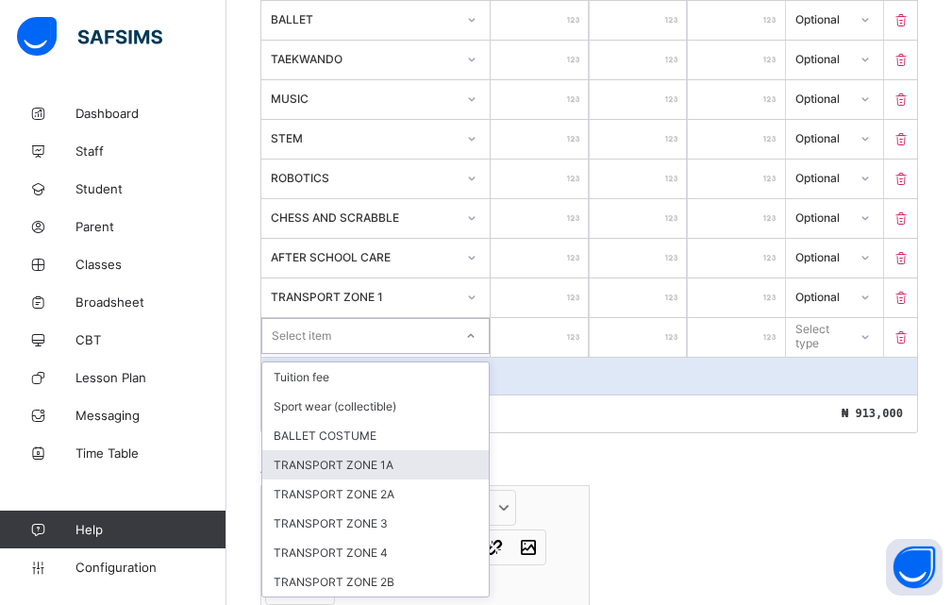
click at [362, 464] on div "TRANSPORT ZONE 1A" at bounding box center [375, 464] width 226 height 29
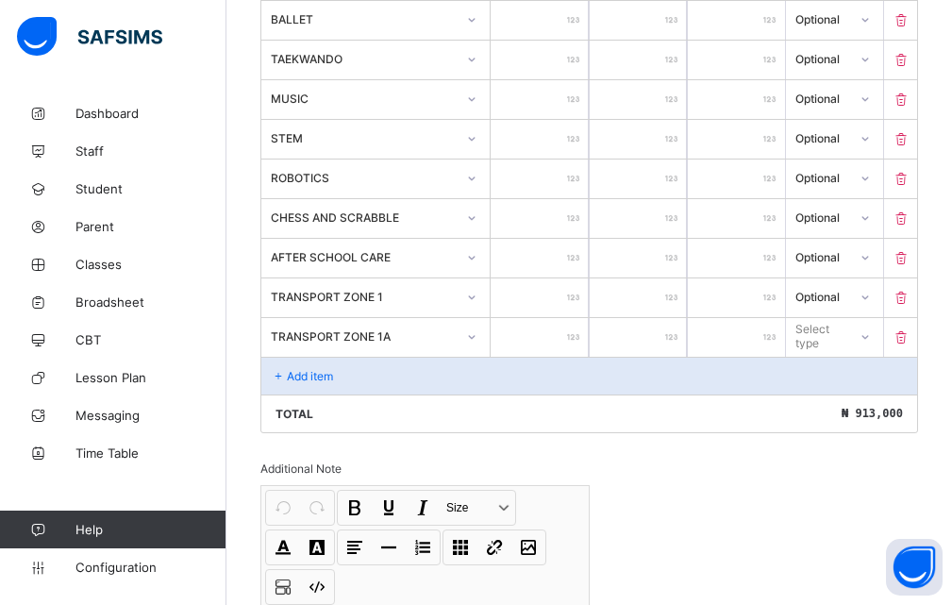
click at [579, 337] on div at bounding box center [539, 337] width 97 height 39
click at [572, 336] on input "number" at bounding box center [539, 337] width 97 height 39
click at [815, 336] on div "Select type" at bounding box center [820, 336] width 50 height 36
click at [836, 330] on div "Select type" at bounding box center [820, 336] width 48 height 36
click at [600, 210] on input "*" at bounding box center [638, 218] width 97 height 39
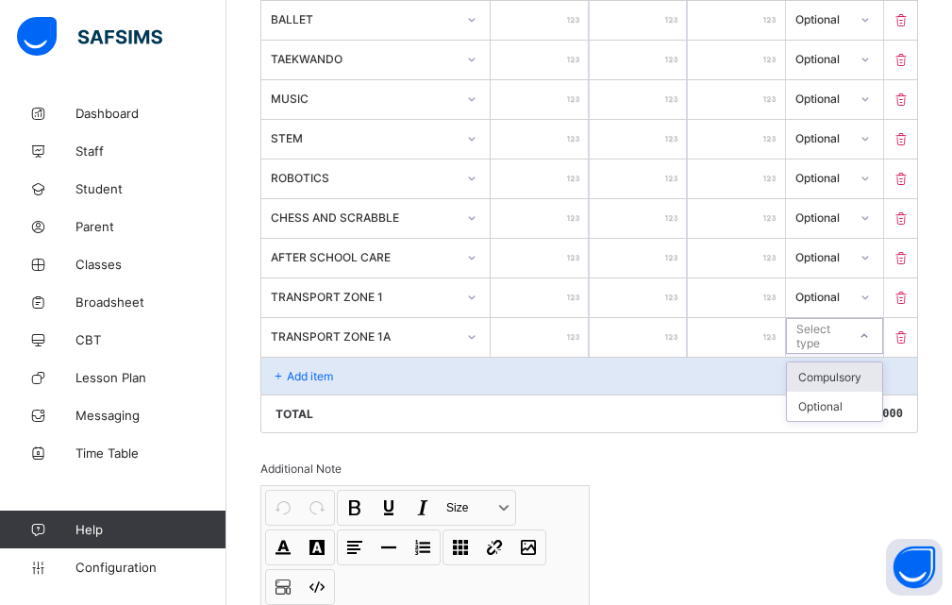
click at [844, 331] on div "Select type" at bounding box center [820, 336] width 48 height 36
click at [827, 405] on div "Optional" at bounding box center [834, 405] width 95 height 29
click at [386, 376] on div "Add item" at bounding box center [589, 376] width 656 height 38
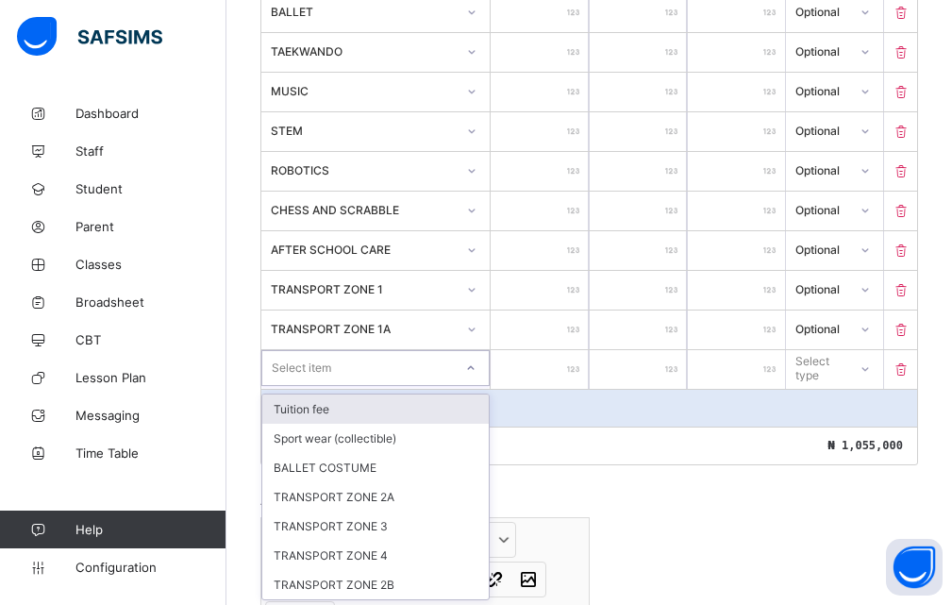
scroll to position [890, 0]
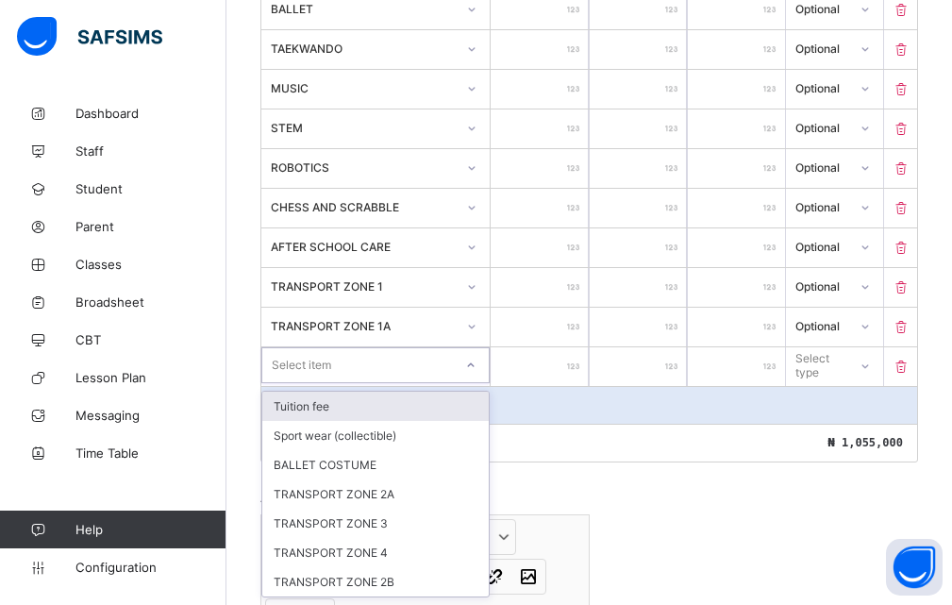
click at [476, 377] on div at bounding box center [471, 365] width 32 height 30
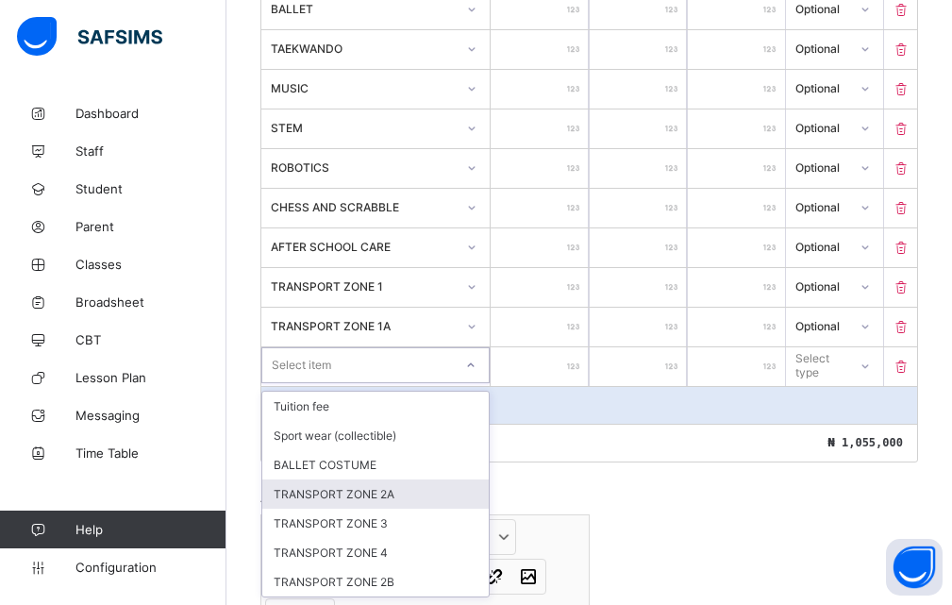
click at [381, 483] on div "TRANSPORT ZONE 2A" at bounding box center [375, 493] width 226 height 29
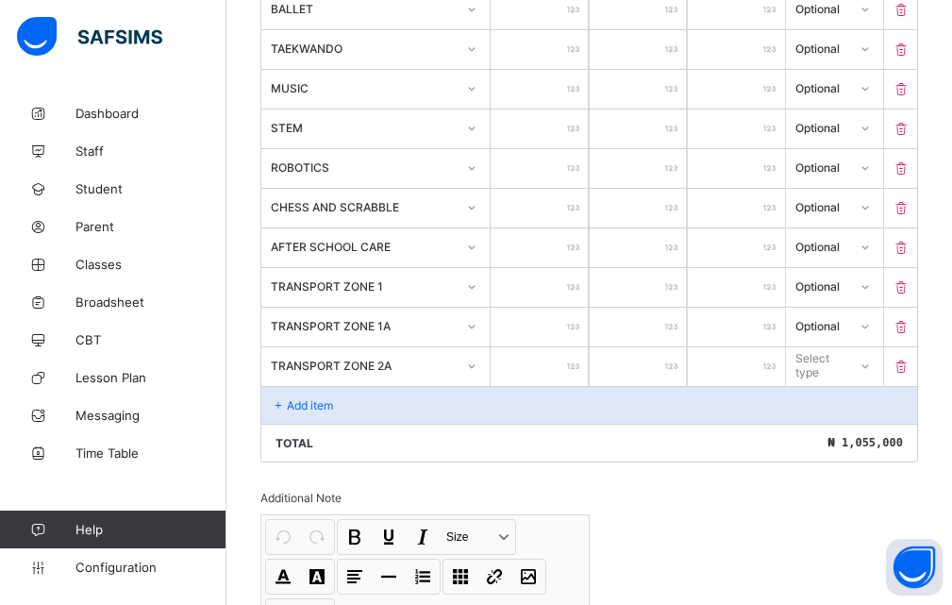
click at [565, 364] on input "number" at bounding box center [539, 366] width 97 height 39
click at [862, 364] on div at bounding box center [864, 365] width 32 height 30
click at [842, 433] on div "Total ₦ 1,208,920" at bounding box center [589, 443] width 656 height 38
click at [872, 361] on div at bounding box center [864, 365] width 32 height 30
click at [839, 434] on div "Optional" at bounding box center [834, 435] width 95 height 29
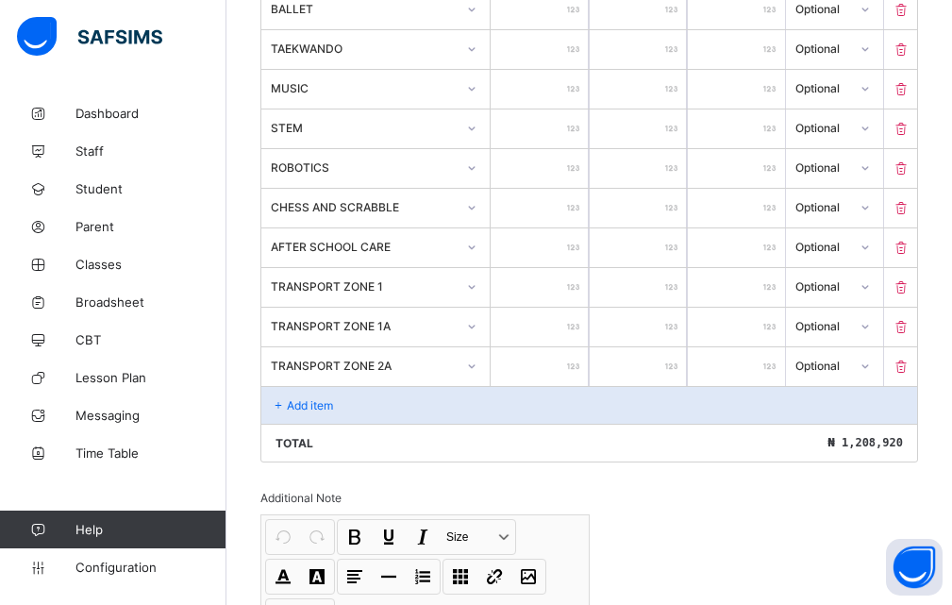
click at [311, 408] on p "Add item" at bounding box center [310, 405] width 46 height 14
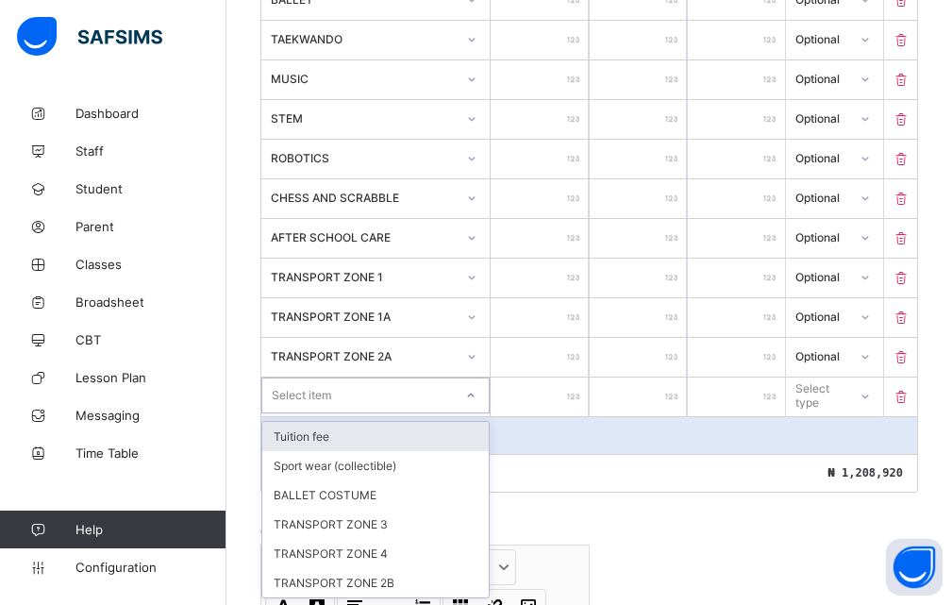
click at [472, 407] on div at bounding box center [471, 395] width 32 height 30
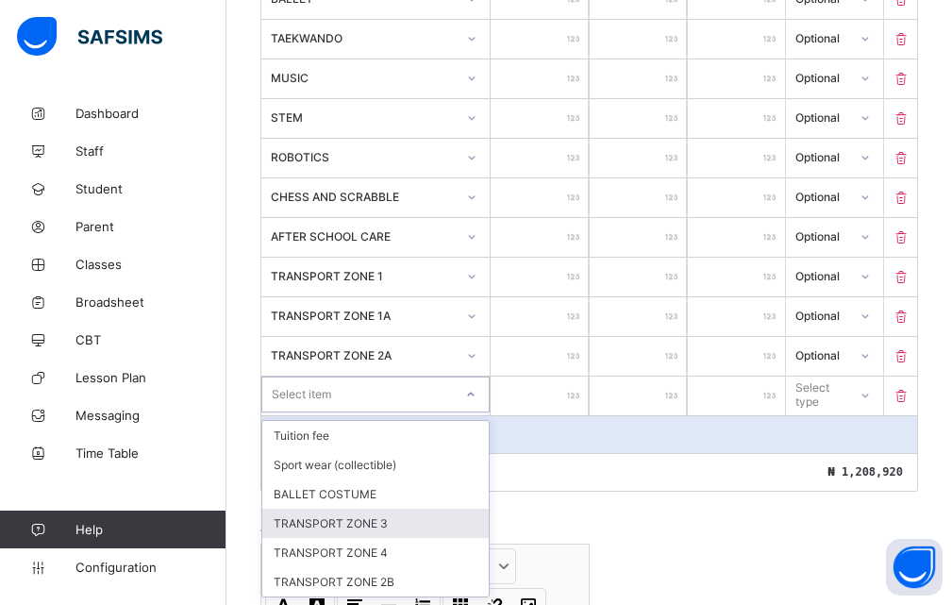
click at [387, 526] on div "TRANSPORT ZONE 3" at bounding box center [375, 522] width 226 height 29
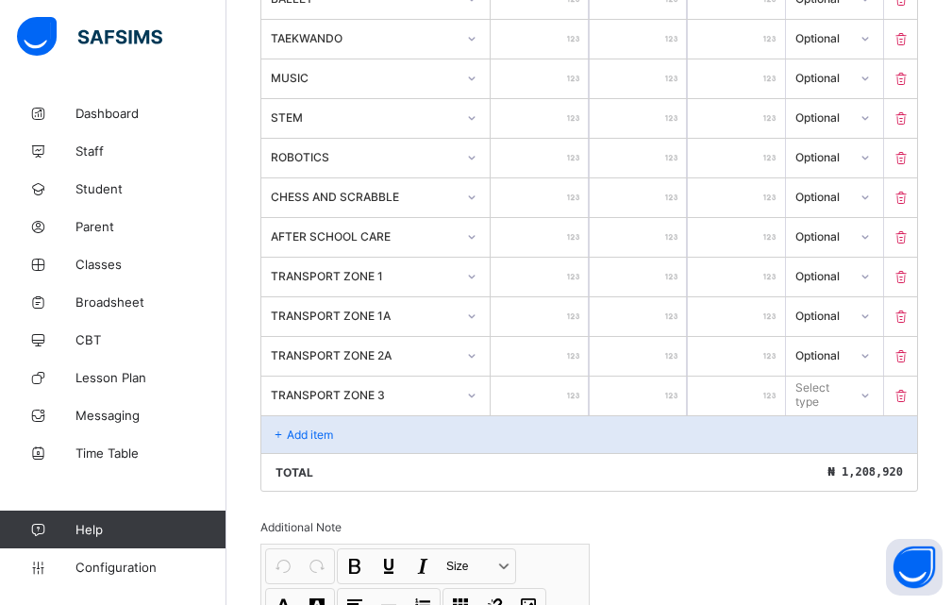
click at [578, 396] on div at bounding box center [539, 395] width 97 height 39
click at [575, 389] on div at bounding box center [539, 395] width 97 height 39
click at [575, 400] on div at bounding box center [539, 395] width 97 height 39
click at [577, 391] on div at bounding box center [539, 395] width 97 height 39
click at [580, 395] on div at bounding box center [539, 395] width 97 height 39
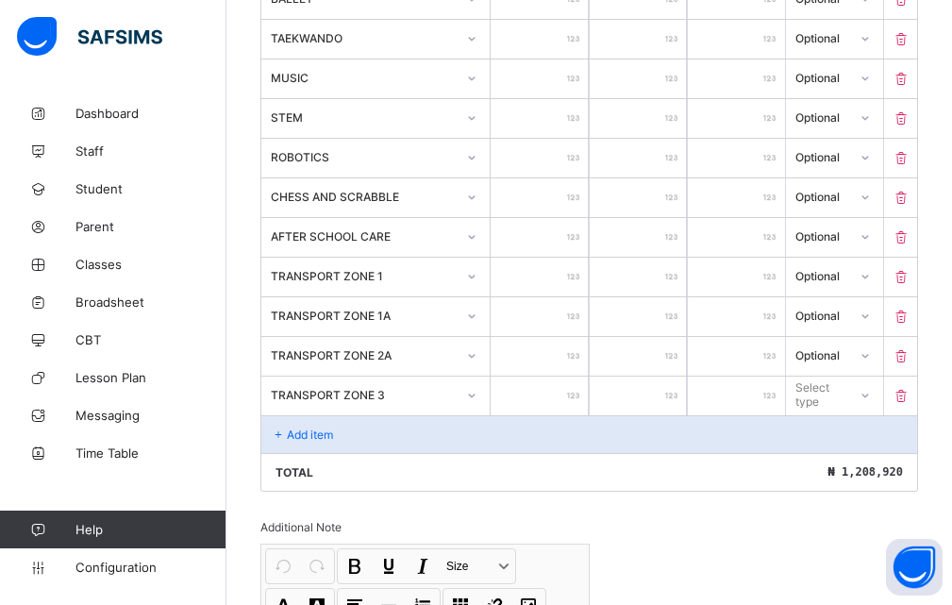
click at [580, 395] on div at bounding box center [539, 395] width 97 height 39
click at [564, 392] on input "number" at bounding box center [539, 395] width 97 height 39
click at [871, 393] on div at bounding box center [864, 394] width 32 height 30
click at [839, 464] on div "Optional" at bounding box center [834, 464] width 95 height 29
click at [331, 438] on p "Add item" at bounding box center [310, 434] width 46 height 14
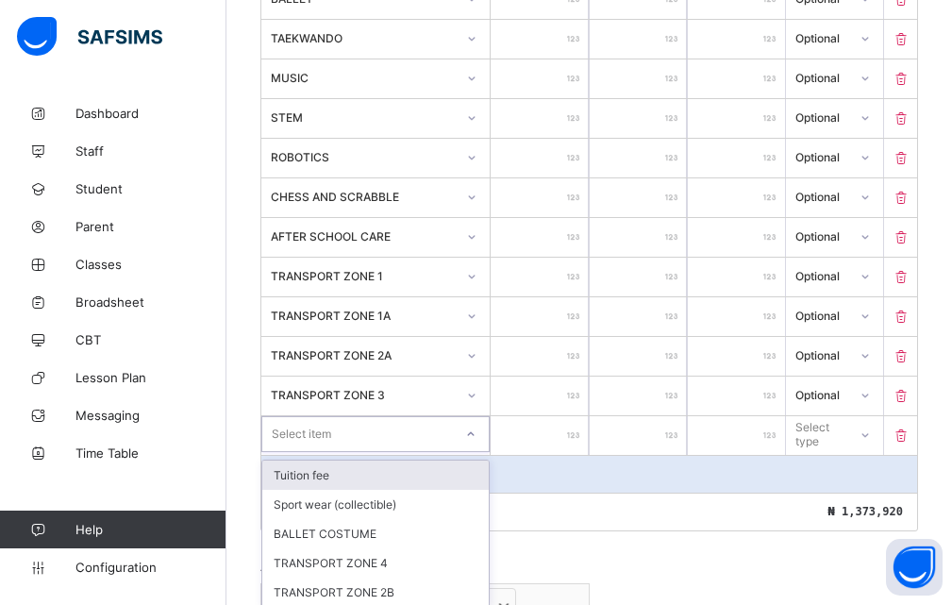
scroll to position [910, 0]
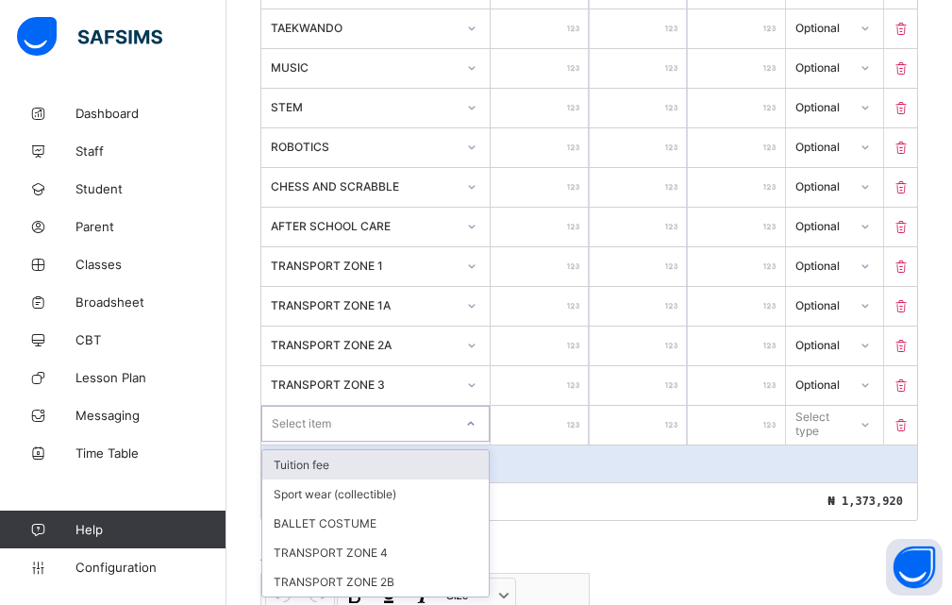
click at [476, 431] on icon at bounding box center [470, 423] width 11 height 19
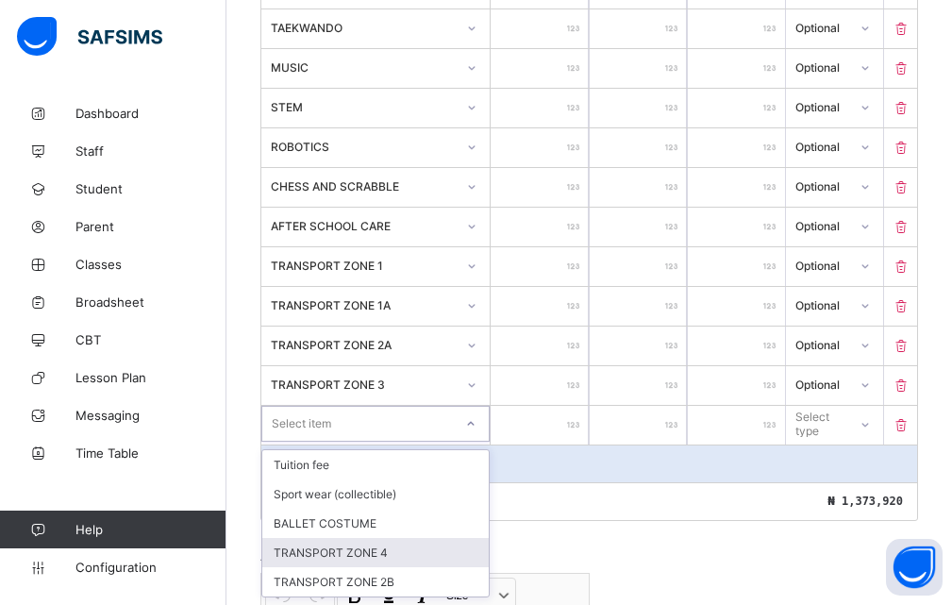
click at [408, 554] on div "TRANSPORT ZONE 4" at bounding box center [375, 552] width 226 height 29
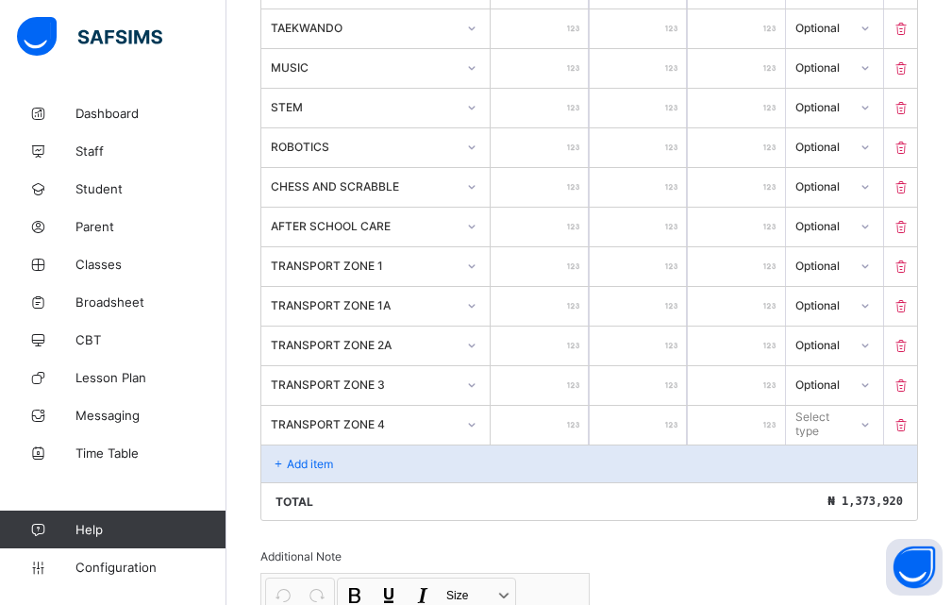
click at [574, 420] on div at bounding box center [539, 425] width 97 height 39
click at [569, 411] on input "number" at bounding box center [539, 425] width 97 height 39
click at [834, 415] on div "Select type" at bounding box center [820, 424] width 48 height 36
click at [870, 420] on icon at bounding box center [863, 423] width 11 height 19
click at [834, 492] on div "Optional" at bounding box center [834, 493] width 95 height 29
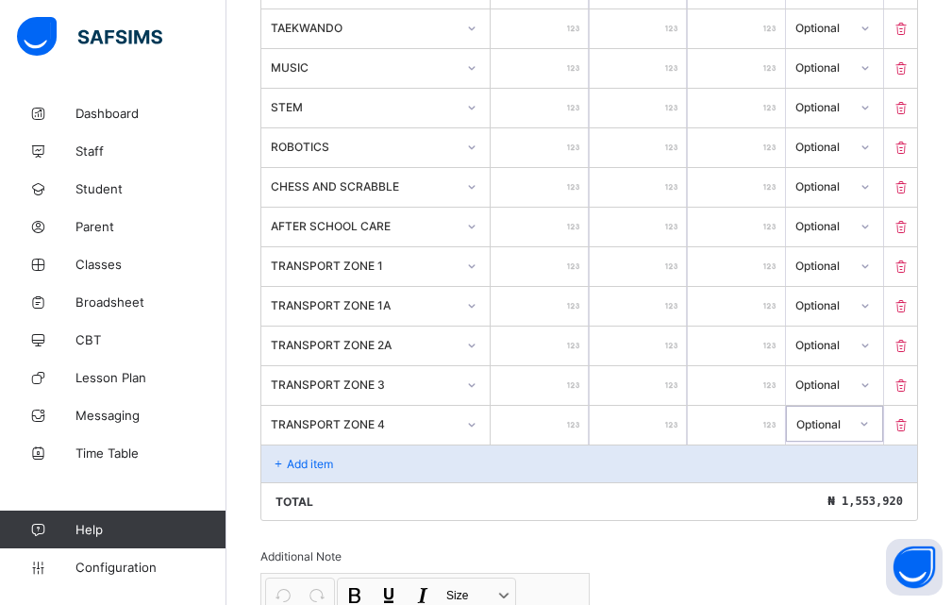
click at [381, 460] on div "Add item" at bounding box center [589, 463] width 656 height 38
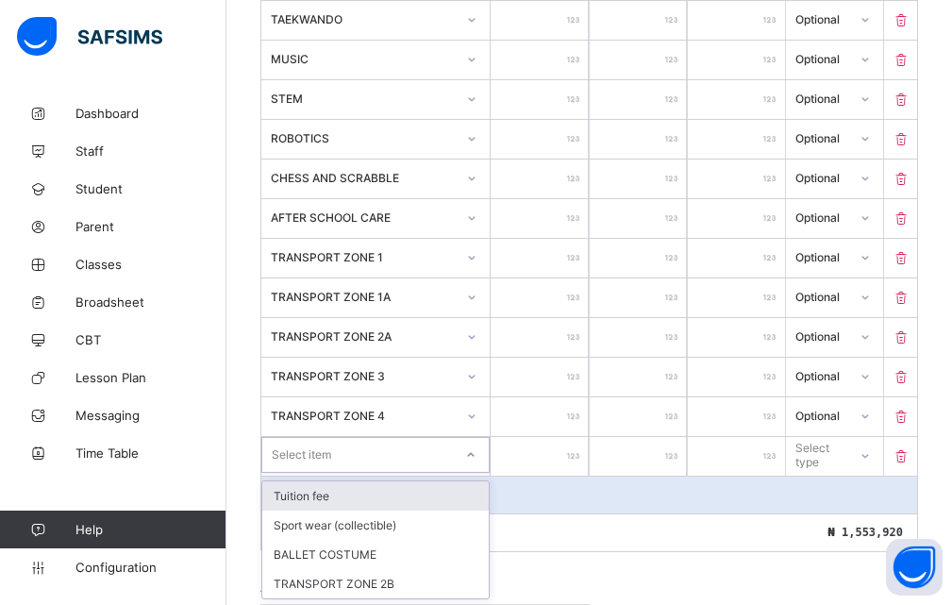
scroll to position [921, 0]
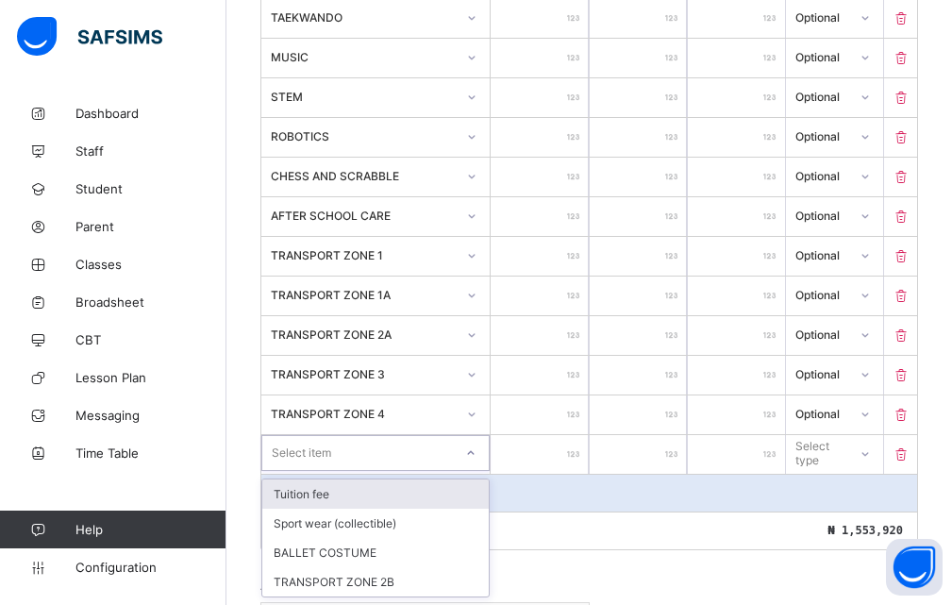
click at [475, 461] on div at bounding box center [471, 453] width 32 height 30
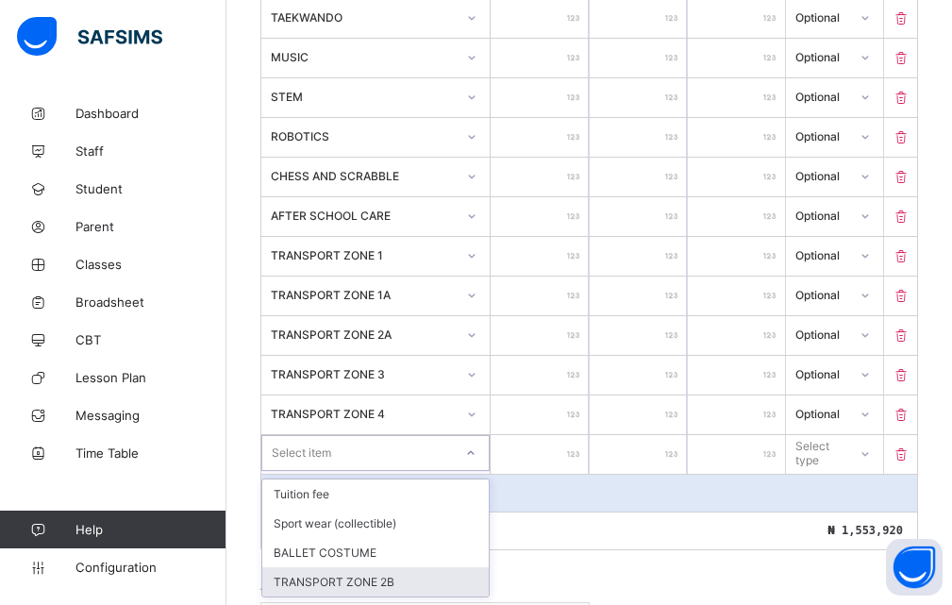
click at [365, 584] on div "TRANSPORT ZONE 2B" at bounding box center [375, 581] width 226 height 29
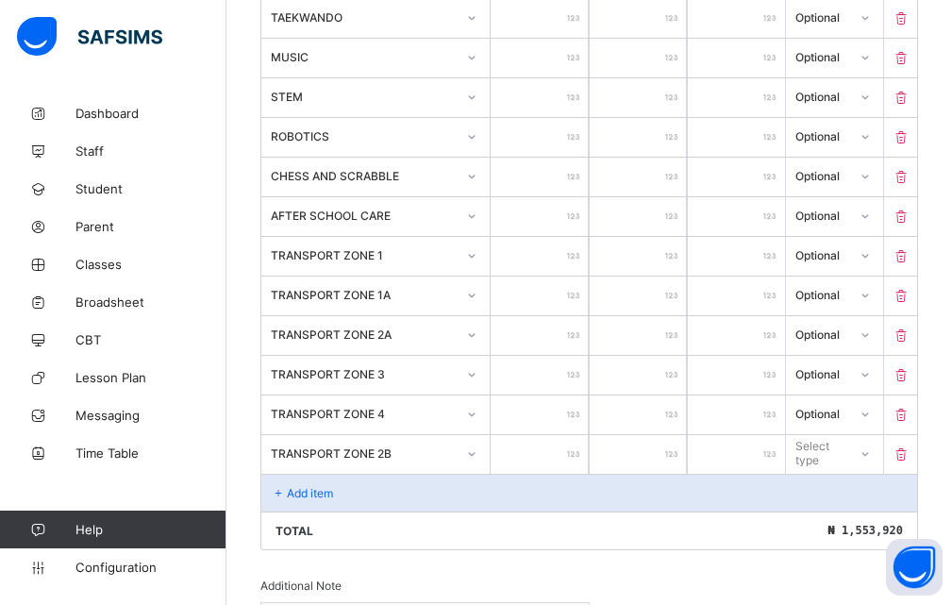
click at [575, 461] on input "number" at bounding box center [539, 454] width 97 height 39
click at [813, 445] on div "Select type" at bounding box center [820, 453] width 48 height 36
click at [818, 523] on div "Optional" at bounding box center [834, 522] width 95 height 29
click at [374, 496] on div "Add item" at bounding box center [589, 493] width 656 height 38
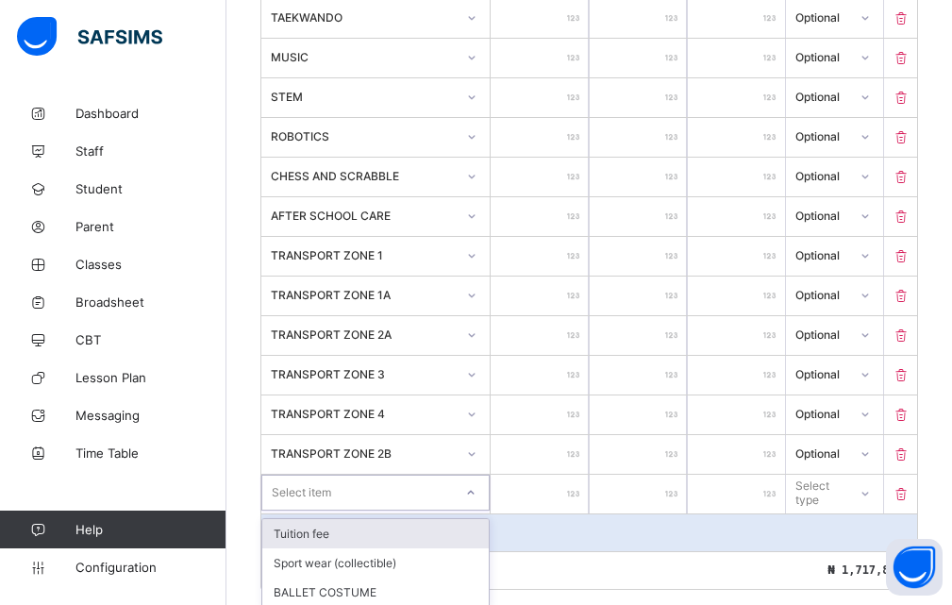
click at [438, 489] on div "Select item" at bounding box center [357, 492] width 191 height 26
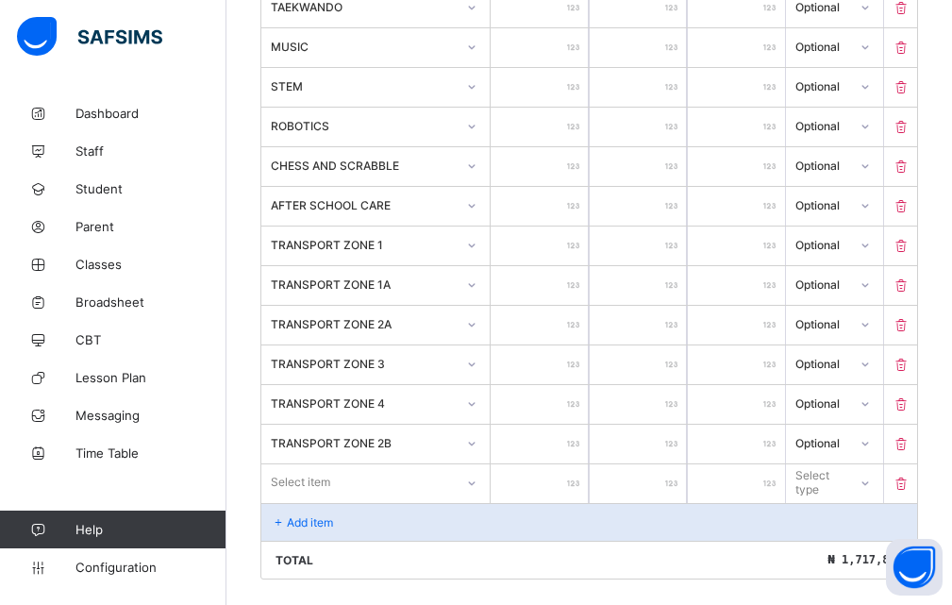
scroll to position [1025, 0]
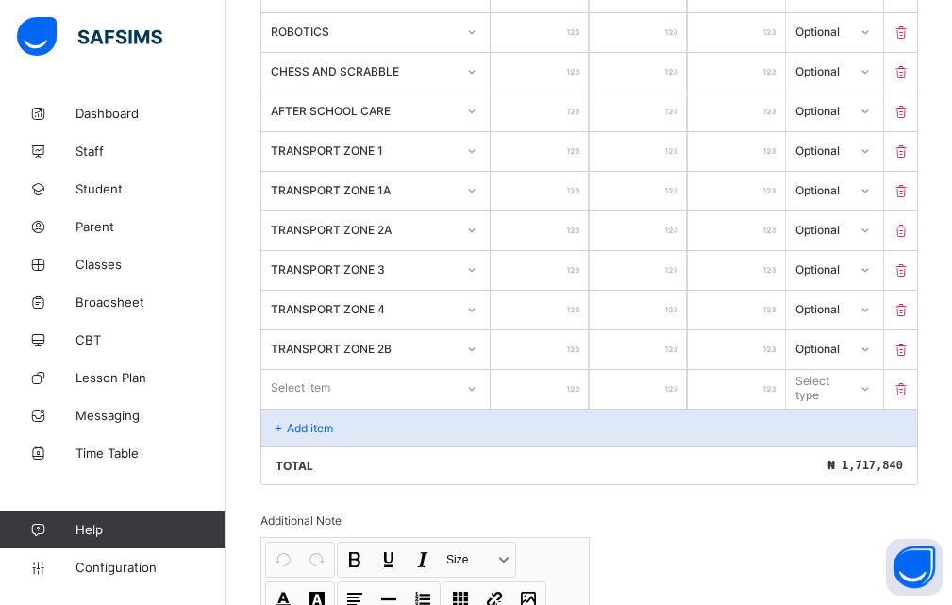
click at [609, 379] on input "*" at bounding box center [638, 389] width 97 height 39
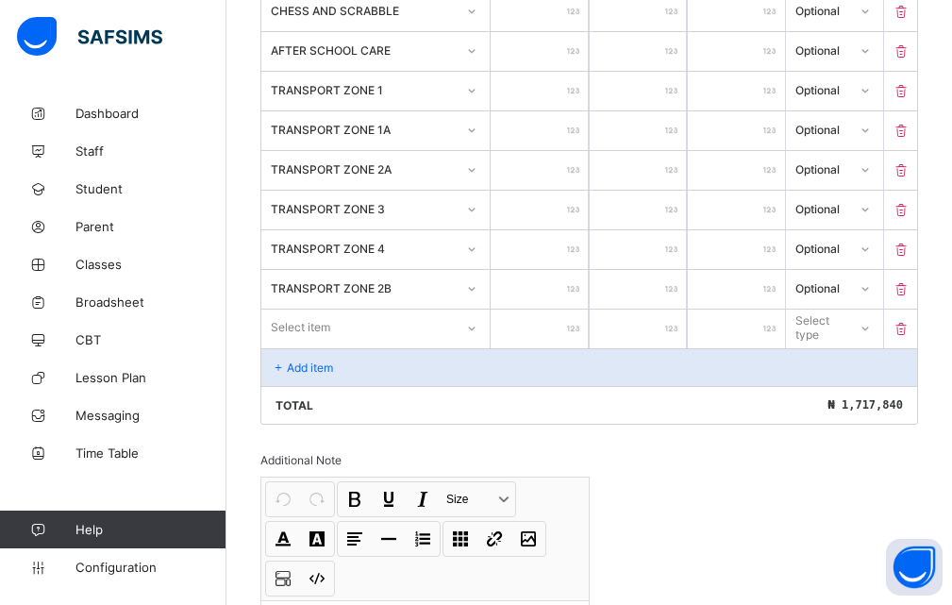
scroll to position [1267, 0]
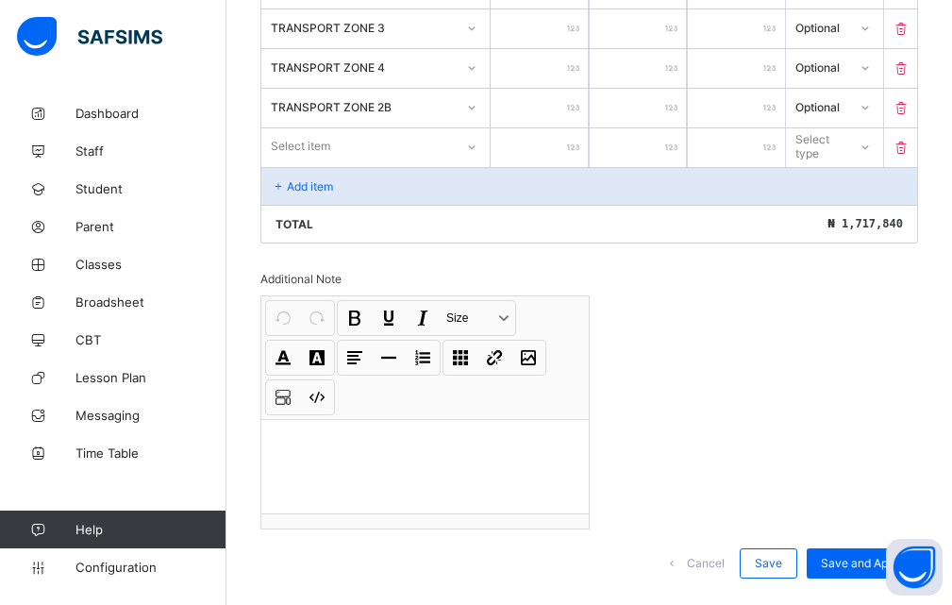
click at [385, 426] on div at bounding box center [424, 466] width 327 height 94
click at [289, 434] on p at bounding box center [424, 443] width 297 height 19
click at [304, 434] on p at bounding box center [424, 443] width 297 height 19
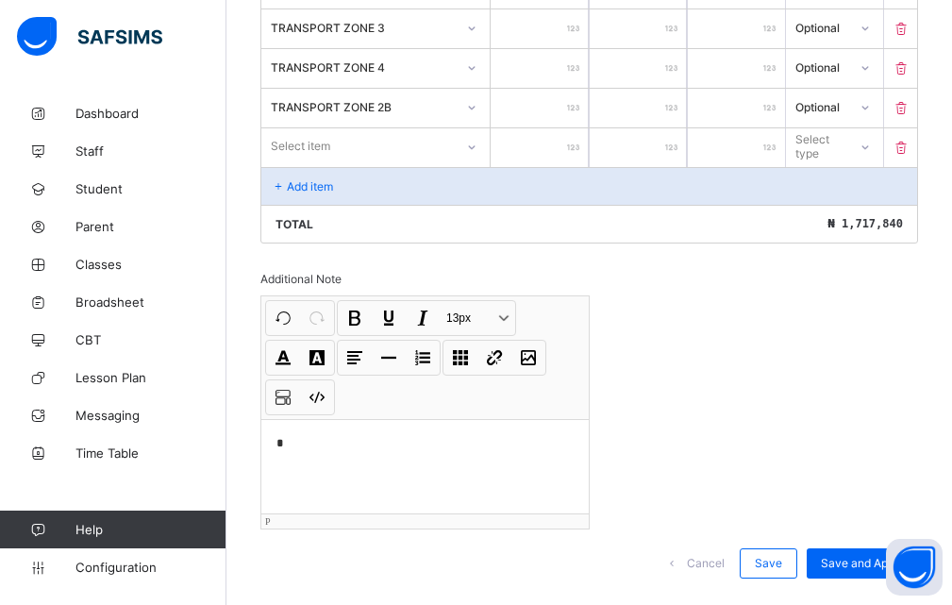
drag, startPoint x: 527, startPoint y: 423, endPoint x: 965, endPoint y: 256, distance: 468.5
drag, startPoint x: 965, startPoint y: 256, endPoint x: 285, endPoint y: 401, distance: 695.5
click at [285, 434] on p "*" at bounding box center [428, 443] width 304 height 19
click at [910, 147] on icon at bounding box center [900, 148] width 19 height 16
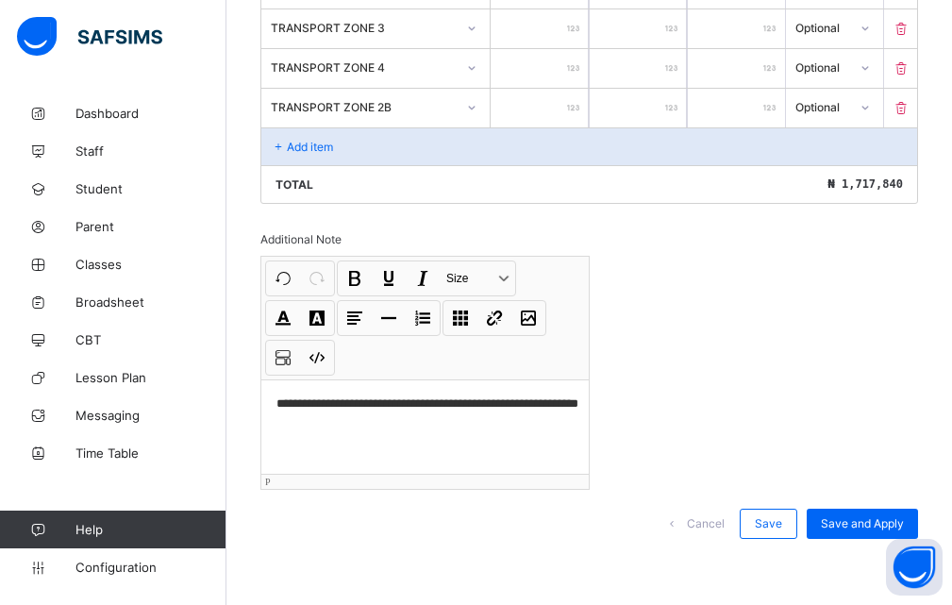
scroll to position [1227, 0]
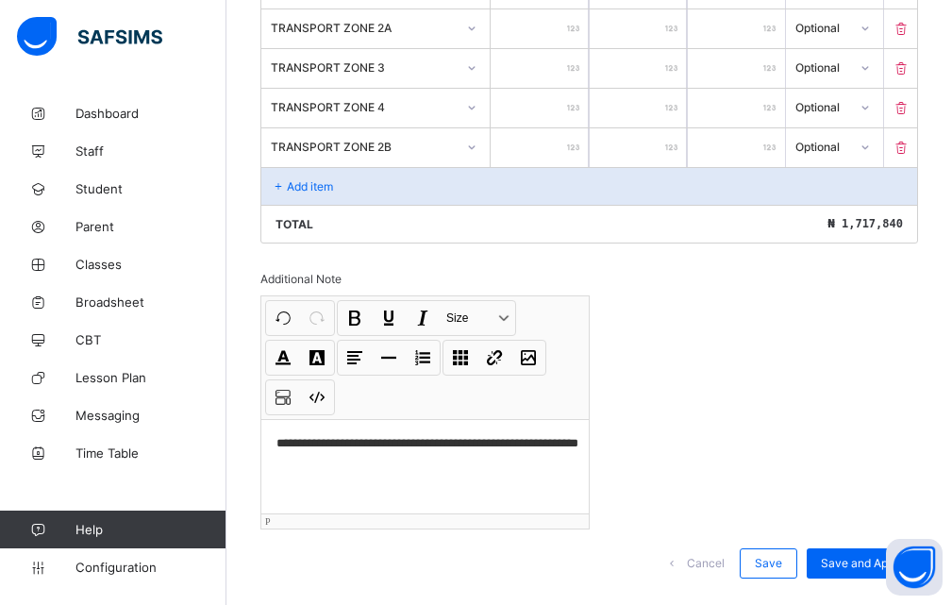
click at [910, 149] on icon at bounding box center [900, 148] width 19 height 16
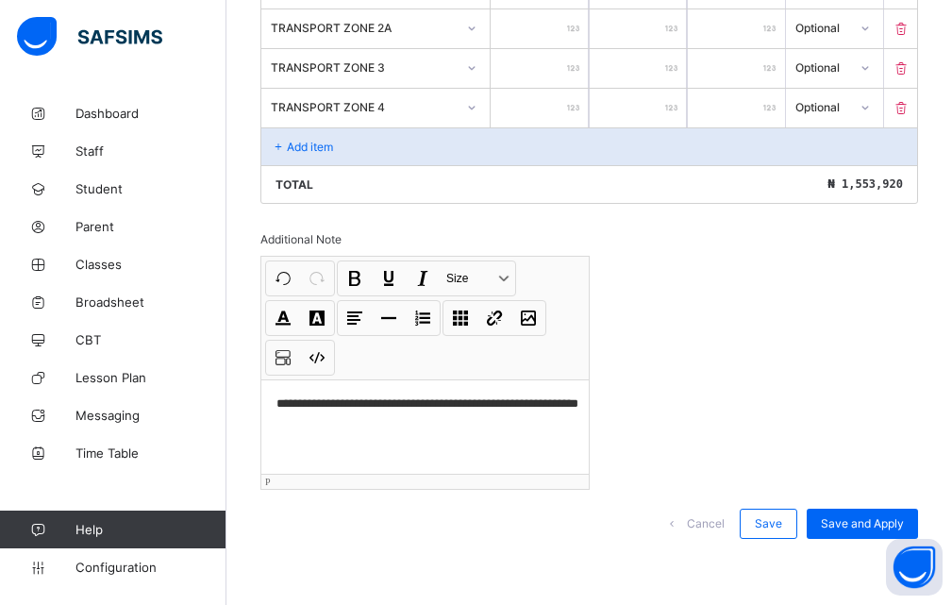
scroll to position [1188, 0]
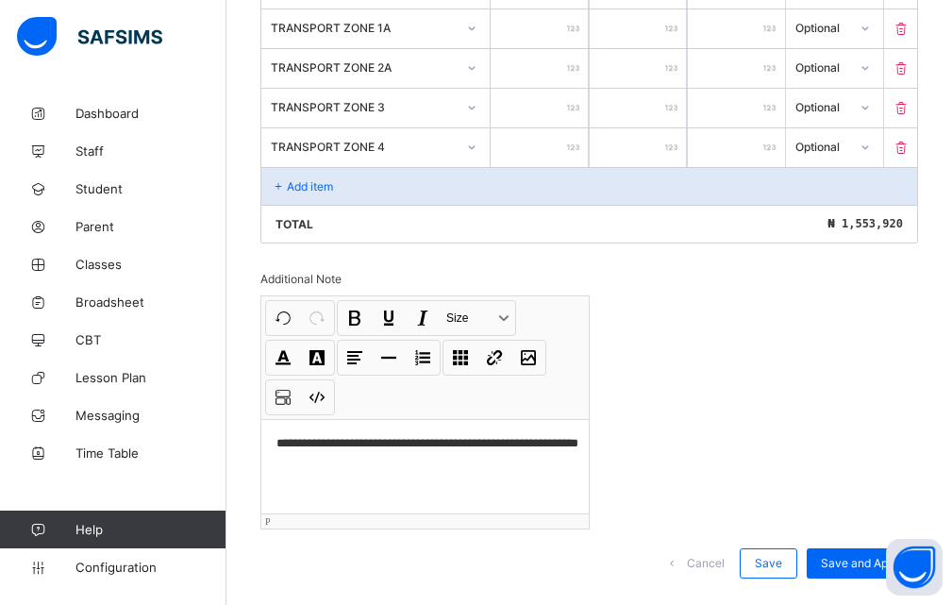
click at [910, 149] on icon at bounding box center [900, 148] width 19 height 16
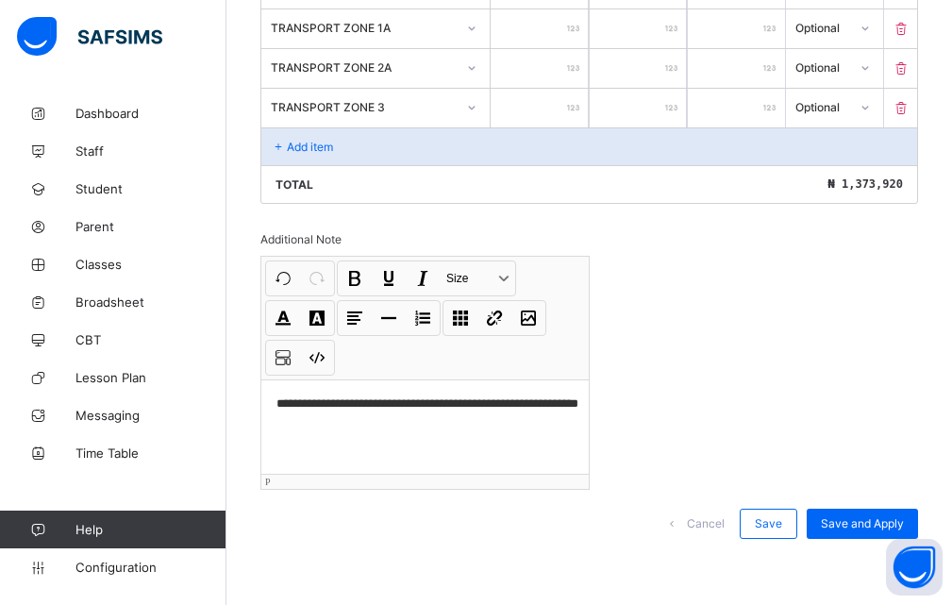
scroll to position [1148, 0]
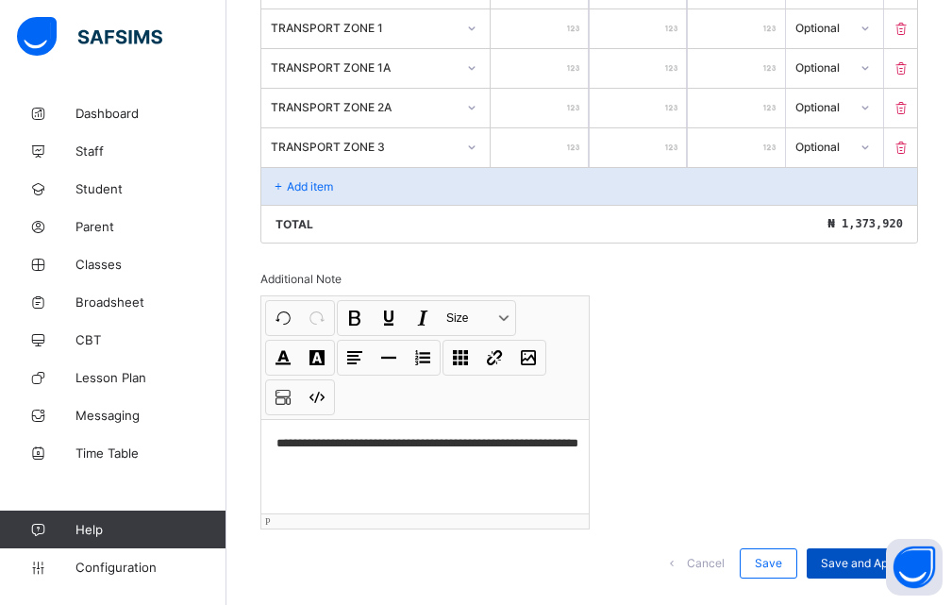
click at [864, 556] on span "Save and Apply" at bounding box center [862, 563] width 83 height 14
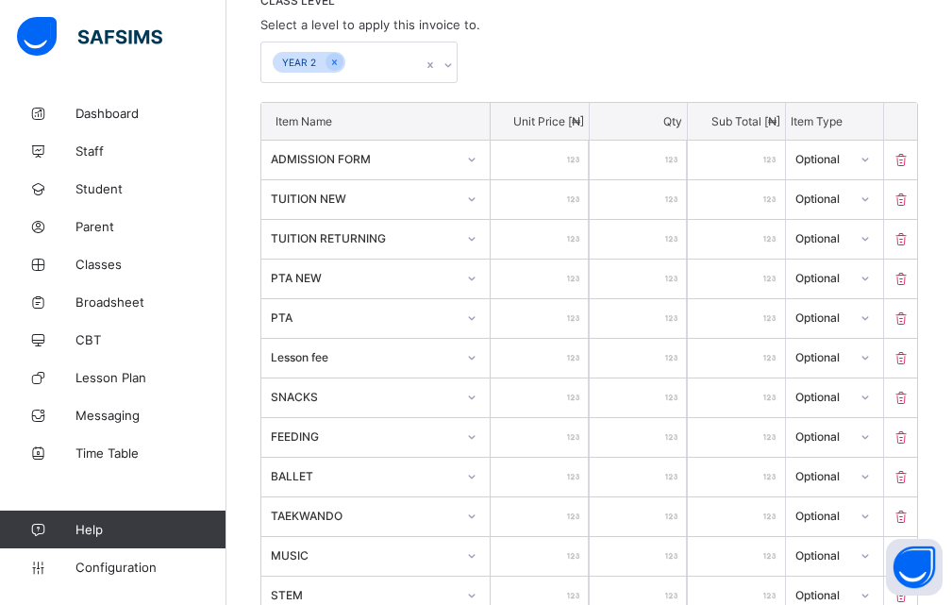
scroll to position [393, 0]
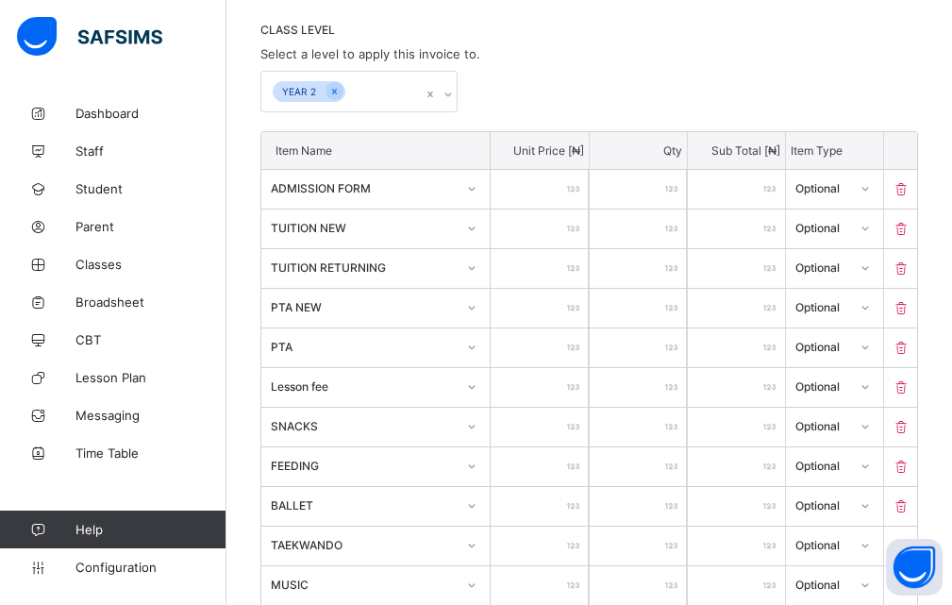
click at [526, 201] on input "****" at bounding box center [539, 189] width 97 height 39
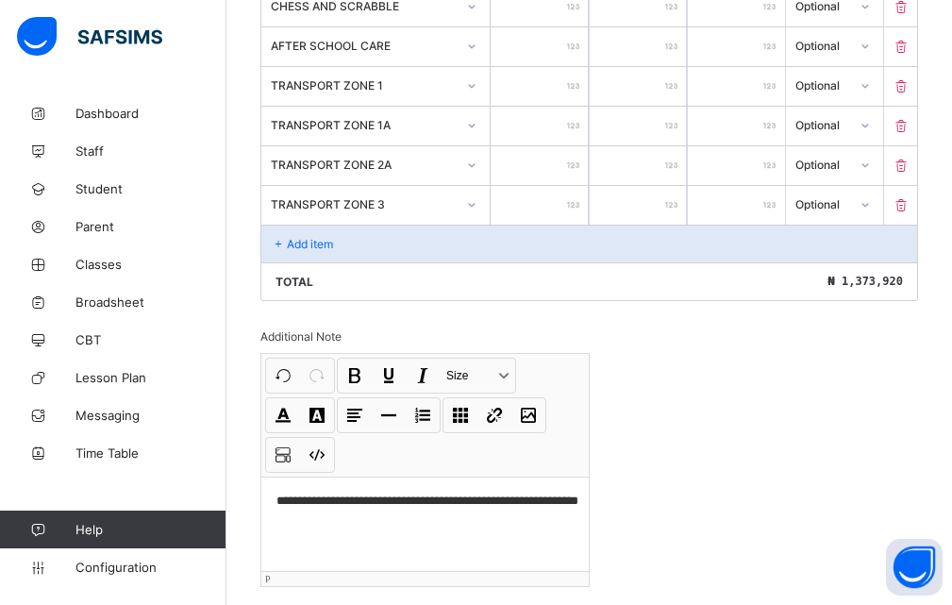
scroll to position [1148, 0]
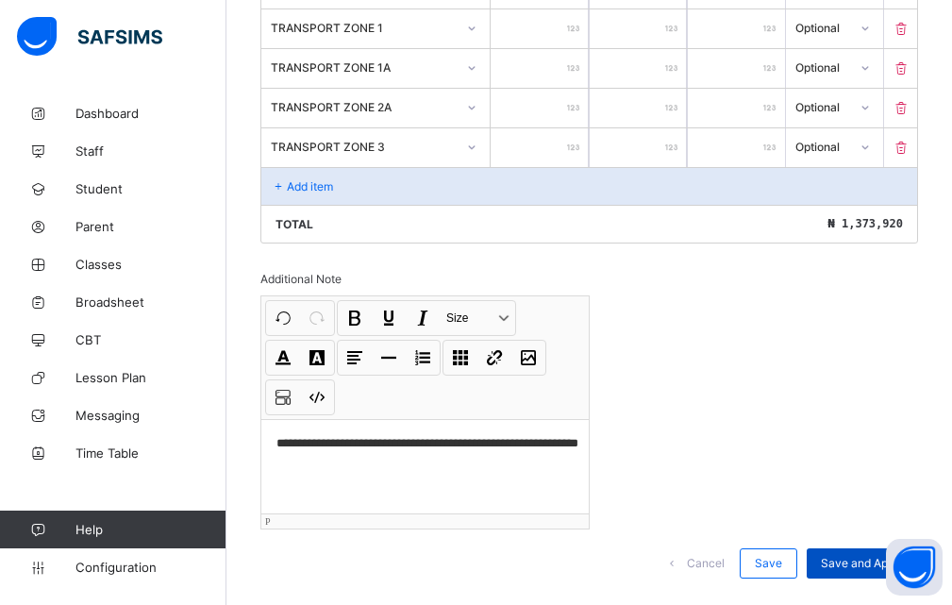
click at [844, 556] on span "Save and Apply" at bounding box center [862, 563] width 83 height 14
click at [782, 556] on span "Save" at bounding box center [768, 563] width 27 height 14
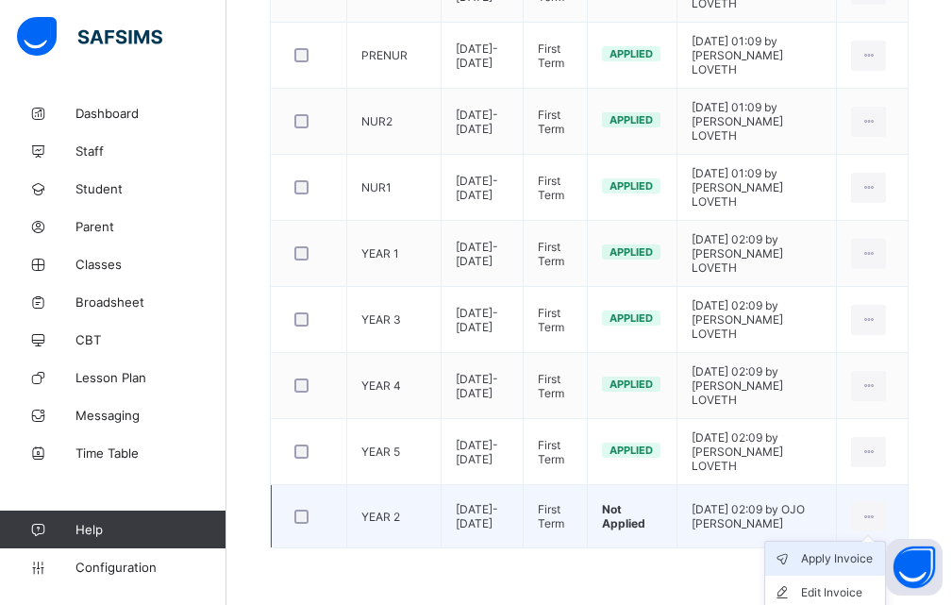
scroll to position [581, 0]
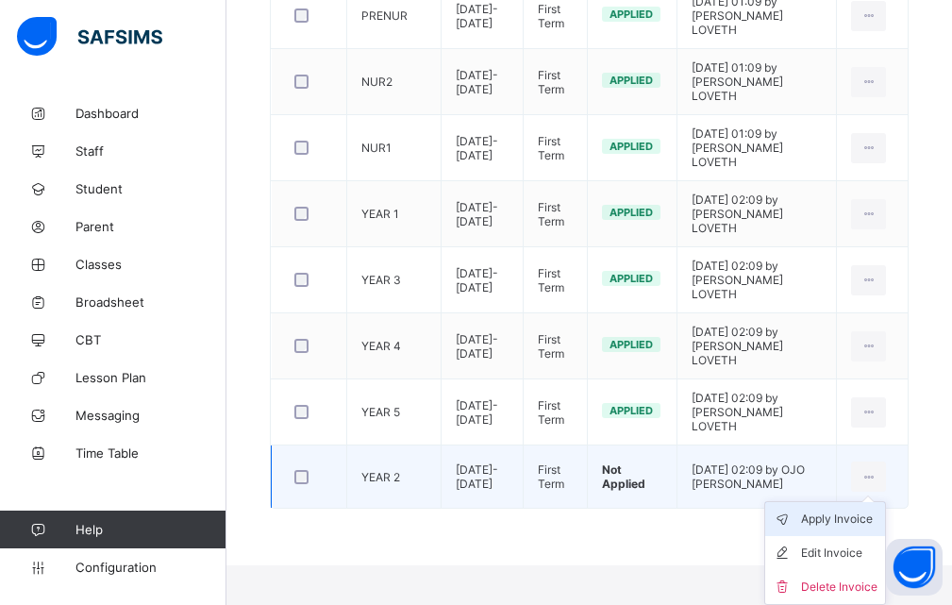
click at [852, 518] on div "Apply Invoice" at bounding box center [839, 518] width 76 height 19
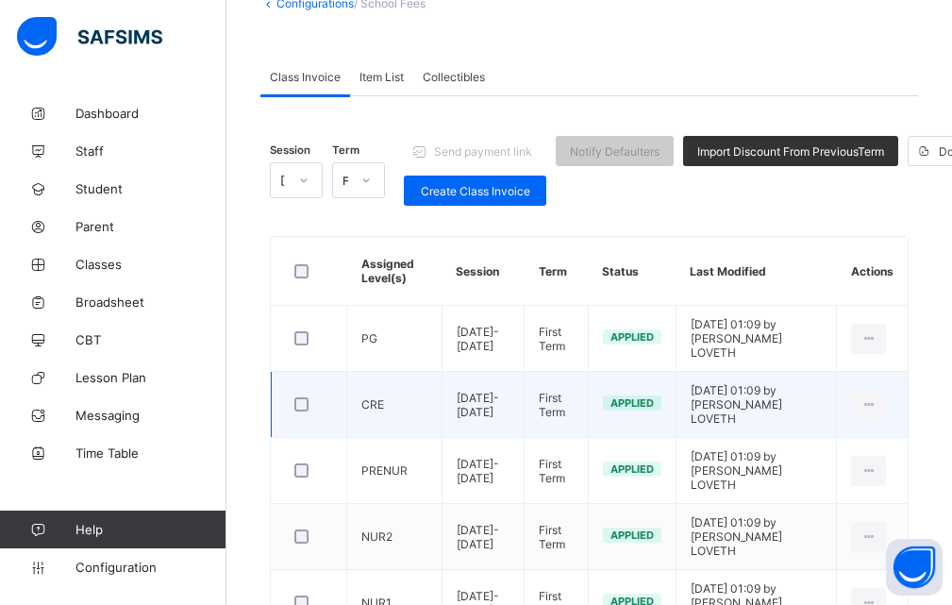
scroll to position [44, 0]
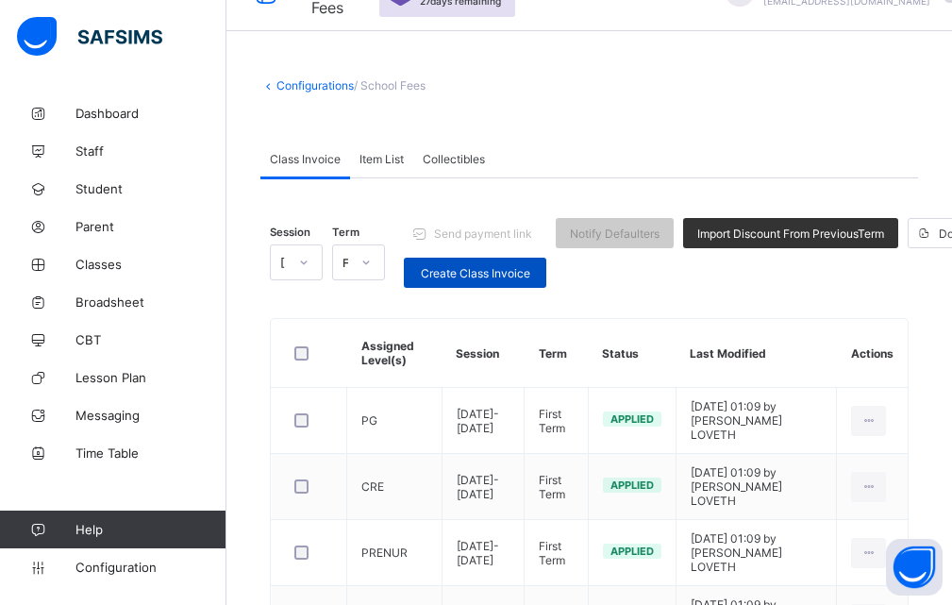
click at [472, 275] on span "Create Class Invoice" at bounding box center [475, 273] width 114 height 14
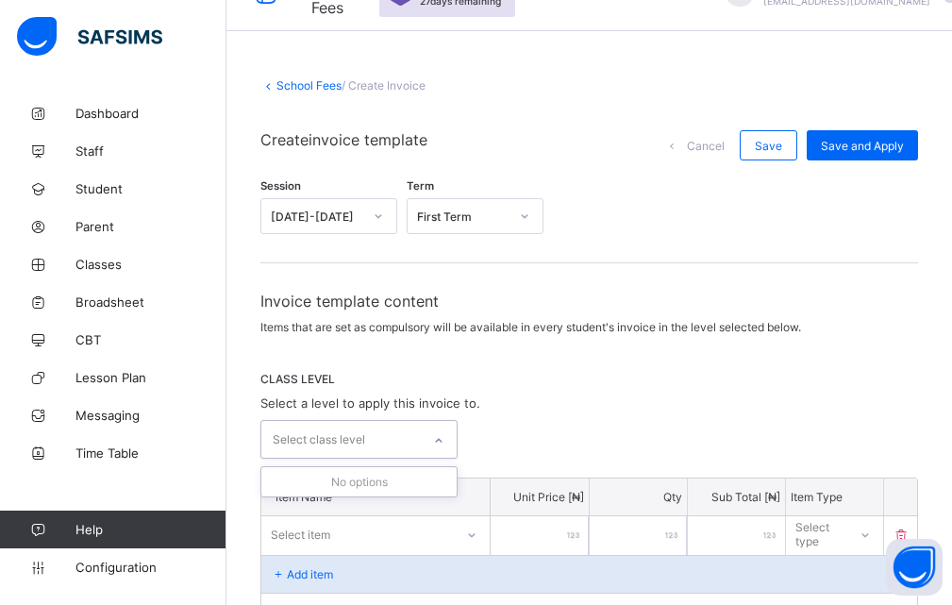
click at [358, 443] on div "Select class level" at bounding box center [319, 440] width 92 height 36
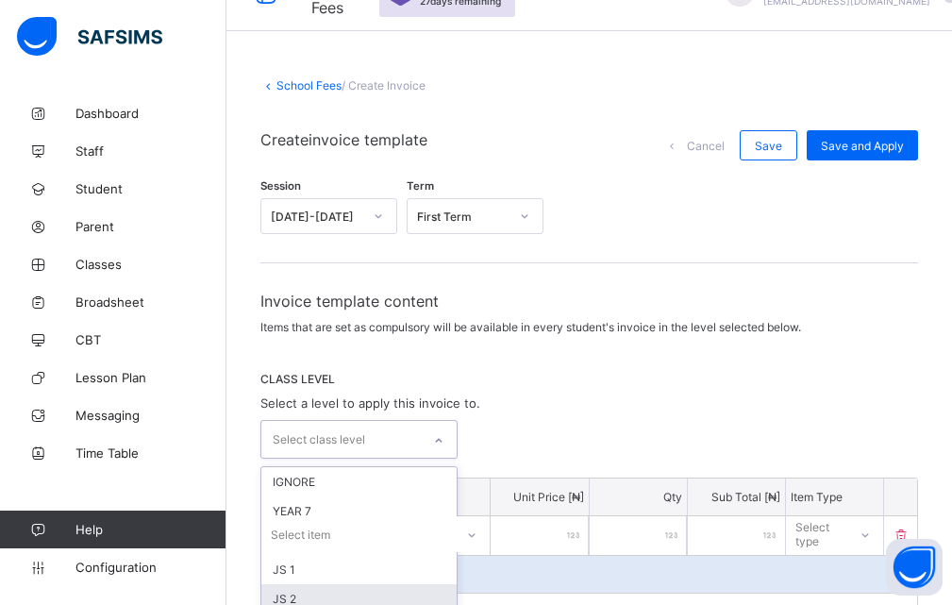
click at [289, 596] on div "JS 2" at bounding box center [358, 598] width 195 height 29
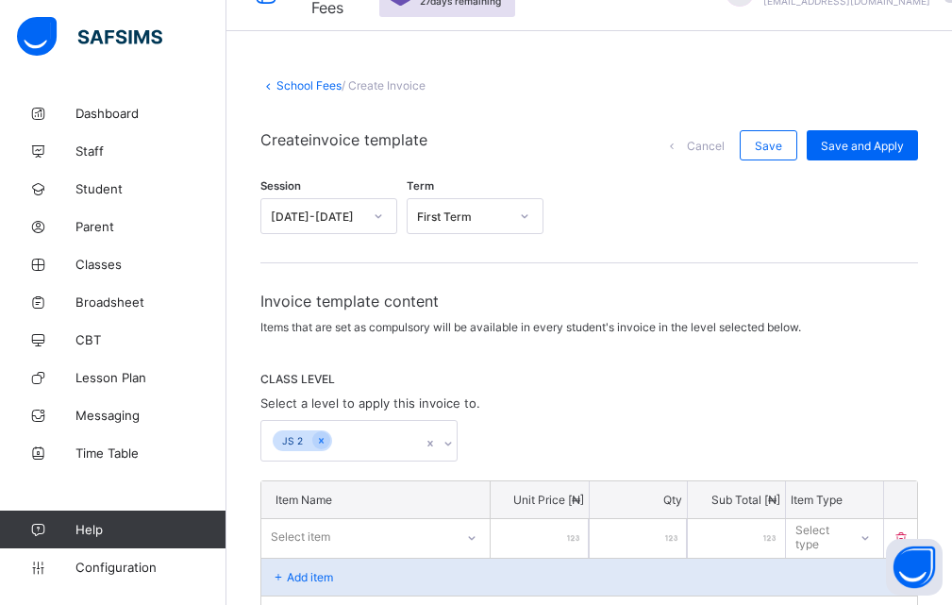
click at [810, 423] on div "JS 2" at bounding box center [589, 441] width 658 height 42
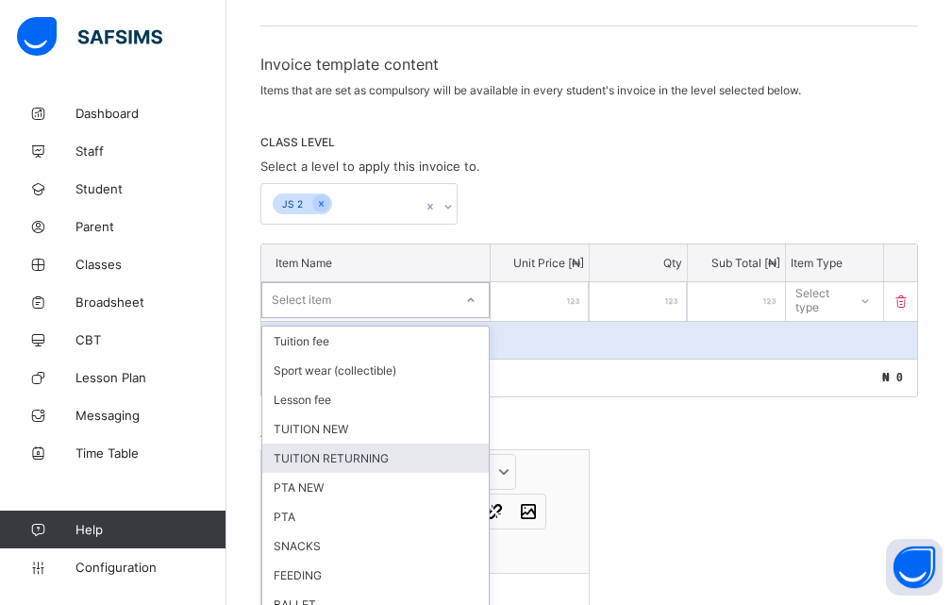
click at [469, 318] on div "option TUITION RETURNING focused, 5 of 24. 24 results available. Use Up and Dow…" at bounding box center [375, 300] width 228 height 36
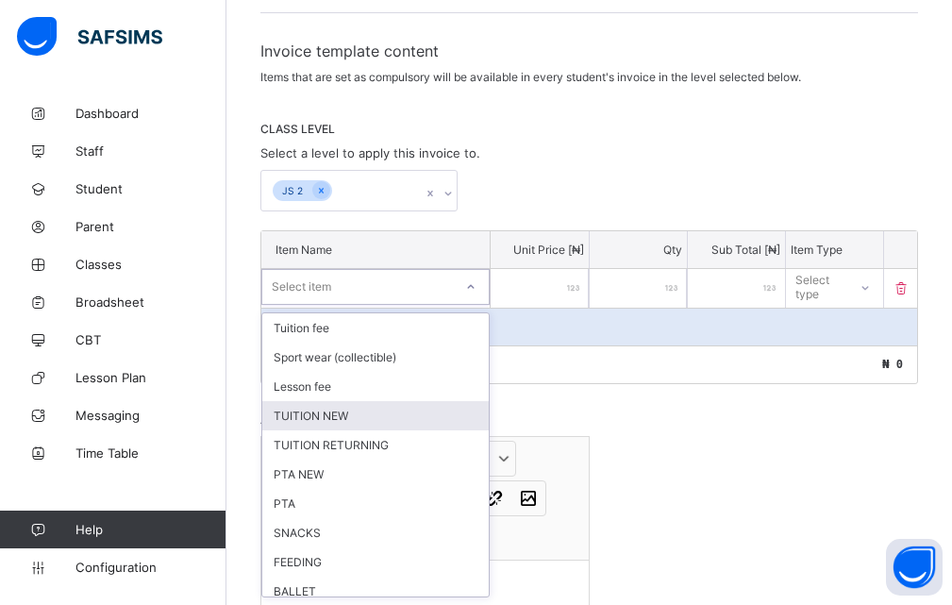
click at [324, 418] on div "TUITION NEW" at bounding box center [375, 415] width 226 height 29
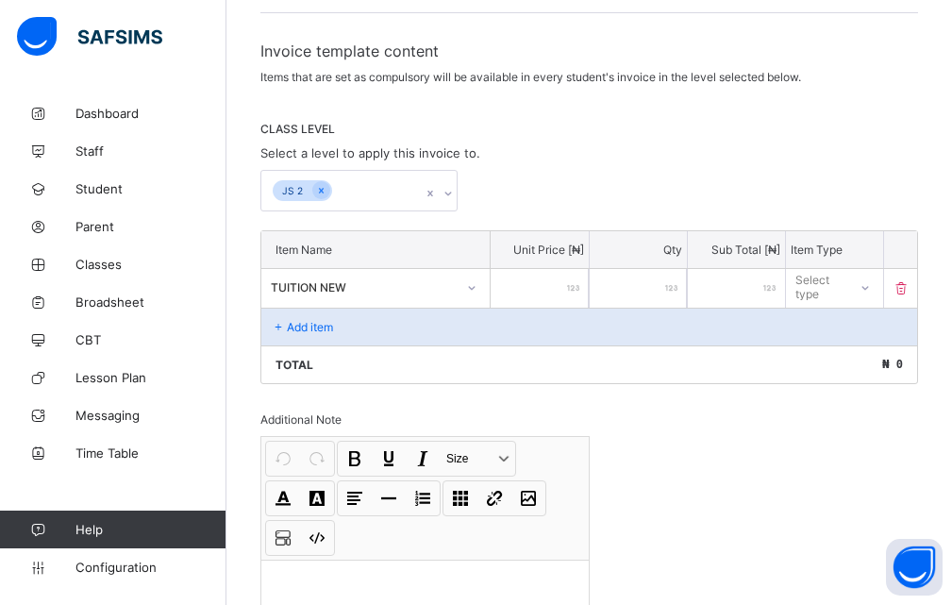
click at [584, 284] on div at bounding box center [539, 288] width 97 height 39
click at [570, 285] on input "number" at bounding box center [539, 288] width 97 height 39
click at [871, 281] on icon at bounding box center [864, 287] width 11 height 19
click at [834, 354] on div "Optional" at bounding box center [834, 356] width 95 height 29
drag, startPoint x: 683, startPoint y: 202, endPoint x: 688, endPoint y: 187, distance: 15.8
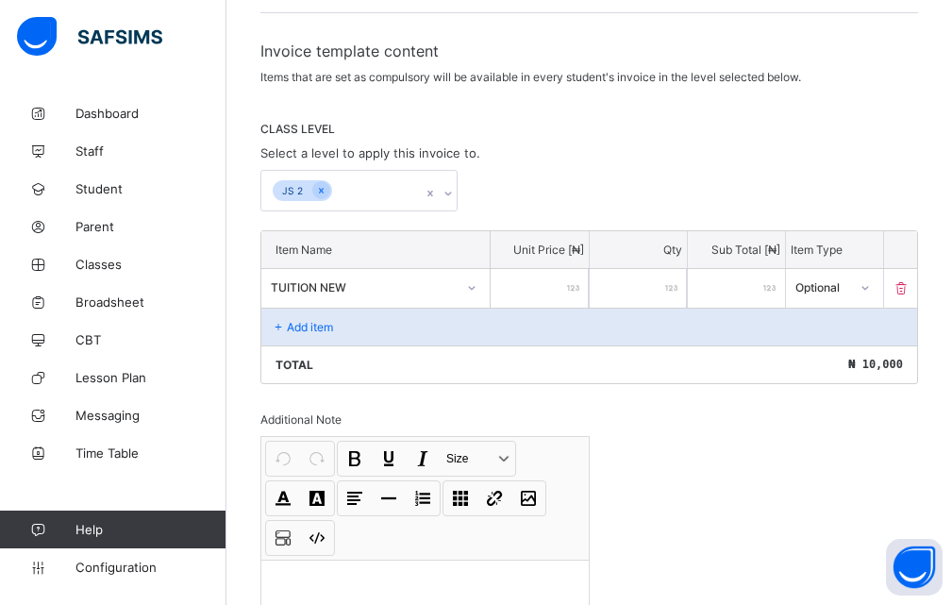
click at [688, 187] on div "JS 2" at bounding box center [589, 191] width 658 height 42
click at [357, 327] on div "Add item" at bounding box center [589, 327] width 656 height 38
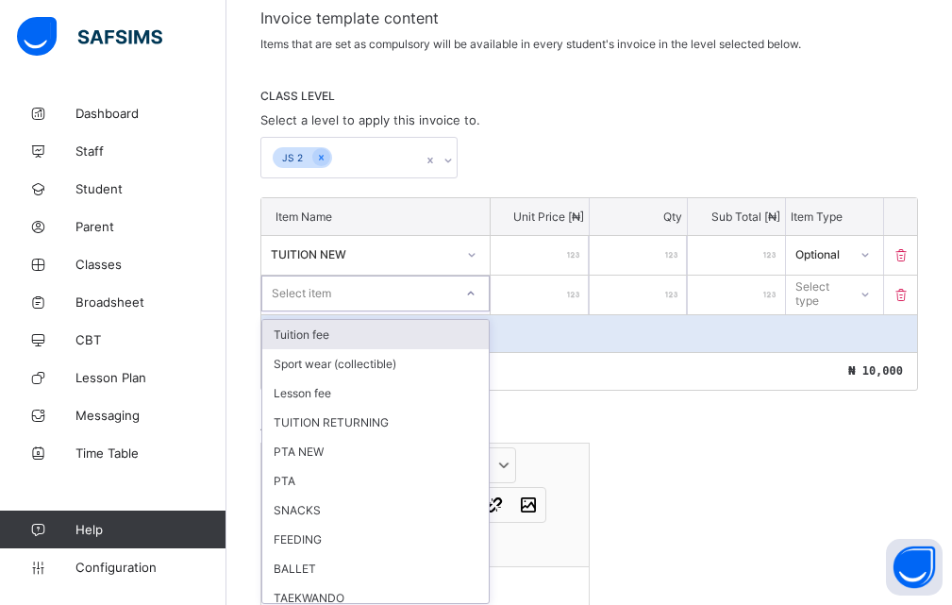
scroll to position [334, 0]
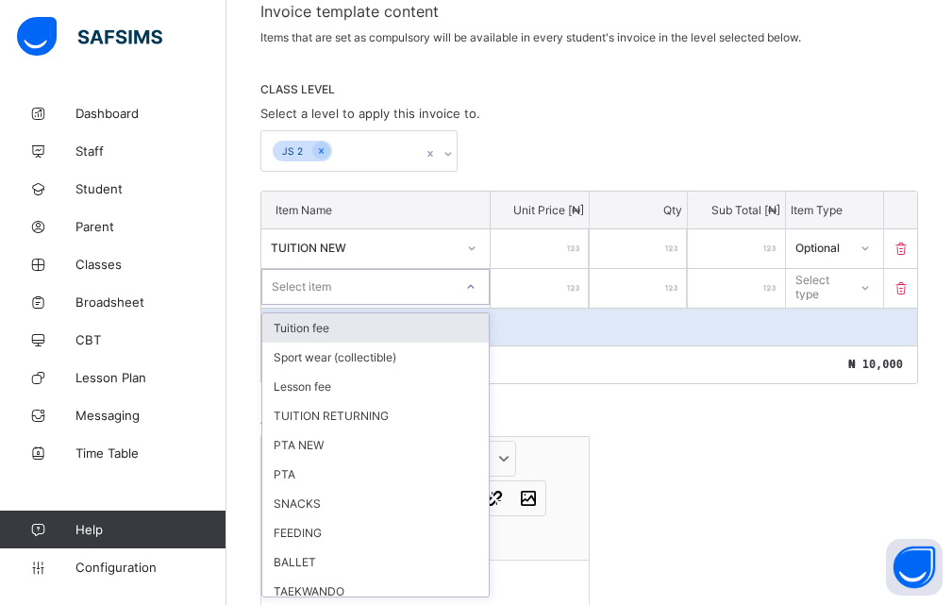
click at [470, 305] on div "option Tuition fee focused, 1 of 23. 23 results available. Use Up and Down to c…" at bounding box center [375, 287] width 228 height 36
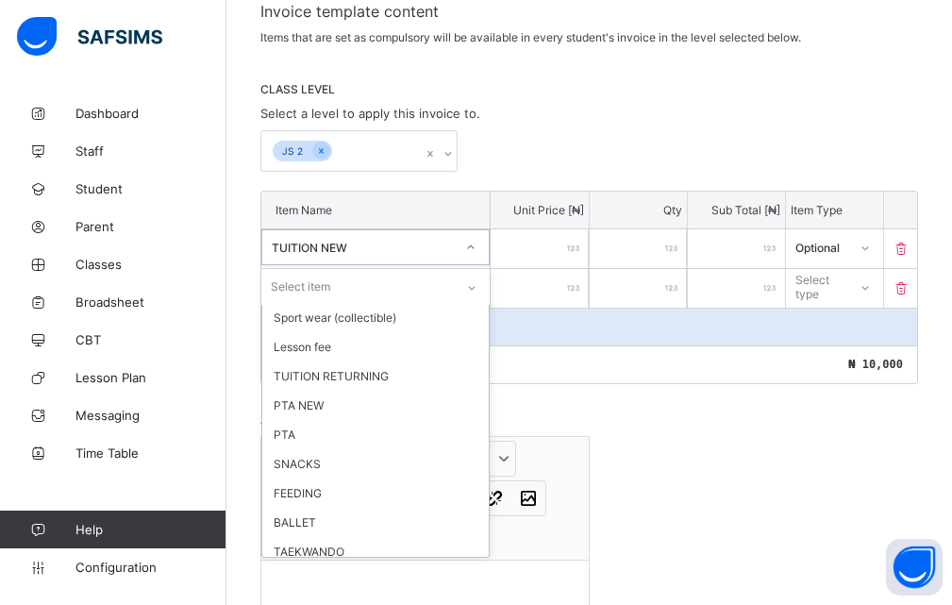
click at [475, 248] on icon at bounding box center [471, 247] width 7 height 4
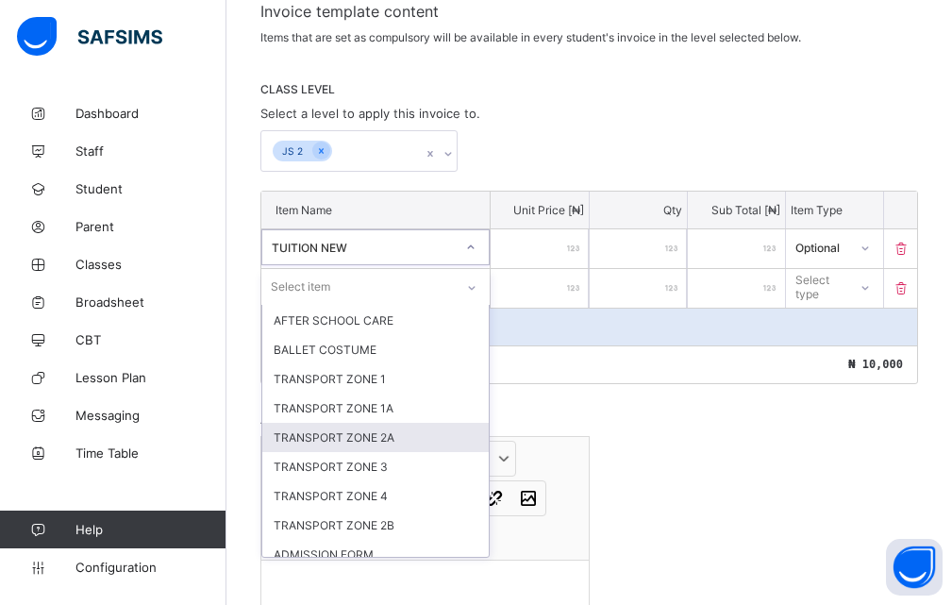
scroll to position [390, 0]
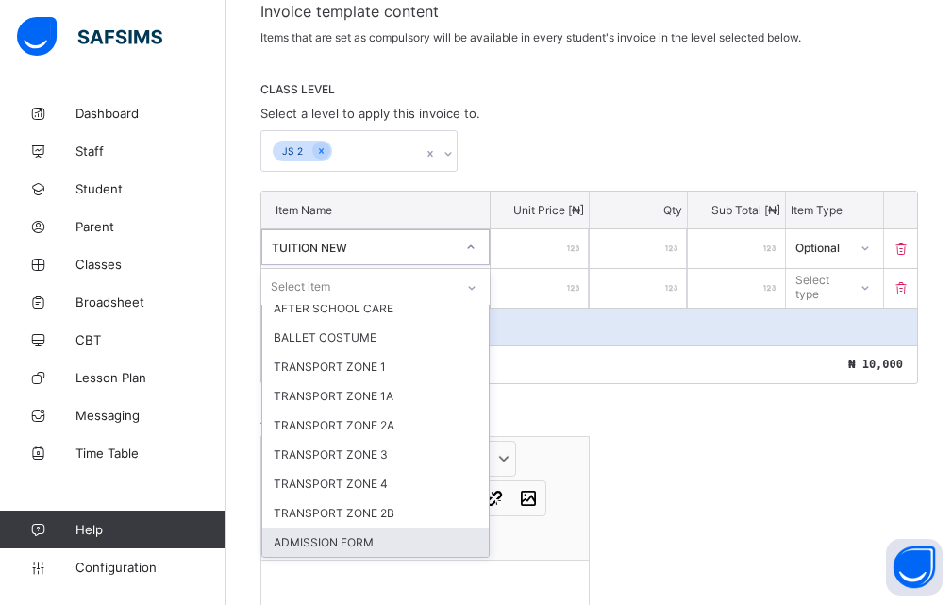
click at [315, 540] on div "ADMISSION FORM" at bounding box center [375, 541] width 226 height 29
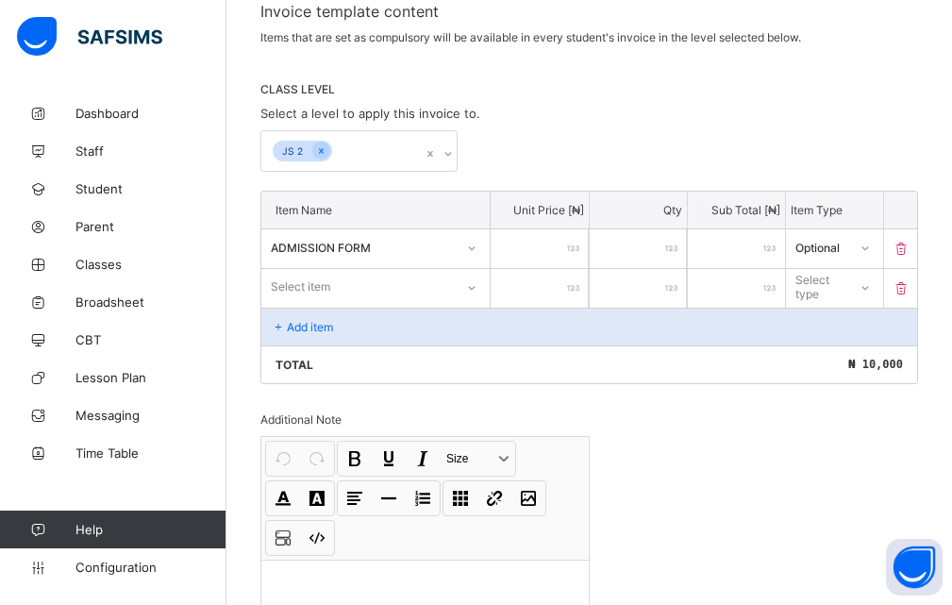
click at [664, 392] on div "Invoice template content Items that are set as compulsory will be available in …" at bounding box center [589, 370] width 658 height 736
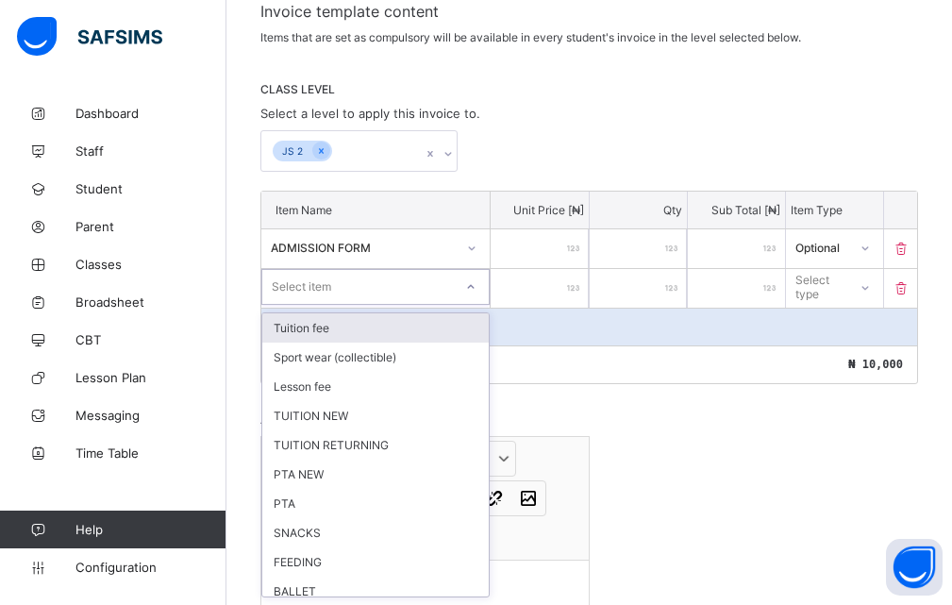
click at [476, 288] on icon at bounding box center [470, 286] width 11 height 19
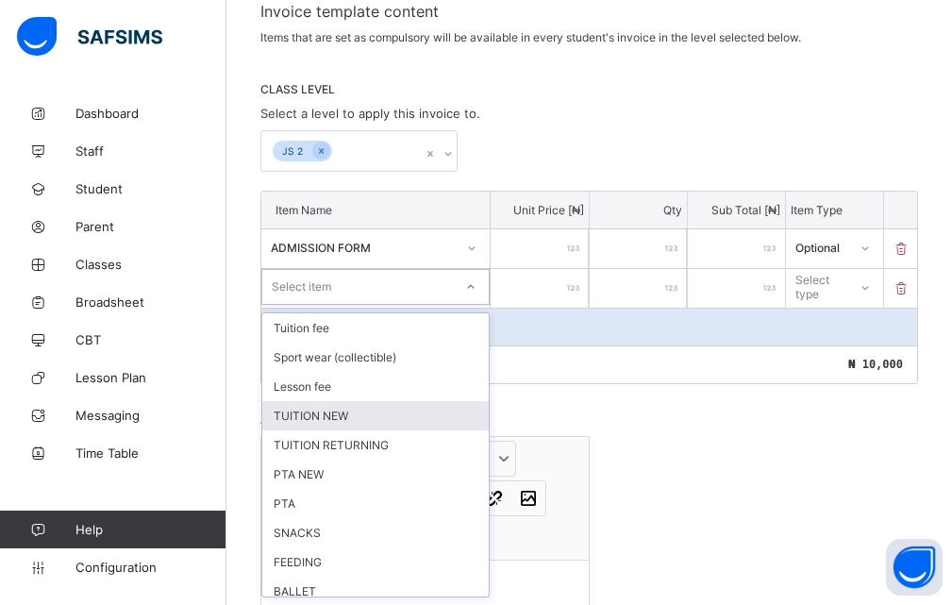
drag, startPoint x: 325, startPoint y: 418, endPoint x: 336, endPoint y: 414, distance: 11.0
click at [330, 419] on div "TUITION NEW" at bounding box center [375, 415] width 226 height 29
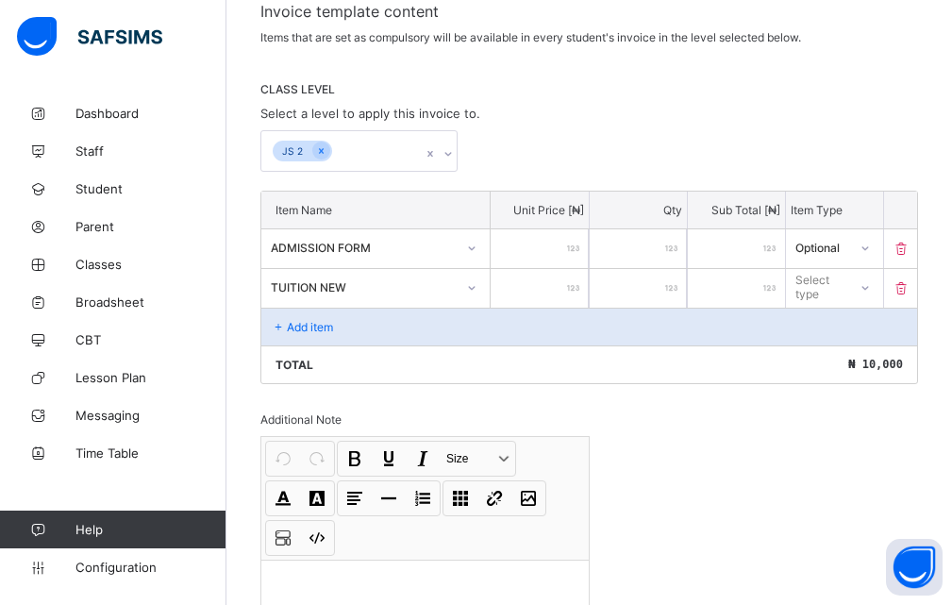
click at [574, 290] on div at bounding box center [539, 288] width 97 height 39
click at [575, 290] on div at bounding box center [539, 288] width 97 height 39
click at [581, 290] on div at bounding box center [539, 288] width 97 height 39
click at [575, 282] on div at bounding box center [539, 288] width 97 height 39
click at [570, 285] on input "number" at bounding box center [539, 288] width 97 height 39
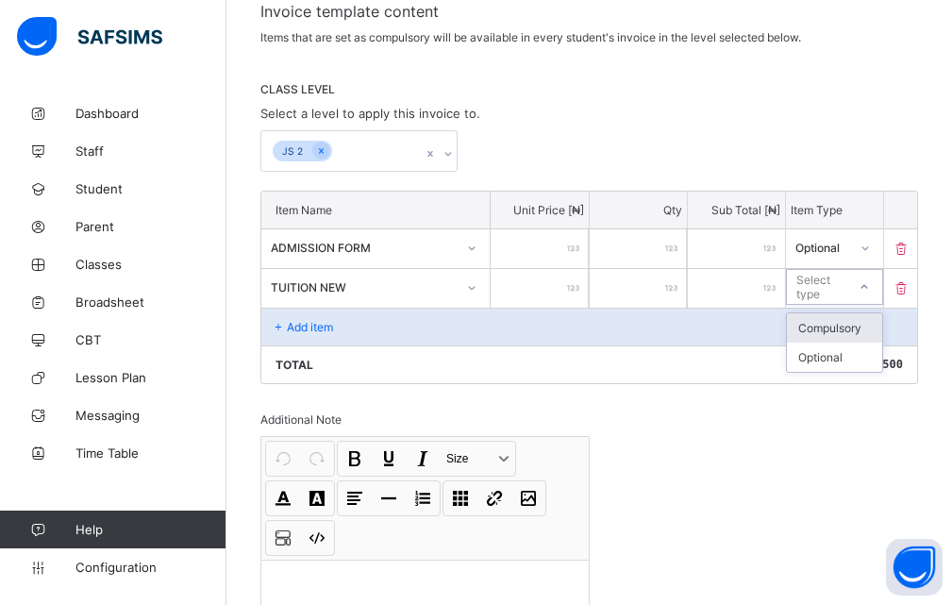
click at [823, 282] on div "Select type" at bounding box center [820, 287] width 48 height 36
click at [826, 281] on div "Select type" at bounding box center [820, 287] width 48 height 36
click at [573, 360] on div "Total ₦ 371,500" at bounding box center [589, 364] width 656 height 38
click at [837, 290] on div "Select type" at bounding box center [820, 287] width 50 height 36
click at [823, 362] on div "Optional" at bounding box center [834, 356] width 95 height 29
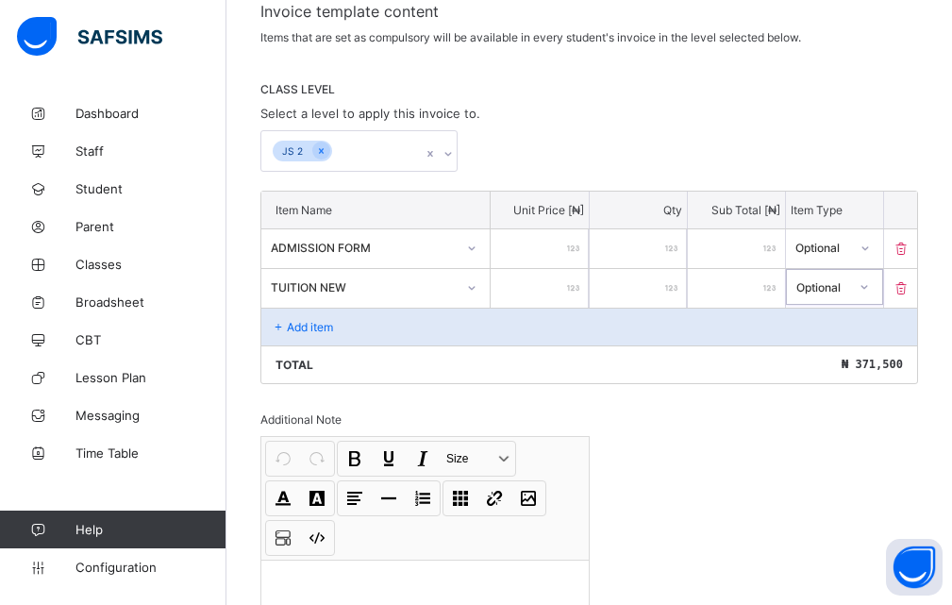
click at [408, 325] on div "Add item" at bounding box center [589, 327] width 656 height 38
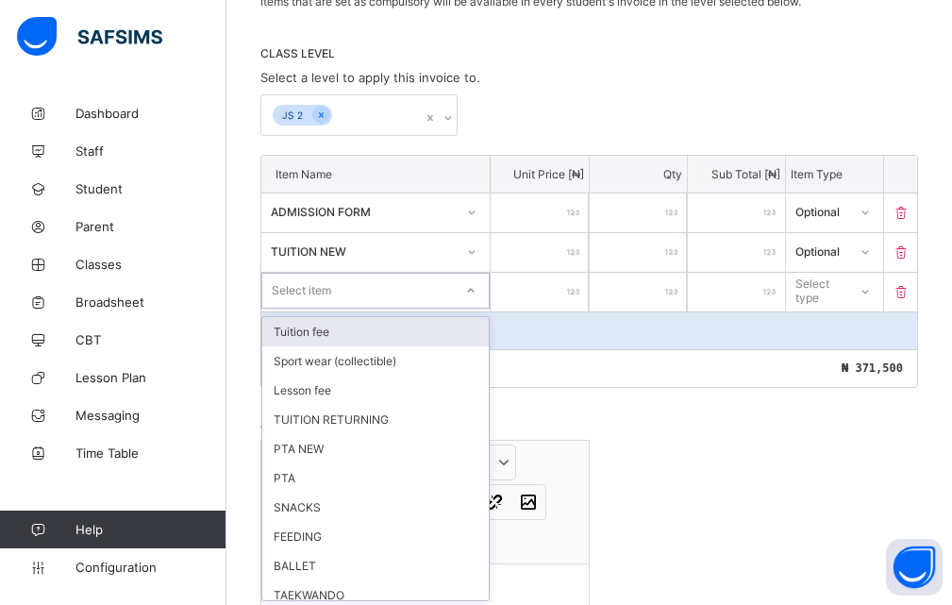
click at [474, 308] on div "option Tuition fee focused, 1 of 22. 22 results available. Use Up and Down to c…" at bounding box center [375, 291] width 228 height 36
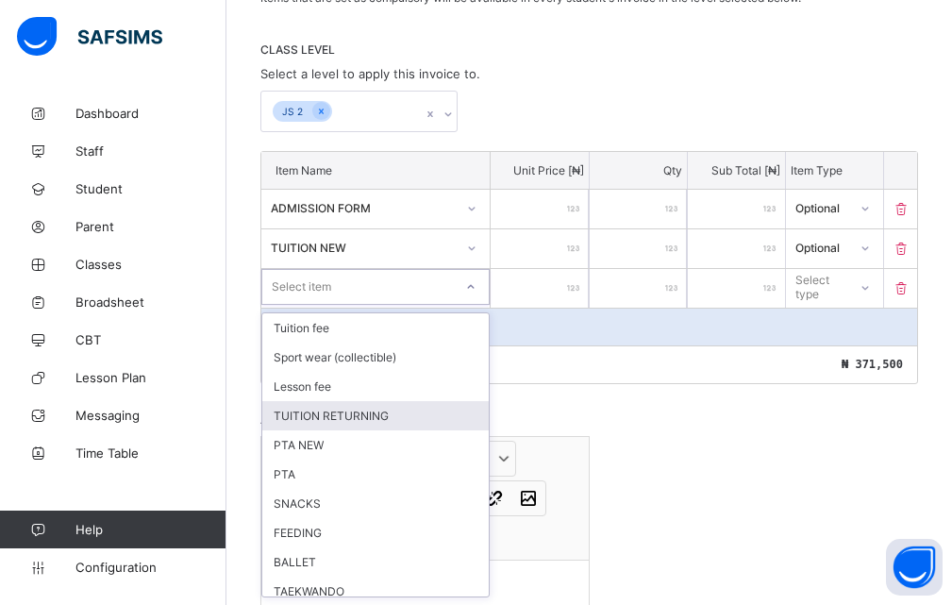
click at [355, 414] on div "TUITION RETURNING" at bounding box center [375, 415] width 226 height 29
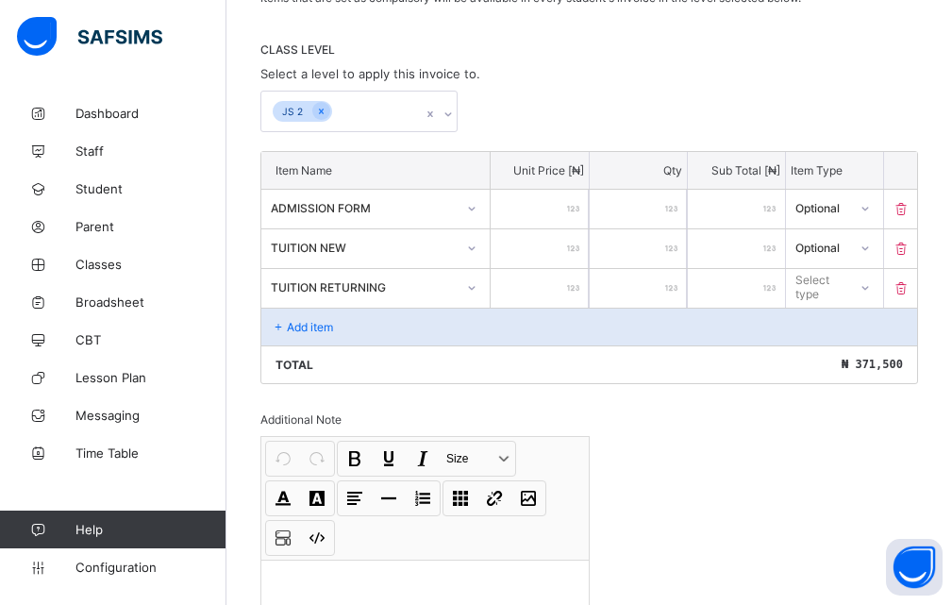
click at [576, 280] on input "number" at bounding box center [539, 288] width 97 height 39
click at [871, 291] on icon at bounding box center [864, 287] width 11 height 19
click at [850, 358] on div "Optional" at bounding box center [834, 356] width 95 height 29
click at [298, 324] on p "Add item" at bounding box center [310, 327] width 46 height 14
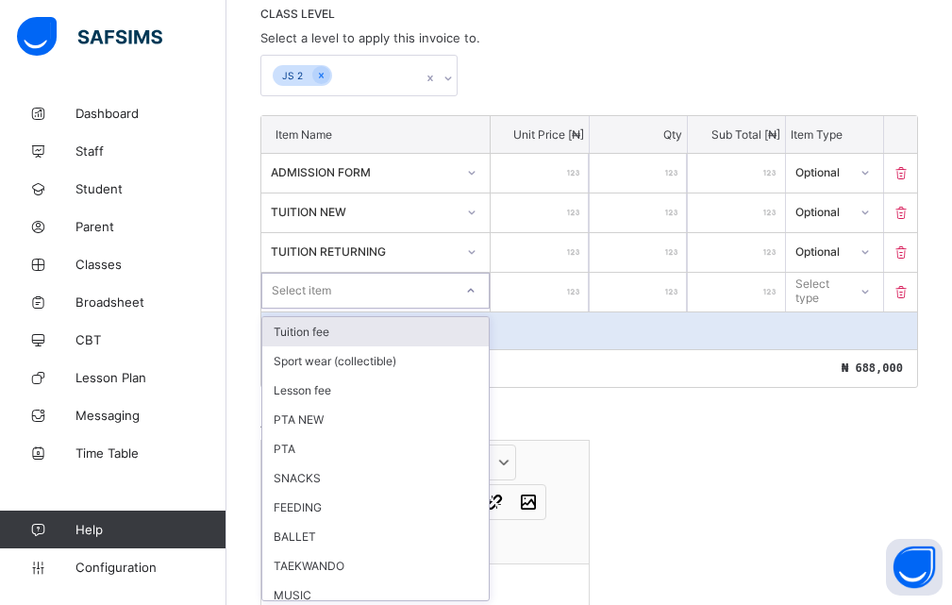
click at [473, 308] on div "option Tuition fee focused, 1 of 21. 21 results available. Use Up and Down to c…" at bounding box center [375, 291] width 228 height 36
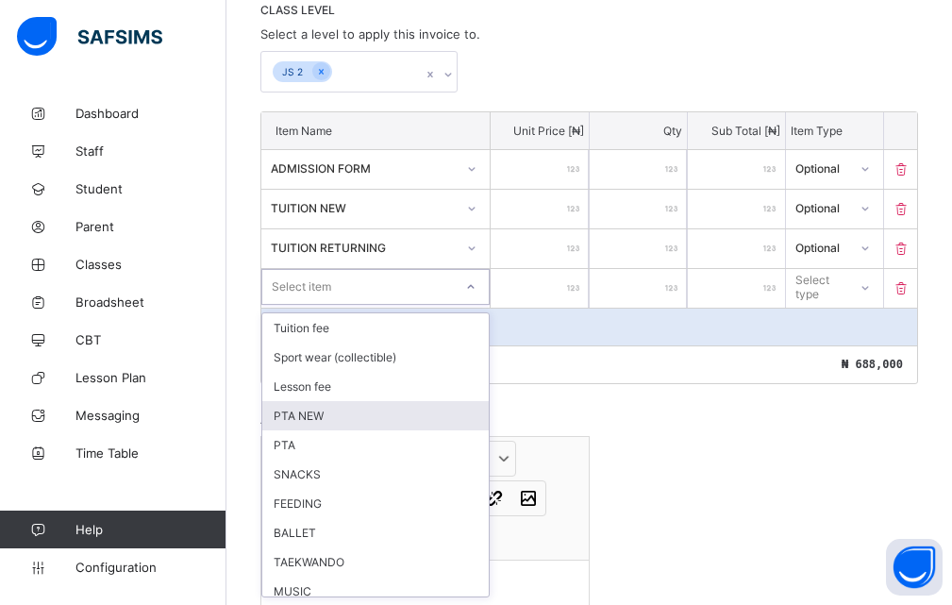
click at [315, 418] on div "PTA NEW" at bounding box center [375, 415] width 226 height 29
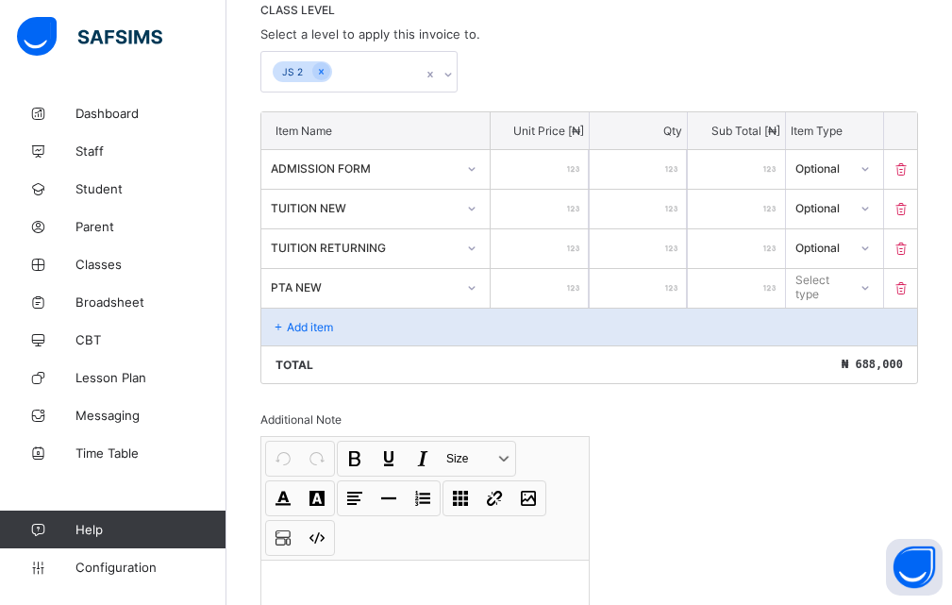
click at [583, 276] on input "number" at bounding box center [539, 288] width 97 height 39
click at [846, 285] on div "Select type" at bounding box center [816, 287] width 59 height 26
click at [854, 358] on div "Optional" at bounding box center [834, 356] width 95 height 29
click at [321, 325] on p "Add item" at bounding box center [310, 327] width 46 height 14
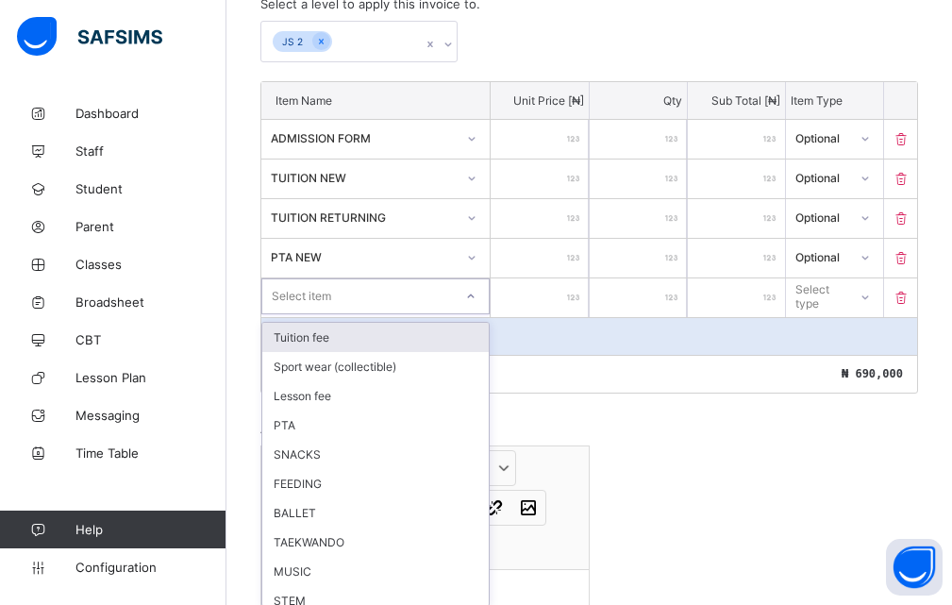
scroll to position [453, 0]
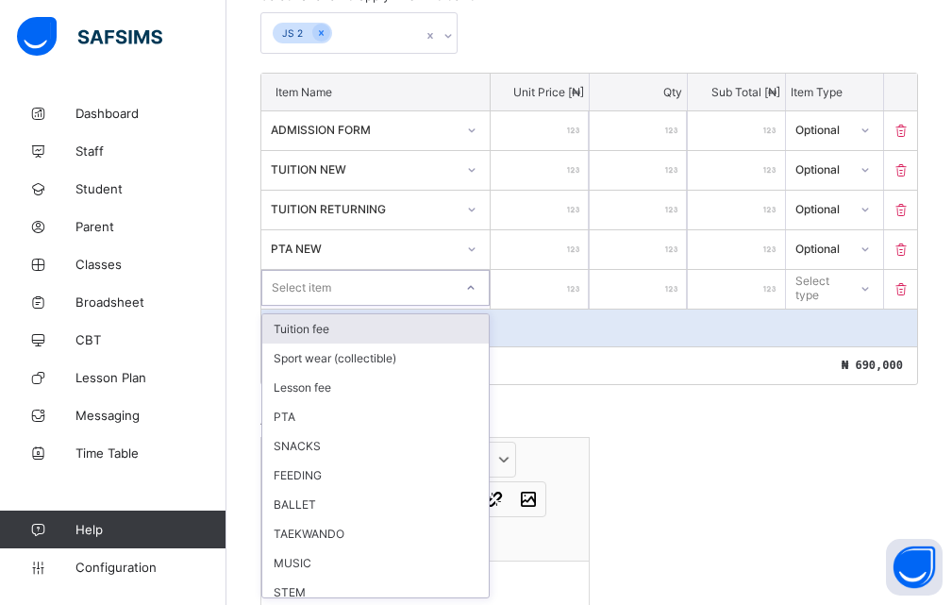
click at [475, 306] on div "option Tuition fee focused, 1 of 20. 20 results available. Use Up and Down to c…" at bounding box center [375, 288] width 228 height 36
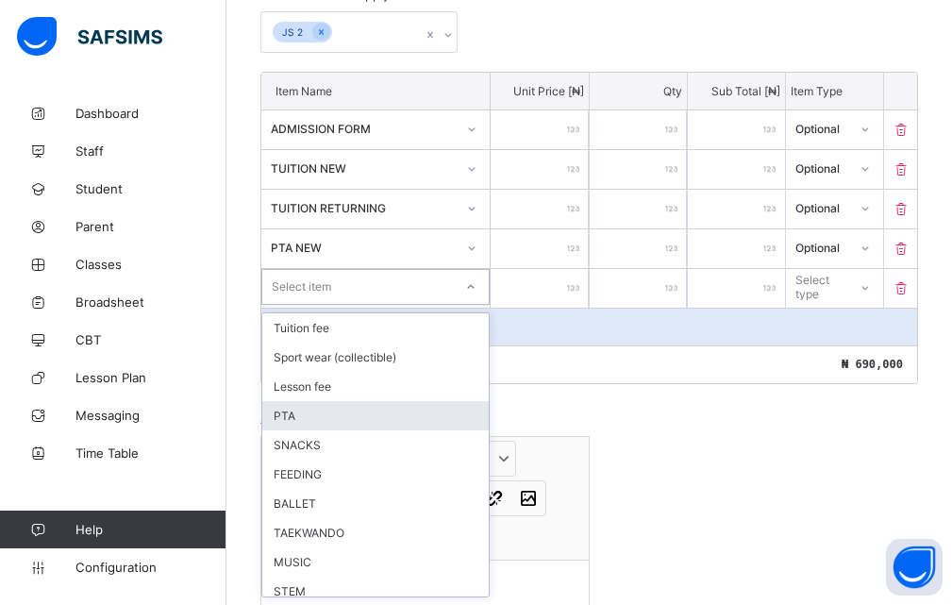
click at [304, 412] on div "PTA" at bounding box center [375, 415] width 226 height 29
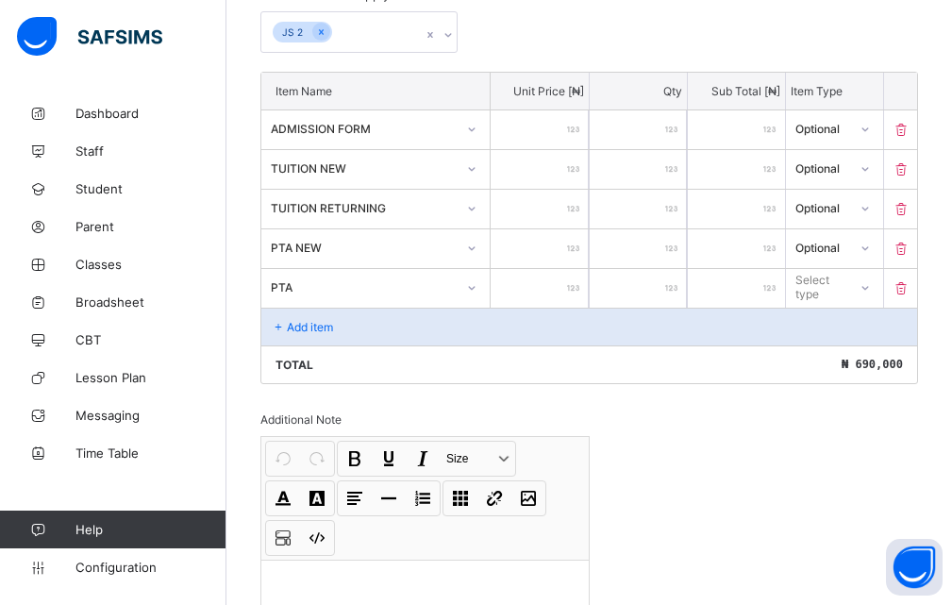
click at [577, 285] on div at bounding box center [539, 288] width 97 height 39
click at [575, 285] on div at bounding box center [539, 288] width 97 height 39
click at [584, 292] on div at bounding box center [539, 288] width 97 height 39
click at [572, 280] on input "number" at bounding box center [539, 288] width 97 height 39
click at [842, 284] on div "Select type" at bounding box center [820, 287] width 48 height 36
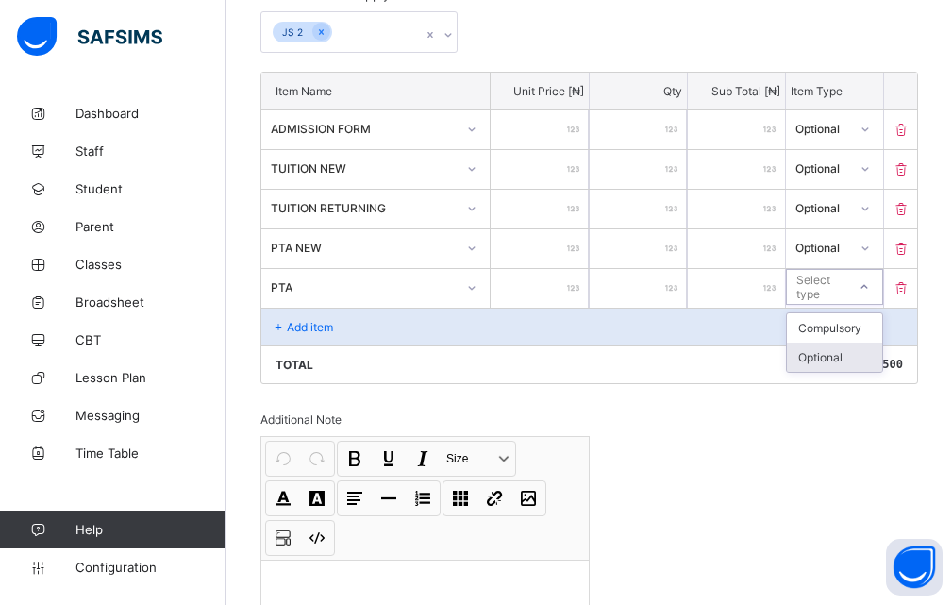
click at [846, 357] on div "Optional" at bounding box center [834, 356] width 95 height 29
click at [319, 325] on p "Add item" at bounding box center [310, 327] width 46 height 14
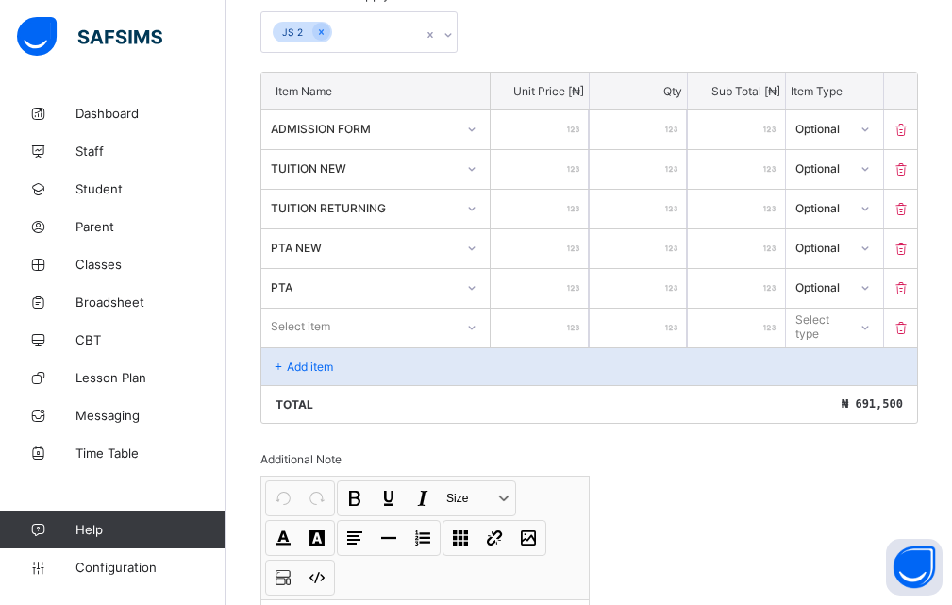
click at [579, 321] on div at bounding box center [539, 327] width 97 height 39
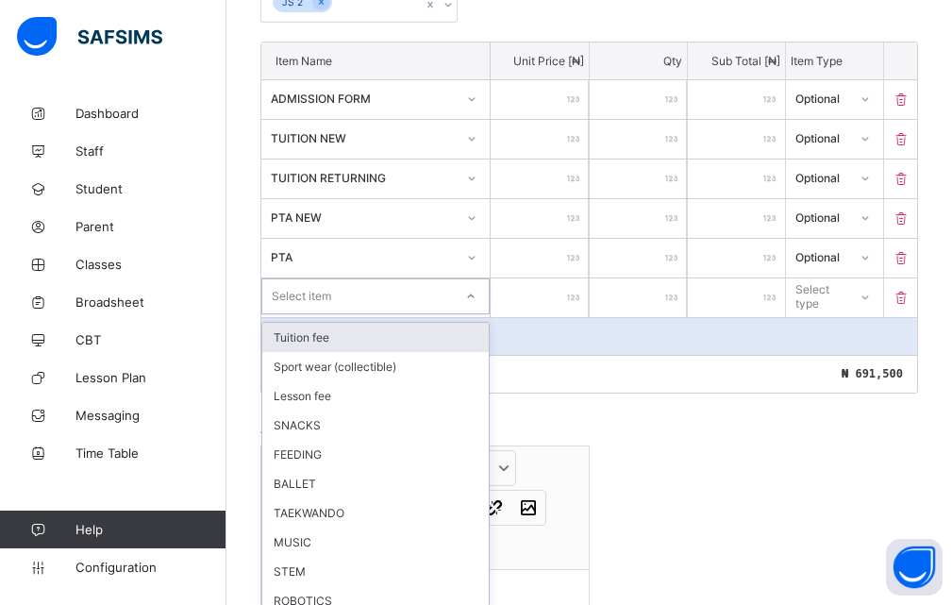
scroll to position [492, 0]
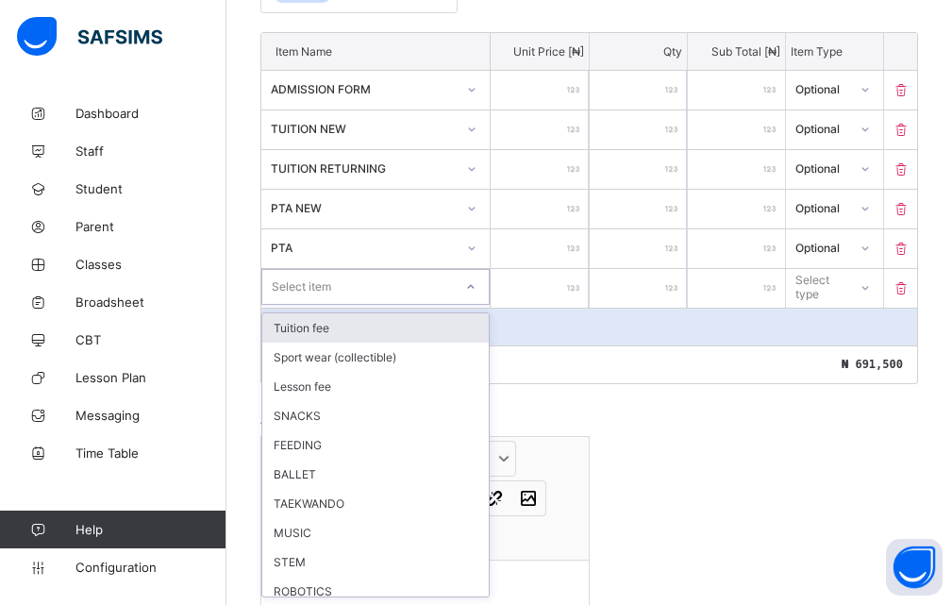
click at [476, 305] on div "option Tuition fee focused, 1 of 19. 19 results available. Use Up and Down to c…" at bounding box center [375, 287] width 228 height 36
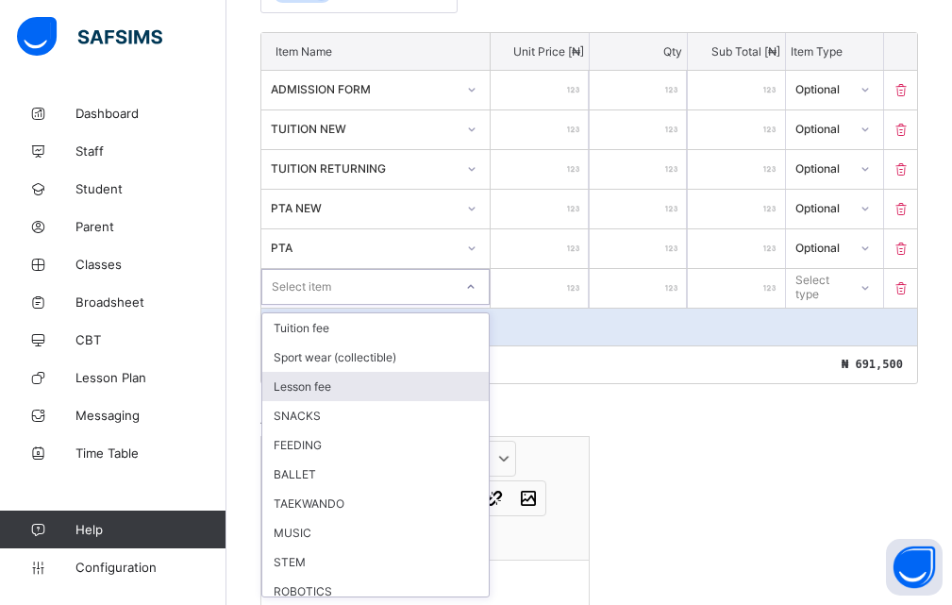
click at [326, 391] on div "Lesson fee" at bounding box center [375, 386] width 226 height 29
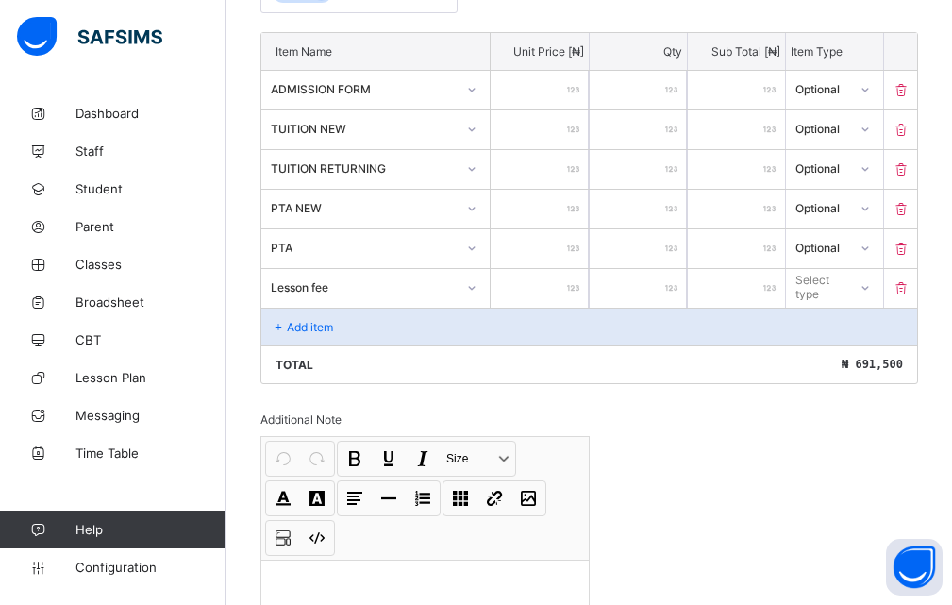
click at [556, 282] on input "number" at bounding box center [539, 288] width 97 height 39
click at [833, 285] on div "Select type" at bounding box center [820, 287] width 48 height 36
click at [843, 284] on div "Select type" at bounding box center [820, 287] width 48 height 36
click at [622, 203] on input "*" at bounding box center [638, 209] width 97 height 39
click at [840, 283] on div "Select type" at bounding box center [820, 287] width 48 height 36
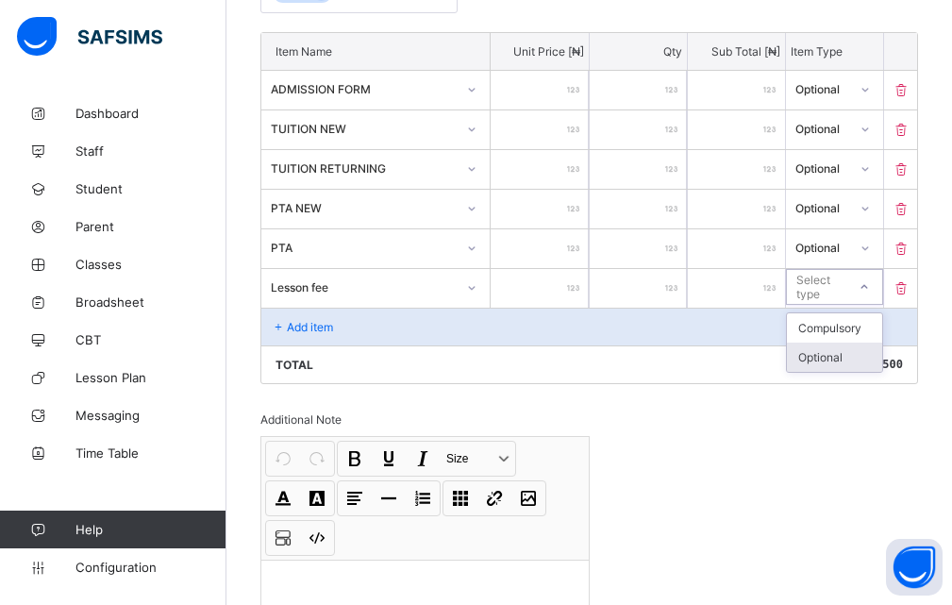
click at [813, 356] on div "Optional" at bounding box center [834, 356] width 95 height 29
click at [384, 328] on div "Add item" at bounding box center [589, 327] width 656 height 38
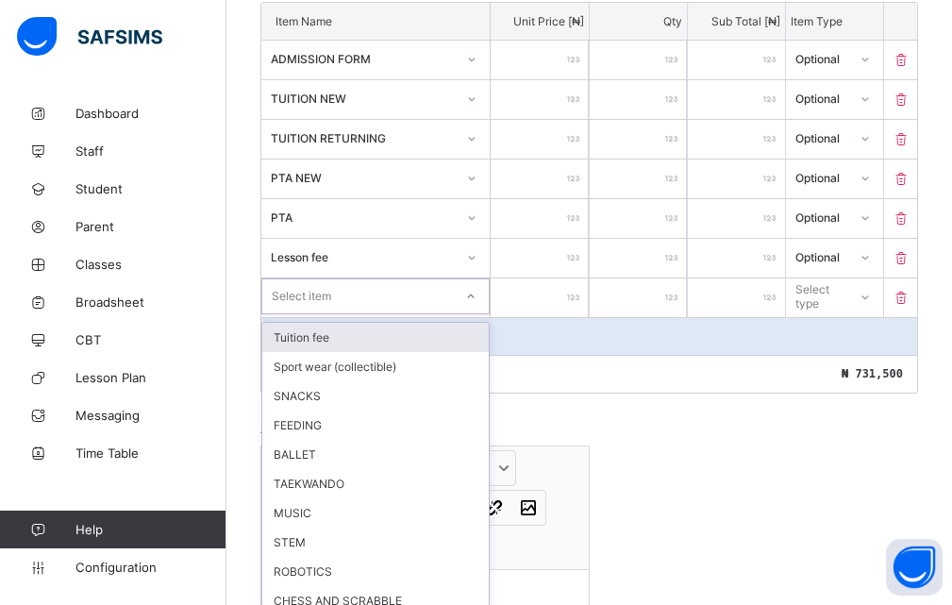
scroll to position [532, 0]
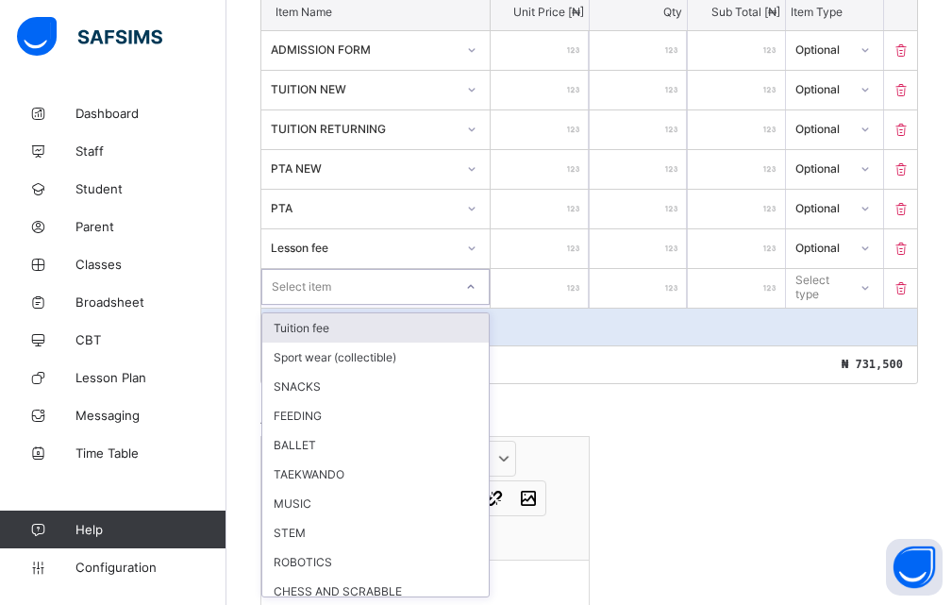
click at [475, 305] on div "option Tuition fee focused, 1 of 18. 18 results available. Use Up and Down to c…" at bounding box center [375, 287] width 228 height 36
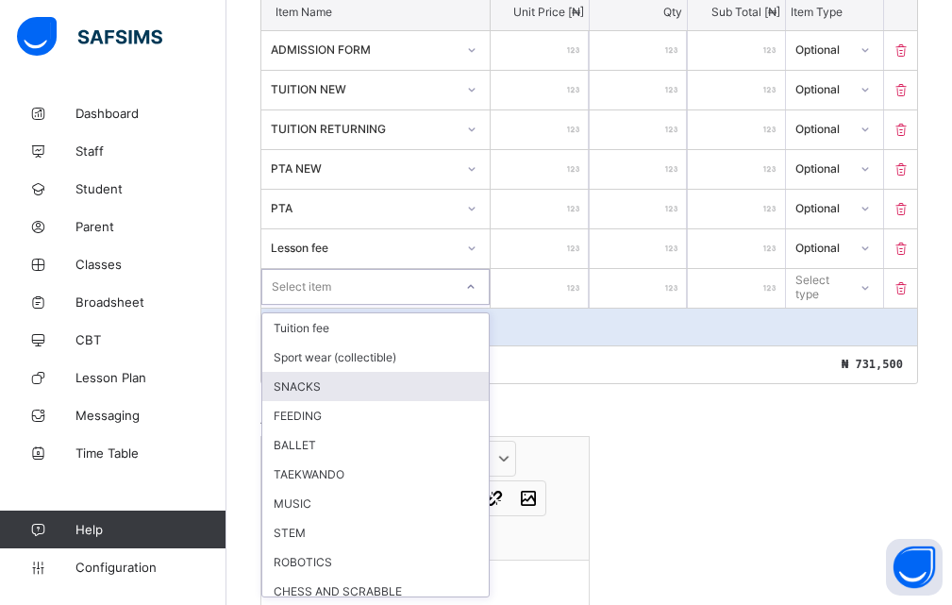
click at [309, 388] on div "SNACKS" at bounding box center [375, 386] width 226 height 29
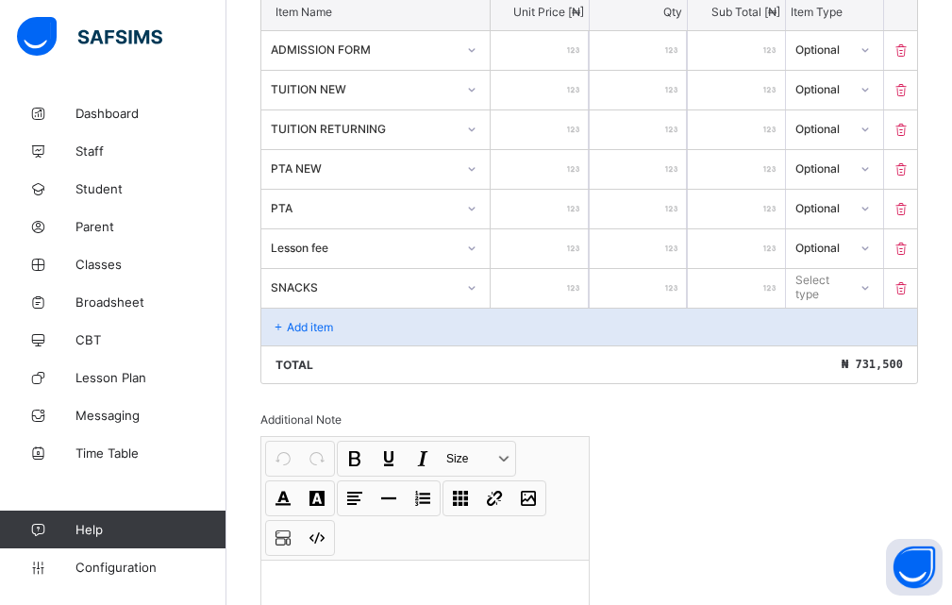
click at [582, 287] on div at bounding box center [539, 288] width 97 height 39
click at [571, 284] on input "number" at bounding box center [539, 288] width 97 height 39
click at [841, 286] on div "Select type" at bounding box center [820, 287] width 48 height 36
click at [840, 352] on div "Optional" at bounding box center [834, 356] width 95 height 29
click at [416, 335] on div "Add item" at bounding box center [589, 327] width 656 height 38
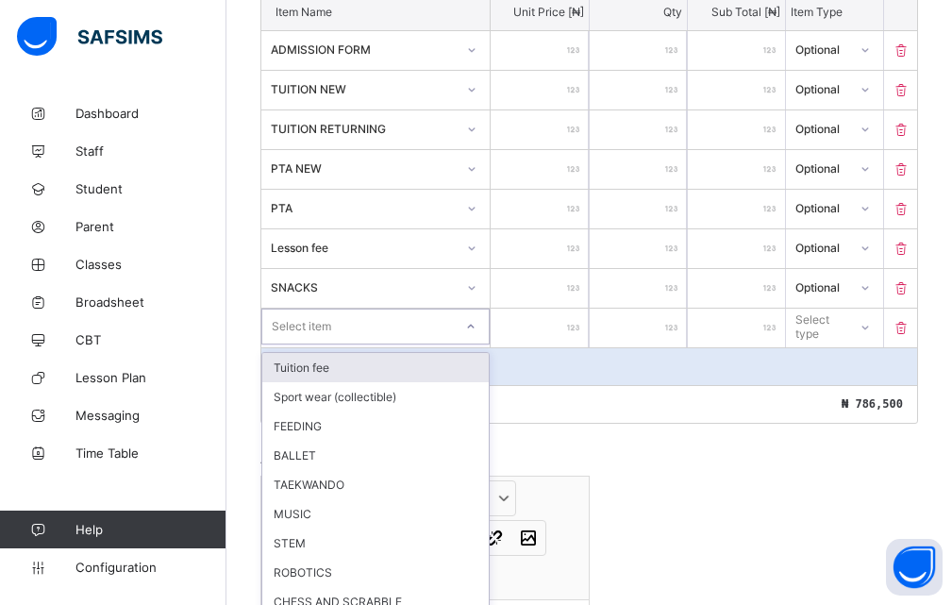
scroll to position [572, 0]
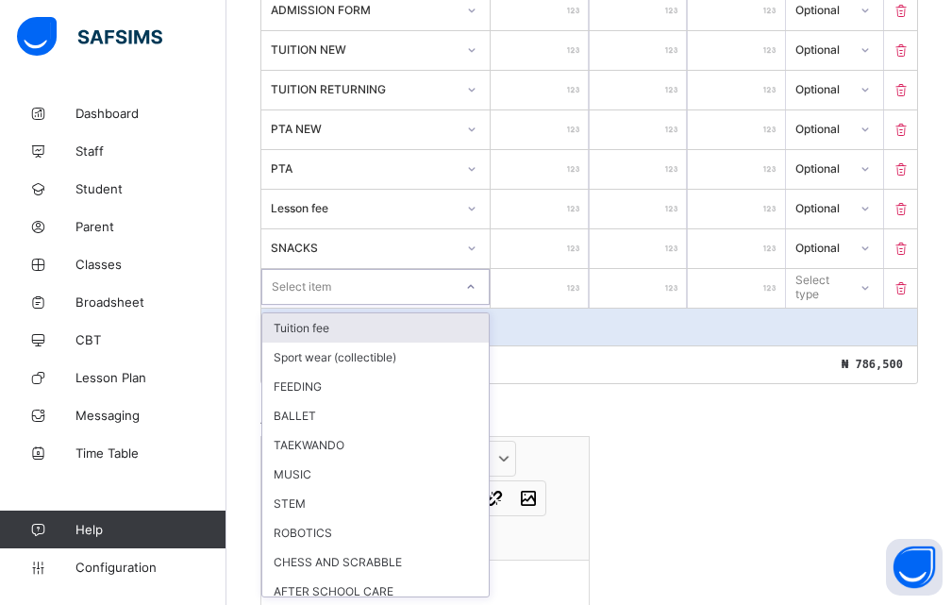
click at [475, 305] on div "option Tuition fee focused, 1 of 17. 17 results available. Use Up and Down to c…" at bounding box center [375, 287] width 228 height 36
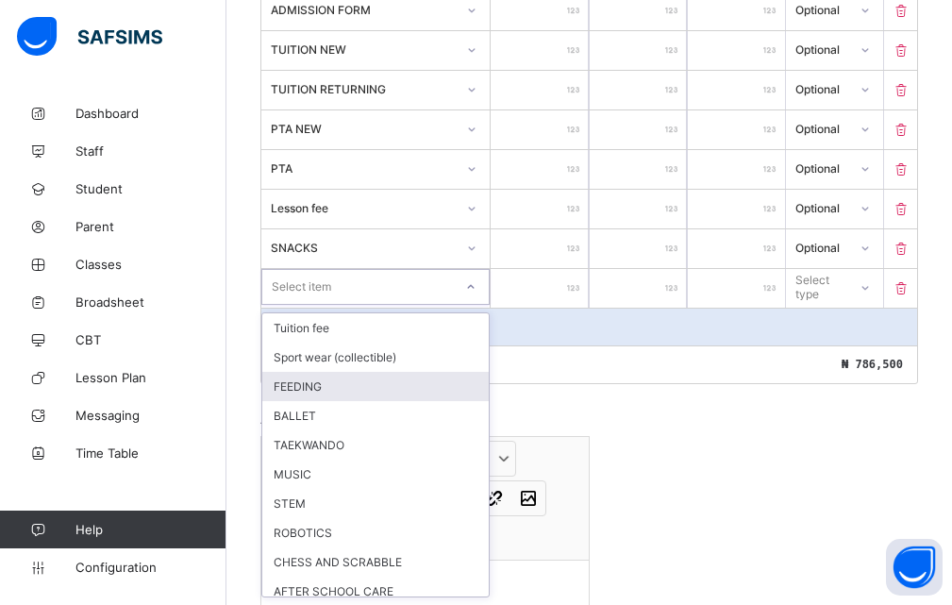
click at [410, 377] on div "FEEDING" at bounding box center [375, 386] width 226 height 29
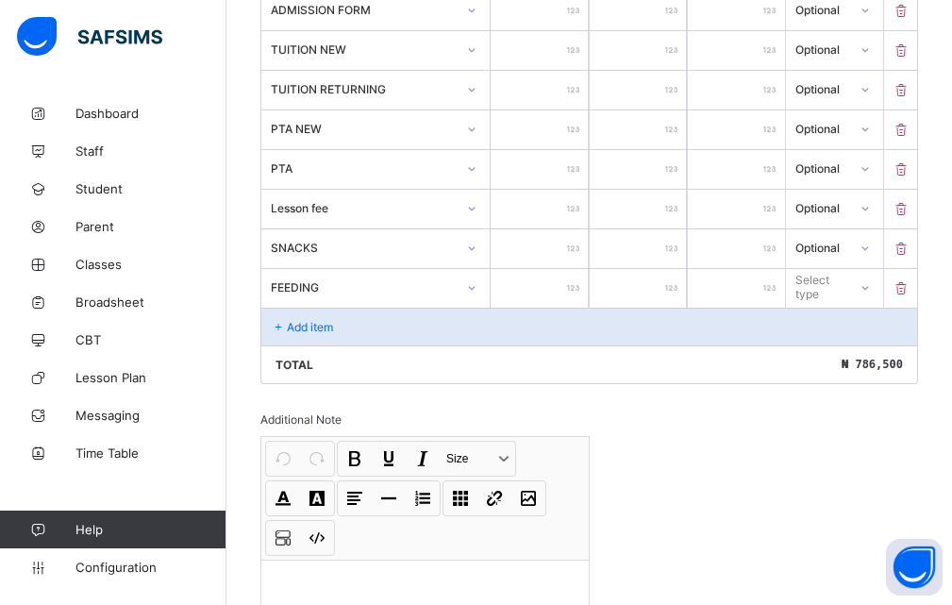
click at [582, 282] on div at bounding box center [539, 288] width 97 height 39
click at [579, 282] on div at bounding box center [539, 288] width 97 height 39
click at [575, 288] on div at bounding box center [539, 288] width 97 height 39
click at [844, 283] on div "Select type" at bounding box center [820, 287] width 48 height 36
click at [837, 356] on div "Optional" at bounding box center [834, 356] width 95 height 29
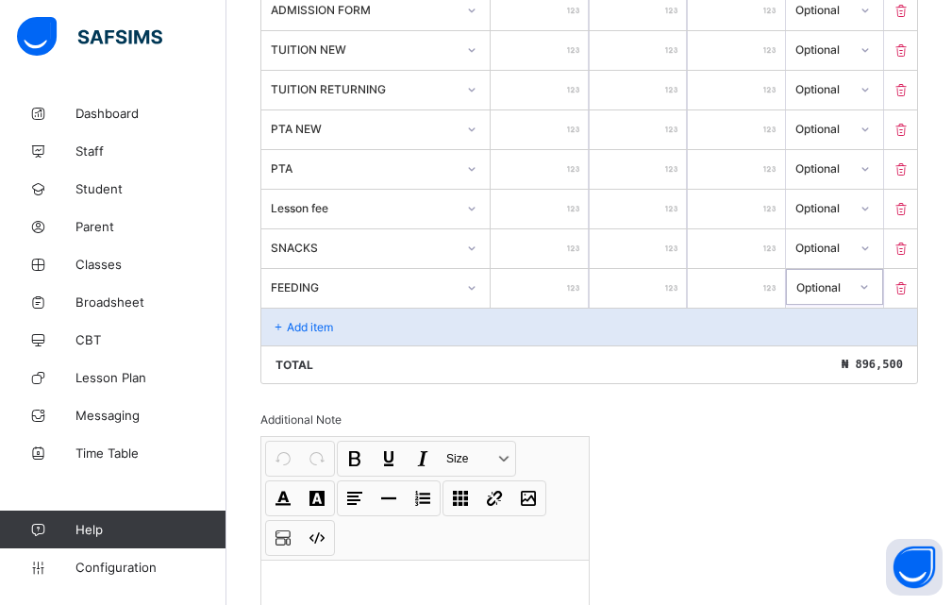
click at [406, 321] on div "Add item" at bounding box center [589, 327] width 656 height 38
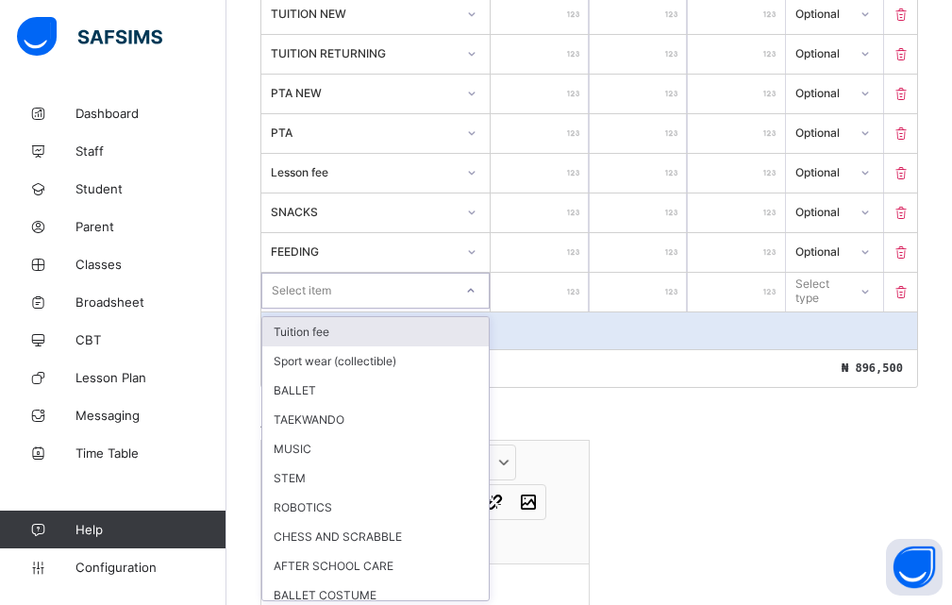
scroll to position [611, 0]
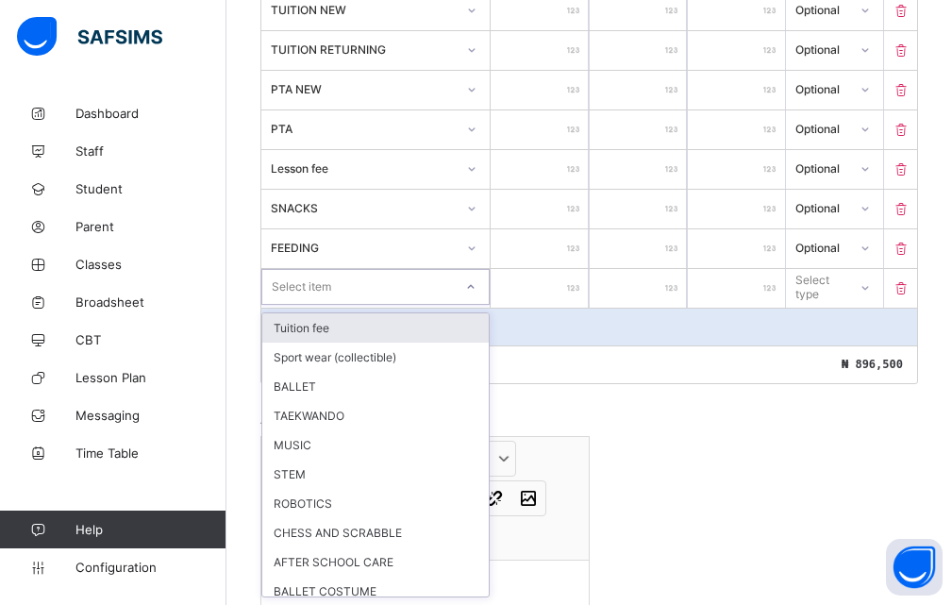
click at [475, 305] on div "option Tuition fee focused, 1 of 16. 16 results available. Use Up and Down to c…" at bounding box center [375, 287] width 228 height 36
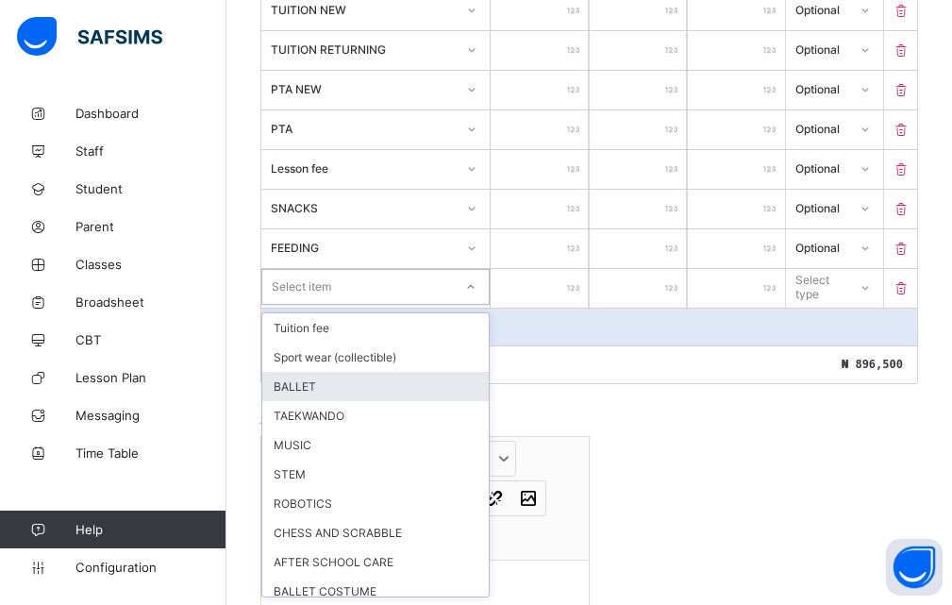
click at [321, 384] on div "BALLET" at bounding box center [375, 386] width 226 height 29
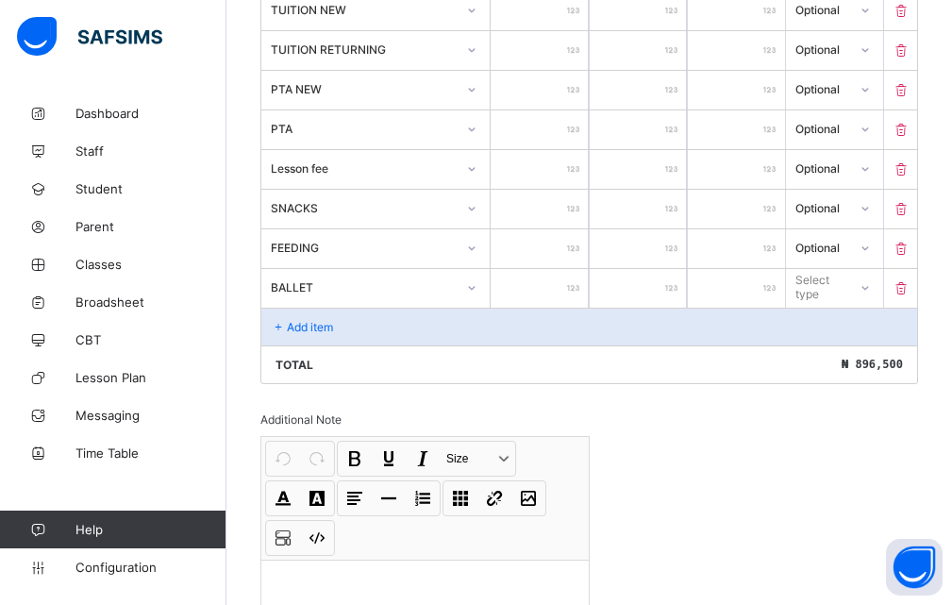
click at [579, 285] on div at bounding box center [539, 288] width 97 height 39
click at [577, 284] on div at bounding box center [539, 288] width 97 height 39
click at [844, 288] on div "Select type" at bounding box center [820, 287] width 48 height 36
click at [836, 360] on div "Optional" at bounding box center [834, 356] width 95 height 29
click at [367, 337] on div "Add item" at bounding box center [589, 327] width 656 height 38
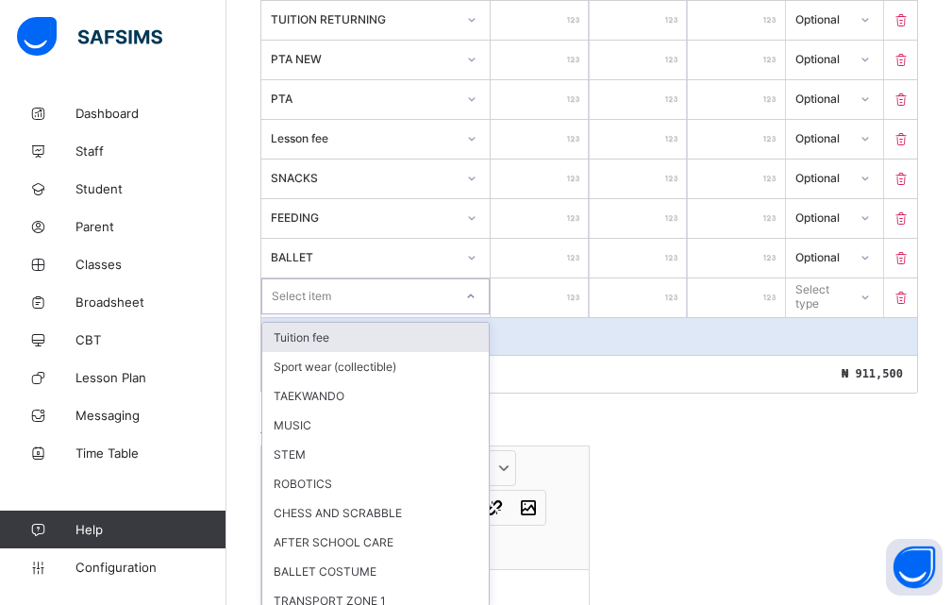
scroll to position [651, 0]
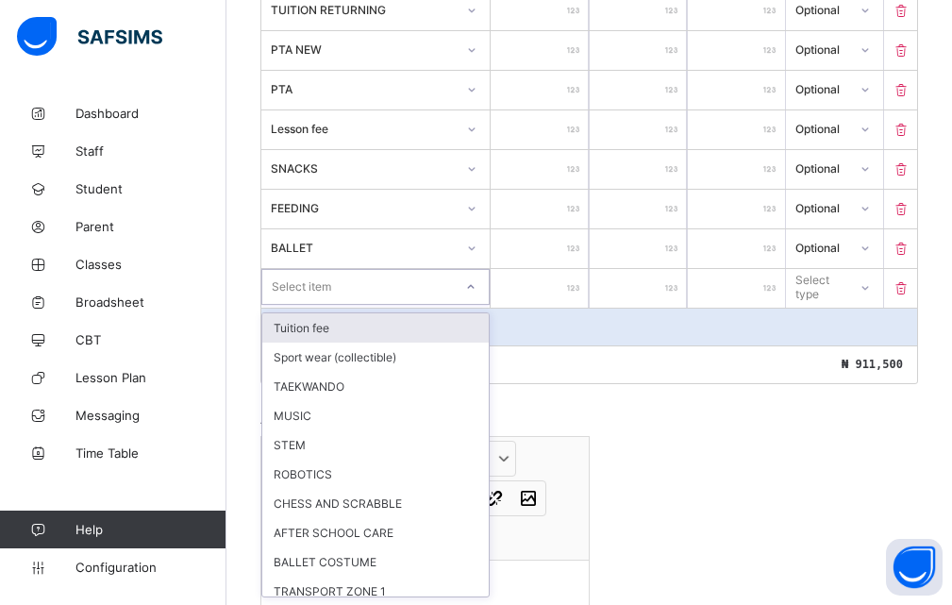
click at [475, 305] on div "option Tuition fee focused, 1 of 15. 15 results available. Use Up and Down to c…" at bounding box center [375, 287] width 228 height 36
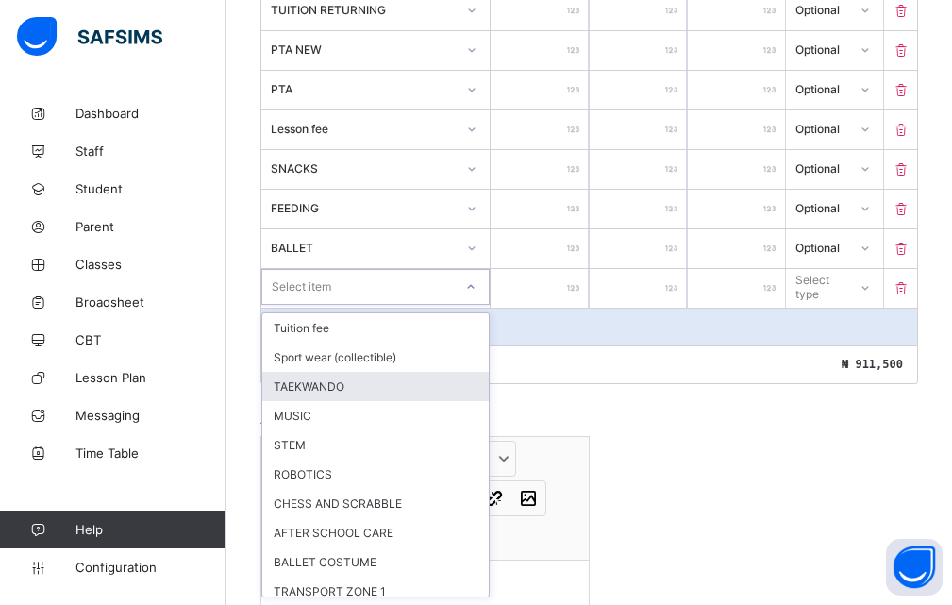
click at [381, 384] on div "TAEKWANDO" at bounding box center [375, 386] width 226 height 29
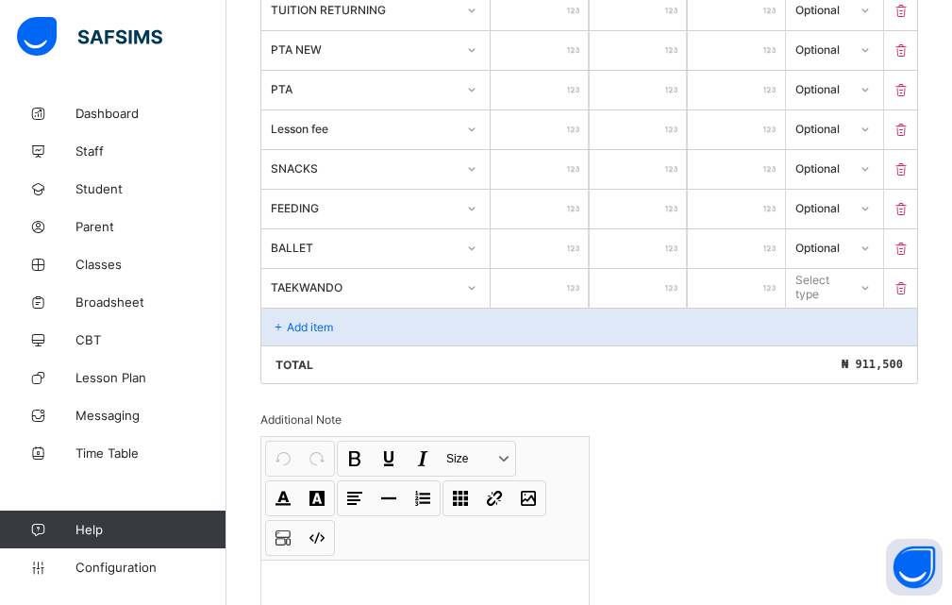
click at [574, 283] on div at bounding box center [539, 288] width 97 height 39
click at [579, 281] on div at bounding box center [539, 288] width 97 height 39
click at [579, 290] on div at bounding box center [539, 288] width 97 height 39
click at [569, 284] on input "number" at bounding box center [539, 288] width 97 height 39
click at [844, 285] on div "Select type" at bounding box center [820, 287] width 48 height 36
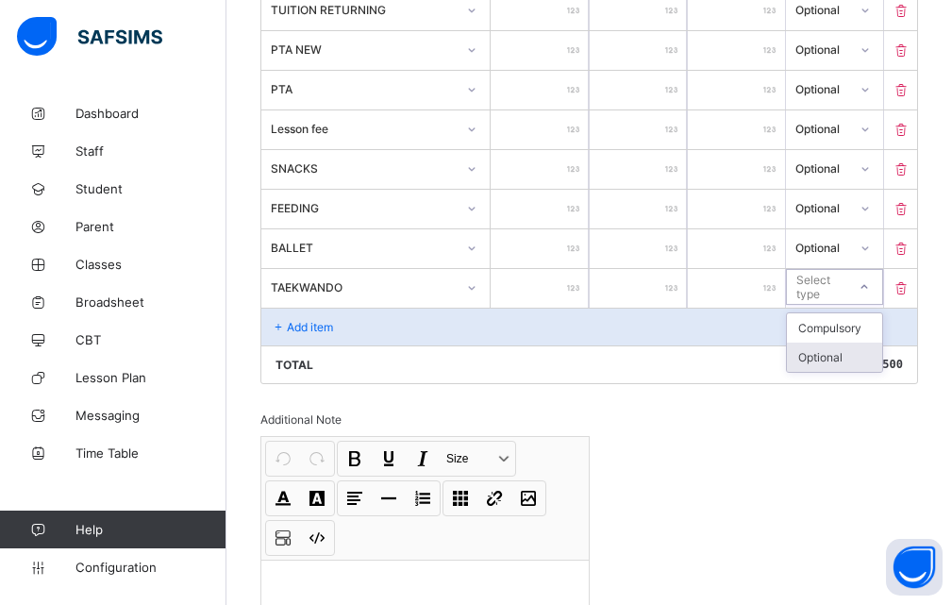
click at [827, 365] on div "Optional" at bounding box center [834, 356] width 95 height 29
click at [311, 329] on p "Add item" at bounding box center [310, 327] width 46 height 14
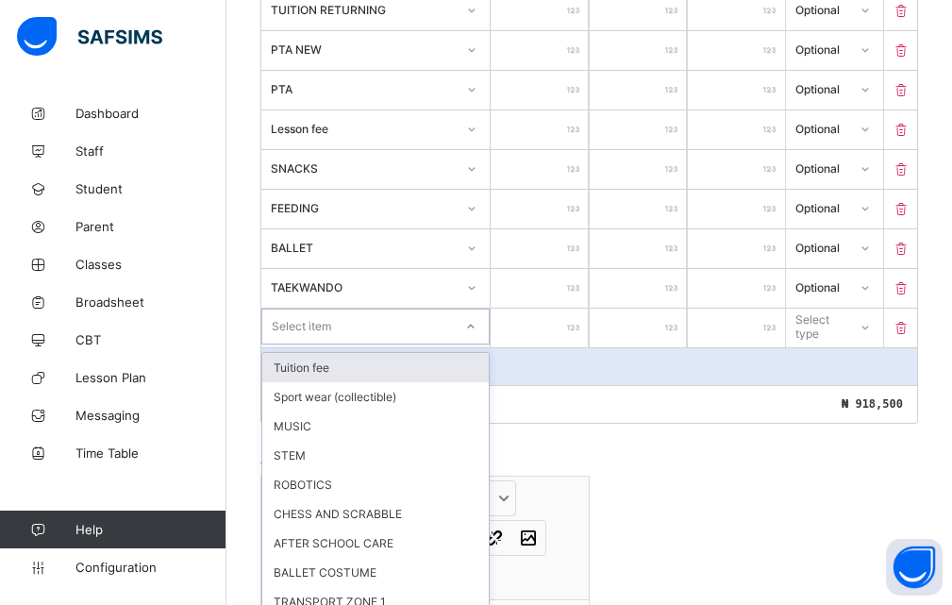
scroll to position [691, 0]
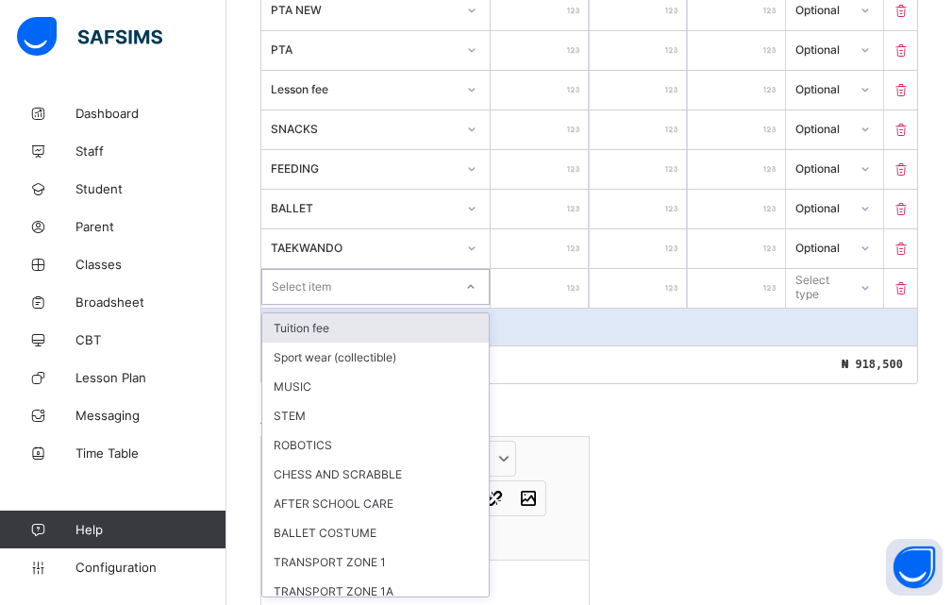
click at [474, 305] on div "option Tuition fee focused, 1 of 14. 14 results available. Use Up and Down to c…" at bounding box center [375, 287] width 228 height 36
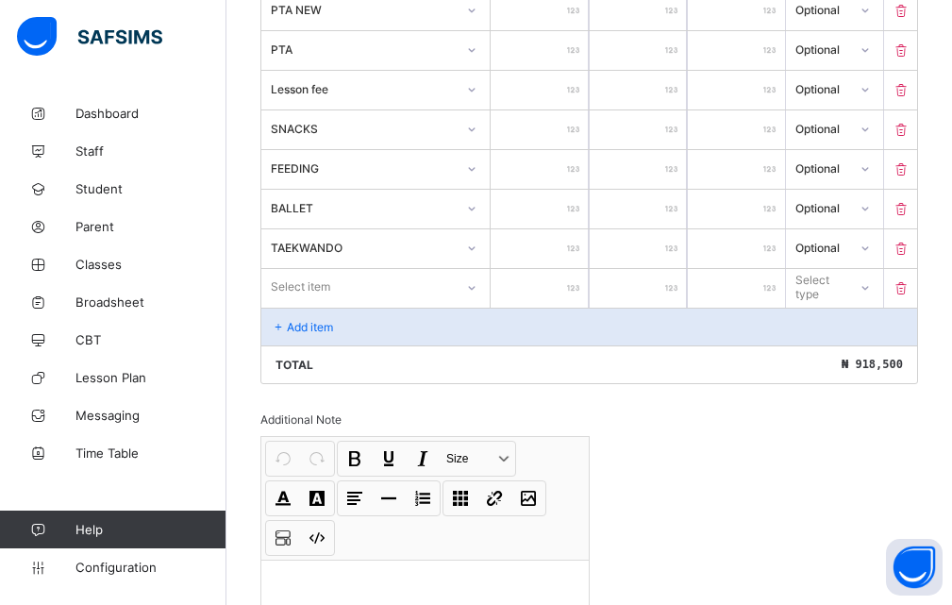
click at [653, 379] on div "Total ₦ 918,500" at bounding box center [589, 364] width 656 height 38
click at [475, 287] on icon at bounding box center [472, 288] width 7 height 4
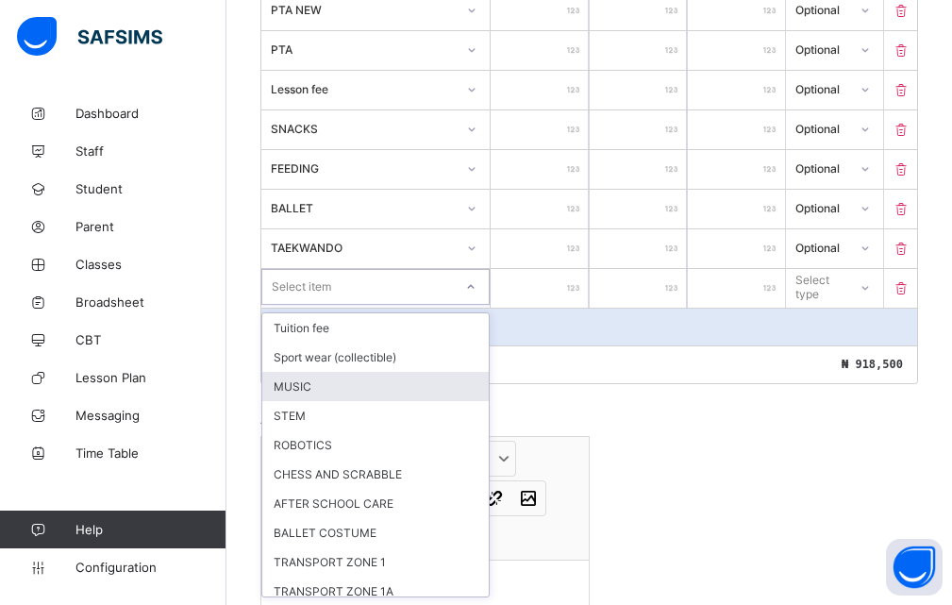
click at [293, 384] on div "MUSIC" at bounding box center [375, 386] width 226 height 29
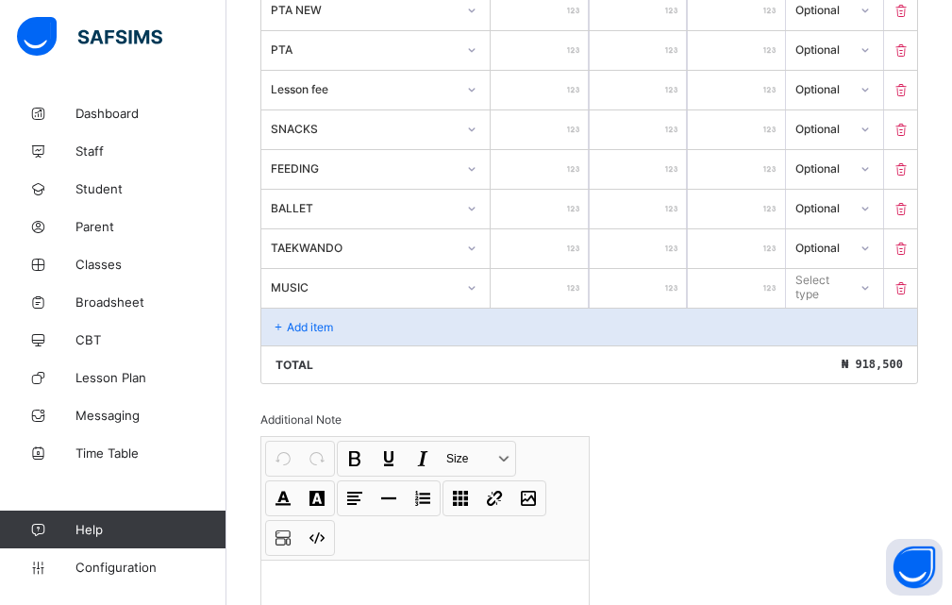
click at [579, 289] on div at bounding box center [539, 288] width 97 height 39
click at [876, 289] on div at bounding box center [864, 287] width 32 height 30
click at [857, 357] on div "Optional" at bounding box center [834, 356] width 95 height 29
click at [358, 325] on div "Add item" at bounding box center [589, 327] width 656 height 38
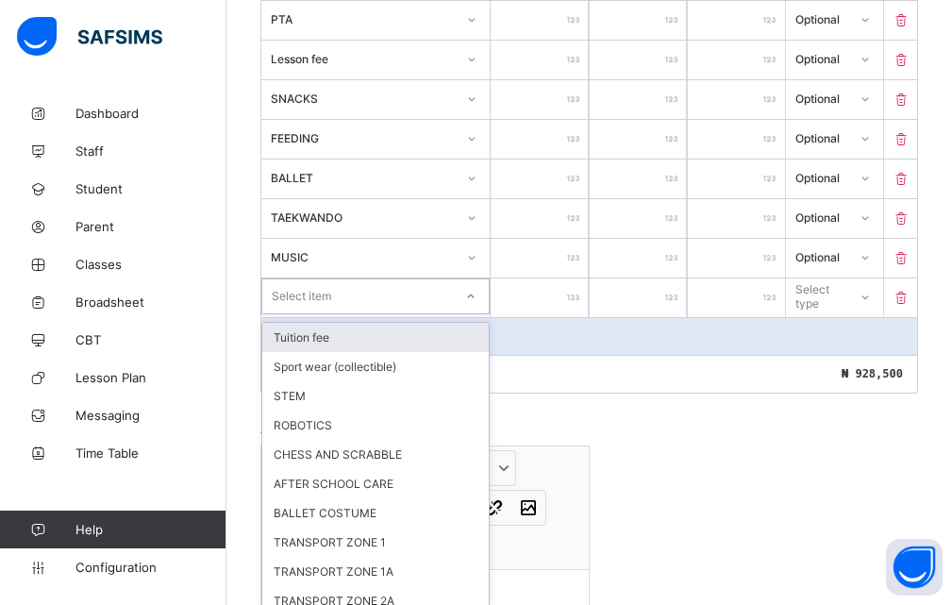
scroll to position [730, 0]
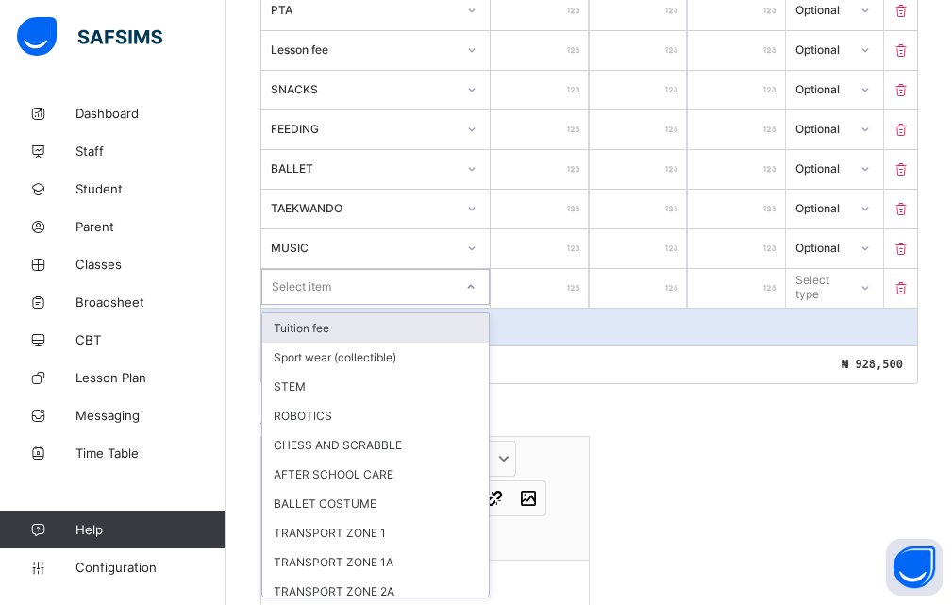
click at [479, 305] on div "option Tuition fee focused, 1 of 13. 13 results available. Use Up and Down to c…" at bounding box center [375, 287] width 228 height 36
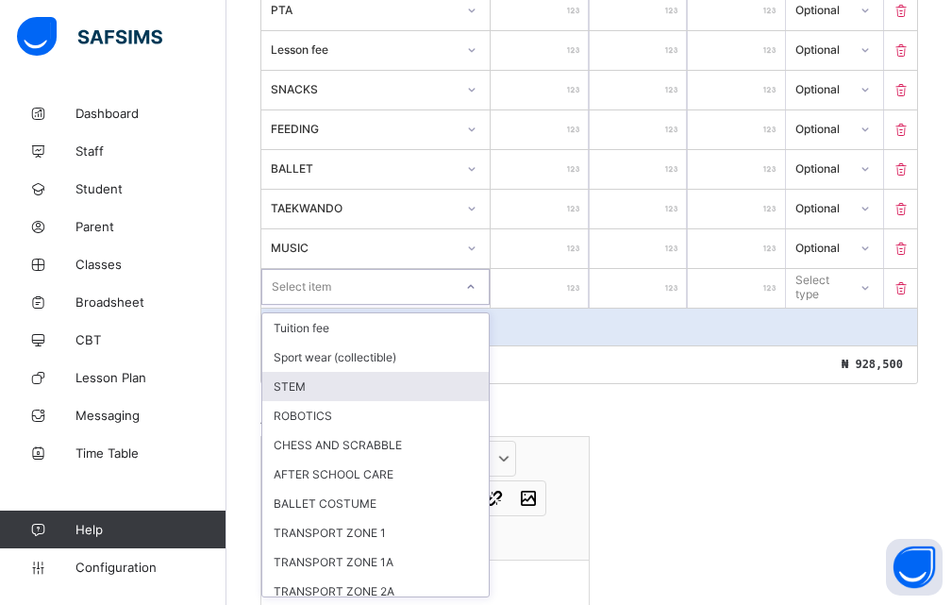
click at [357, 379] on div "STEM" at bounding box center [375, 386] width 226 height 29
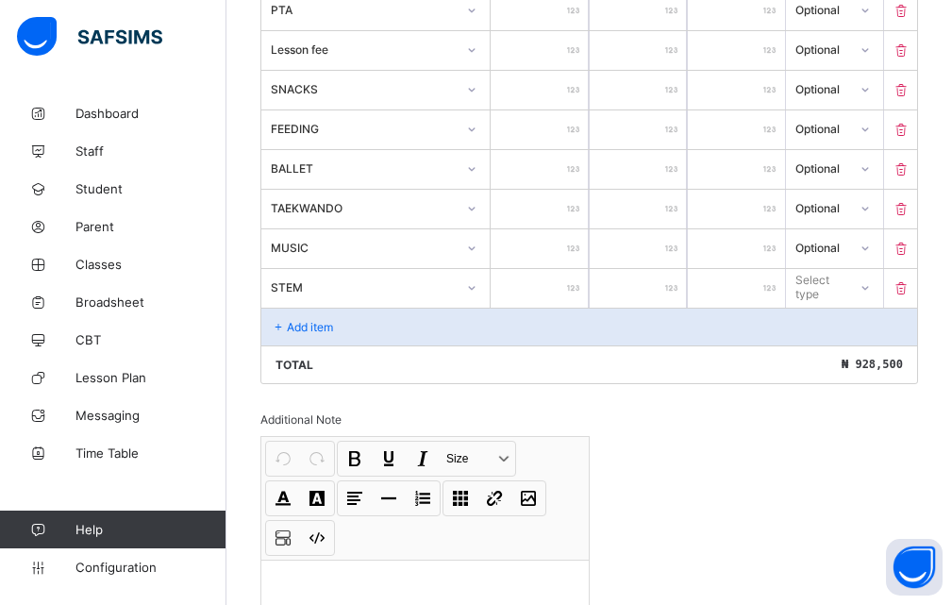
click at [586, 296] on input "number" at bounding box center [539, 288] width 97 height 39
click at [870, 286] on icon at bounding box center [863, 286] width 11 height 19
click at [841, 359] on div "Optional" at bounding box center [834, 356] width 95 height 29
click at [473, 186] on div "BALLET" at bounding box center [375, 169] width 229 height 39
click at [348, 322] on div "Add item" at bounding box center [589, 327] width 656 height 38
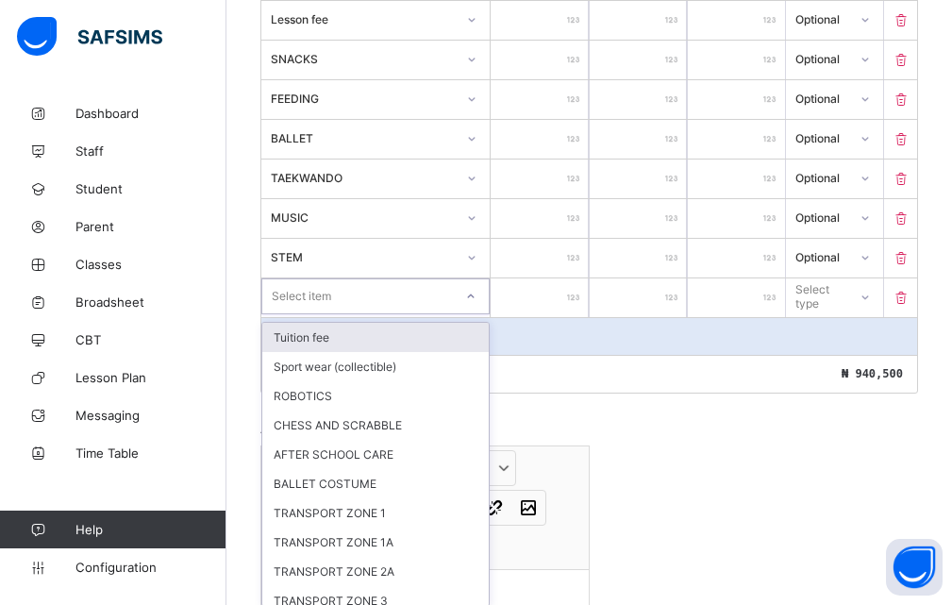
scroll to position [770, 0]
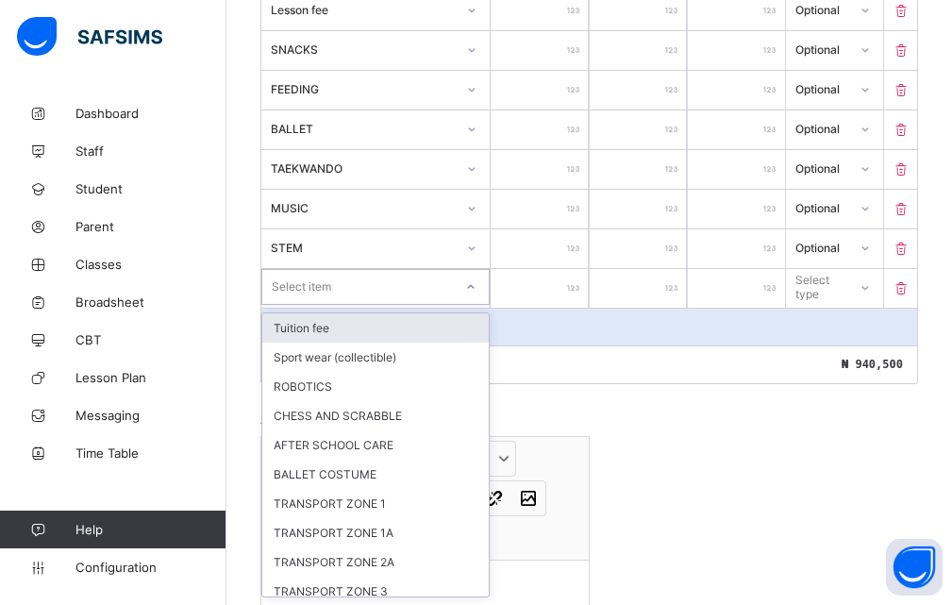
click at [479, 305] on div "option Tuition fee focused, 1 of 12. 12 results available. Use Up and Down to c…" at bounding box center [375, 287] width 228 height 36
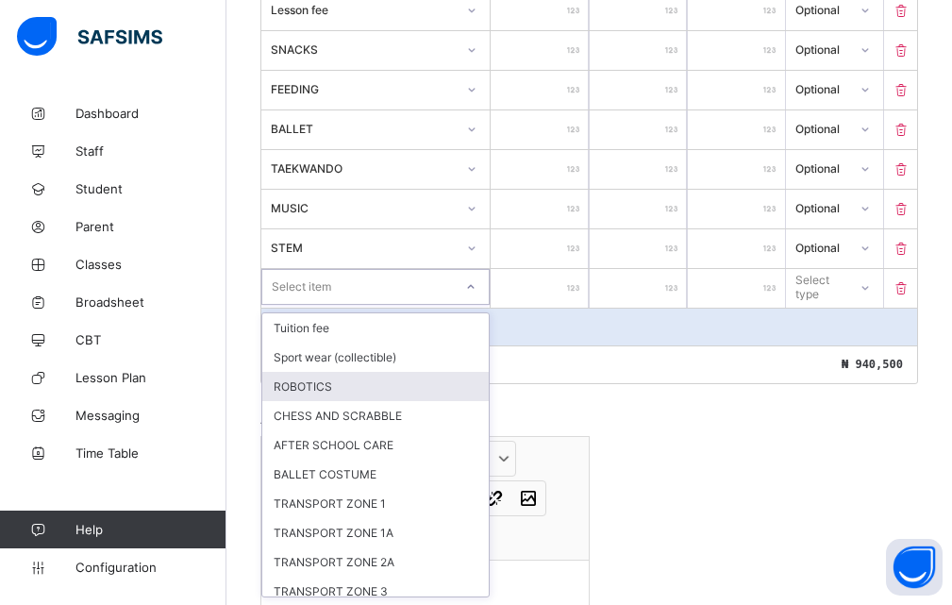
click at [412, 382] on div "ROBOTICS" at bounding box center [375, 386] width 226 height 29
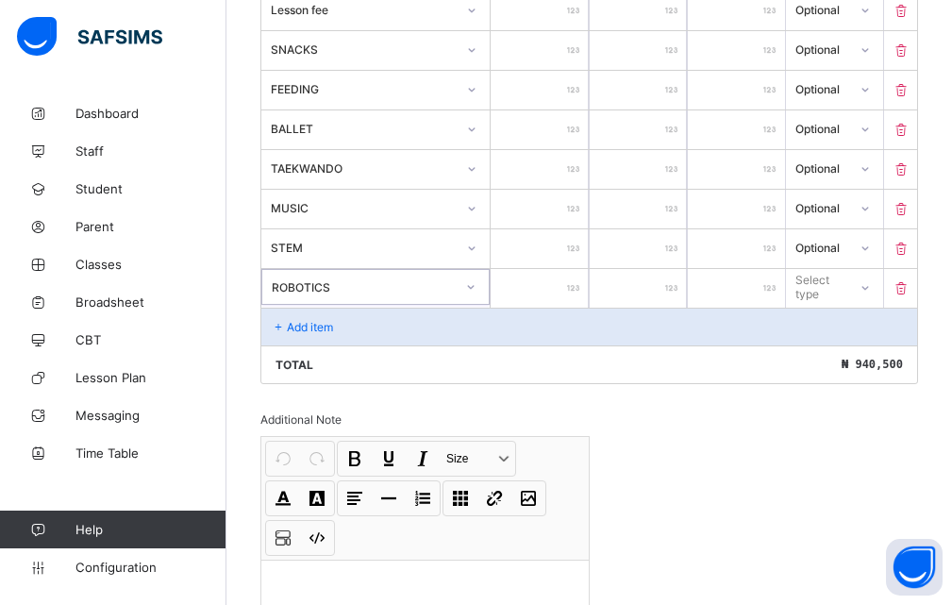
click at [574, 284] on div at bounding box center [539, 288] width 97 height 39
click at [540, 290] on input "number" at bounding box center [539, 288] width 97 height 39
click at [834, 275] on div "Select type" at bounding box center [820, 287] width 48 height 36
click at [837, 360] on div "Optional" at bounding box center [834, 356] width 95 height 29
click at [819, 353] on div "Total ₦ 965,500" at bounding box center [589, 364] width 656 height 38
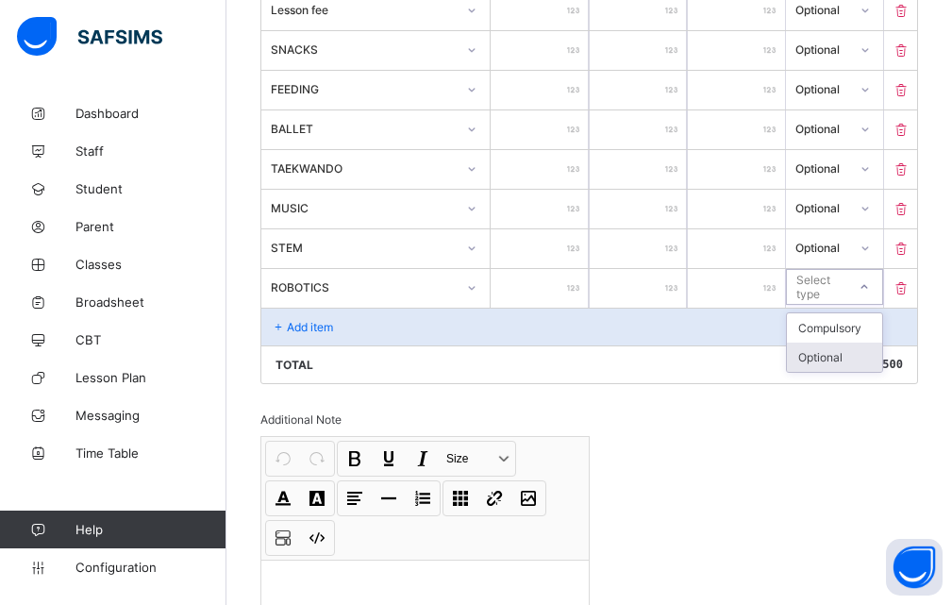
click at [827, 356] on div "Total ₦ 965,500" at bounding box center [589, 364] width 656 height 38
click at [313, 325] on p "Add item" at bounding box center [310, 327] width 46 height 14
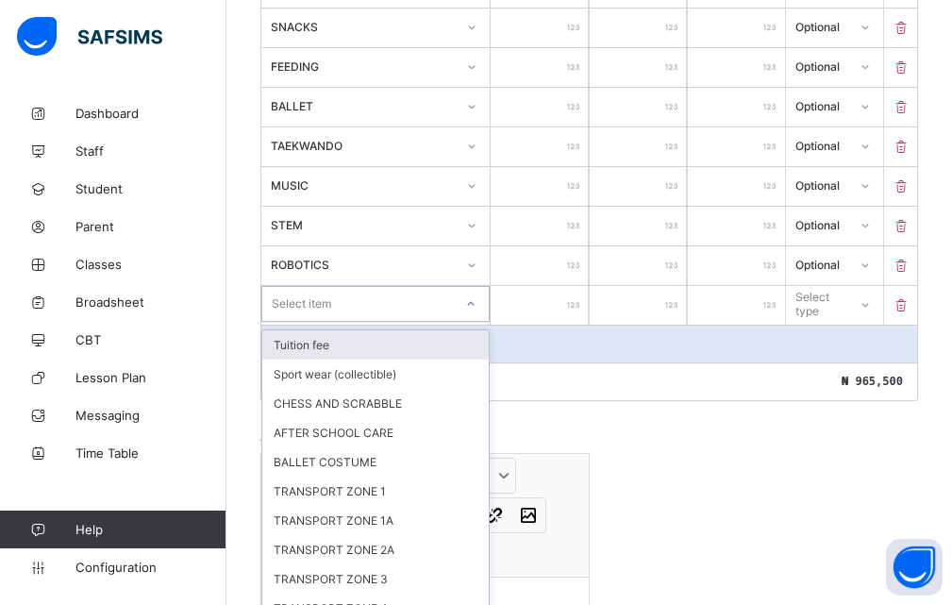
scroll to position [809, 0]
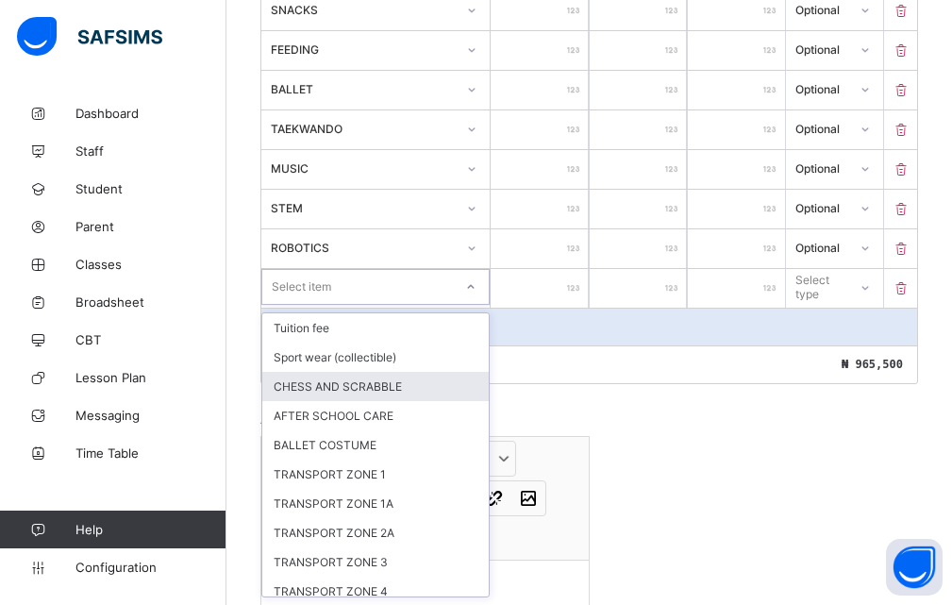
click at [368, 383] on div "CHESS AND SCRABBLE" at bounding box center [375, 386] width 226 height 29
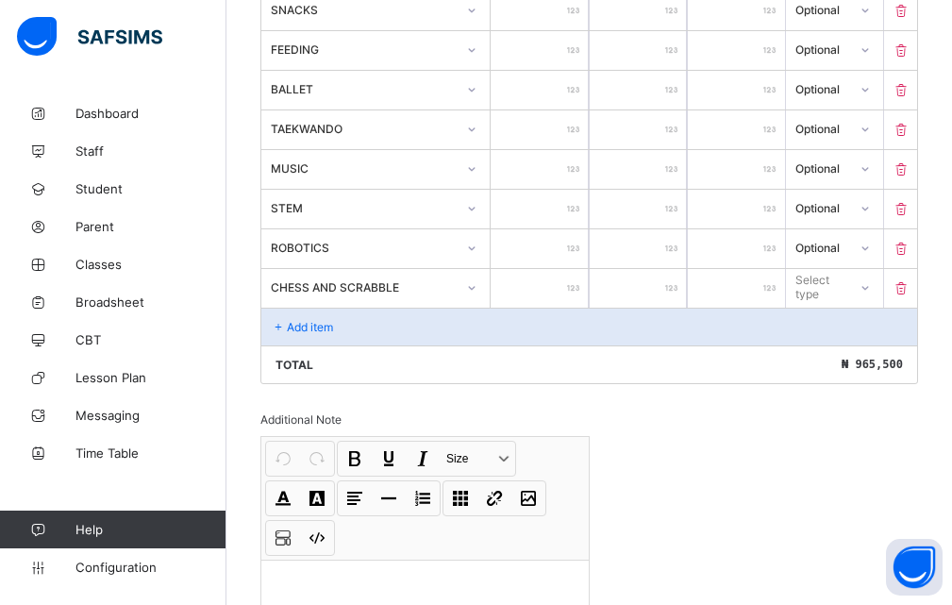
click at [577, 288] on div at bounding box center [539, 288] width 97 height 39
click at [566, 287] on input "number" at bounding box center [539, 288] width 97 height 39
click at [829, 283] on div "Select type" at bounding box center [820, 287] width 48 height 36
click at [827, 352] on div "Optional" at bounding box center [834, 356] width 95 height 29
click at [341, 329] on div "Add item" at bounding box center [589, 327] width 656 height 38
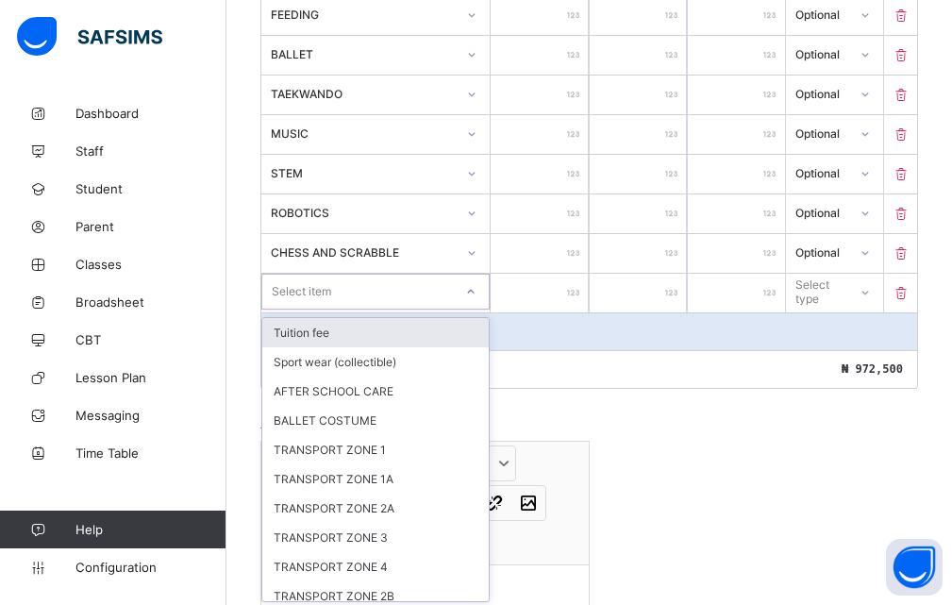
click at [474, 309] on div "option Tuition fee focused, 1 of 10. 10 results available. Use Up and Down to c…" at bounding box center [375, 292] width 228 height 36
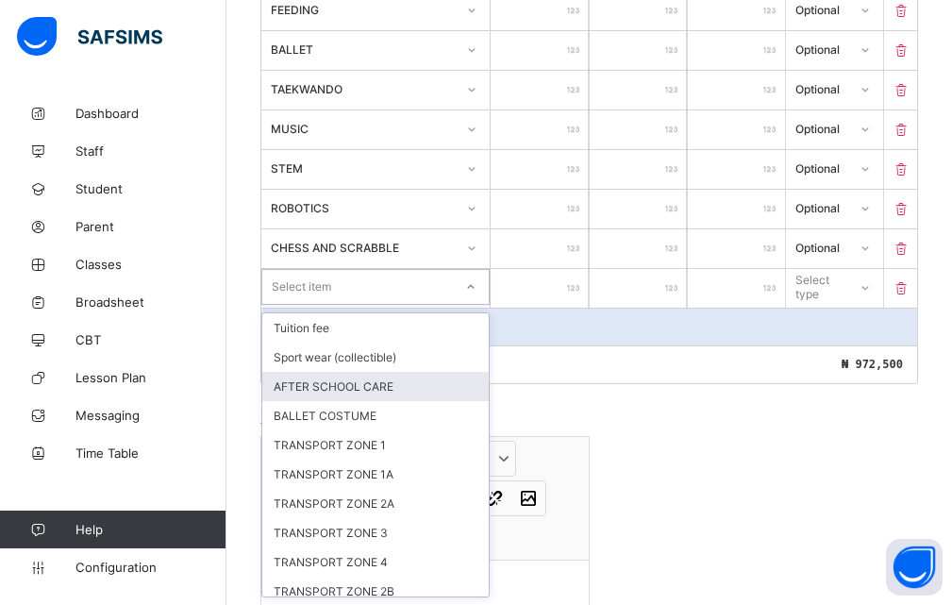
click at [372, 384] on div "AFTER SCHOOL CARE" at bounding box center [375, 386] width 226 height 29
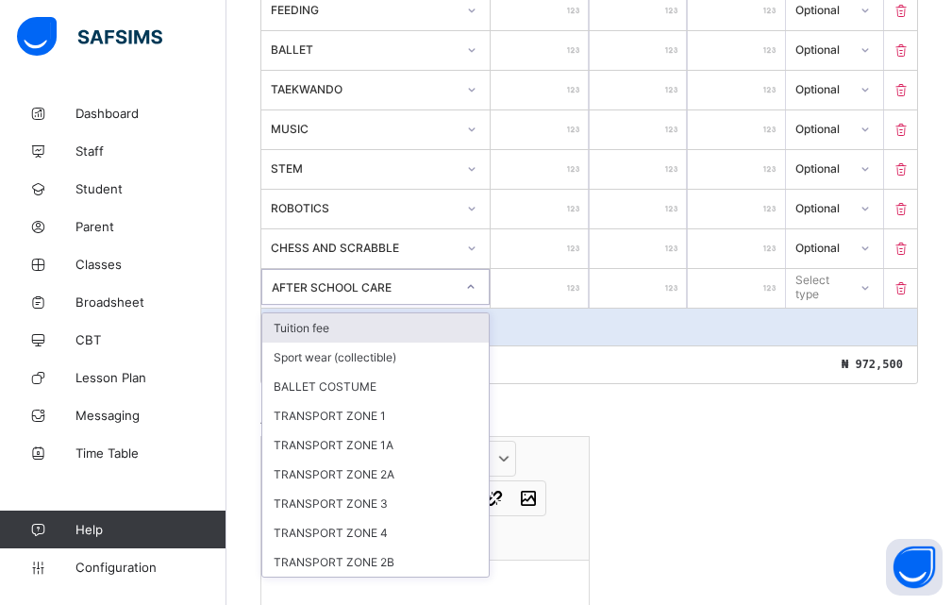
click at [475, 286] on icon at bounding box center [470, 286] width 11 height 19
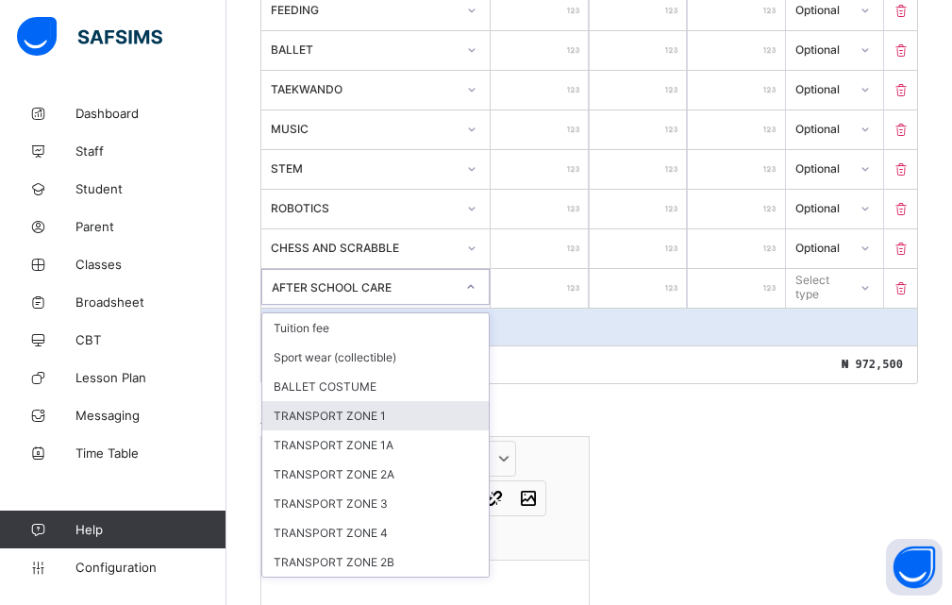
click at [365, 423] on div "TRANSPORT ZONE 1" at bounding box center [375, 415] width 226 height 29
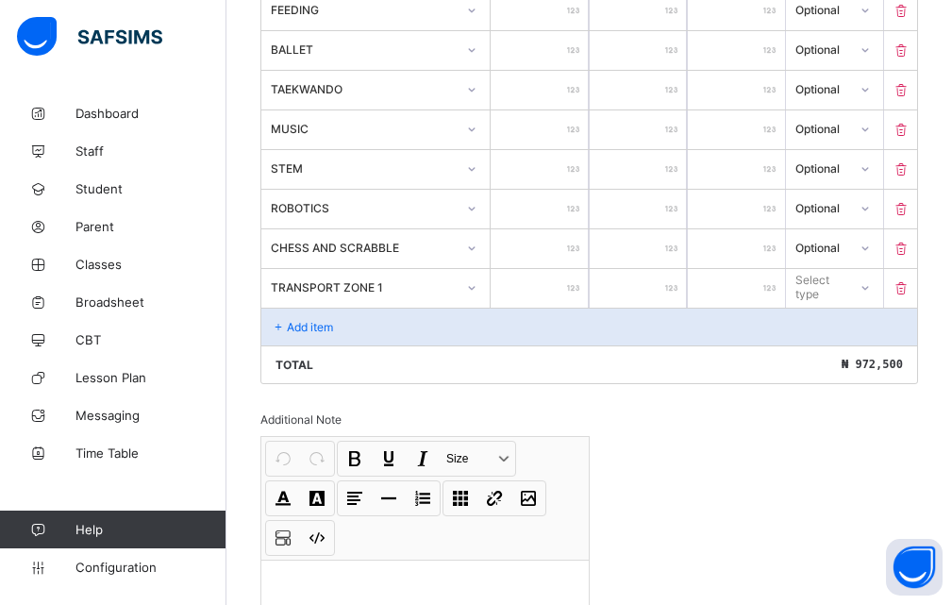
click at [582, 284] on div at bounding box center [539, 288] width 97 height 39
click at [829, 288] on div "Select type" at bounding box center [820, 287] width 48 height 36
click at [830, 280] on div "Select type" at bounding box center [820, 287] width 48 height 36
click at [833, 360] on div "Optional" at bounding box center [834, 356] width 95 height 29
click at [638, 222] on input "*" at bounding box center [638, 209] width 97 height 39
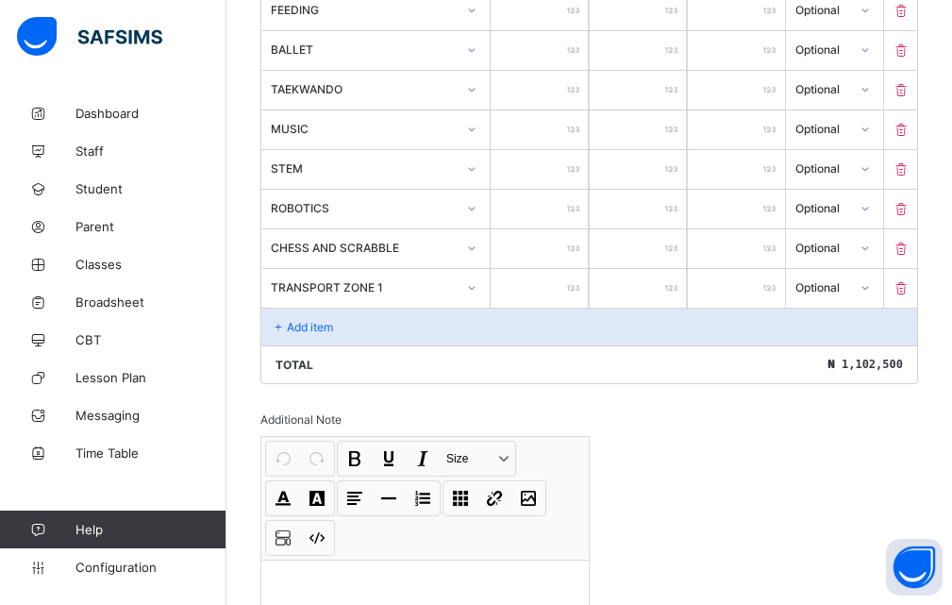
click at [319, 324] on p "Add item" at bounding box center [310, 327] width 46 height 14
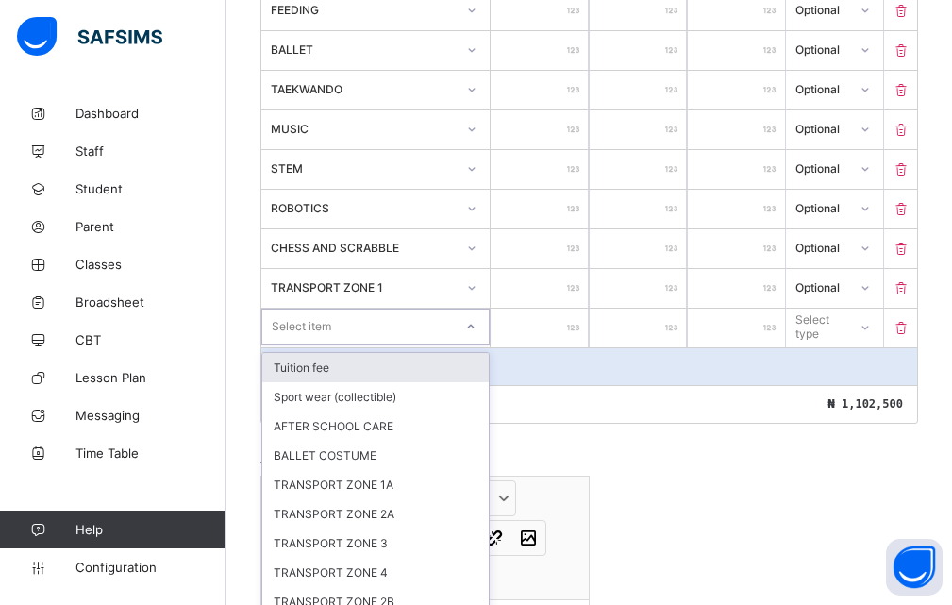
scroll to position [869, 0]
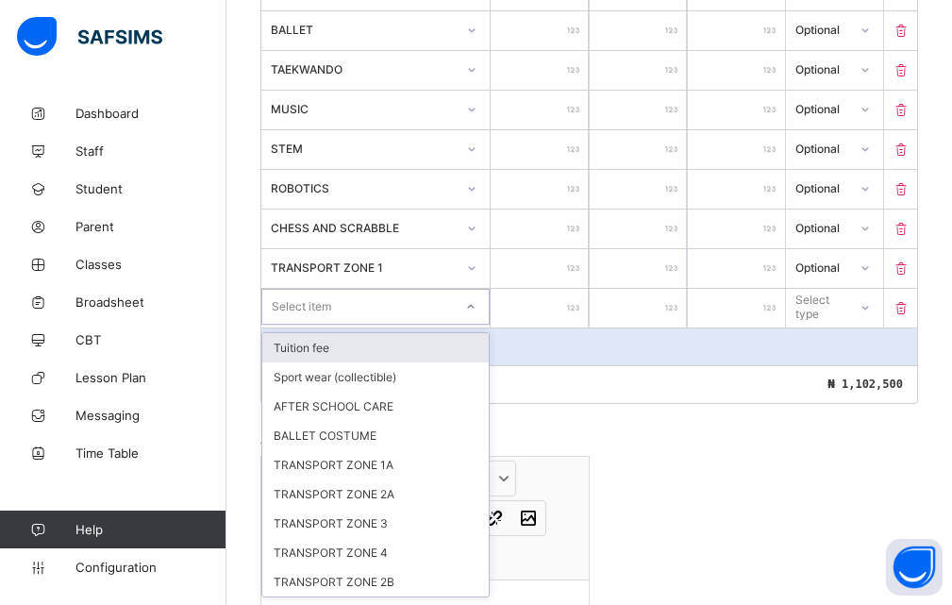
click at [470, 326] on div "option Tuition fee focused, 1 of 9. 9 results available. Use Up and Down to cho…" at bounding box center [375, 308] width 229 height 39
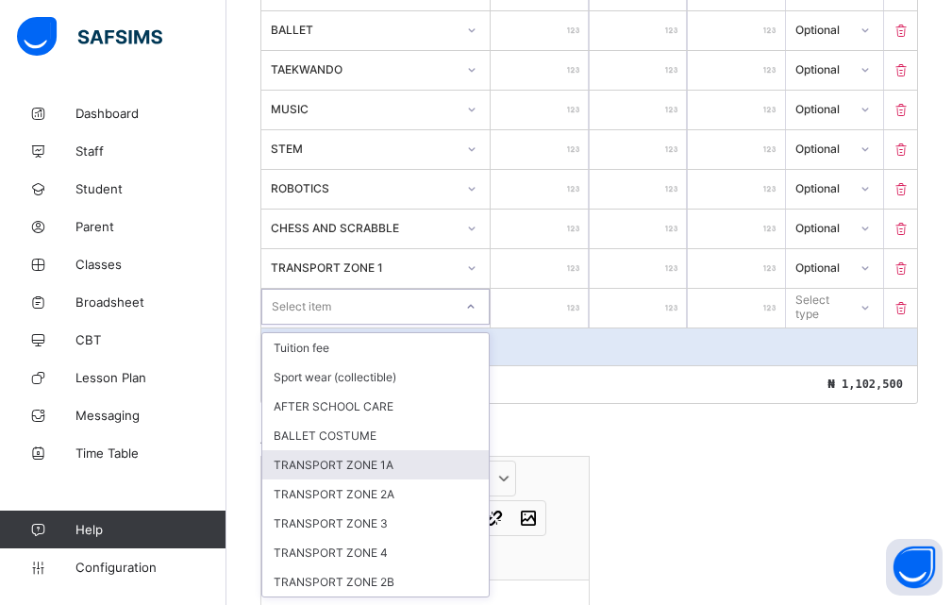
click at [380, 465] on div "TRANSPORT ZONE 1A" at bounding box center [375, 464] width 226 height 29
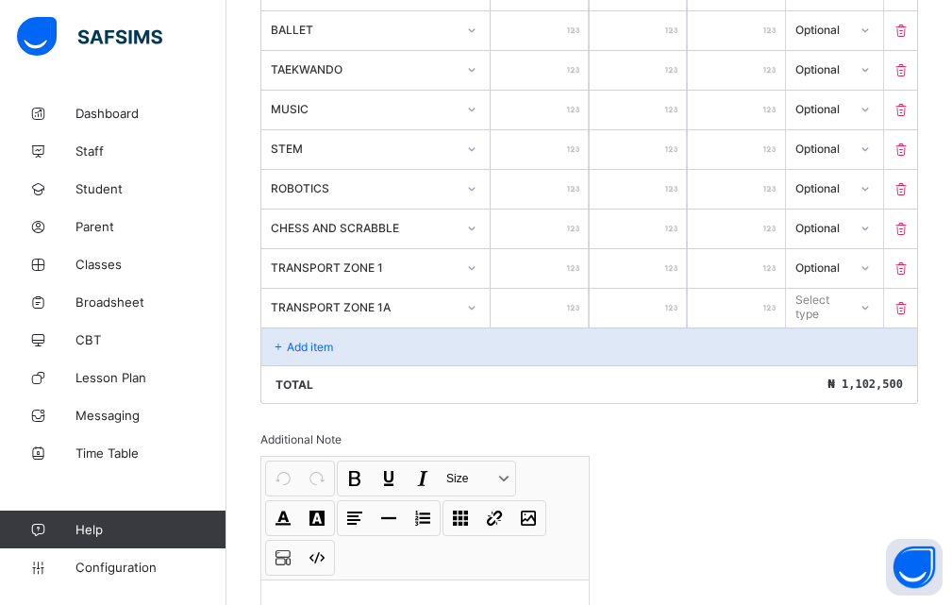
click at [573, 303] on div at bounding box center [539, 308] width 97 height 39
click at [579, 308] on div at bounding box center [539, 308] width 97 height 39
click at [575, 302] on div at bounding box center [539, 308] width 97 height 39
click at [572, 305] on input "number" at bounding box center [539, 308] width 97 height 39
click at [830, 304] on div "Select type" at bounding box center [820, 307] width 50 height 36
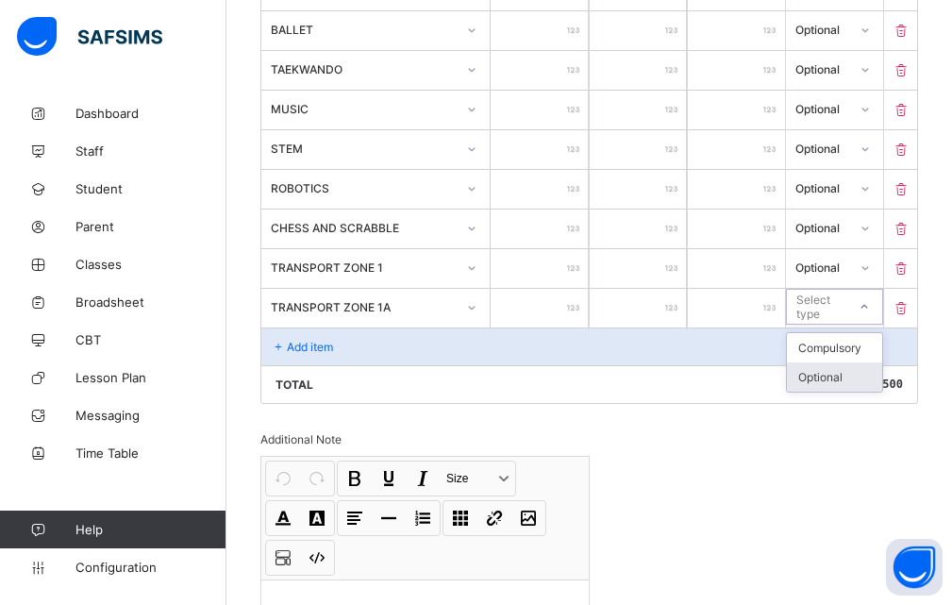
click at [830, 380] on div "Optional" at bounding box center [834, 376] width 95 height 29
click at [309, 345] on p "Add item" at bounding box center [310, 347] width 46 height 14
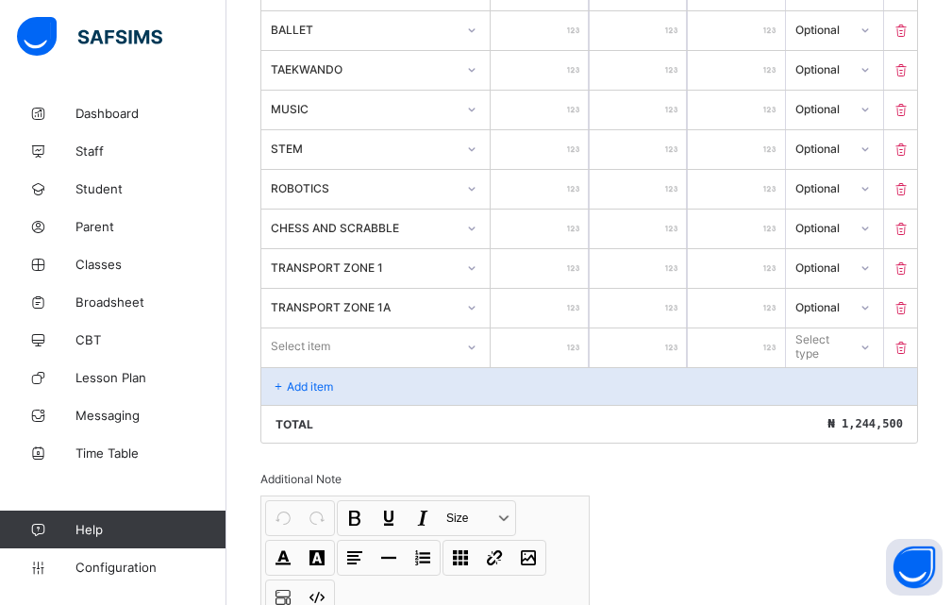
click at [661, 249] on input "*" at bounding box center [638, 268] width 97 height 39
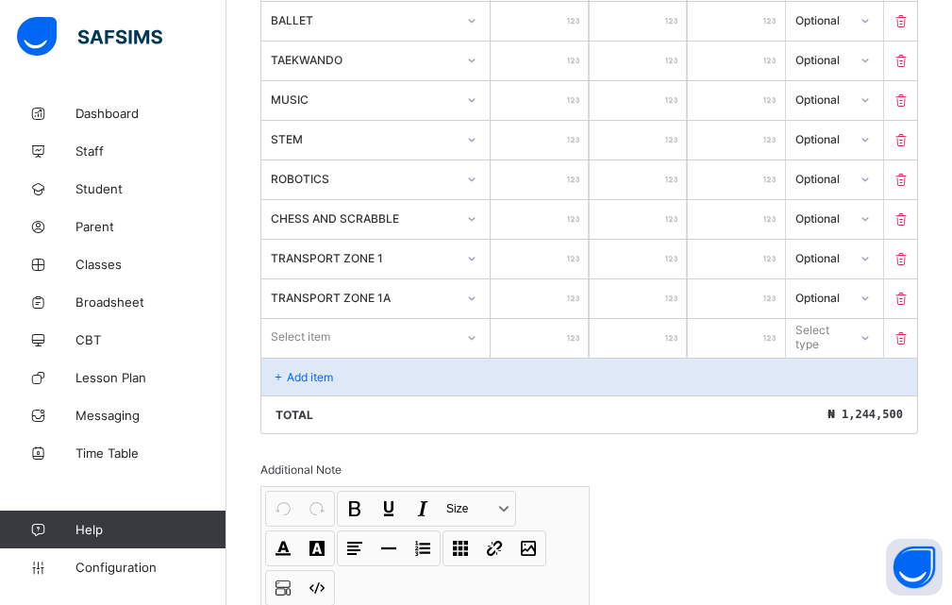
click at [476, 348] on div at bounding box center [472, 338] width 32 height 30
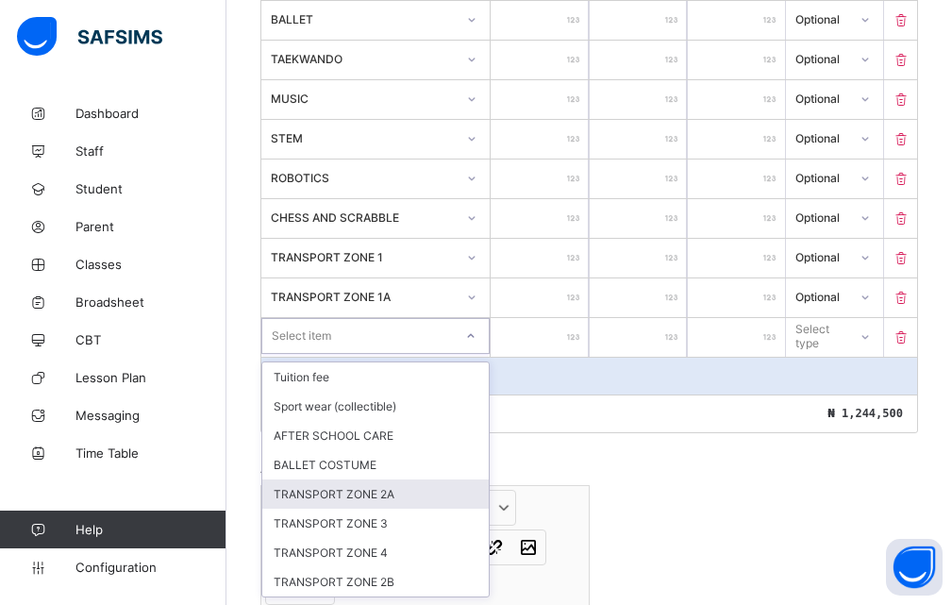
click at [388, 492] on div "TRANSPORT ZONE 2A" at bounding box center [375, 493] width 226 height 29
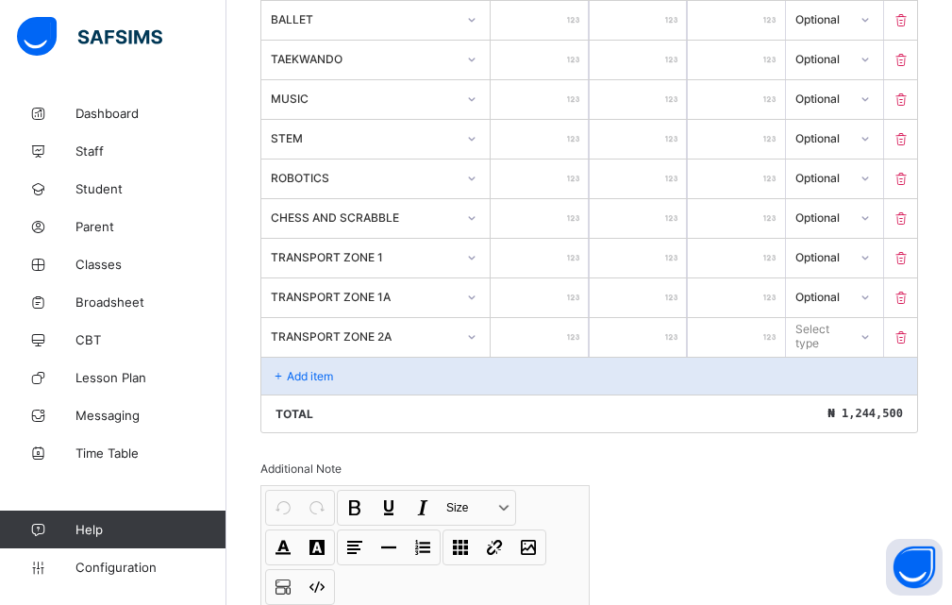
click at [578, 328] on input "number" at bounding box center [539, 337] width 97 height 39
click at [870, 334] on icon at bounding box center [863, 335] width 11 height 19
drag, startPoint x: 835, startPoint y: 409, endPoint x: 831, endPoint y: 400, distance: 10.2
click at [836, 409] on div "Optional" at bounding box center [834, 405] width 95 height 29
click at [338, 374] on div "Add item" at bounding box center [589, 376] width 656 height 38
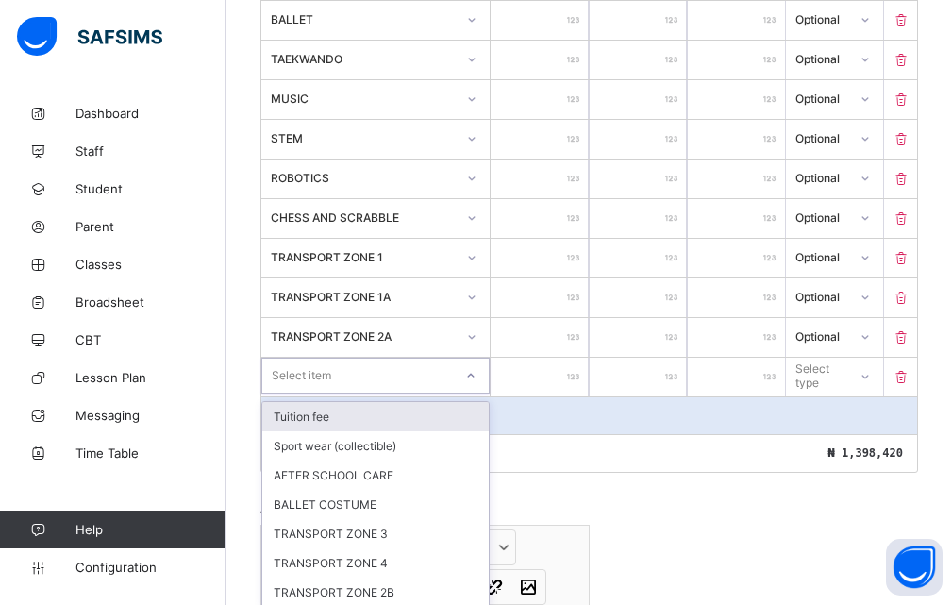
scroll to position [890, 0]
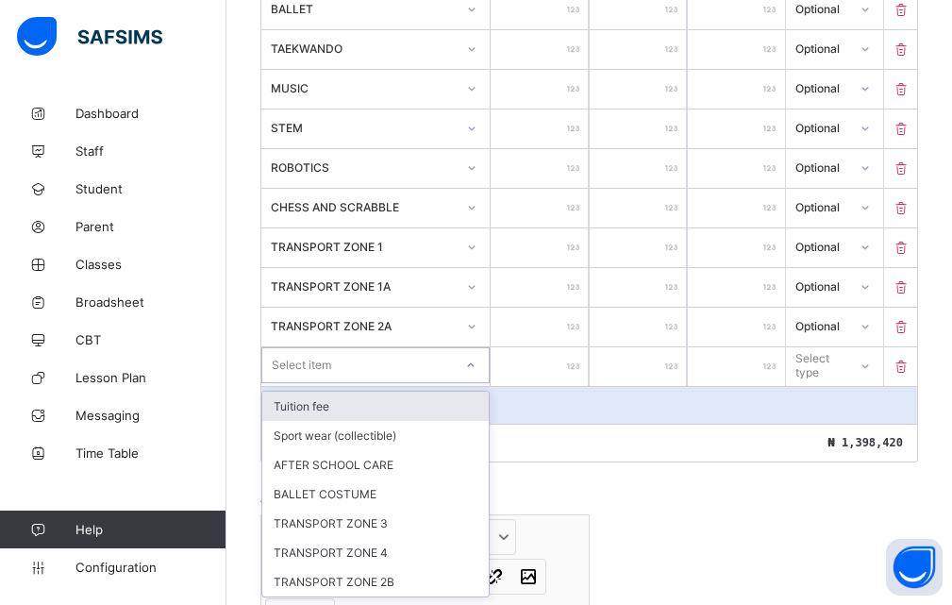
click at [471, 373] on div at bounding box center [471, 365] width 32 height 30
click at [476, 366] on icon at bounding box center [470, 365] width 11 height 19
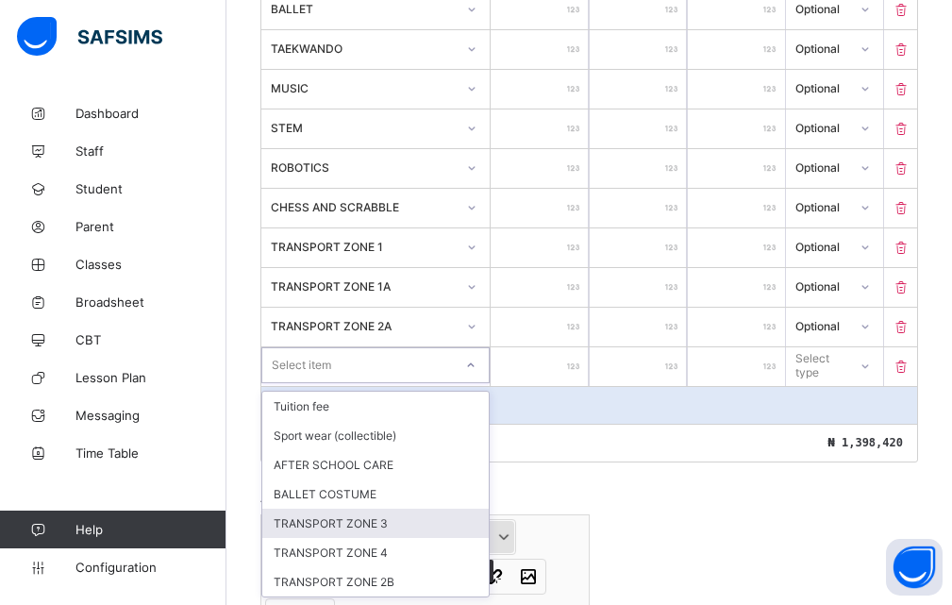
click at [441, 522] on div "TRANSPORT ZONE 3" at bounding box center [375, 522] width 226 height 29
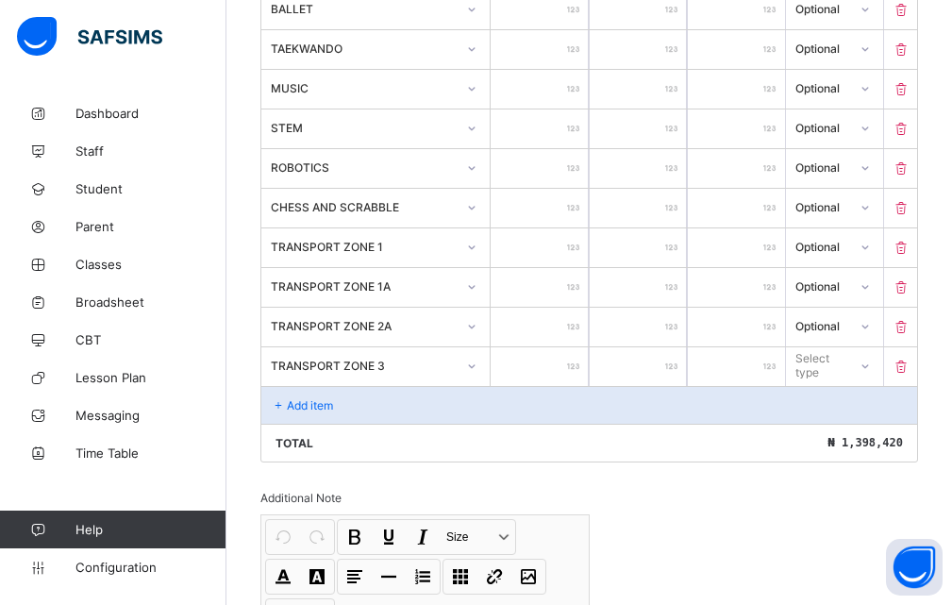
click at [575, 362] on div at bounding box center [539, 366] width 97 height 39
click at [835, 361] on div "Select type" at bounding box center [820, 365] width 48 height 36
click at [826, 433] on div "Optional" at bounding box center [834, 435] width 95 height 29
click at [337, 407] on div "Add item" at bounding box center [589, 405] width 656 height 38
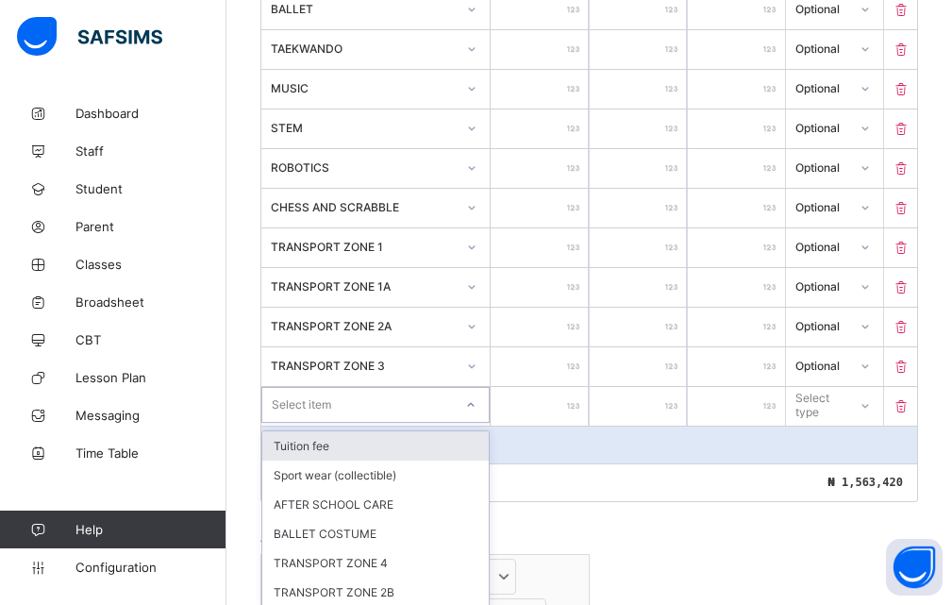
scroll to position [900, 0]
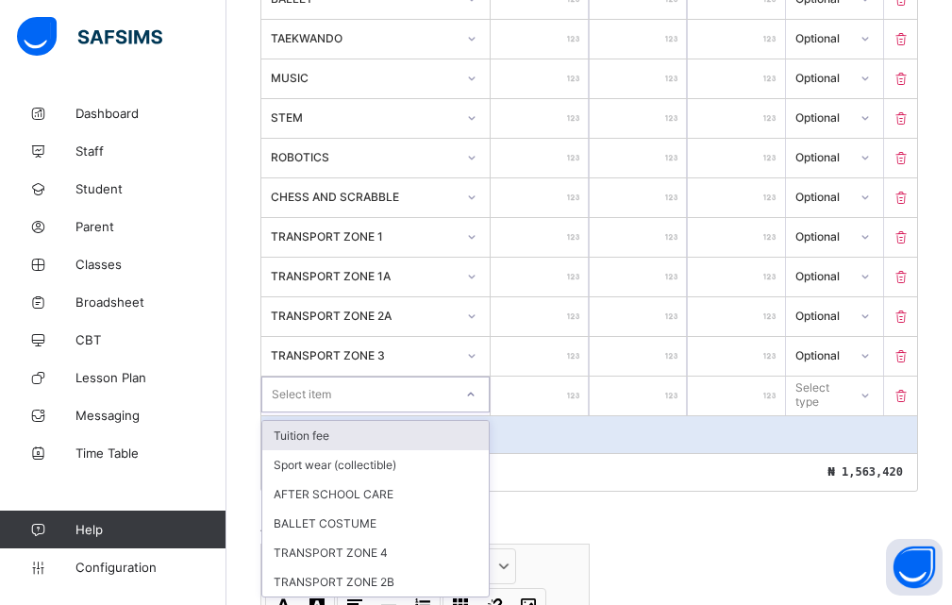
click at [475, 404] on div at bounding box center [471, 394] width 32 height 30
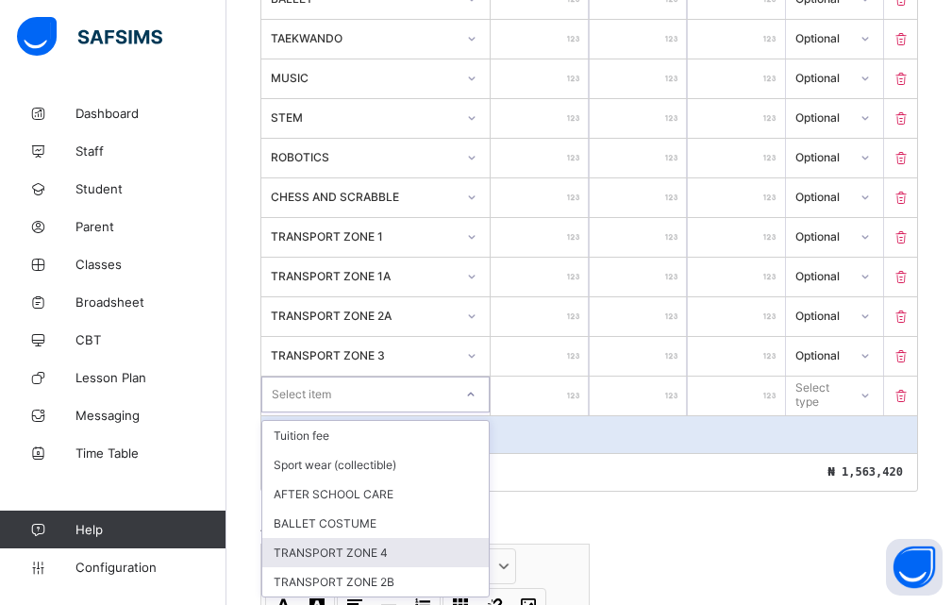
click at [374, 551] on div "TRANSPORT ZONE 4" at bounding box center [375, 552] width 226 height 29
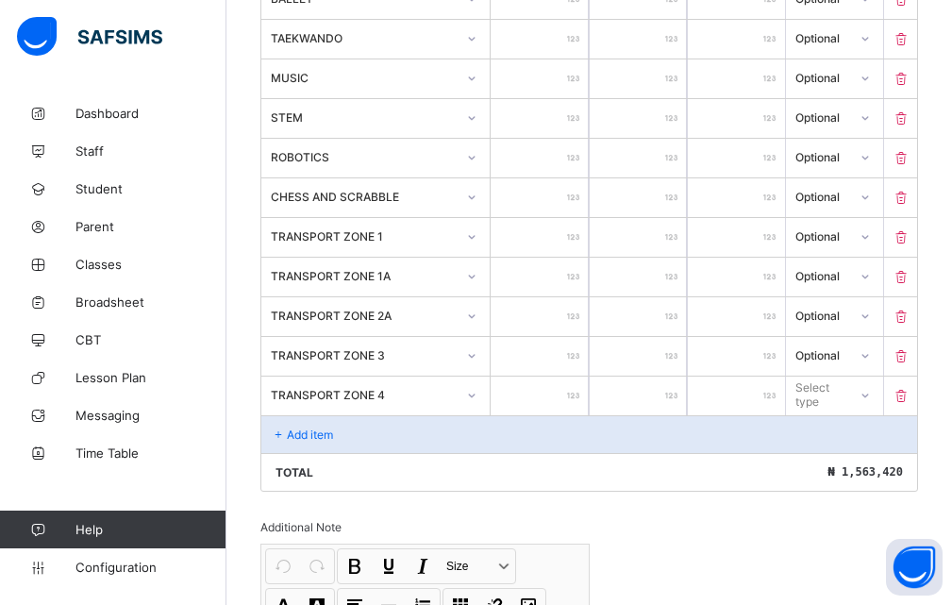
click at [567, 384] on input "number" at bounding box center [539, 395] width 97 height 39
click at [826, 392] on div "Select type" at bounding box center [820, 394] width 48 height 36
click at [824, 464] on div "Optional" at bounding box center [834, 464] width 95 height 29
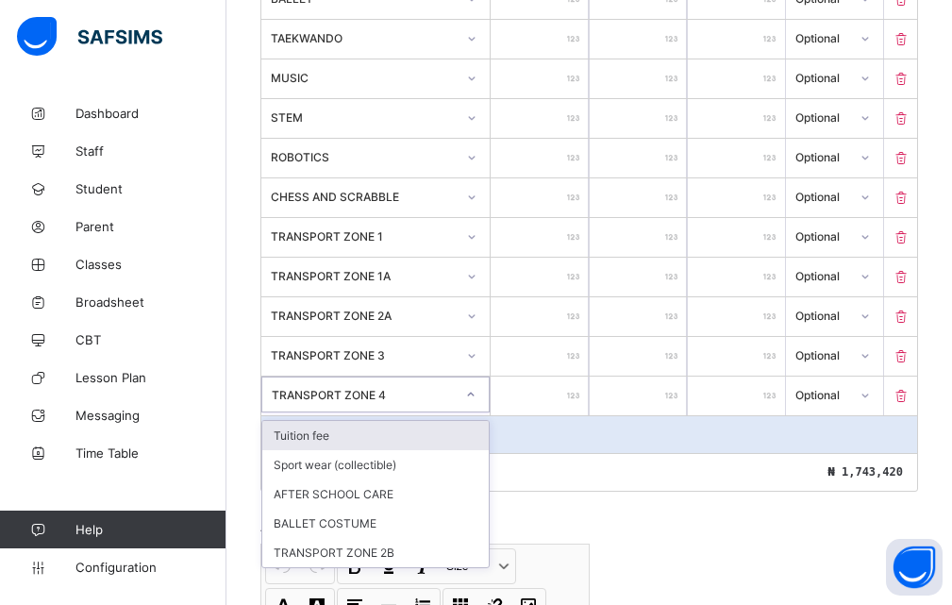
click at [476, 393] on icon at bounding box center [470, 394] width 11 height 19
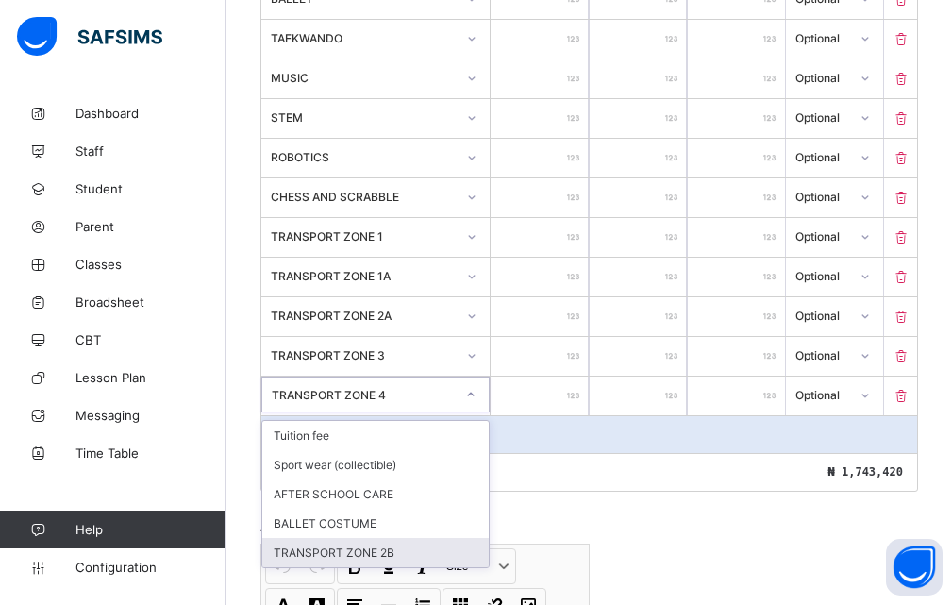
click at [393, 552] on div "TRANSPORT ZONE 2B" at bounding box center [375, 552] width 226 height 29
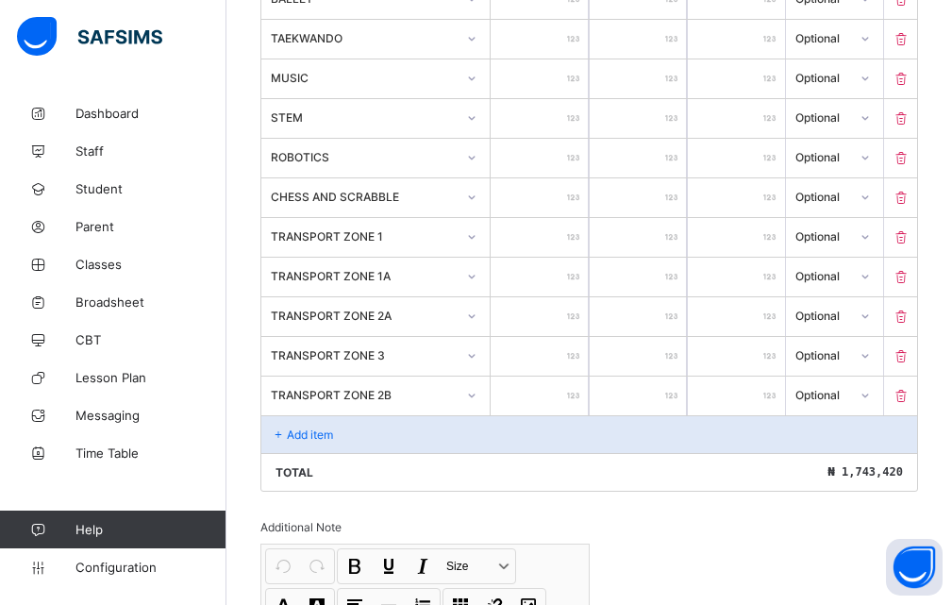
click at [582, 386] on input "******" at bounding box center [539, 395] width 97 height 39
click at [348, 440] on div "Add item" at bounding box center [589, 434] width 656 height 38
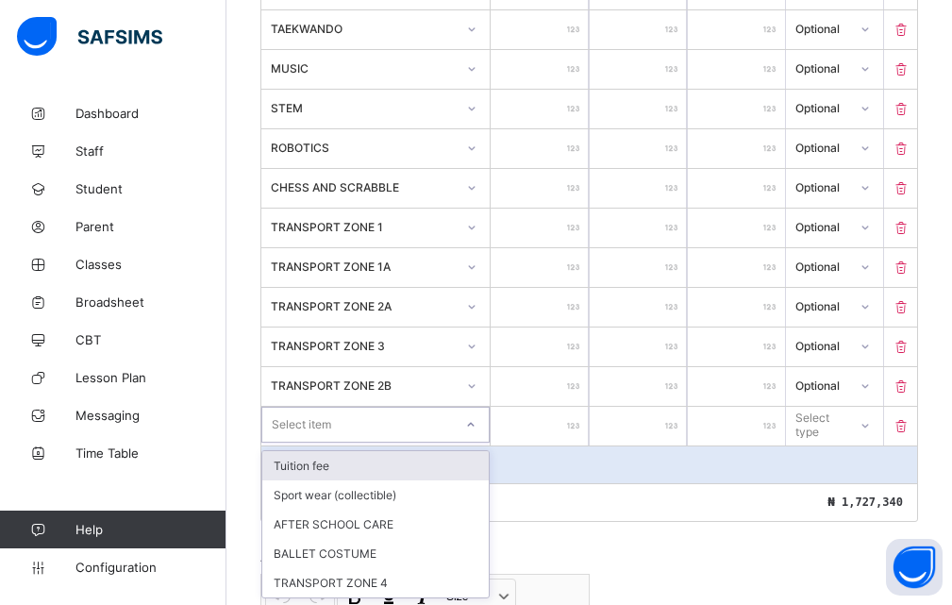
click at [477, 438] on div at bounding box center [471, 424] width 32 height 30
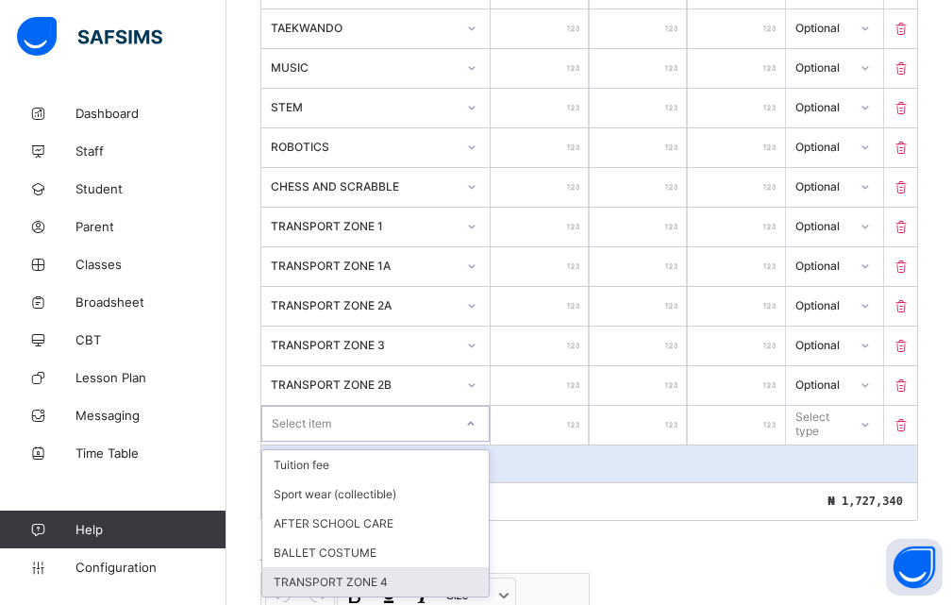
click at [356, 577] on div "TRANSPORT ZONE 4" at bounding box center [375, 581] width 226 height 29
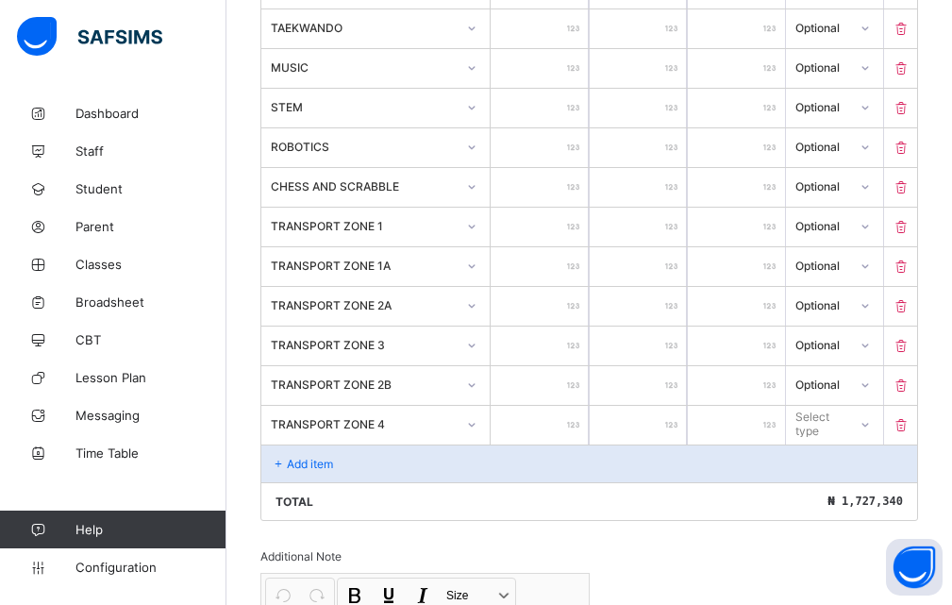
click at [579, 419] on div at bounding box center [539, 425] width 97 height 39
click at [566, 416] on input "number" at bounding box center [539, 425] width 97 height 39
click at [820, 415] on div "Select type" at bounding box center [820, 424] width 48 height 36
drag, startPoint x: 819, startPoint y: 498, endPoint x: 829, endPoint y: 483, distance: 18.3
click at [821, 498] on div "Optional" at bounding box center [834, 493] width 95 height 29
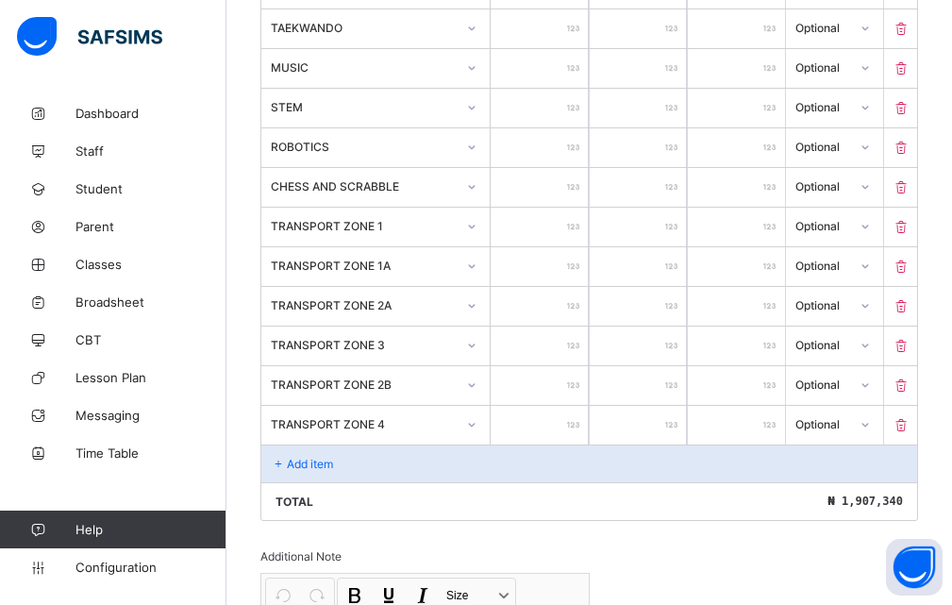
click at [410, 458] on div "Add item" at bounding box center [589, 463] width 656 height 38
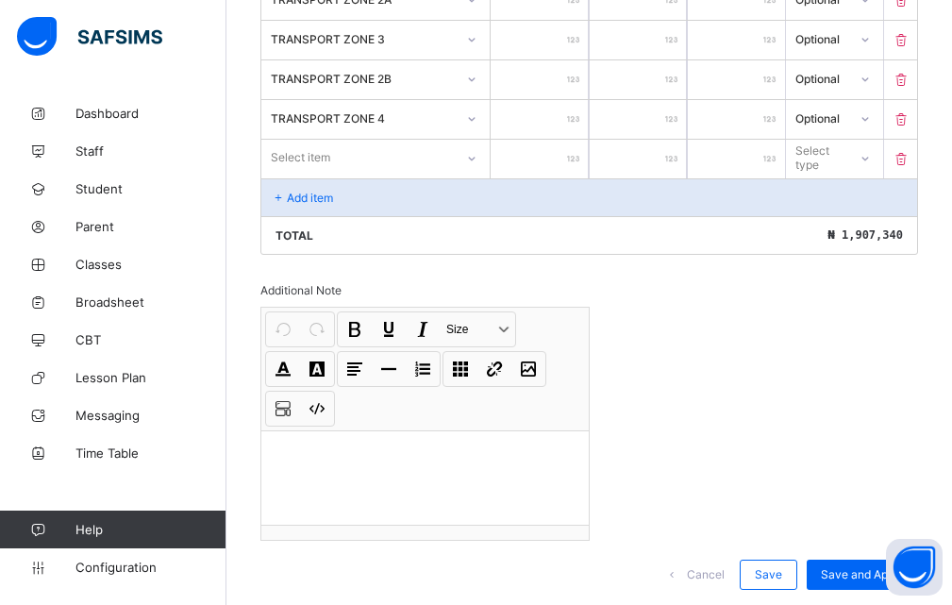
scroll to position [1227, 0]
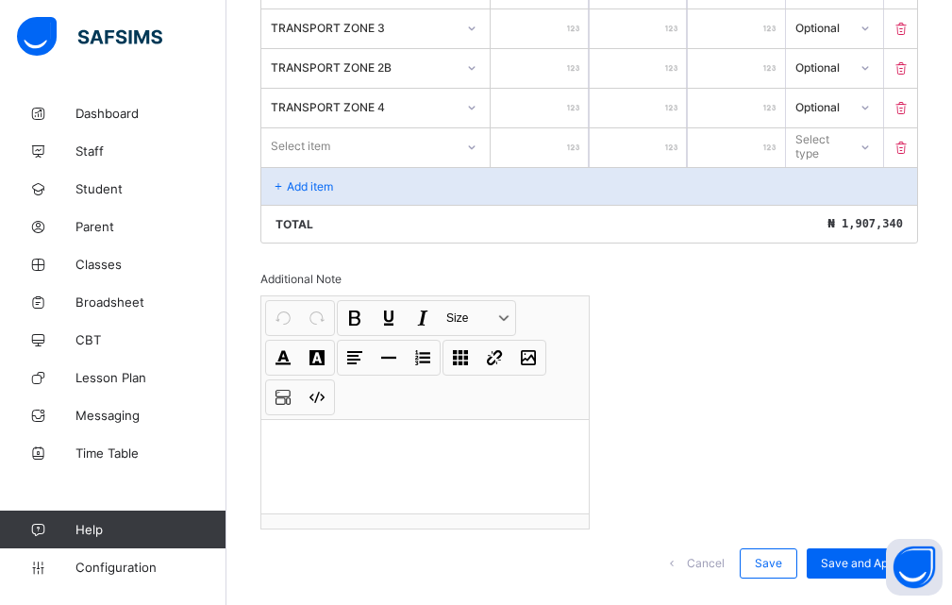
click at [346, 441] on div at bounding box center [424, 466] width 327 height 94
click at [885, 556] on span "Save and Apply" at bounding box center [862, 563] width 83 height 14
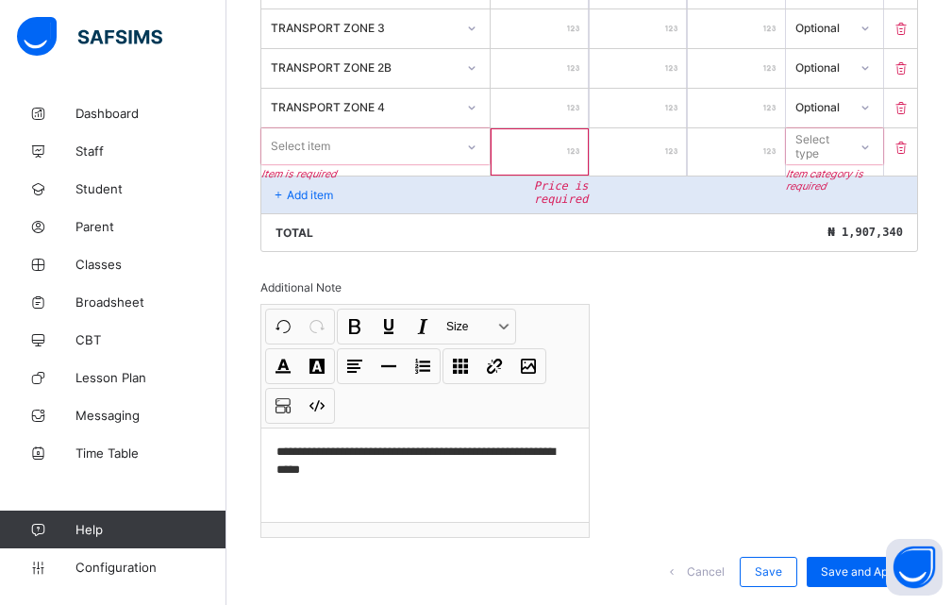
click at [827, 173] on span "Item category is required" at bounding box center [834, 180] width 97 height 25
click at [839, 152] on div "Select type" at bounding box center [820, 146] width 48 height 36
click at [869, 143] on div at bounding box center [864, 146] width 32 height 30
click at [870, 147] on icon at bounding box center [863, 146] width 11 height 19
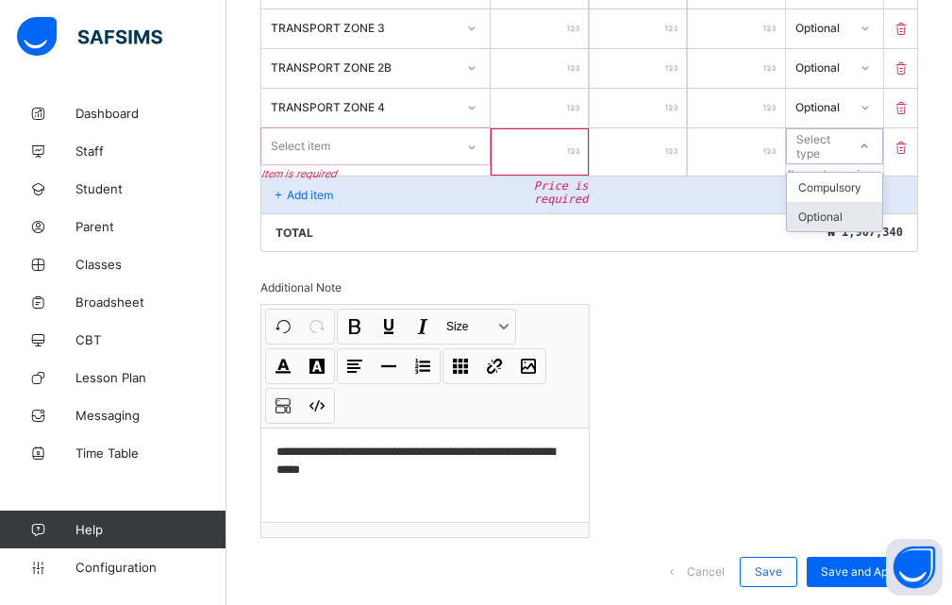
click at [844, 216] on div "Optional" at bounding box center [834, 216] width 95 height 29
click at [910, 143] on icon at bounding box center [900, 148] width 19 height 16
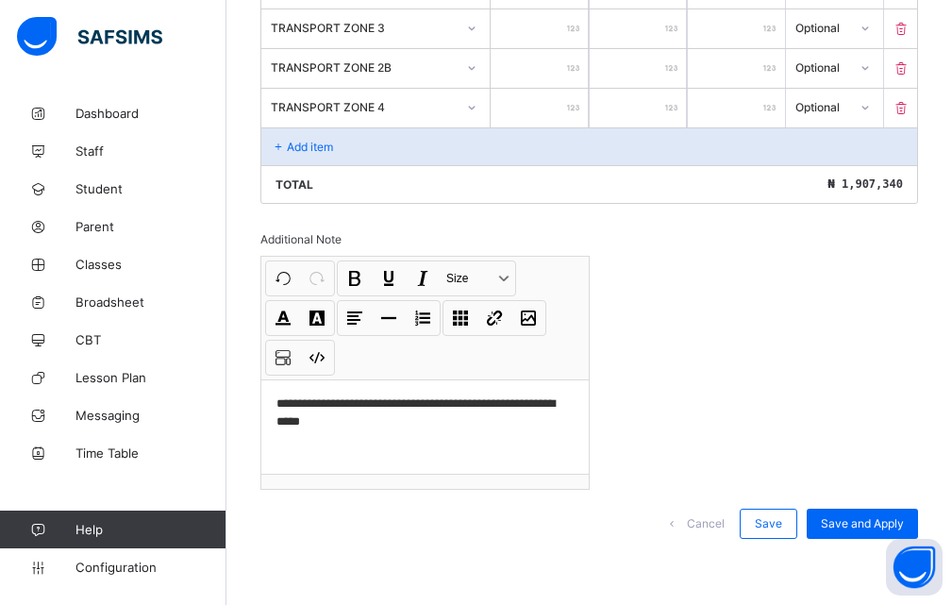
scroll to position [1188, 0]
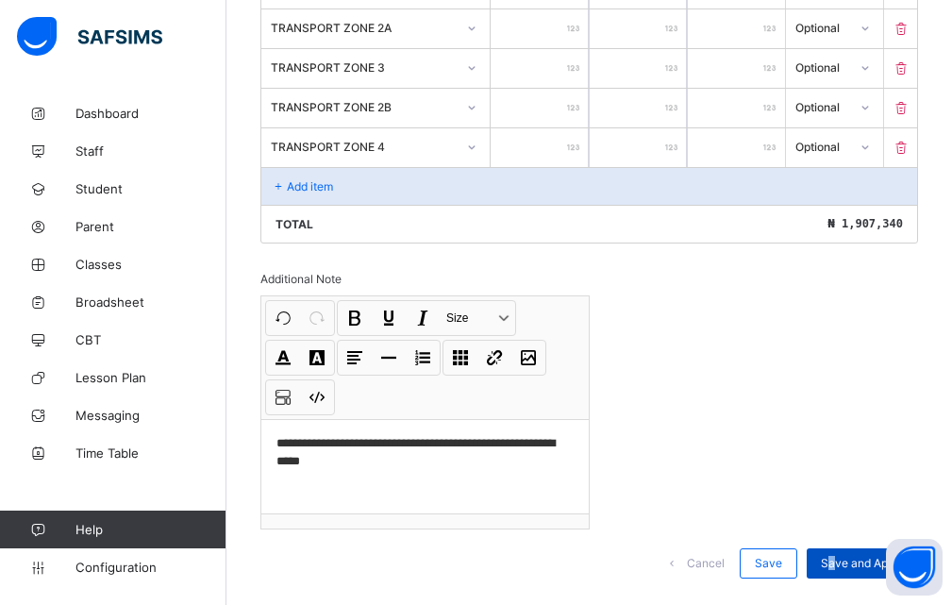
click at [847, 556] on span "Save and Apply" at bounding box center [862, 563] width 83 height 14
click at [780, 556] on span "Save" at bounding box center [768, 563] width 27 height 14
click at [879, 556] on span "Save and Apply" at bounding box center [862, 563] width 83 height 14
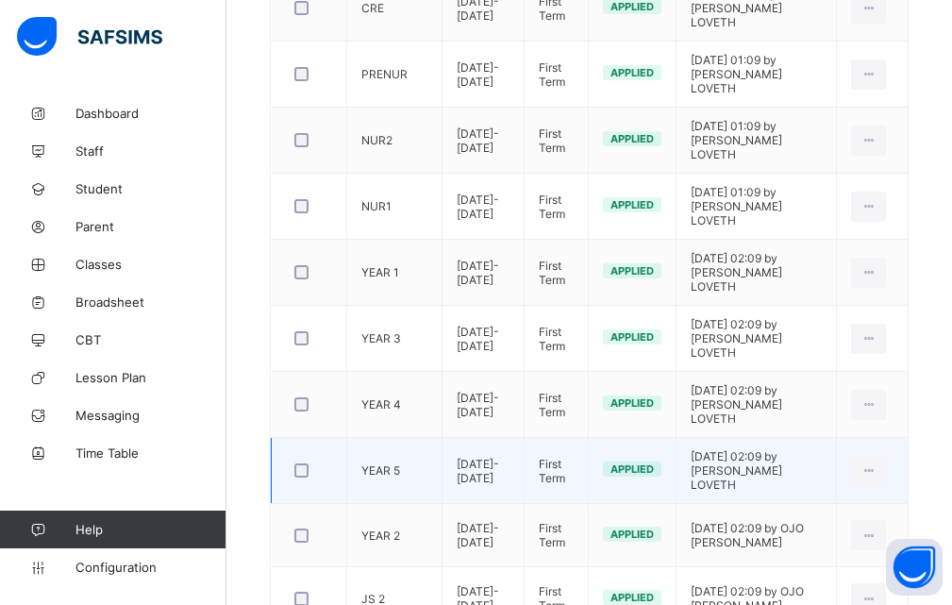
scroll to position [566, 0]
